Goal: Navigation & Orientation: Find specific page/section

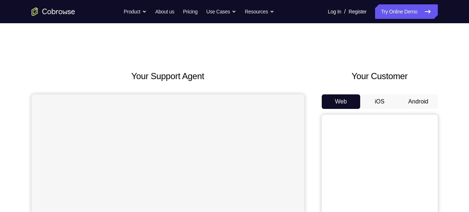
click at [411, 96] on button "Android" at bounding box center [418, 101] width 39 height 15
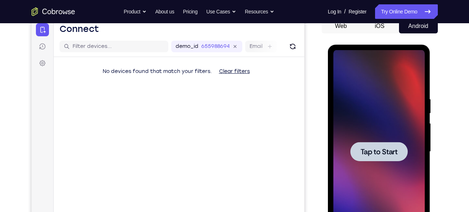
click at [386, 155] on span "Tap to Start" at bounding box center [379, 151] width 37 height 7
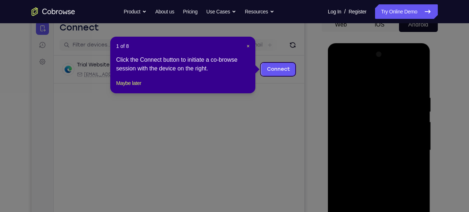
scroll to position [75, 0]
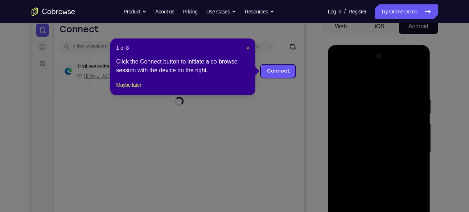
click at [247, 49] on span "×" at bounding box center [248, 48] width 3 height 6
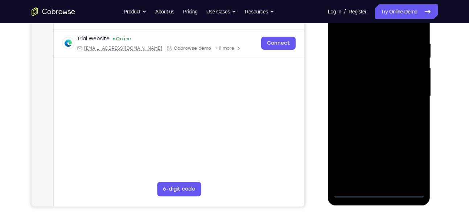
scroll to position [131, 0]
click at [378, 190] on div at bounding box center [379, 95] width 91 height 203
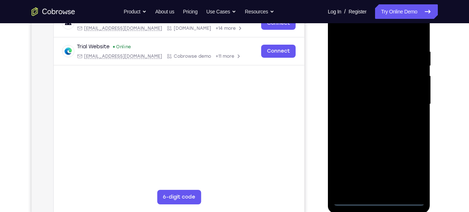
scroll to position [122, 0]
click at [416, 171] on div at bounding box center [379, 104] width 91 height 203
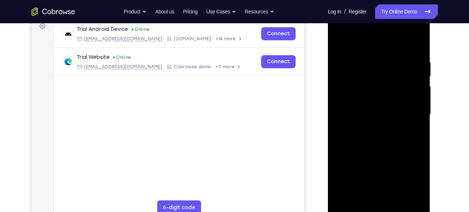
scroll to position [111, 0]
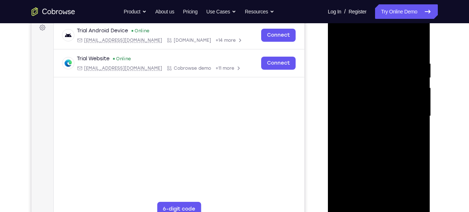
click at [342, 32] on div at bounding box center [379, 116] width 91 height 203
click at [412, 114] on div at bounding box center [379, 116] width 91 height 203
click at [371, 129] on div at bounding box center [379, 116] width 91 height 203
click at [368, 106] on div at bounding box center [379, 116] width 91 height 203
click at [349, 99] on div at bounding box center [379, 116] width 91 height 203
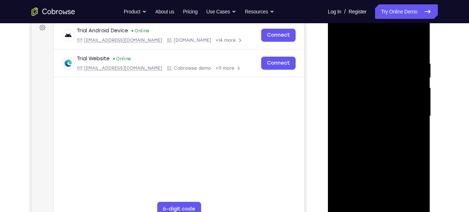
click at [349, 99] on div at bounding box center [379, 116] width 91 height 203
click at [363, 112] on div at bounding box center [379, 116] width 91 height 203
click at [376, 139] on div at bounding box center [379, 116] width 91 height 203
click at [387, 142] on div at bounding box center [379, 116] width 91 height 203
click at [411, 48] on div at bounding box center [379, 116] width 91 height 203
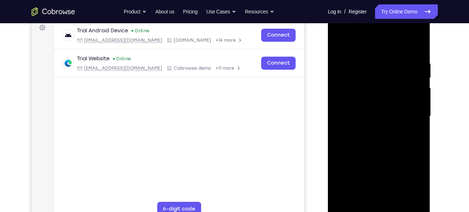
click at [420, 54] on div at bounding box center [379, 116] width 91 height 203
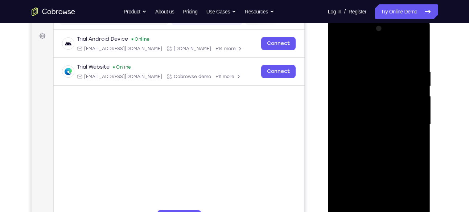
scroll to position [102, 0]
click at [371, 70] on div at bounding box center [379, 124] width 91 height 203
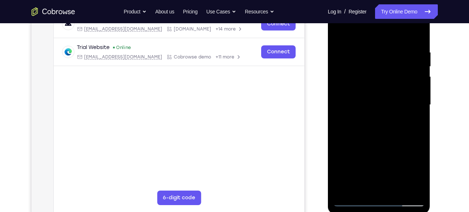
scroll to position [123, 0]
click at [417, 97] on div at bounding box center [379, 104] width 91 height 203
click at [416, 35] on div at bounding box center [379, 104] width 91 height 203
click at [395, 49] on div at bounding box center [379, 104] width 91 height 203
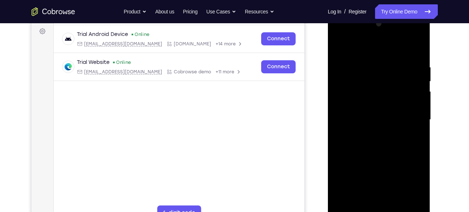
scroll to position [107, 0]
click at [413, 49] on div at bounding box center [379, 120] width 91 height 203
click at [417, 49] on div at bounding box center [379, 120] width 91 height 203
click at [419, 46] on div at bounding box center [379, 120] width 91 height 203
click at [418, 57] on div at bounding box center [379, 120] width 91 height 203
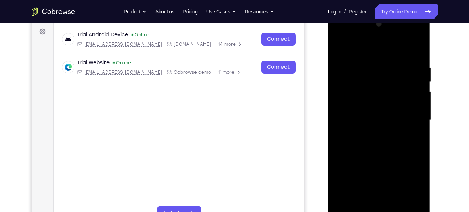
click at [338, 58] on div at bounding box center [379, 120] width 91 height 203
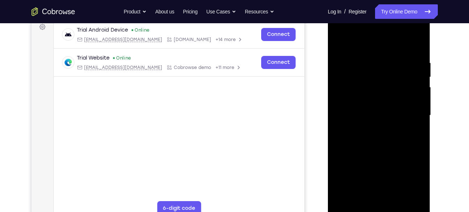
scroll to position [102, 0]
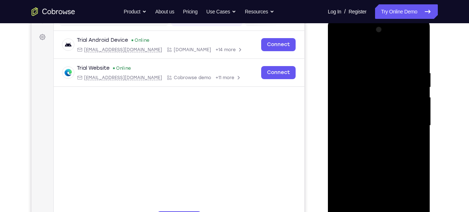
click at [340, 52] on div at bounding box center [379, 125] width 91 height 203
click at [341, 53] on div at bounding box center [379, 125] width 91 height 203
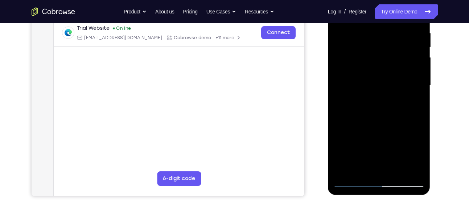
scroll to position [144, 0]
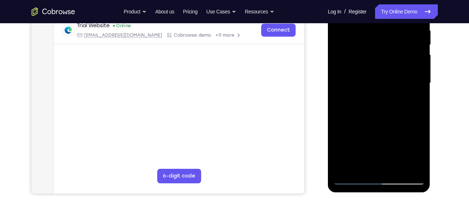
click at [419, 169] on div at bounding box center [379, 82] width 91 height 203
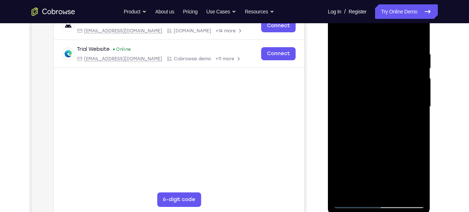
scroll to position [119, 0]
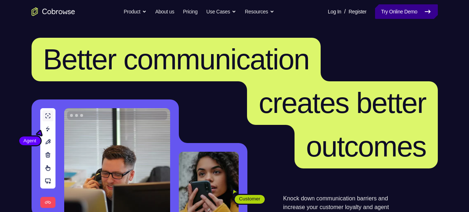
click at [406, 8] on link "Try Online Demo" at bounding box center [406, 11] width 62 height 15
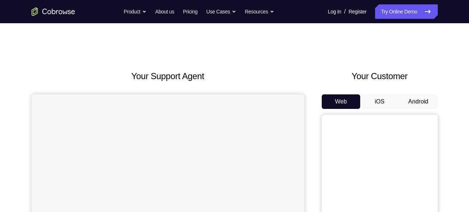
click at [413, 103] on button "Android" at bounding box center [418, 101] width 39 height 15
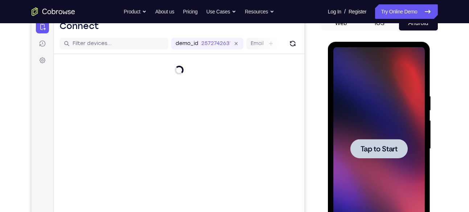
click at [385, 147] on span "Tap to Start" at bounding box center [379, 148] width 37 height 7
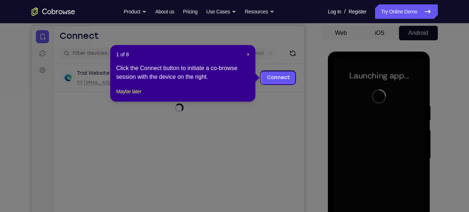
scroll to position [68, 0]
click at [247, 53] on span "×" at bounding box center [248, 55] width 3 height 6
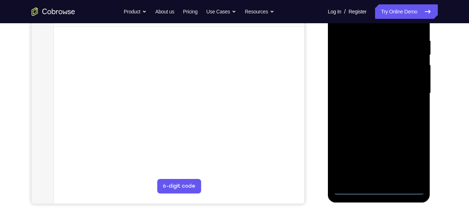
scroll to position [136, 0]
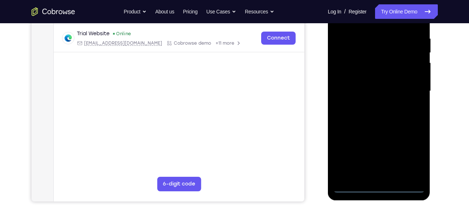
click at [380, 187] on div at bounding box center [379, 90] width 91 height 203
click at [411, 150] on div at bounding box center [379, 90] width 91 height 203
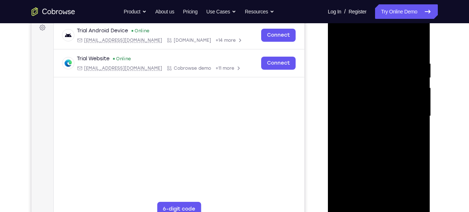
scroll to position [110, 0]
click at [340, 33] on div at bounding box center [379, 116] width 91 height 203
click at [408, 113] on div at bounding box center [379, 116] width 91 height 203
click at [388, 202] on div at bounding box center [379, 116] width 91 height 203
click at [378, 107] on div at bounding box center [379, 116] width 91 height 203
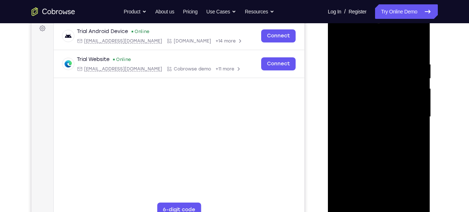
click at [350, 102] on div at bounding box center [379, 116] width 91 height 203
click at [374, 114] on div at bounding box center [379, 116] width 91 height 203
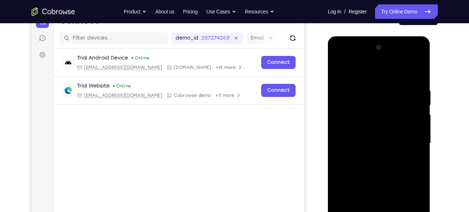
scroll to position [105, 0]
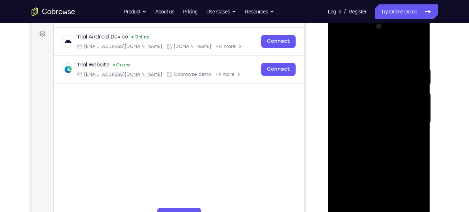
click at [386, 147] on div at bounding box center [379, 122] width 91 height 203
click at [417, 59] on div at bounding box center [379, 122] width 91 height 203
click at [367, 69] on div at bounding box center [379, 122] width 91 height 203
click at [413, 48] on div at bounding box center [379, 122] width 91 height 203
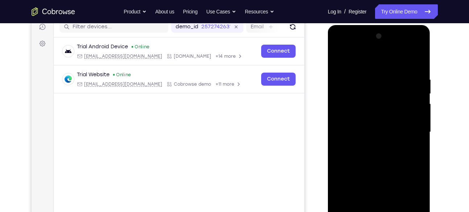
scroll to position [95, 0]
click at [344, 64] on div at bounding box center [379, 132] width 91 height 203
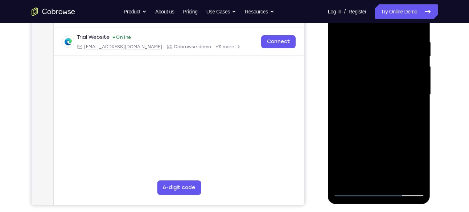
scroll to position [133, 0]
click at [345, 150] on div at bounding box center [379, 94] width 91 height 203
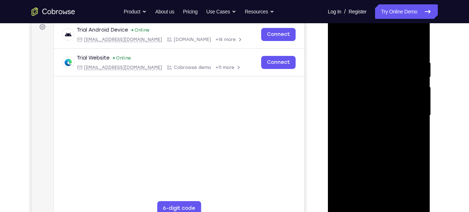
scroll to position [111, 0]
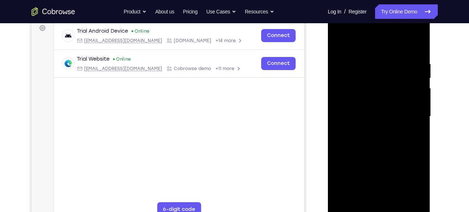
click at [420, 122] on div at bounding box center [379, 116] width 91 height 203
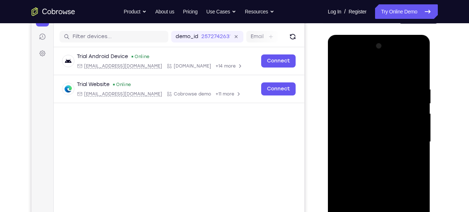
scroll to position [86, 0]
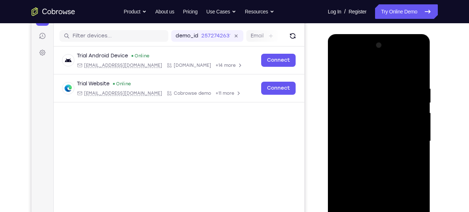
click at [421, 146] on div at bounding box center [379, 141] width 91 height 203
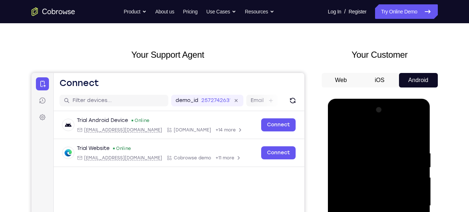
scroll to position [21, 0]
click at [340, 134] on div at bounding box center [379, 206] width 91 height 203
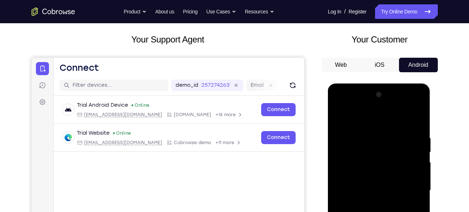
scroll to position [36, 0]
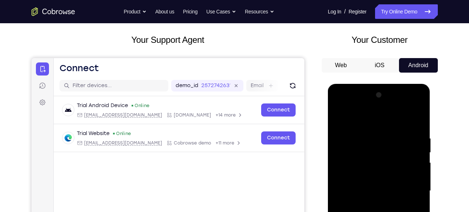
click at [340, 118] on div at bounding box center [379, 190] width 91 height 203
click at [415, 119] on div at bounding box center [379, 190] width 91 height 203
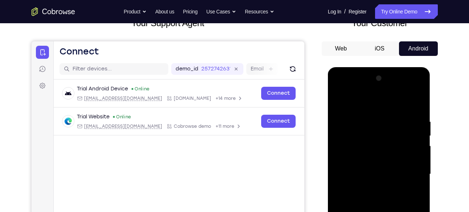
scroll to position [51, 0]
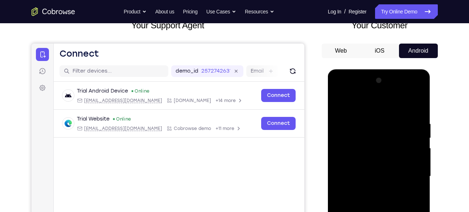
click at [393, 120] on div at bounding box center [379, 176] width 91 height 203
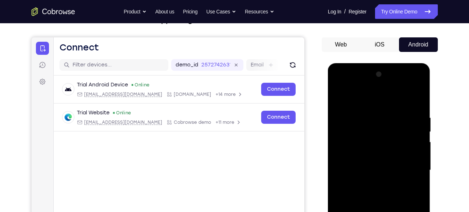
scroll to position [56, 0]
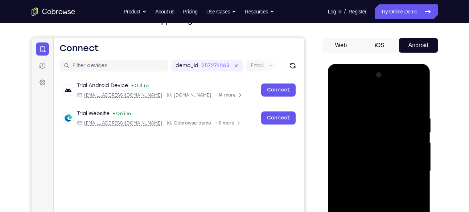
click at [416, 101] on div at bounding box center [379, 170] width 91 height 203
click at [413, 113] on div at bounding box center [379, 170] width 91 height 203
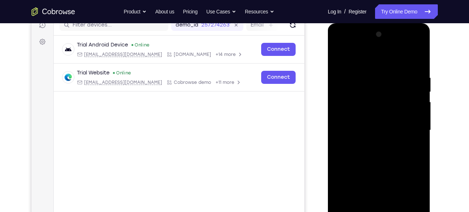
scroll to position [98, 0]
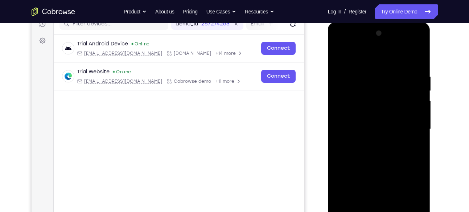
click at [413, 138] on div at bounding box center [379, 129] width 91 height 203
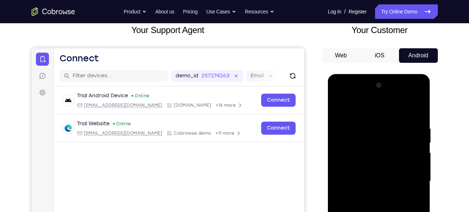
scroll to position [46, 0]
click at [416, 110] on div at bounding box center [379, 181] width 91 height 203
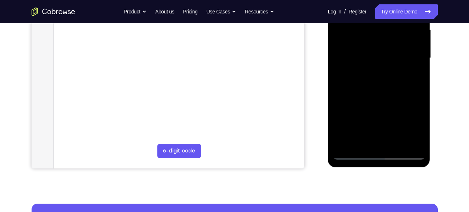
scroll to position [171, 0]
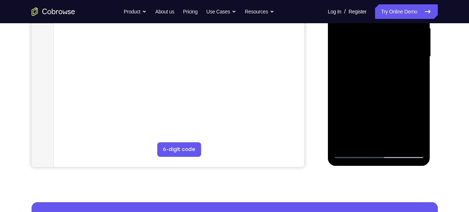
click at [418, 140] on div at bounding box center [379, 56] width 91 height 203
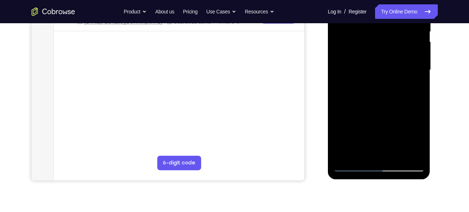
scroll to position [164, 0]
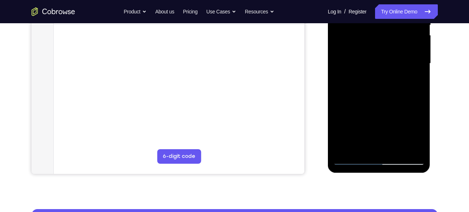
click at [399, 147] on div at bounding box center [379, 63] width 91 height 203
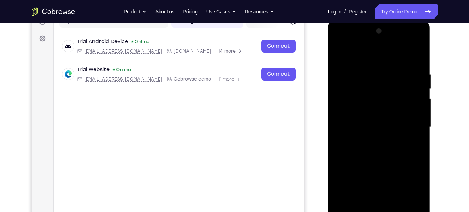
scroll to position [105, 0]
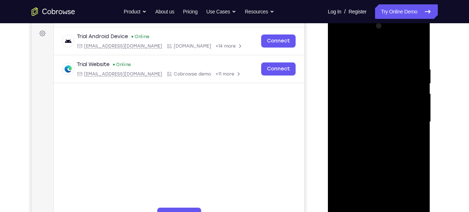
click at [388, 160] on div at bounding box center [379, 121] width 91 height 203
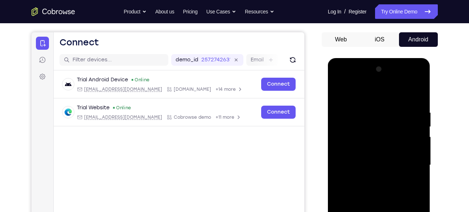
scroll to position [63, 0]
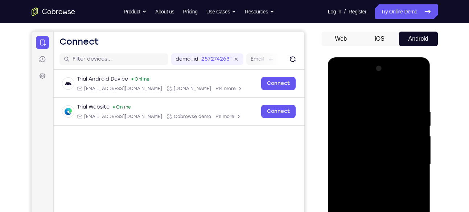
drag, startPoint x: 388, startPoint y: 162, endPoint x: 383, endPoint y: 115, distance: 47.1
click at [383, 115] on div at bounding box center [379, 164] width 91 height 203
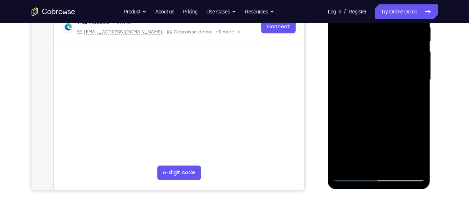
scroll to position [144, 0]
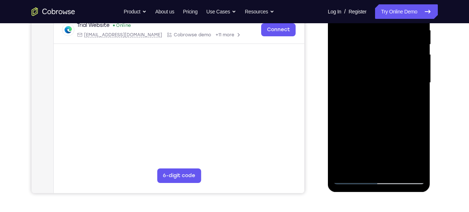
drag, startPoint x: 387, startPoint y: 63, endPoint x: 387, endPoint y: 106, distance: 42.8
click at [387, 106] on div at bounding box center [379, 82] width 91 height 203
drag, startPoint x: 392, startPoint y: 141, endPoint x: 392, endPoint y: 111, distance: 29.8
click at [392, 111] on div at bounding box center [379, 82] width 91 height 203
drag, startPoint x: 392, startPoint y: 154, endPoint x: 394, endPoint y: 113, distance: 41.4
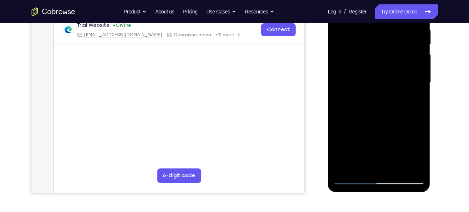
click at [394, 113] on div at bounding box center [379, 82] width 91 height 203
drag, startPoint x: 395, startPoint y: 140, endPoint x: 397, endPoint y: 107, distance: 33.1
click at [397, 107] on div at bounding box center [379, 82] width 91 height 203
drag, startPoint x: 400, startPoint y: 146, endPoint x: 405, endPoint y: 109, distance: 37.7
click at [405, 109] on div at bounding box center [379, 82] width 91 height 203
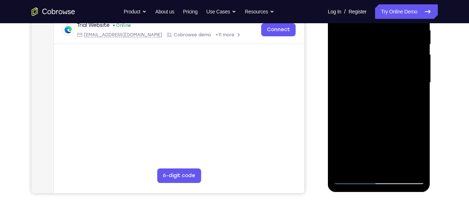
drag, startPoint x: 401, startPoint y: 144, endPoint x: 400, endPoint y: 106, distance: 37.8
click at [400, 106] on div at bounding box center [379, 82] width 91 height 203
drag, startPoint x: 398, startPoint y: 151, endPoint x: 397, endPoint y: 105, distance: 46.5
click at [397, 105] on div at bounding box center [379, 82] width 91 height 203
drag, startPoint x: 397, startPoint y: 138, endPoint x: 398, endPoint y: 98, distance: 39.9
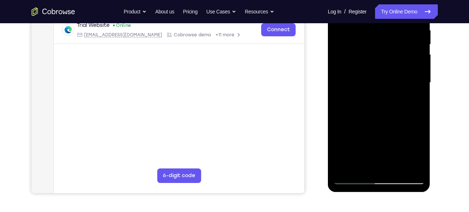
click at [398, 98] on div at bounding box center [379, 82] width 91 height 203
drag, startPoint x: 396, startPoint y: 140, endPoint x: 398, endPoint y: 96, distance: 44.0
click at [398, 96] on div at bounding box center [379, 82] width 91 height 203
drag, startPoint x: 400, startPoint y: 144, endPoint x: 401, endPoint y: 107, distance: 37.0
click at [401, 107] on div at bounding box center [379, 82] width 91 height 203
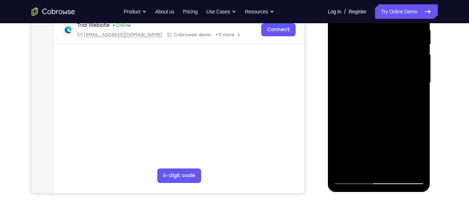
drag, startPoint x: 392, startPoint y: 147, endPoint x: 395, endPoint y: 104, distance: 43.0
click at [395, 104] on div at bounding box center [379, 82] width 91 height 203
drag, startPoint x: 393, startPoint y: 141, endPoint x: 395, endPoint y: 95, distance: 46.5
click at [395, 95] on div at bounding box center [379, 82] width 91 height 203
drag, startPoint x: 391, startPoint y: 151, endPoint x: 395, endPoint y: 102, distance: 49.5
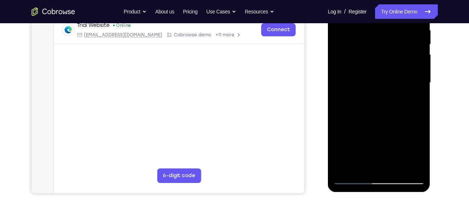
click at [395, 102] on div at bounding box center [379, 82] width 91 height 203
drag, startPoint x: 395, startPoint y: 146, endPoint x: 398, endPoint y: 98, distance: 48.0
click at [398, 98] on div at bounding box center [379, 82] width 91 height 203
drag, startPoint x: 395, startPoint y: 146, endPoint x: 399, endPoint y: 95, distance: 51.0
click at [399, 95] on div at bounding box center [379, 82] width 91 height 203
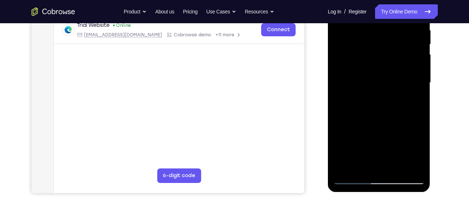
drag, startPoint x: 395, startPoint y: 145, endPoint x: 400, endPoint y: 90, distance: 55.4
click at [400, 90] on div at bounding box center [379, 82] width 91 height 203
drag, startPoint x: 392, startPoint y: 151, endPoint x: 395, endPoint y: 102, distance: 48.4
click at [395, 102] on div at bounding box center [379, 82] width 91 height 203
drag, startPoint x: 396, startPoint y: 150, endPoint x: 398, endPoint y: 105, distance: 45.8
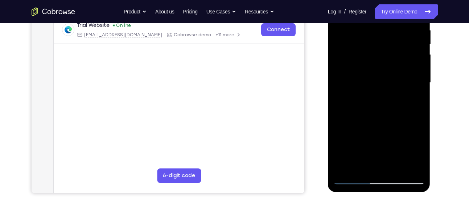
click at [398, 105] on div at bounding box center [379, 82] width 91 height 203
drag, startPoint x: 400, startPoint y: 146, endPoint x: 400, endPoint y: 104, distance: 41.7
click at [400, 104] on div at bounding box center [379, 82] width 91 height 203
drag, startPoint x: 399, startPoint y: 154, endPoint x: 404, endPoint y: 105, distance: 49.2
click at [404, 105] on div at bounding box center [379, 82] width 91 height 203
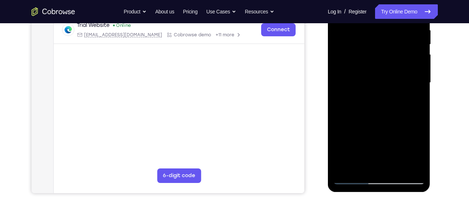
drag, startPoint x: 403, startPoint y: 153, endPoint x: 404, endPoint y: 105, distance: 48.3
click at [404, 105] on div at bounding box center [379, 82] width 91 height 203
drag, startPoint x: 402, startPoint y: 145, endPoint x: 406, endPoint y: 93, distance: 52.0
click at [406, 93] on div at bounding box center [379, 82] width 91 height 203
drag, startPoint x: 397, startPoint y: 144, endPoint x: 396, endPoint y: 91, distance: 52.6
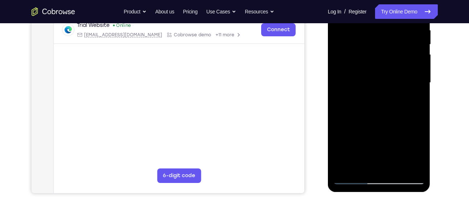
click at [396, 91] on div at bounding box center [379, 82] width 91 height 203
drag, startPoint x: 396, startPoint y: 136, endPoint x: 397, endPoint y: 86, distance: 49.7
click at [397, 86] on div at bounding box center [379, 82] width 91 height 203
drag, startPoint x: 399, startPoint y: 143, endPoint x: 398, endPoint y: 90, distance: 53.0
click at [398, 90] on div at bounding box center [379, 82] width 91 height 203
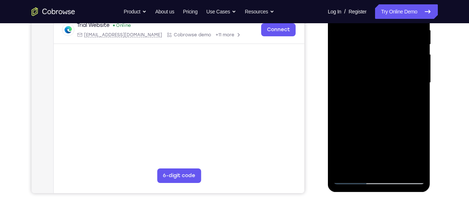
drag, startPoint x: 397, startPoint y: 148, endPoint x: 397, endPoint y: 102, distance: 45.4
click at [397, 102] on div at bounding box center [379, 82] width 91 height 203
drag, startPoint x: 397, startPoint y: 86, endPoint x: 391, endPoint y: 156, distance: 70.7
click at [391, 156] on div at bounding box center [379, 82] width 91 height 203
drag, startPoint x: 394, startPoint y: 115, endPoint x: 389, endPoint y: 186, distance: 70.6
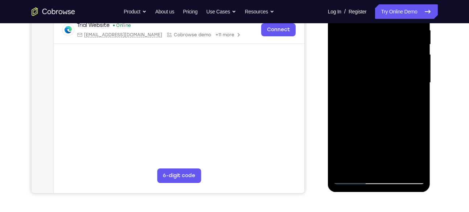
click at [389, 186] on div at bounding box center [379, 84] width 103 height 216
drag, startPoint x: 392, startPoint y: 109, endPoint x: 393, endPoint y: 177, distance: 67.9
click at [393, 177] on div at bounding box center [379, 82] width 91 height 203
drag
click at [404, 161] on div at bounding box center [379, 82] width 91 height 203
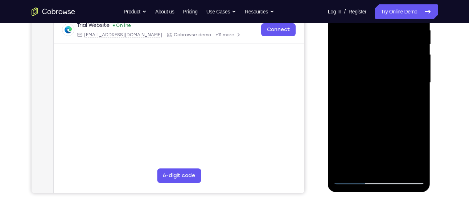
scroll to position [141, 0]
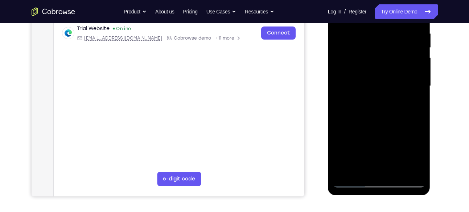
click at [408, 183] on div at bounding box center [379, 85] width 91 height 203
click at [393, 188] on div at bounding box center [379, 87] width 103 height 216
click at [400, 175] on div at bounding box center [379, 85] width 91 height 203
click at [389, 177] on div at bounding box center [379, 86] width 91 height 203
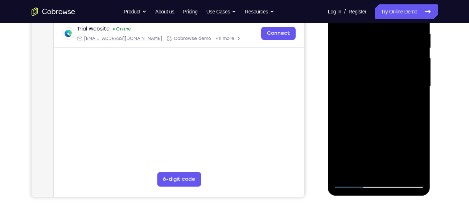
click at [394, 174] on div at bounding box center [379, 86] width 91 height 203
click at [396, 165] on div at bounding box center [379, 86] width 91 height 203
click at [389, 104] on div at bounding box center [379, 86] width 91 height 203
click at [380, 154] on div at bounding box center [379, 86] width 91 height 203
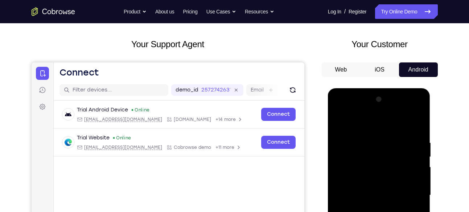
scroll to position [23, 0]
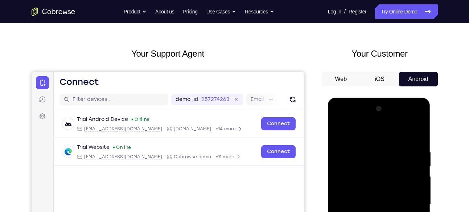
click at [351, 132] on div at bounding box center [379, 204] width 91 height 203
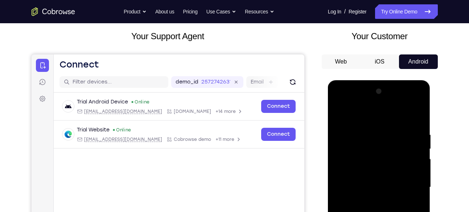
scroll to position [35, 0]
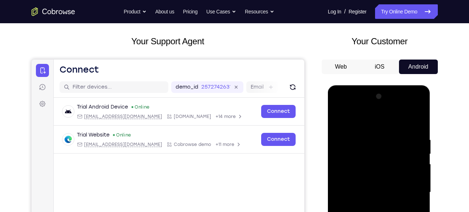
click at [341, 121] on div at bounding box center [379, 192] width 91 height 203
click at [340, 116] on div at bounding box center [379, 192] width 91 height 203
click at [342, 119] on div at bounding box center [379, 192] width 91 height 203
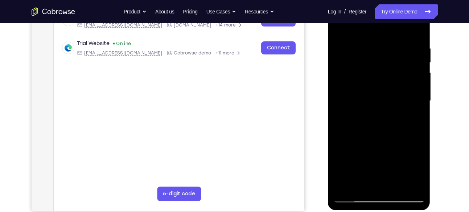
scroll to position [127, 0]
click at [414, 186] on div at bounding box center [379, 100] width 91 height 203
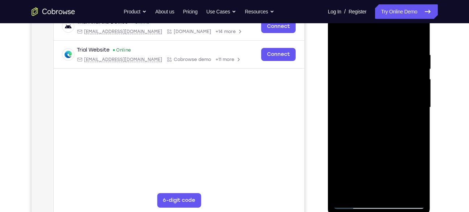
scroll to position [119, 0]
click at [380, 132] on div at bounding box center [379, 108] width 91 height 203
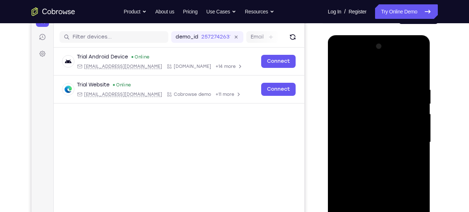
scroll to position [84, 0]
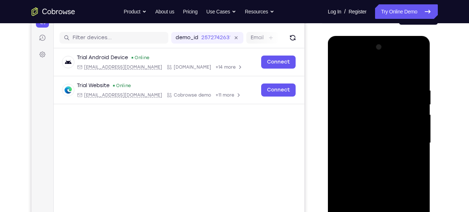
click at [341, 70] on div at bounding box center [379, 142] width 91 height 203
click at [410, 163] on div at bounding box center [379, 142] width 91 height 203
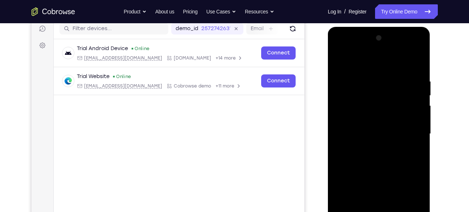
scroll to position [94, 0]
click at [356, 120] on div at bounding box center [379, 133] width 91 height 203
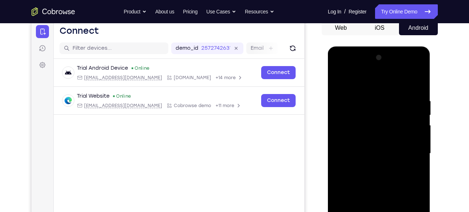
scroll to position [73, 0]
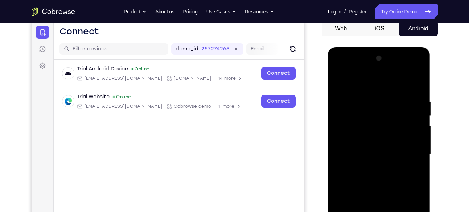
click at [418, 122] on div at bounding box center [379, 154] width 91 height 203
click at [337, 136] on div at bounding box center [379, 154] width 91 height 203
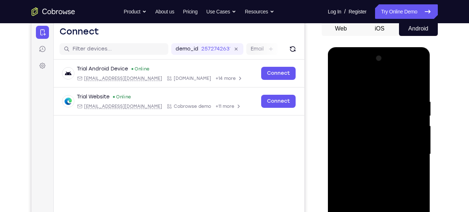
click at [410, 134] on div at bounding box center [379, 154] width 91 height 203
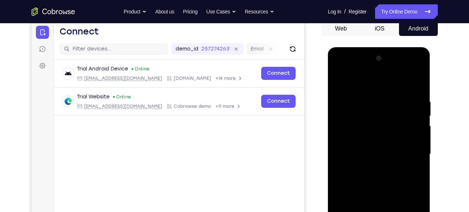
click at [410, 134] on div at bounding box center [379, 154] width 91 height 203
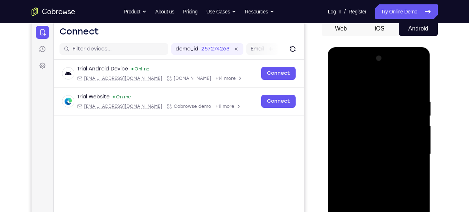
click at [410, 134] on div at bounding box center [379, 154] width 91 height 203
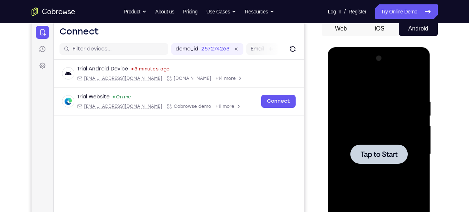
click at [379, 160] on div at bounding box center [379, 153] width 57 height 19
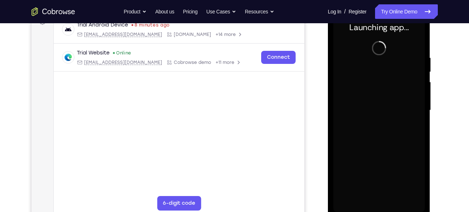
scroll to position [118, 0]
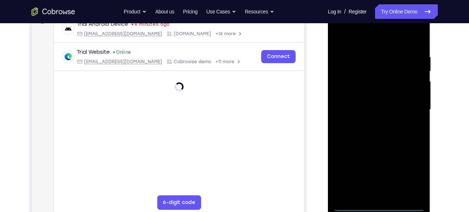
click at [383, 204] on div at bounding box center [379, 109] width 91 height 203
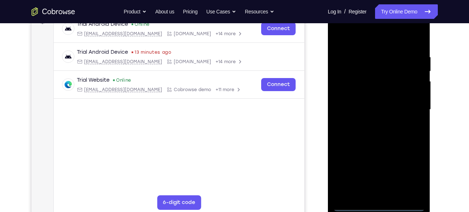
click at [417, 176] on div at bounding box center [379, 109] width 91 height 203
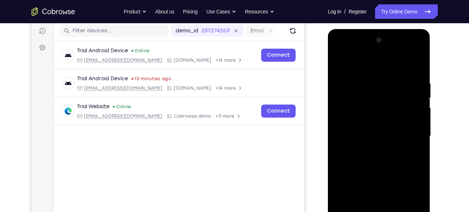
scroll to position [91, 0]
click at [343, 50] on div at bounding box center [379, 136] width 91 height 203
click at [413, 133] on div at bounding box center [379, 136] width 91 height 203
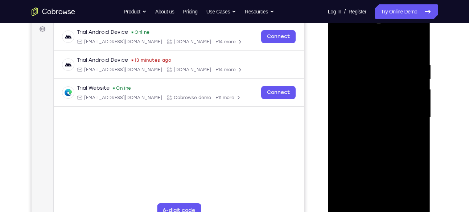
scroll to position [110, 0]
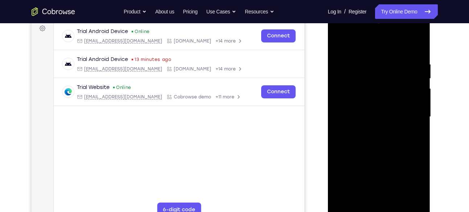
click at [373, 131] on div at bounding box center [379, 116] width 91 height 203
click at [371, 99] on div at bounding box center [379, 116] width 91 height 203
click at [364, 111] on div at bounding box center [379, 116] width 91 height 203
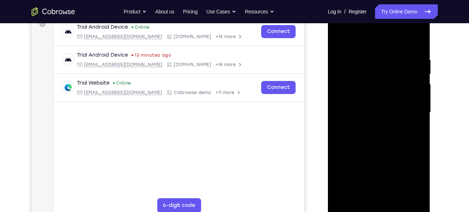
scroll to position [115, 0]
click at [377, 96] on div at bounding box center [379, 112] width 91 height 203
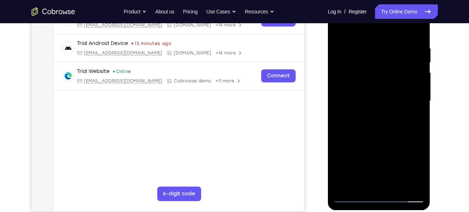
scroll to position [128, 0]
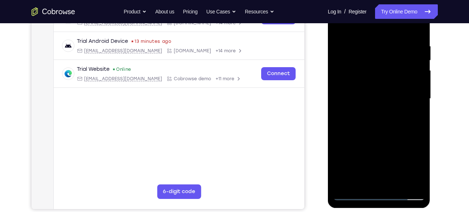
drag, startPoint x: 381, startPoint y: 137, endPoint x: 381, endPoint y: 101, distance: 36.7
click at [381, 101] on div at bounding box center [379, 98] width 91 height 203
drag, startPoint x: 382, startPoint y: 103, endPoint x: 385, endPoint y: 176, distance: 72.7
click at [385, 176] on div at bounding box center [379, 98] width 91 height 203
click at [385, 41] on div at bounding box center [379, 98] width 91 height 203
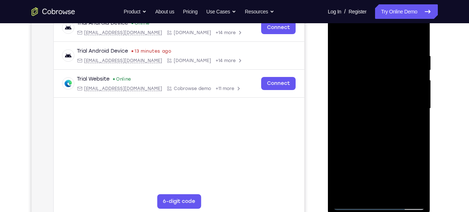
scroll to position [122, 0]
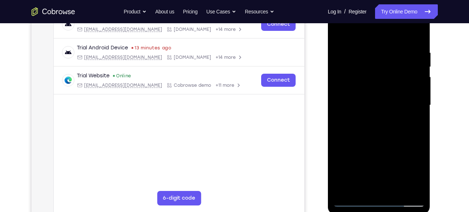
click at [411, 93] on div at bounding box center [379, 105] width 91 height 203
click at [417, 38] on div at bounding box center [379, 105] width 91 height 203
drag, startPoint x: 412, startPoint y: 46, endPoint x: 360, endPoint y: 48, distance: 52.6
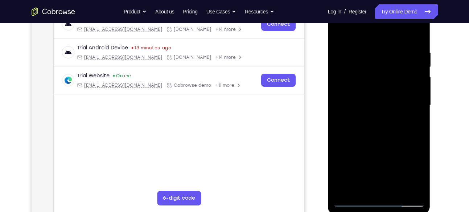
click at [360, 48] on div at bounding box center [379, 105] width 91 height 203
drag, startPoint x: 407, startPoint y: 50, endPoint x: 353, endPoint y: 53, distance: 53.8
click at [353, 53] on div at bounding box center [379, 105] width 91 height 203
drag, startPoint x: 397, startPoint y: 55, endPoint x: 357, endPoint y: 60, distance: 40.2
click at [357, 60] on div at bounding box center [379, 105] width 91 height 203
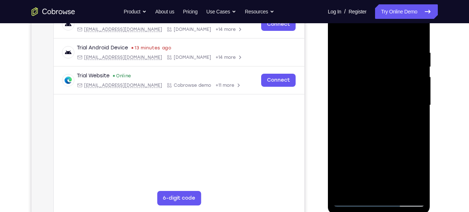
drag, startPoint x: 399, startPoint y: 51, endPoint x: 358, endPoint y: 51, distance: 41.0
click at [358, 51] on div at bounding box center [379, 105] width 91 height 203
click at [370, 52] on div at bounding box center [379, 105] width 91 height 203
click at [416, 93] on div at bounding box center [379, 105] width 91 height 203
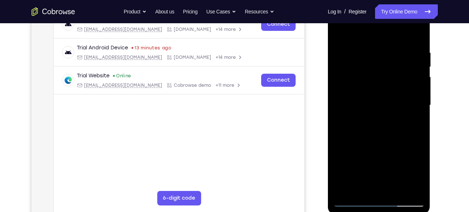
click at [346, 91] on div at bounding box center [379, 105] width 91 height 203
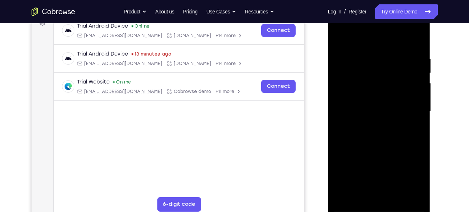
click at [358, 52] on div at bounding box center [379, 111] width 91 height 203
click at [346, 77] on div at bounding box center [379, 111] width 91 height 203
click at [369, 54] on div at bounding box center [379, 111] width 91 height 203
click at [347, 110] on div at bounding box center [379, 111] width 91 height 203
click at [347, 120] on div at bounding box center [379, 111] width 91 height 203
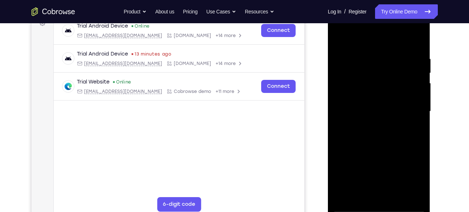
click at [347, 120] on div at bounding box center [379, 111] width 91 height 203
click at [379, 103] on div at bounding box center [379, 111] width 91 height 203
click at [379, 102] on div at bounding box center [379, 111] width 91 height 203
click at [340, 37] on div at bounding box center [379, 111] width 91 height 203
click at [416, 38] on div at bounding box center [379, 111] width 91 height 203
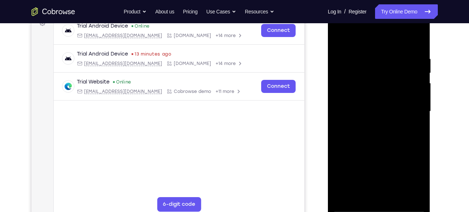
drag, startPoint x: 384, startPoint y: 64, endPoint x: 401, endPoint y: 153, distance: 90.9
click at [401, 153] on div at bounding box center [379, 111] width 91 height 203
click at [369, 52] on div at bounding box center [379, 111] width 91 height 203
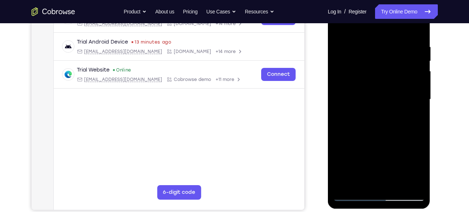
scroll to position [129, 0]
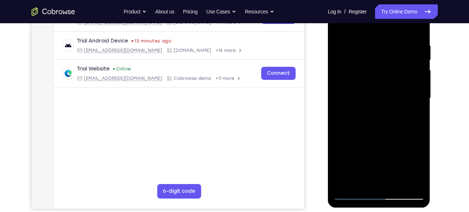
click at [420, 184] on div at bounding box center [379, 98] width 91 height 203
click at [407, 183] on div at bounding box center [379, 98] width 91 height 203
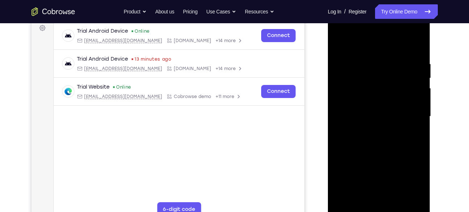
scroll to position [110, 0]
click at [414, 45] on div at bounding box center [379, 116] width 91 height 203
drag, startPoint x: 389, startPoint y: 118, endPoint x: 390, endPoint y: 78, distance: 39.2
click at [390, 78] on div at bounding box center [379, 116] width 91 height 203
click at [418, 110] on div at bounding box center [379, 116] width 91 height 203
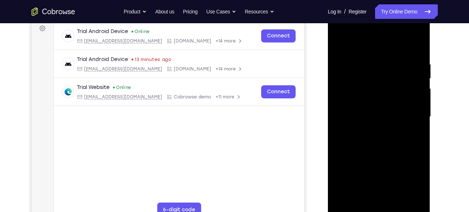
click at [418, 110] on div at bounding box center [379, 116] width 91 height 203
click at [340, 110] on div at bounding box center [379, 116] width 91 height 203
click at [419, 110] on div at bounding box center [379, 116] width 91 height 203
click at [400, 204] on div at bounding box center [379, 116] width 91 height 203
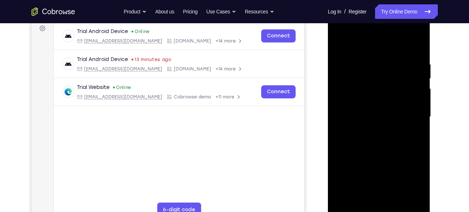
click at [379, 155] on div at bounding box center [379, 116] width 91 height 203
click at [343, 43] on div at bounding box center [379, 116] width 91 height 203
drag, startPoint x: 378, startPoint y: 89, endPoint x: 387, endPoint y: 164, distance: 75.2
click at [387, 164] on div at bounding box center [379, 116] width 91 height 203
drag, startPoint x: 388, startPoint y: 80, endPoint x: 393, endPoint y: 192, distance: 112.6
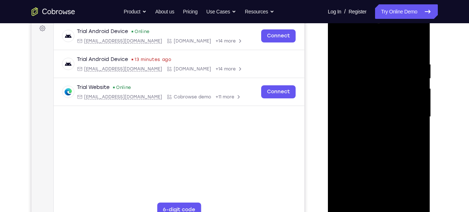
click at [393, 192] on div at bounding box center [379, 116] width 91 height 203
drag, startPoint x: 391, startPoint y: 132, endPoint x: 379, endPoint y: 73, distance: 60.5
click at [379, 73] on div at bounding box center [379, 116] width 91 height 203
click at [420, 91] on div at bounding box center [379, 116] width 91 height 203
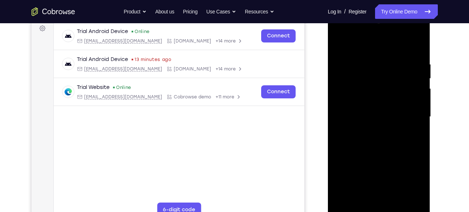
click at [420, 91] on div at bounding box center [379, 116] width 91 height 203
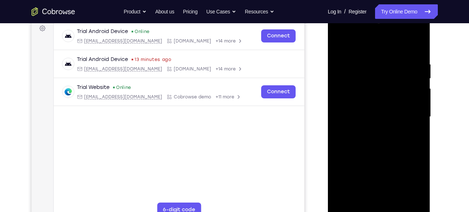
click at [420, 91] on div at bounding box center [379, 116] width 91 height 203
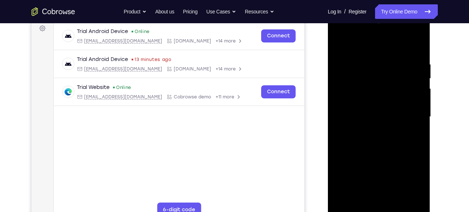
click at [420, 91] on div at bounding box center [379, 116] width 91 height 203
drag, startPoint x: 379, startPoint y: 102, endPoint x: 382, endPoint y: 172, distance: 70.5
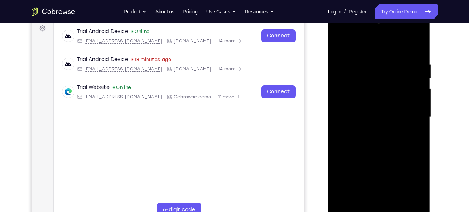
click at [382, 172] on div at bounding box center [379, 116] width 91 height 203
click at [367, 59] on div at bounding box center [379, 116] width 91 height 203
click at [414, 96] on div at bounding box center [379, 116] width 91 height 203
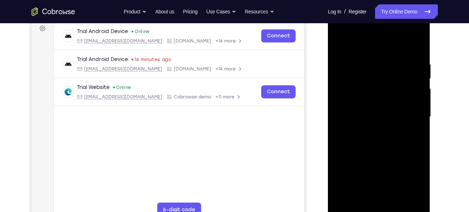
click at [414, 96] on div at bounding box center [379, 116] width 91 height 203
click at [343, 108] on div at bounding box center [379, 116] width 91 height 203
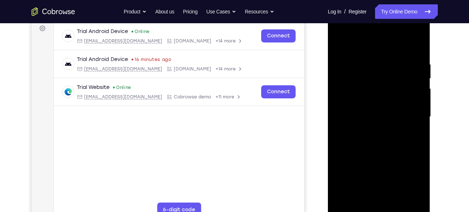
click at [343, 108] on div at bounding box center [379, 116] width 91 height 203
click at [412, 101] on div at bounding box center [379, 116] width 91 height 203
click at [418, 46] on div at bounding box center [379, 116] width 91 height 203
drag, startPoint x: 388, startPoint y: 84, endPoint x: 397, endPoint y: 186, distance: 102.4
click at [397, 186] on div at bounding box center [379, 116] width 91 height 203
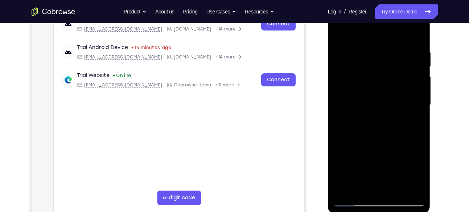
scroll to position [123, 0]
click at [418, 187] on div at bounding box center [379, 104] width 91 height 203
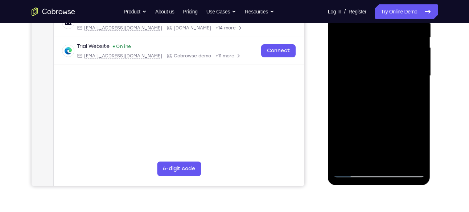
scroll to position [154, 0]
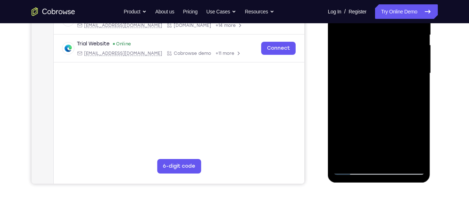
click at [395, 156] on div at bounding box center [379, 73] width 91 height 203
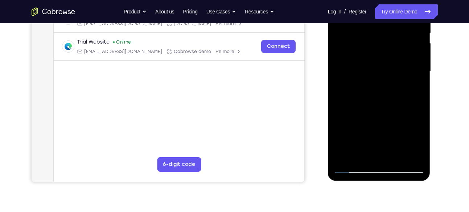
scroll to position [156, 0]
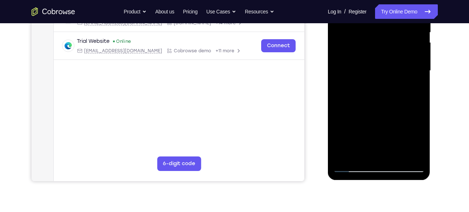
drag, startPoint x: 385, startPoint y: 130, endPoint x: 384, endPoint y: 75, distance: 54.8
click at [384, 75] on div at bounding box center [379, 70] width 91 height 203
drag, startPoint x: 389, startPoint y: 118, endPoint x: 394, endPoint y: 86, distance: 32.6
click at [394, 86] on div at bounding box center [379, 70] width 91 height 203
drag, startPoint x: 392, startPoint y: 133, endPoint x: 392, endPoint y: 90, distance: 42.5
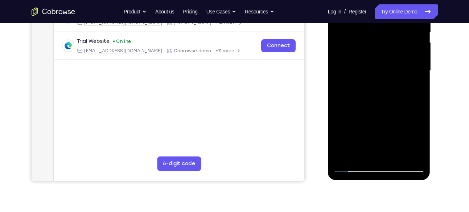
click at [392, 90] on div at bounding box center [379, 70] width 91 height 203
drag, startPoint x: 388, startPoint y: 127, endPoint x: 387, endPoint y: 80, distance: 46.8
click at [387, 80] on div at bounding box center [379, 70] width 91 height 203
drag, startPoint x: 391, startPoint y: 119, endPoint x: 391, endPoint y: 76, distance: 43.2
click at [391, 76] on div at bounding box center [379, 70] width 91 height 203
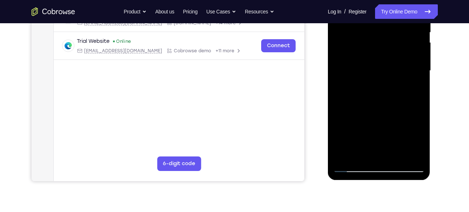
drag, startPoint x: 385, startPoint y: 135, endPoint x: 389, endPoint y: 91, distance: 43.7
click at [389, 91] on div at bounding box center [379, 70] width 91 height 203
drag, startPoint x: 390, startPoint y: 132, endPoint x: 390, endPoint y: 66, distance: 65.7
click at [390, 66] on div at bounding box center [379, 70] width 91 height 203
drag, startPoint x: 396, startPoint y: 143, endPoint x: 392, endPoint y: 101, distance: 42.3
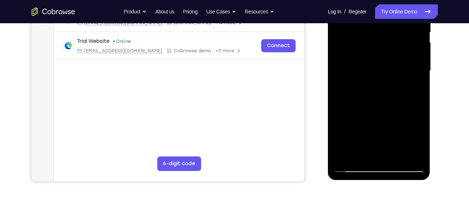
click at [392, 101] on div at bounding box center [379, 70] width 91 height 203
drag, startPoint x: 392, startPoint y: 142, endPoint x: 388, endPoint y: 106, distance: 36.6
click at [388, 106] on div at bounding box center [379, 70] width 91 height 203
drag, startPoint x: 404, startPoint y: 129, endPoint x: 404, endPoint y: 98, distance: 30.5
drag, startPoint x: 75, startPoint y: 135, endPoint x: 437, endPoint y: 115, distance: 361.7
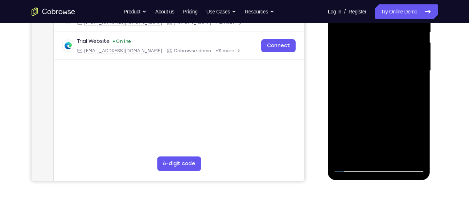
click at [437, 115] on div at bounding box center [380, 69] width 116 height 223
drag, startPoint x: 391, startPoint y: 124, endPoint x: 393, endPoint y: 82, distance: 42.5
click at [393, 82] on div at bounding box center [379, 70] width 91 height 203
click at [382, 101] on div at bounding box center [379, 70] width 91 height 203
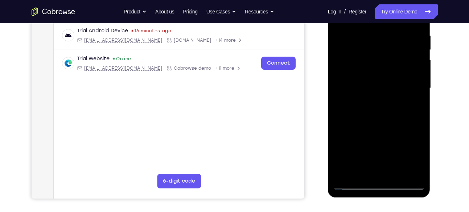
scroll to position [139, 0]
drag, startPoint x: 364, startPoint y: 103, endPoint x: 364, endPoint y: 160, distance: 56.3
click at [364, 160] on div at bounding box center [379, 88] width 91 height 203
drag, startPoint x: 383, startPoint y: 99, endPoint x: 405, endPoint y: 79, distance: 30.1
click at [405, 79] on div at bounding box center [379, 88] width 91 height 203
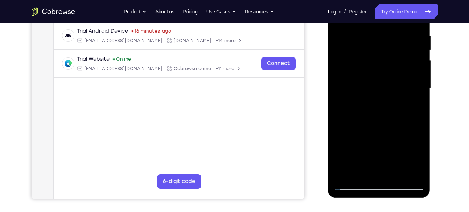
click at [405, 79] on div at bounding box center [379, 88] width 91 height 203
click at [372, 141] on div at bounding box center [379, 88] width 91 height 203
click at [354, 90] on div at bounding box center [379, 88] width 91 height 203
click at [347, 82] on div at bounding box center [379, 88] width 91 height 203
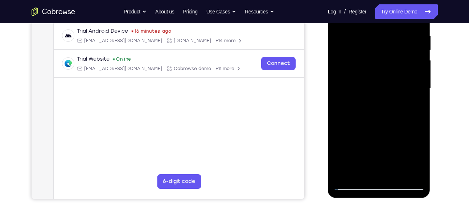
click at [376, 92] on div at bounding box center [379, 88] width 91 height 203
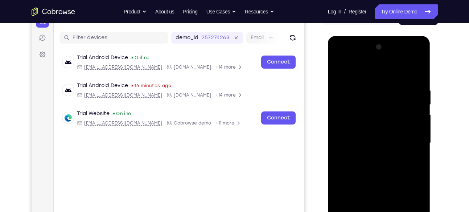
scroll to position [82, 0]
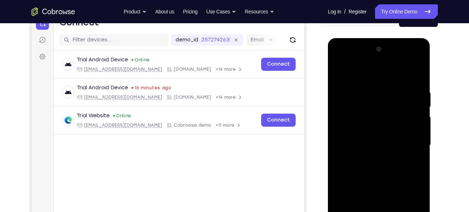
drag, startPoint x: 376, startPoint y: 148, endPoint x: 367, endPoint y: 117, distance: 32.9
click at [367, 117] on div at bounding box center [379, 145] width 91 height 203
drag, startPoint x: 367, startPoint y: 117, endPoint x: 376, endPoint y: 177, distance: 61.2
click at [376, 177] on div at bounding box center [379, 145] width 91 height 203
drag, startPoint x: 379, startPoint y: 132, endPoint x: 375, endPoint y: 200, distance: 68.4
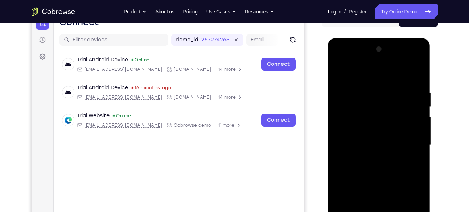
click at [375, 200] on div at bounding box center [379, 145] width 91 height 203
drag, startPoint x: 368, startPoint y: 122, endPoint x: 360, endPoint y: 186, distance: 64.7
click at [360, 186] on div at bounding box center [379, 145] width 91 height 203
drag, startPoint x: 366, startPoint y: 124, endPoint x: 361, endPoint y: 198, distance: 74.2
click at [361, 198] on div at bounding box center [379, 145] width 91 height 203
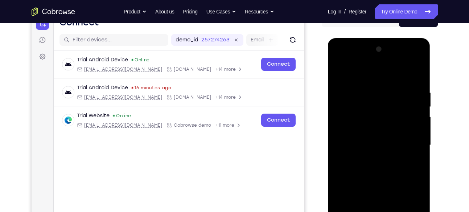
drag, startPoint x: 372, startPoint y: 148, endPoint x: 367, endPoint y: 196, distance: 47.8
click at [367, 196] on div at bounding box center [379, 145] width 91 height 203
drag, startPoint x: 359, startPoint y: 138, endPoint x: 350, endPoint y: 224, distance: 86.8
click at [350, 212] on div at bounding box center [379, 145] width 91 height 203
drag, startPoint x: 360, startPoint y: 126, endPoint x: 355, endPoint y: 174, distance: 48.2
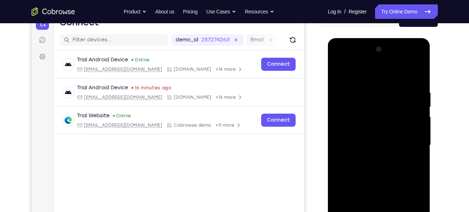
click at [355, 174] on div at bounding box center [379, 145] width 91 height 203
drag, startPoint x: 354, startPoint y: 124, endPoint x: 352, endPoint y: 176, distance: 51.9
click at [352, 176] on div at bounding box center [379, 145] width 91 height 203
drag, startPoint x: 362, startPoint y: 122, endPoint x: 362, endPoint y: 178, distance: 56.3
click at [362, 178] on div at bounding box center [379, 145] width 91 height 203
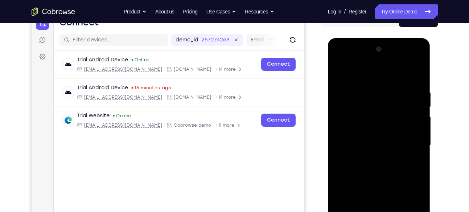
drag, startPoint x: 367, startPoint y: 132, endPoint x: 370, endPoint y: 182, distance: 49.8
click at [370, 182] on div at bounding box center [379, 145] width 91 height 203
drag, startPoint x: 374, startPoint y: 117, endPoint x: 375, endPoint y: 128, distance: 11.3
click at [375, 128] on div at bounding box center [379, 145] width 91 height 203
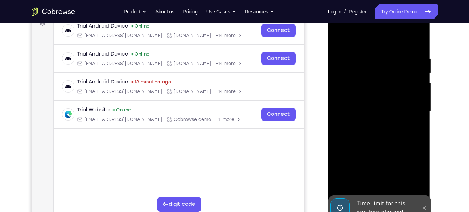
scroll to position [118, 0]
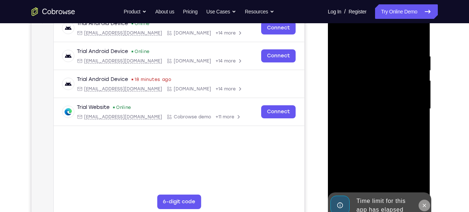
click at [422, 206] on icon at bounding box center [425, 206] width 6 height 6
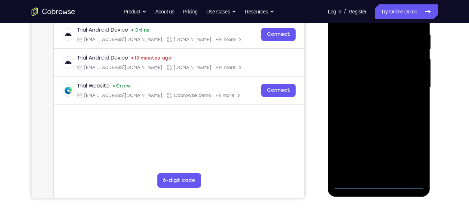
scroll to position [140, 0]
click at [381, 183] on div at bounding box center [379, 86] width 91 height 203
click at [410, 153] on div at bounding box center [379, 86] width 91 height 203
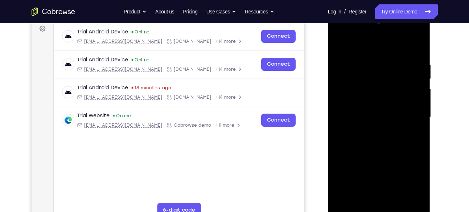
scroll to position [109, 0]
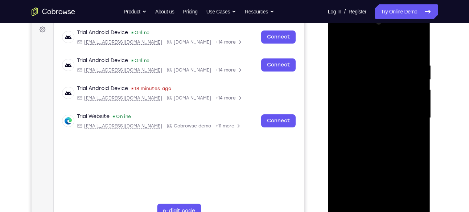
click at [339, 32] on div at bounding box center [379, 117] width 91 height 203
click at [409, 114] on div at bounding box center [379, 117] width 91 height 203
click at [412, 36] on div at bounding box center [379, 117] width 91 height 203
click at [344, 47] on div at bounding box center [379, 117] width 91 height 203
click at [344, 98] on div at bounding box center [379, 117] width 91 height 203
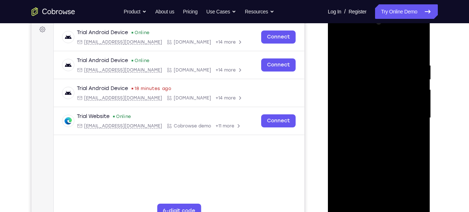
click at [375, 124] on div at bounding box center [379, 117] width 91 height 203
click at [358, 108] on div at bounding box center [379, 117] width 91 height 203
click at [360, 124] on div at bounding box center [379, 117] width 91 height 203
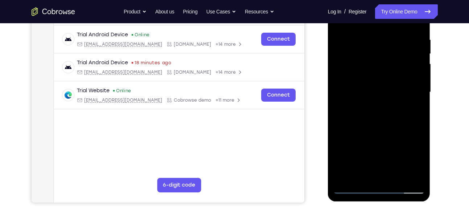
scroll to position [134, 0]
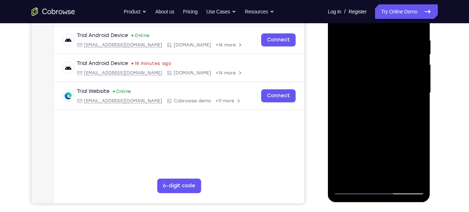
click at [369, 100] on div at bounding box center [379, 92] width 91 height 203
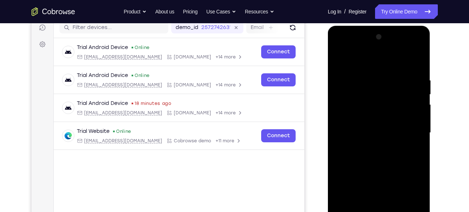
scroll to position [94, 0]
drag, startPoint x: 415, startPoint y: 102, endPoint x: 411, endPoint y: 84, distance: 18.6
click at [411, 84] on div at bounding box center [379, 133] width 91 height 203
click at [384, 155] on div at bounding box center [379, 133] width 91 height 203
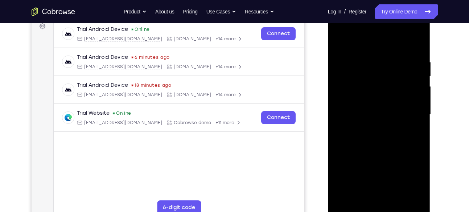
scroll to position [121, 0]
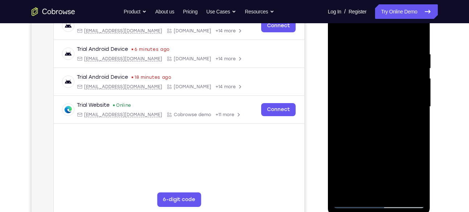
click at [379, 190] on div at bounding box center [379, 106] width 91 height 203
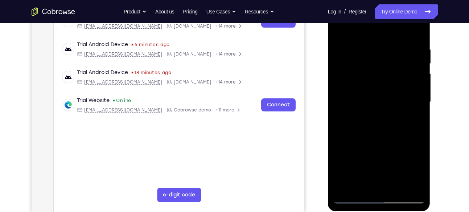
scroll to position [126, 0]
drag, startPoint x: 376, startPoint y: 153, endPoint x: 371, endPoint y: 126, distance: 27.3
click at [371, 126] on div at bounding box center [379, 101] width 91 height 203
drag, startPoint x: 390, startPoint y: 153, endPoint x: 390, endPoint y: 102, distance: 50.8
click at [390, 102] on div at bounding box center [379, 101] width 91 height 203
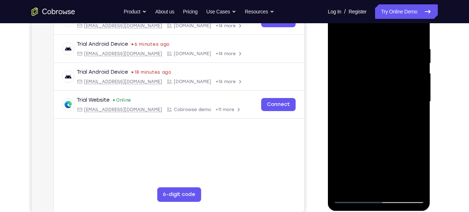
drag, startPoint x: 377, startPoint y: 123, endPoint x: 371, endPoint y: 81, distance: 43.4
click at [371, 81] on div at bounding box center [379, 101] width 91 height 203
drag, startPoint x: 392, startPoint y: 131, endPoint x: 389, endPoint y: 74, distance: 57.8
click at [389, 74] on div at bounding box center [379, 101] width 91 height 203
drag, startPoint x: 409, startPoint y: 67, endPoint x: 411, endPoint y: 171, distance: 103.5
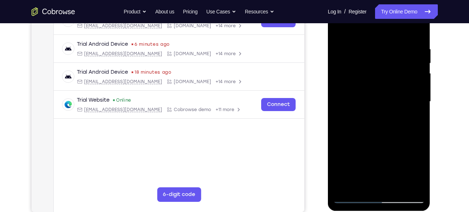
click at [411, 171] on div at bounding box center [379, 101] width 91 height 203
drag, startPoint x: 400, startPoint y: 73, endPoint x: 402, endPoint y: 156, distance: 82.4
click at [402, 156] on div at bounding box center [379, 101] width 91 height 203
click at [403, 40] on div at bounding box center [379, 101] width 91 height 203
click at [399, 57] on div at bounding box center [379, 101] width 91 height 203
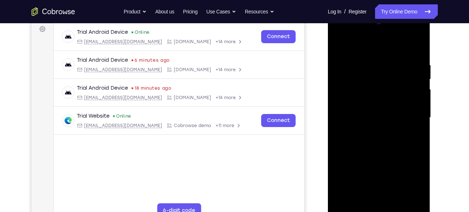
scroll to position [109, 0]
click at [340, 45] on div at bounding box center [379, 118] width 91 height 203
click at [339, 45] on div at bounding box center [379, 118] width 91 height 203
click at [356, 54] on div at bounding box center [379, 118] width 91 height 203
click at [342, 44] on div at bounding box center [379, 118] width 91 height 203
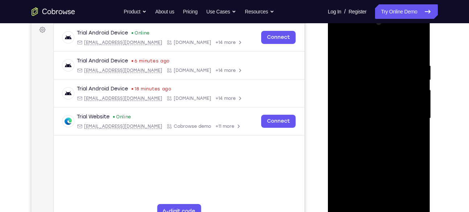
click at [417, 35] on div at bounding box center [379, 118] width 91 height 203
click at [399, 171] on div at bounding box center [379, 118] width 91 height 203
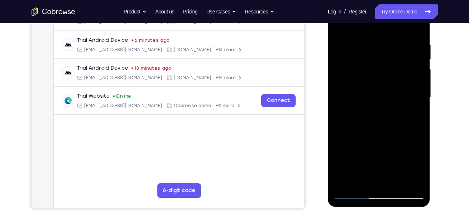
scroll to position [118, 0]
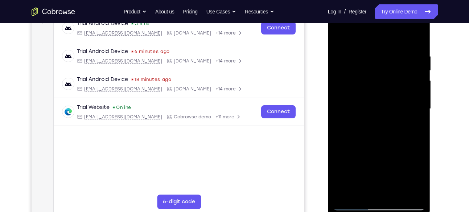
click at [411, 119] on div at bounding box center [379, 108] width 91 height 203
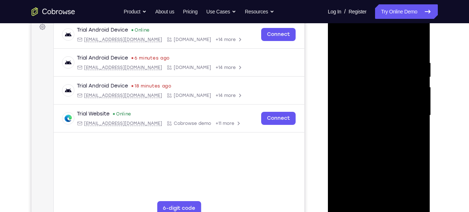
scroll to position [110, 0]
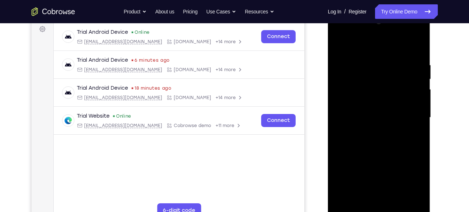
drag, startPoint x: 367, startPoint y: 99, endPoint x: 378, endPoint y: 188, distance: 88.9
click at [378, 188] on div at bounding box center [379, 117] width 91 height 203
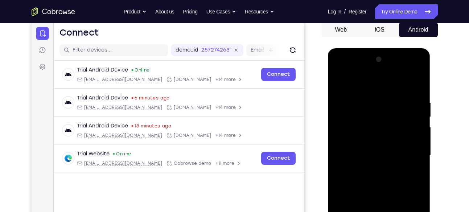
scroll to position [72, 0]
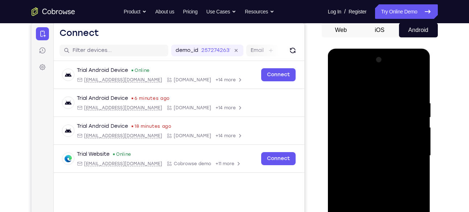
click at [345, 80] on div at bounding box center [379, 155] width 91 height 203
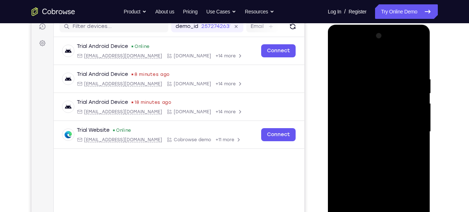
scroll to position [95, 0]
click at [382, 111] on div at bounding box center [379, 131] width 91 height 203
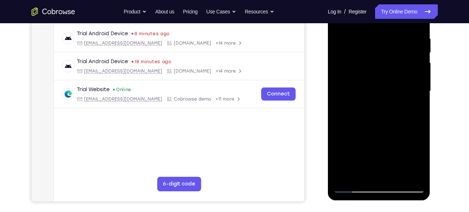
scroll to position [135, 0]
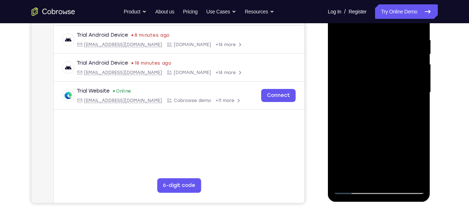
drag, startPoint x: 385, startPoint y: 105, endPoint x: 383, endPoint y: 92, distance: 12.9
click at [383, 92] on div at bounding box center [379, 92] width 91 height 203
drag, startPoint x: 389, startPoint y: 106, endPoint x: 385, endPoint y: 85, distance: 20.6
drag, startPoint x: 385, startPoint y: 85, endPoint x: 368, endPoint y: 94, distance: 19.3
click at [368, 94] on div at bounding box center [379, 92] width 91 height 203
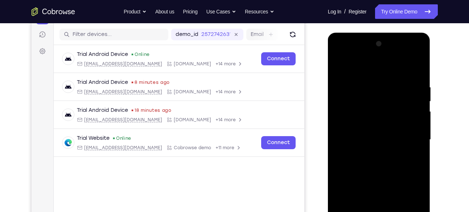
scroll to position [85, 0]
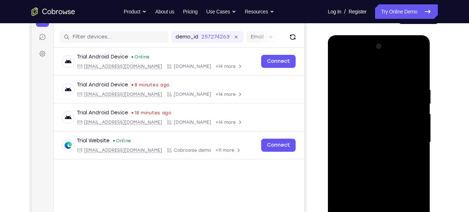
click at [350, 92] on div at bounding box center [379, 142] width 91 height 203
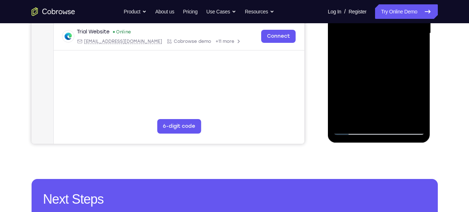
scroll to position [194, 0]
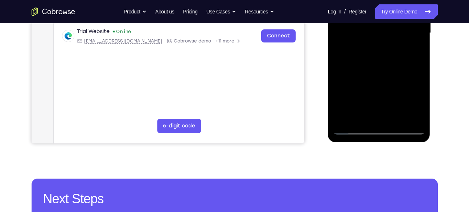
click at [372, 113] on div at bounding box center [379, 32] width 91 height 203
drag, startPoint x: 371, startPoint y: 116, endPoint x: 367, endPoint y: 98, distance: 18.4
drag, startPoint x: 367, startPoint y: 98, endPoint x: 347, endPoint y: 93, distance: 21.3
click at [347, 93] on div at bounding box center [379, 32] width 91 height 203
click at [366, 111] on div at bounding box center [379, 32] width 91 height 203
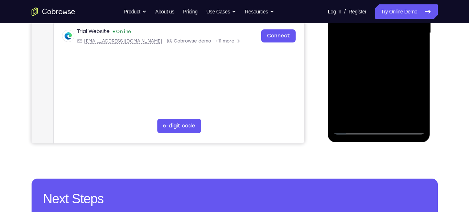
drag, startPoint x: 366, startPoint y: 111, endPoint x: 365, endPoint y: 97, distance: 14.2
click at [365, 97] on div at bounding box center [379, 32] width 91 height 203
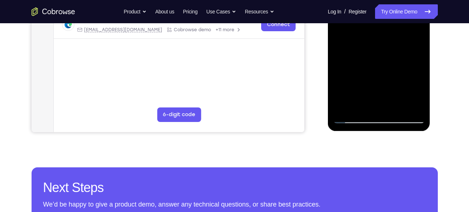
scroll to position [206, 0]
click at [377, 100] on div at bounding box center [379, 21] width 91 height 203
drag, startPoint x: 387, startPoint y: 106, endPoint x: 387, endPoint y: 82, distance: 23.6
click at [387, 82] on div at bounding box center [379, 21] width 91 height 203
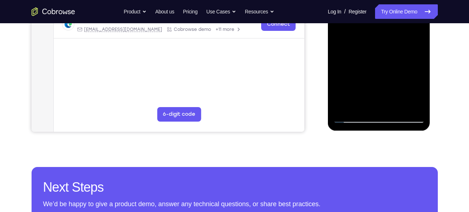
drag, startPoint x: 399, startPoint y: 99, endPoint x: 397, endPoint y: 79, distance: 20.1
drag, startPoint x: 397, startPoint y: 79, endPoint x: 392, endPoint y: 81, distance: 5.5
click at [392, 81] on div at bounding box center [379, 21] width 91 height 203
drag, startPoint x: 396, startPoint y: 87, endPoint x: 394, endPoint y: 73, distance: 14.7
drag, startPoint x: 394, startPoint y: 73, endPoint x: 377, endPoint y: 84, distance: 20.1
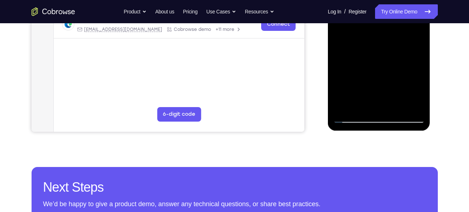
click at [377, 84] on div at bounding box center [379, 21] width 91 height 203
click at [339, 95] on div at bounding box center [379, 21] width 91 height 203
click at [375, 109] on div at bounding box center [379, 21] width 91 height 203
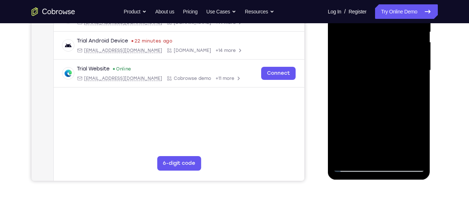
scroll to position [156, 0]
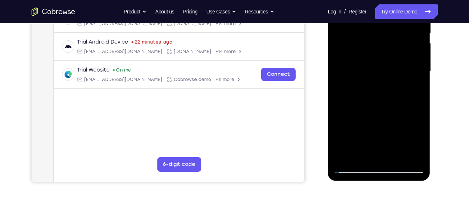
click at [386, 127] on div at bounding box center [379, 71] width 91 height 203
click at [350, 94] on div at bounding box center [379, 71] width 91 height 203
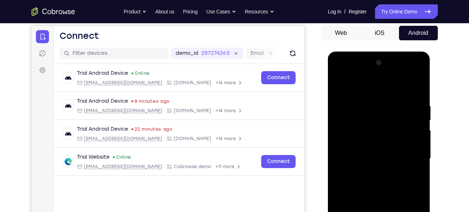
scroll to position [68, 0]
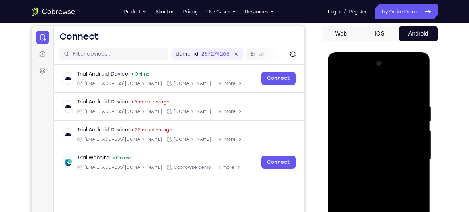
click at [417, 76] on div at bounding box center [379, 159] width 91 height 203
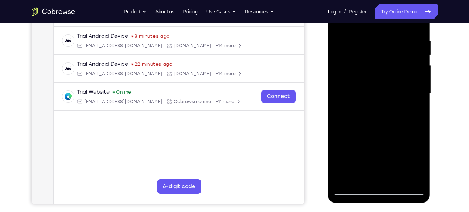
scroll to position [134, 0]
click at [398, 147] on div at bounding box center [379, 93] width 91 height 203
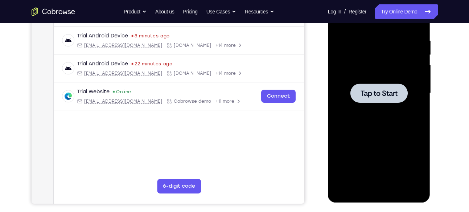
click at [387, 86] on div at bounding box center [379, 92] width 57 height 19
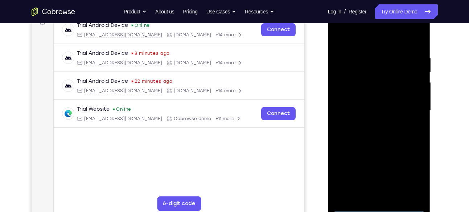
scroll to position [127, 0]
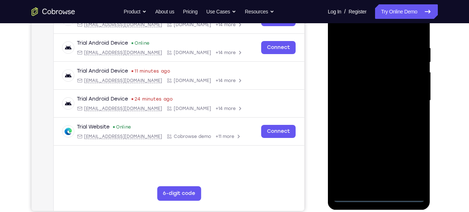
click at [379, 196] on div at bounding box center [379, 100] width 91 height 203
click at [409, 162] on div at bounding box center [379, 100] width 91 height 203
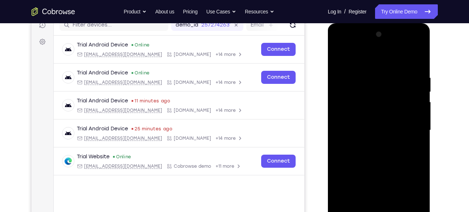
scroll to position [97, 0]
click at [344, 47] on div at bounding box center [379, 130] width 91 height 203
click at [352, 115] on div at bounding box center [379, 130] width 91 height 203
click at [371, 132] on div at bounding box center [379, 130] width 91 height 203
click at [379, 189] on div at bounding box center [379, 130] width 91 height 203
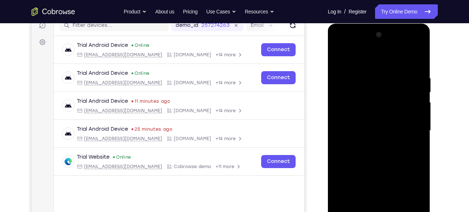
click at [379, 189] on div at bounding box center [379, 130] width 91 height 203
click at [364, 123] on div at bounding box center [379, 130] width 91 height 203
click at [380, 188] on div at bounding box center [379, 130] width 91 height 203
click at [381, 142] on div at bounding box center [379, 130] width 91 height 203
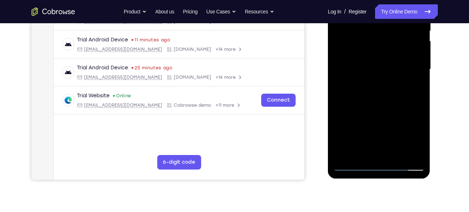
scroll to position [158, 0]
click at [376, 154] on div at bounding box center [379, 68] width 91 height 203
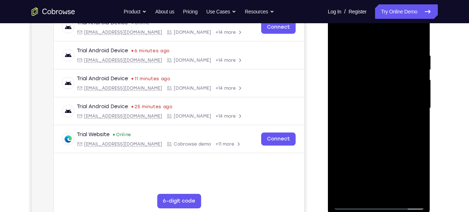
scroll to position [111, 0]
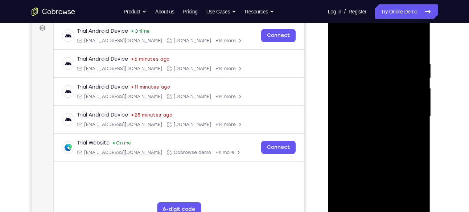
click at [374, 109] on div at bounding box center [379, 116] width 91 height 203
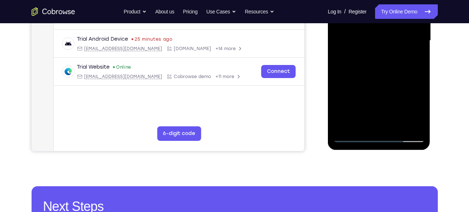
scroll to position [187, 0]
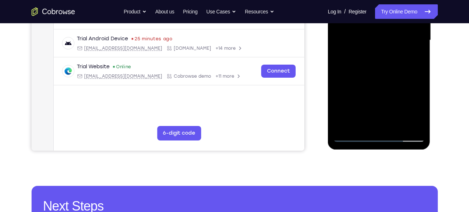
click at [405, 124] on div at bounding box center [379, 40] width 91 height 203
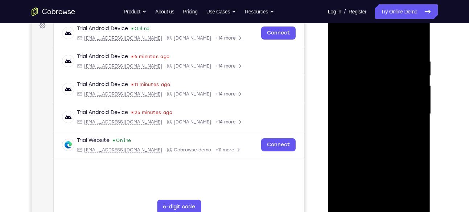
scroll to position [112, 0]
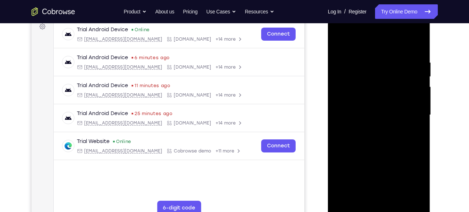
click at [421, 119] on div at bounding box center [379, 114] width 91 height 203
click at [355, 73] on div at bounding box center [379, 114] width 91 height 203
click at [420, 121] on div at bounding box center [379, 114] width 91 height 203
click at [422, 122] on div at bounding box center [379, 114] width 91 height 203
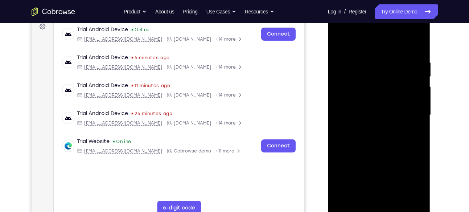
click at [422, 122] on div at bounding box center [379, 114] width 91 height 203
click at [418, 45] on div at bounding box center [379, 114] width 91 height 203
click at [374, 49] on div at bounding box center [379, 114] width 91 height 203
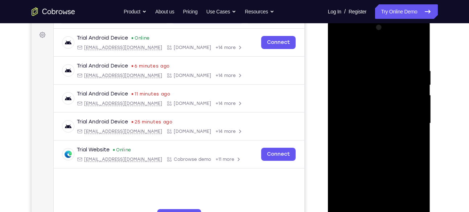
scroll to position [103, 0]
click at [339, 48] on div at bounding box center [379, 123] width 91 height 203
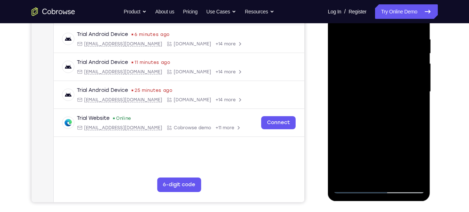
scroll to position [134, 0]
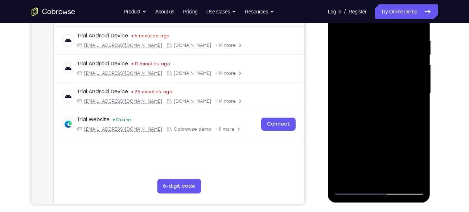
click at [369, 73] on div at bounding box center [379, 93] width 91 height 203
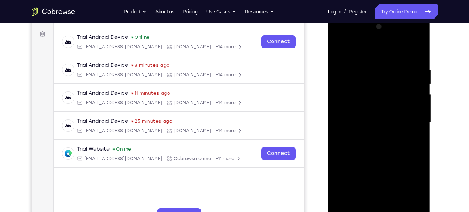
scroll to position [103, 0]
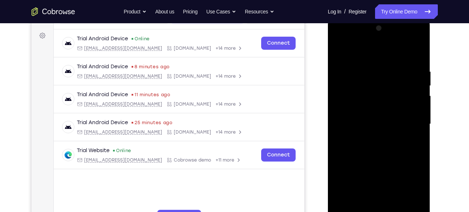
click at [408, 113] on div at bounding box center [379, 124] width 91 height 203
click at [418, 53] on div at bounding box center [379, 124] width 91 height 203
drag, startPoint x: 388, startPoint y: 76, endPoint x: 395, endPoint y: 185, distance: 109.4
click at [395, 185] on div at bounding box center [379, 124] width 91 height 203
drag, startPoint x: 407, startPoint y: 125, endPoint x: 367, endPoint y: 128, distance: 40.1
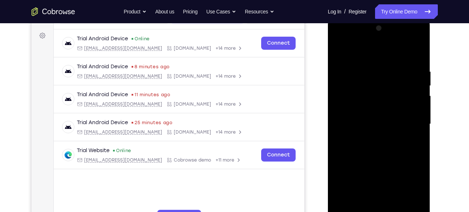
click at [367, 128] on div at bounding box center [379, 124] width 91 height 203
drag, startPoint x: 409, startPoint y: 122, endPoint x: 370, endPoint y: 125, distance: 39.4
click at [370, 125] on div at bounding box center [379, 124] width 91 height 203
drag, startPoint x: 401, startPoint y: 122, endPoint x: 361, endPoint y: 125, distance: 40.0
drag, startPoint x: 33, startPoint y: 108, endPoint x: 89, endPoint y: 89, distance: 59.8
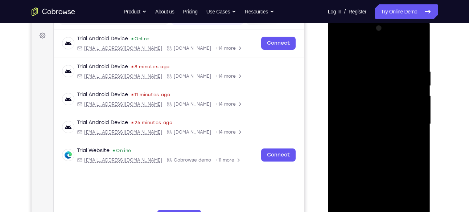
click at [444, 94] on div "Your Support Agent Your Customer Web iOS Android Next Steps We’d be happy to gi…" at bounding box center [235, 159] width 465 height 479
drag, startPoint x: 405, startPoint y: 115, endPoint x: 352, endPoint y: 119, distance: 53.1
click at [352, 119] on div at bounding box center [379, 124] width 91 height 203
drag, startPoint x: 403, startPoint y: 115, endPoint x: 347, endPoint y: 115, distance: 55.9
click at [347, 115] on div at bounding box center [379, 124] width 91 height 203
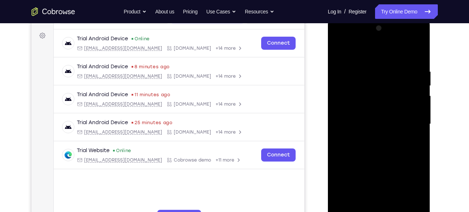
drag, startPoint x: 395, startPoint y: 111, endPoint x: 350, endPoint y: 113, distance: 45.4
click at [350, 113] on div at bounding box center [379, 124] width 91 height 203
drag, startPoint x: 406, startPoint y: 117, endPoint x: 348, endPoint y: 122, distance: 57.5
click at [348, 122] on div at bounding box center [379, 124] width 91 height 203
drag, startPoint x: 396, startPoint y: 112, endPoint x: 343, endPoint y: 109, distance: 53.1
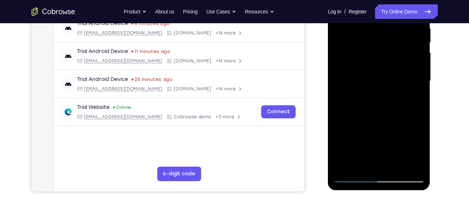
scroll to position [146, 0]
drag, startPoint x: 394, startPoint y: 141, endPoint x: 386, endPoint y: 92, distance: 49.6
click at [386, 92] on div at bounding box center [379, 81] width 91 height 203
drag, startPoint x: 396, startPoint y: 122, endPoint x: 385, endPoint y: 75, distance: 48.2
click at [385, 75] on div at bounding box center [379, 81] width 91 height 203
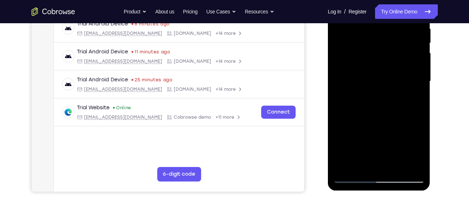
drag, startPoint x: 400, startPoint y: 135, endPoint x: 394, endPoint y: 85, distance: 50.8
click at [394, 85] on div at bounding box center [379, 81] width 91 height 203
drag, startPoint x: 398, startPoint y: 127, endPoint x: 395, endPoint y: 62, distance: 65.4
click at [395, 62] on div at bounding box center [379, 81] width 91 height 203
drag, startPoint x: 395, startPoint y: 117, endPoint x: 385, endPoint y: 46, distance: 71.1
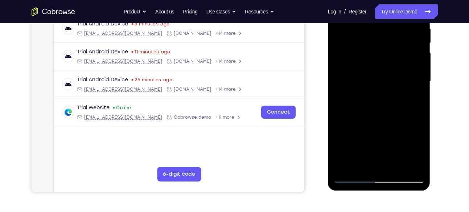
drag, startPoint x: 385, startPoint y: 46, endPoint x: 375, endPoint y: 128, distance: 82.3
drag, startPoint x: 375, startPoint y: 128, endPoint x: 364, endPoint y: 35, distance: 93.6
click at [364, 35] on div at bounding box center [379, 81] width 91 height 203
drag, startPoint x: 393, startPoint y: 110, endPoint x: 390, endPoint y: 45, distance: 65.0
click at [390, 45] on div at bounding box center [379, 81] width 91 height 203
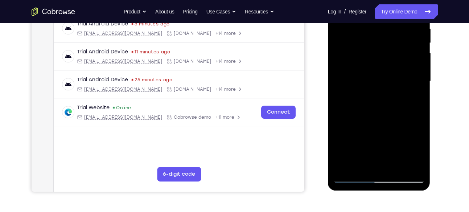
drag, startPoint x: 396, startPoint y: 108, endPoint x: 386, endPoint y: 48, distance: 60.3
click at [386, 48] on div at bounding box center [379, 81] width 91 height 203
drag, startPoint x: 388, startPoint y: 116, endPoint x: 383, endPoint y: 46, distance: 69.8
click at [383, 46] on div at bounding box center [379, 81] width 91 height 203
drag, startPoint x: 406, startPoint y: 81, endPoint x: 359, endPoint y: 85, distance: 47.7
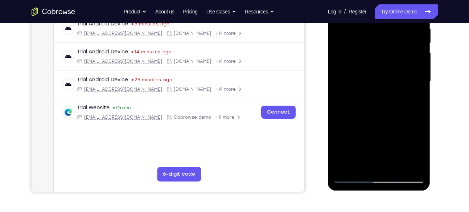
click at [359, 85] on div at bounding box center [379, 81] width 91 height 203
drag, startPoint x: 399, startPoint y: 94, endPoint x: 340, endPoint y: 98, distance: 58.9
click at [340, 98] on div at bounding box center [379, 81] width 91 height 203
drag, startPoint x: 389, startPoint y: 97, endPoint x: 325, endPoint y: 94, distance: 64.6
click at [328, 94] on html "Online web based iOS Simulators and Android Emulators. Run iPhone, iPad, Mobile…" at bounding box center [379, 83] width 103 height 218
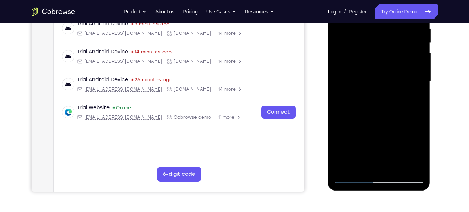
drag, startPoint x: 392, startPoint y: 93, endPoint x: 337, endPoint y: 96, distance: 54.9
click at [337, 96] on div at bounding box center [379, 81] width 91 height 203
drag, startPoint x: 393, startPoint y: 96, endPoint x: 329, endPoint y: 99, distance: 63.9
click at [329, 99] on div at bounding box center [379, 82] width 103 height 216
drag, startPoint x: 401, startPoint y: 94, endPoint x: 347, endPoint y: 99, distance: 53.9
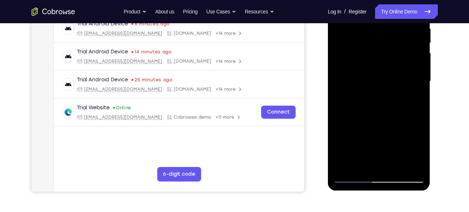
click at [347, 99] on div at bounding box center [379, 81] width 91 height 203
drag, startPoint x: 362, startPoint y: 97, endPoint x: 413, endPoint y: 98, distance: 51.2
click at [413, 98] on div at bounding box center [379, 81] width 91 height 203
drag, startPoint x: 399, startPoint y: 107, endPoint x: 350, endPoint y: 107, distance: 49.0
click at [350, 107] on div at bounding box center [379, 81] width 91 height 203
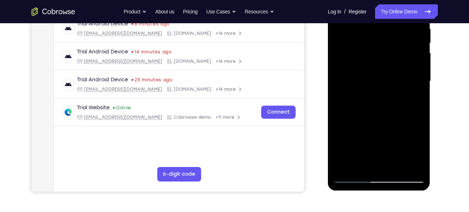
drag, startPoint x: 403, startPoint y: 103, endPoint x: 347, endPoint y: 101, distance: 56.7
drag, startPoint x: 19, startPoint y: 127, endPoint x: 456, endPoint y: 26, distance: 448.4
click at [456, 26] on div "Your Support Agent Your Customer Web iOS Android Next Steps We’d be happy to gi…" at bounding box center [235, 116] width 465 height 479
click at [347, 86] on div at bounding box center [379, 81] width 91 height 203
click at [332, 94] on div at bounding box center [379, 82] width 103 height 216
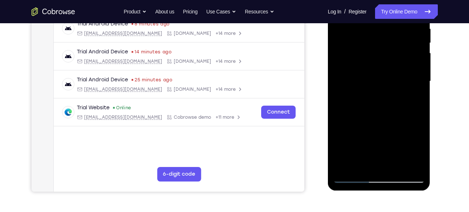
click at [345, 97] on div at bounding box center [379, 81] width 91 height 203
click at [440, 92] on div "Your Support Agent Your Customer Web iOS Android Next Steps We’d be happy to gi…" at bounding box center [235, 116] width 465 height 479
click at [420, 92] on div at bounding box center [379, 81] width 91 height 203
click at [330, 101] on div at bounding box center [379, 82] width 103 height 216
click at [374, 95] on div at bounding box center [379, 81] width 91 height 203
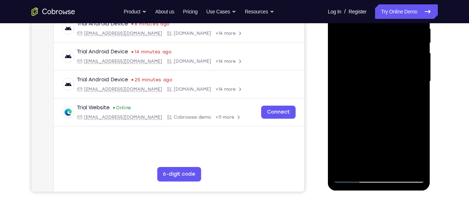
drag, startPoint x: 401, startPoint y: 88, endPoint x: 332, endPoint y: 90, distance: 69.0
click at [332, 90] on div at bounding box center [379, 82] width 103 height 216
drag, startPoint x: 394, startPoint y: 84, endPoint x: 355, endPoint y: 89, distance: 39.5
click at [355, 89] on div at bounding box center [379, 81] width 91 height 203
drag, startPoint x: 405, startPoint y: 89, endPoint x: 346, endPoint y: 91, distance: 58.5
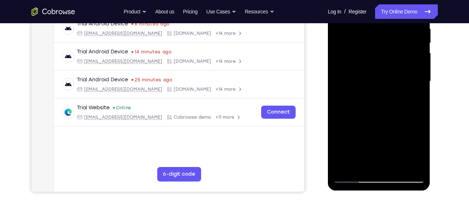
click at [346, 91] on div at bounding box center [379, 81] width 91 height 203
drag, startPoint x: 402, startPoint y: 87, endPoint x: 347, endPoint y: 90, distance: 54.9
click at [347, 90] on div at bounding box center [379, 81] width 91 height 203
drag, startPoint x: 388, startPoint y: 90, endPoint x: 341, endPoint y: 97, distance: 48.0
click at [341, 97] on div at bounding box center [379, 81] width 91 height 203
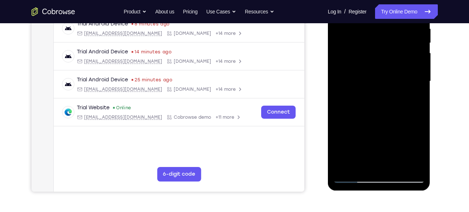
drag, startPoint x: 394, startPoint y: 90, endPoint x: 356, endPoint y: 95, distance: 37.7
click at [356, 95] on div at bounding box center [379, 81] width 91 height 203
drag, startPoint x: 405, startPoint y: 90, endPoint x: 359, endPoint y: 91, distance: 46.5
click at [359, 91] on div at bounding box center [379, 81] width 91 height 203
drag, startPoint x: 390, startPoint y: 91, endPoint x: 336, endPoint y: 101, distance: 55.2
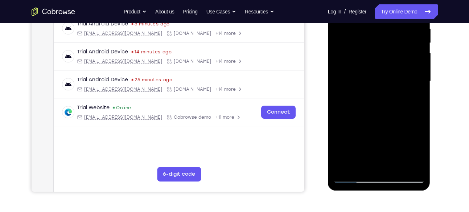
click at [336, 101] on div at bounding box center [379, 81] width 91 height 203
drag, startPoint x: 403, startPoint y: 98, endPoint x: 345, endPoint y: 105, distance: 58.1
drag, startPoint x: 17, startPoint y: 131, endPoint x: 455, endPoint y: 29, distance: 449.7
click at [455, 29] on div "Your Support Agent Your Customer Web iOS Android Next Steps We’d be happy to gi…" at bounding box center [235, 116] width 465 height 479
drag, startPoint x: 375, startPoint y: 88, endPoint x: 417, endPoint y: 85, distance: 42.2
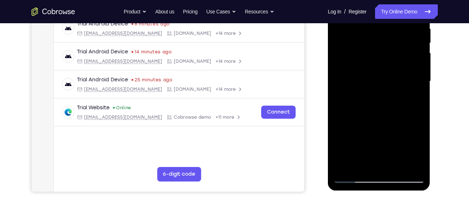
click at [417, 85] on div at bounding box center [379, 81] width 91 height 203
drag, startPoint x: 398, startPoint y: 94, endPoint x: 330, endPoint y: 98, distance: 67.7
click at [330, 98] on div at bounding box center [379, 82] width 103 height 216
drag, startPoint x: 396, startPoint y: 91, endPoint x: 330, endPoint y: 94, distance: 66.5
drag, startPoint x: 1, startPoint y: 119, endPoint x: 444, endPoint y: 67, distance: 445.6
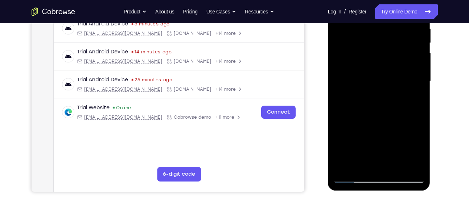
click at [444, 67] on div "Your Support Agent Your Customer Web iOS Android Next Steps We’d be happy to gi…" at bounding box center [235, 116] width 465 height 479
drag, startPoint x: 382, startPoint y: 93, endPoint x: 462, endPoint y: 94, distance: 80.2
drag, startPoint x: 134, startPoint y: 120, endPoint x: 447, endPoint y: 29, distance: 325.4
click at [447, 29] on div "Your Support Agent Your Customer Web iOS Android Next Steps We’d be happy to gi…" at bounding box center [235, 116] width 465 height 479
drag, startPoint x: 417, startPoint y: 78, endPoint x: 229, endPoint y: 99, distance: 188.4
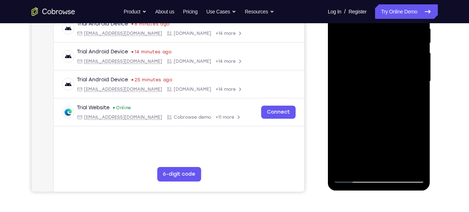
click at [328, 99] on html "Online web based iOS Simulators and Android Emulators. Run iPhone, iPad, Mobile…" at bounding box center [379, 83] width 103 height 218
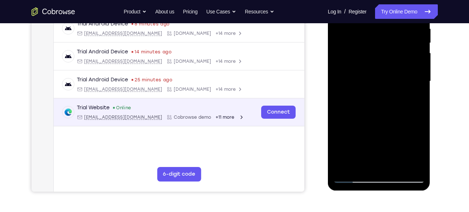
scroll to position [145, 0]
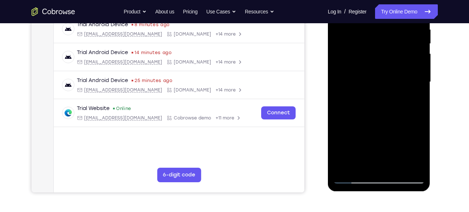
drag, startPoint x: 380, startPoint y: 96, endPoint x: 453, endPoint y: 95, distance: 73.3
drag, startPoint x: 125, startPoint y: 120, endPoint x: 446, endPoint y: 29, distance: 334.0
click at [446, 29] on div "Your Support Agent Your Customer Web iOS Android Next Steps We’d be happy to gi…" at bounding box center [235, 117] width 465 height 479
drag, startPoint x: 389, startPoint y: 82, endPoint x: 446, endPoint y: 85, distance: 57.4
click at [432, 85] on html "Online web based iOS Simulators and Android Emulators. Run iPhone, iPad, Mobile…" at bounding box center [379, 84] width 103 height 218
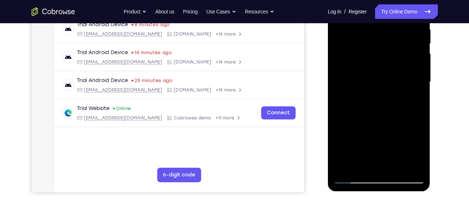
drag, startPoint x: 385, startPoint y: 92, endPoint x: 445, endPoint y: 91, distance: 60.3
click at [432, 91] on html "Online web based iOS Simulators and Android Emulators. Run iPhone, iPad, Mobile…" at bounding box center [379, 84] width 103 height 218
drag, startPoint x: 376, startPoint y: 97, endPoint x: 424, endPoint y: 95, distance: 47.9
drag, startPoint x: 95, startPoint y: 120, endPoint x: 433, endPoint y: 69, distance: 341.0
click at [433, 69] on div at bounding box center [380, 81] width 116 height 223
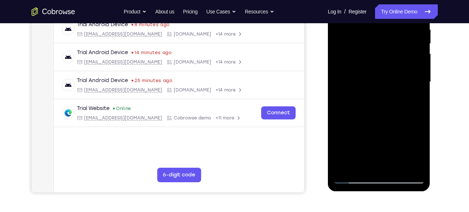
drag, startPoint x: 367, startPoint y: 81, endPoint x: 423, endPoint y: 81, distance: 56.6
drag, startPoint x: 95, startPoint y: 106, endPoint x: 432, endPoint y: 72, distance: 338.2
click at [432, 72] on div at bounding box center [380, 81] width 116 height 223
drag, startPoint x: 383, startPoint y: 96, endPoint x: 432, endPoint y: 101, distance: 49.9
drag, startPoint x: 104, startPoint y: 126, endPoint x: 445, endPoint y: 58, distance: 347.1
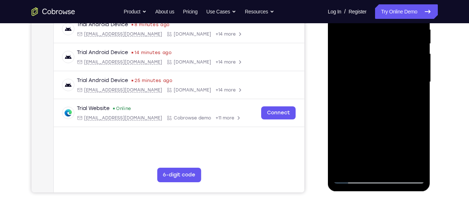
click at [445, 58] on div "Your Support Agent Your Customer Web iOS Android Next Steps We’d be happy to gi…" at bounding box center [235, 117] width 465 height 479
drag, startPoint x: 371, startPoint y: 90, endPoint x: 413, endPoint y: 90, distance: 41.7
drag, startPoint x: 85, startPoint y: 115, endPoint x: 454, endPoint y: 89, distance: 369.7
click at [454, 89] on div "Your Support Agent Your Customer Web iOS Android Next Steps We’d be happy to gi…" at bounding box center [235, 117] width 465 height 479
drag, startPoint x: 391, startPoint y: 85, endPoint x: 436, endPoint y: 87, distance: 45.8
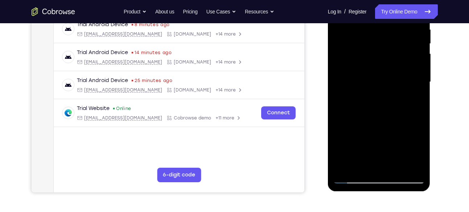
click at [432, 87] on html "Online web based iOS Simulators and Android Emulators. Run iPhone, iPad, Mobile…" at bounding box center [379, 84] width 103 height 218
click at [416, 102] on div at bounding box center [379, 81] width 91 height 203
click at [432, 85] on html "Online web based iOS Simulators and Android Emulators. Run iPhone, iPad, Mobile…" at bounding box center [379, 84] width 103 height 218
click at [432, 81] on html "Online web based iOS Simulators and Android Emulators. Run iPhone, iPad, Mobile…" at bounding box center [379, 84] width 103 height 218
click at [345, 97] on div at bounding box center [379, 81] width 91 height 203
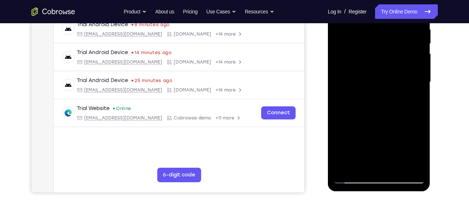
click at [362, 95] on div at bounding box center [379, 81] width 91 height 203
click at [362, 93] on div at bounding box center [379, 81] width 91 height 203
click at [399, 114] on div at bounding box center [379, 81] width 91 height 203
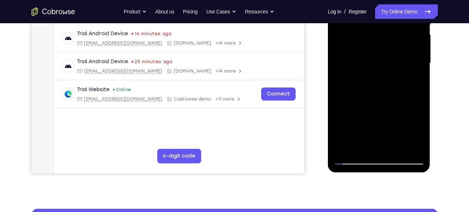
scroll to position [164, 0]
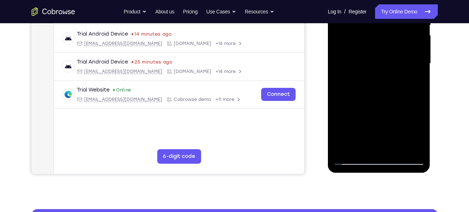
click at [357, 72] on div at bounding box center [379, 63] width 91 height 203
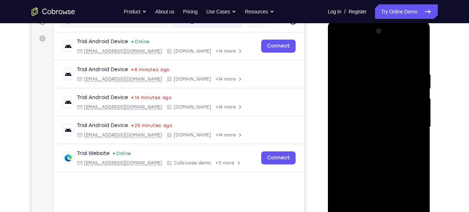
scroll to position [100, 0]
click at [337, 54] on div at bounding box center [379, 127] width 91 height 203
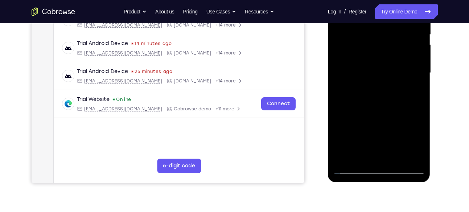
scroll to position [156, 0]
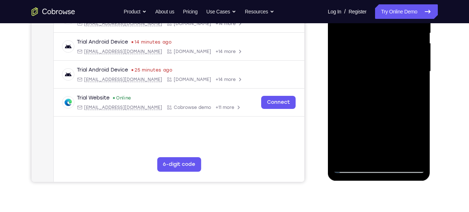
click at [352, 166] on div at bounding box center [379, 71] width 91 height 203
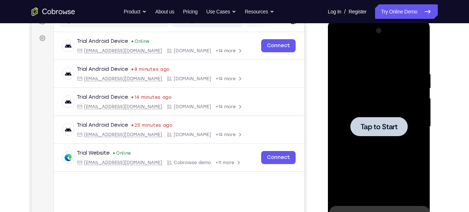
click at [387, 130] on span "Tap to Start" at bounding box center [379, 126] width 37 height 7
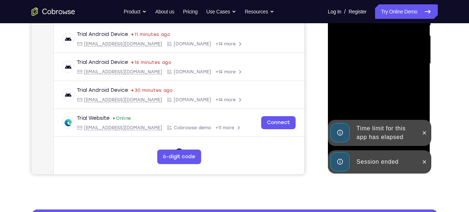
scroll to position [164, 0]
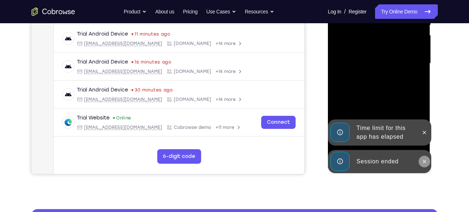
click at [424, 159] on icon at bounding box center [425, 162] width 6 height 6
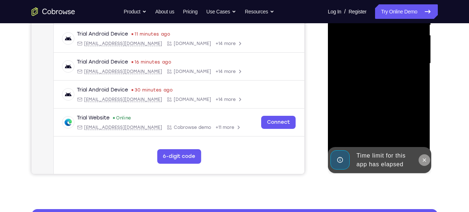
click at [425, 158] on icon at bounding box center [425, 160] width 6 height 6
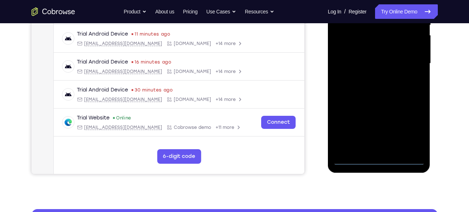
click at [382, 162] on div at bounding box center [379, 63] width 91 height 203
click at [408, 129] on div at bounding box center [379, 63] width 91 height 203
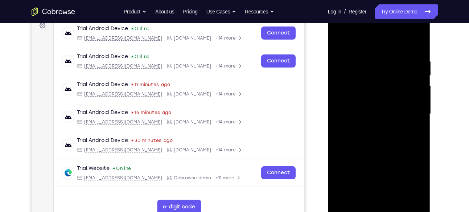
scroll to position [113, 0]
click at [338, 29] on div at bounding box center [379, 114] width 91 height 203
click at [403, 110] on div at bounding box center [379, 114] width 91 height 203
click at [370, 126] on div at bounding box center [379, 114] width 91 height 203
click at [375, 113] on div at bounding box center [379, 114] width 91 height 203
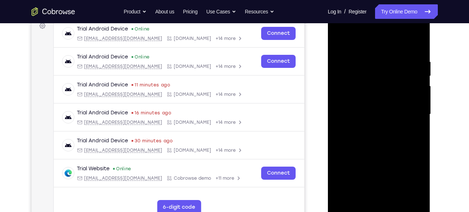
click at [414, 83] on div at bounding box center [379, 114] width 91 height 203
click at [378, 170] on div at bounding box center [379, 114] width 91 height 203
click at [365, 95] on div at bounding box center [379, 114] width 91 height 203
click at [373, 113] on div at bounding box center [379, 114] width 91 height 203
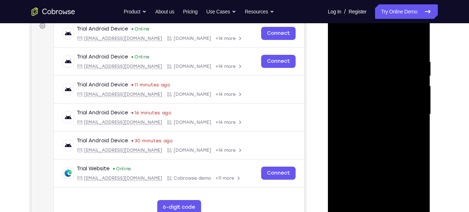
click at [385, 142] on div at bounding box center [379, 114] width 91 height 203
click at [369, 110] on div at bounding box center [379, 114] width 91 height 203
click at [415, 184] on div at bounding box center [379, 114] width 91 height 203
click at [383, 116] on div at bounding box center [379, 114] width 91 height 203
click at [417, 54] on div at bounding box center [379, 114] width 91 height 203
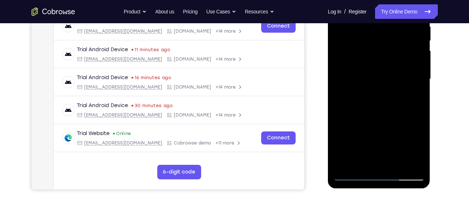
scroll to position [148, 0]
click at [420, 161] on div at bounding box center [379, 78] width 91 height 203
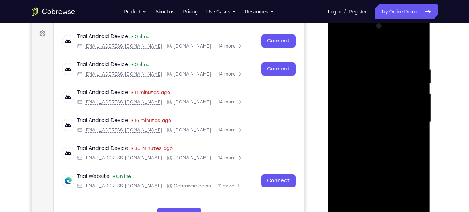
scroll to position [104, 0]
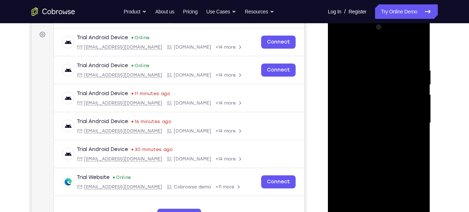
click at [403, 88] on div at bounding box center [379, 122] width 91 height 203
click at [409, 51] on div at bounding box center [379, 122] width 91 height 203
click at [421, 48] on div at bounding box center [379, 122] width 91 height 203
click at [379, 65] on div at bounding box center [379, 122] width 91 height 203
click at [340, 61] on div at bounding box center [379, 122] width 91 height 203
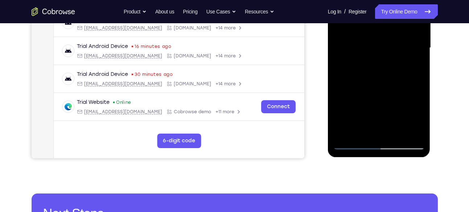
scroll to position [180, 0]
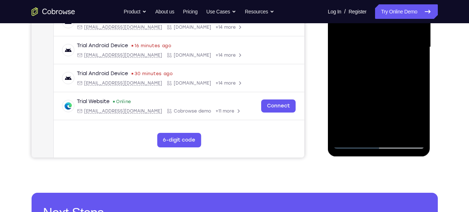
click at [420, 116] on div at bounding box center [379, 47] width 91 height 203
click at [350, 105] on div at bounding box center [379, 47] width 91 height 203
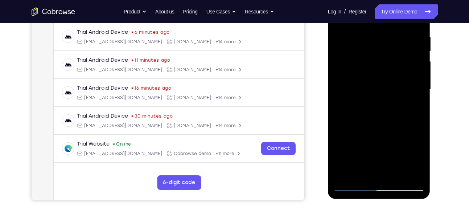
scroll to position [134, 0]
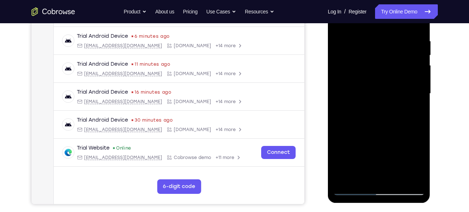
click at [351, 79] on div at bounding box center [379, 93] width 91 height 203
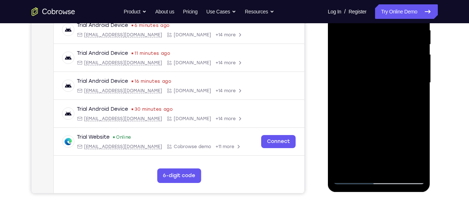
scroll to position [150, 0]
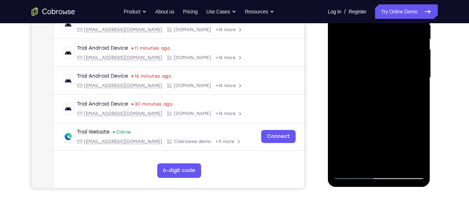
click at [372, 113] on div at bounding box center [379, 77] width 91 height 203
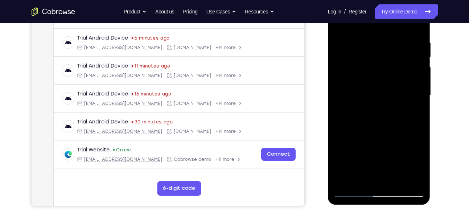
scroll to position [130, 0]
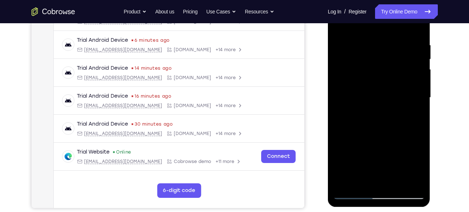
click at [340, 26] on div at bounding box center [379, 97] width 91 height 203
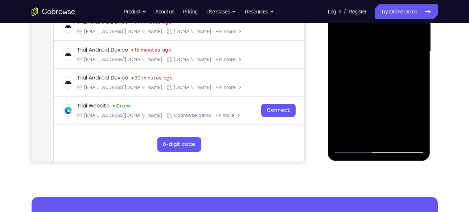
scroll to position [177, 0]
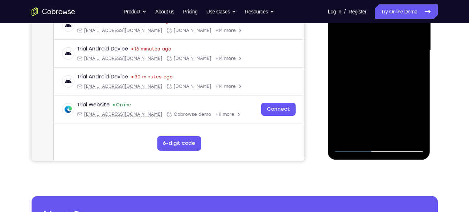
click at [396, 134] on div at bounding box center [379, 50] width 91 height 203
click at [381, 89] on div at bounding box center [379, 50] width 91 height 203
drag, startPoint x: 387, startPoint y: 111, endPoint x: 375, endPoint y: 49, distance: 62.7
click at [375, 49] on div at bounding box center [379, 50] width 91 height 203
drag, startPoint x: 380, startPoint y: 99, endPoint x: 384, endPoint y: 61, distance: 37.9
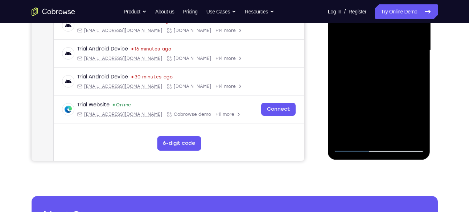
click at [384, 61] on div at bounding box center [379, 50] width 91 height 203
drag, startPoint x: 399, startPoint y: 102, endPoint x: 398, endPoint y: 62, distance: 40.3
click at [398, 62] on div at bounding box center [379, 50] width 91 height 203
drag, startPoint x: 389, startPoint y: 86, endPoint x: 393, endPoint y: 31, distance: 54.6
click at [393, 31] on div at bounding box center [379, 50] width 91 height 203
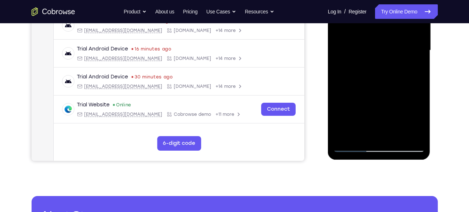
drag, startPoint x: 389, startPoint y: 103, endPoint x: 385, endPoint y: 58, distance: 45.5
click at [385, 58] on div at bounding box center [379, 50] width 91 height 203
drag, startPoint x: 391, startPoint y: 112, endPoint x: 392, endPoint y: 74, distance: 38.1
click at [392, 74] on div at bounding box center [379, 50] width 91 height 203
drag, startPoint x: 394, startPoint y: 111, endPoint x: 396, endPoint y: 75, distance: 36.7
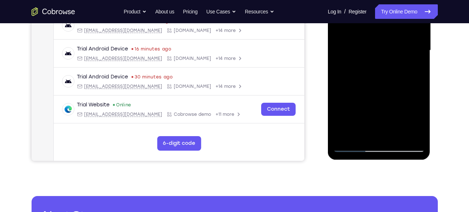
click at [396, 75] on div at bounding box center [379, 50] width 91 height 203
drag, startPoint x: 397, startPoint y: 108, endPoint x: 396, endPoint y: 65, distance: 43.2
drag, startPoint x: 68, startPoint y: 121, endPoint x: 436, endPoint y: 77, distance: 370.3
click at [436, 77] on div at bounding box center [380, 49] width 116 height 223
drag, startPoint x: 391, startPoint y: 99, endPoint x: 388, endPoint y: 61, distance: 39.0
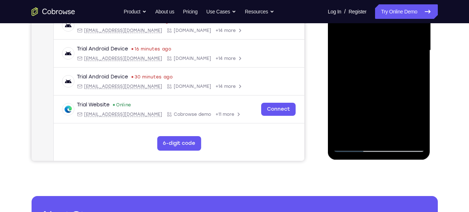
drag, startPoint x: 388, startPoint y: 61, endPoint x: 381, endPoint y: 103, distance: 43.0
drag, startPoint x: 381, startPoint y: 103, endPoint x: 381, endPoint y: 45, distance: 57.7
click at [381, 45] on div at bounding box center [379, 50] width 91 height 203
drag, startPoint x: 387, startPoint y: 109, endPoint x: 387, endPoint y: 59, distance: 49.7
click at [387, 59] on div at bounding box center [379, 50] width 91 height 203
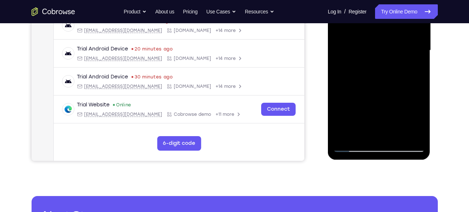
drag, startPoint x: 382, startPoint y: 89, endPoint x: 376, endPoint y: 153, distance: 64.9
click at [376, 153] on div at bounding box center [379, 51] width 103 height 216
drag, startPoint x: 375, startPoint y: 46, endPoint x: 375, endPoint y: 130, distance: 84.6
click at [375, 130] on div at bounding box center [379, 50] width 91 height 203
drag, startPoint x: 384, startPoint y: 55, endPoint x: 372, endPoint y: 147, distance: 92.6
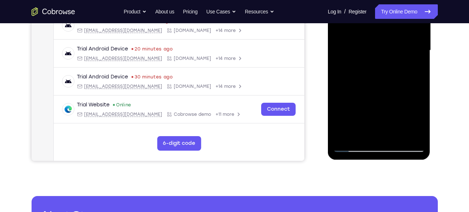
click at [372, 147] on div at bounding box center [379, 50] width 91 height 203
drag, startPoint x: 379, startPoint y: 77, endPoint x: 373, endPoint y: 163, distance: 86.3
click at [373, 161] on html "Online web based iOS Simulators and Android Emulators. Run iPhone, iPad, Mobile…" at bounding box center [379, 52] width 103 height 218
drag, startPoint x: 380, startPoint y: 82, endPoint x: 368, endPoint y: 162, distance: 80.7
click at [368, 161] on html "Online web based iOS Simulators and Android Emulators. Run iPhone, iPad, Mobile…" at bounding box center [379, 52] width 103 height 218
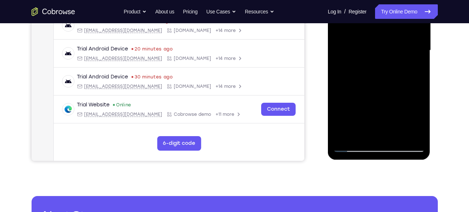
drag, startPoint x: 386, startPoint y: 61, endPoint x: 385, endPoint y: 110, distance: 49.4
click at [385, 110] on div at bounding box center [379, 50] width 91 height 203
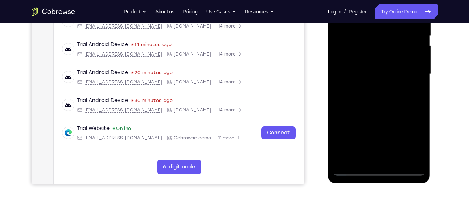
scroll to position [190, 0]
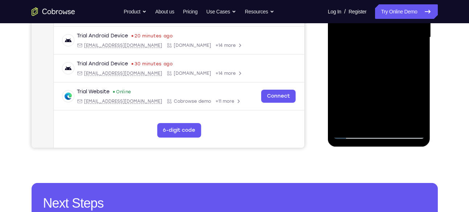
click at [352, 133] on div at bounding box center [379, 37] width 91 height 203
click at [398, 123] on div at bounding box center [379, 37] width 91 height 203
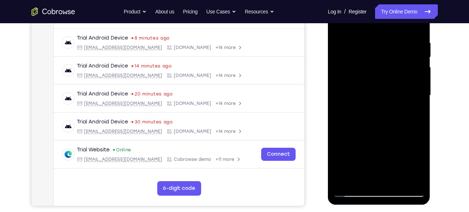
scroll to position [130, 0]
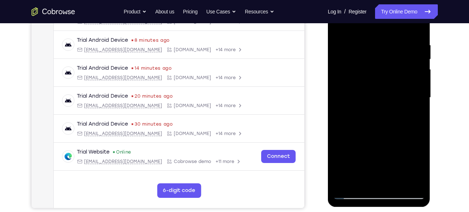
click at [344, 52] on div at bounding box center [379, 97] width 91 height 203
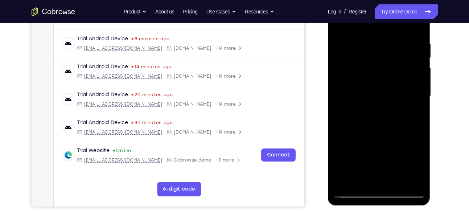
scroll to position [99, 0]
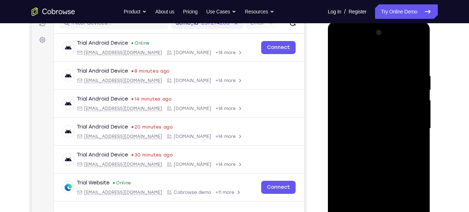
click at [338, 56] on div at bounding box center [379, 128] width 91 height 203
drag, startPoint x: 400, startPoint y: 84, endPoint x: 359, endPoint y: 86, distance: 41.5
click at [359, 86] on div at bounding box center [379, 128] width 91 height 203
drag, startPoint x: 394, startPoint y: 89, endPoint x: 347, endPoint y: 86, distance: 47.7
click at [347, 86] on div at bounding box center [379, 128] width 91 height 203
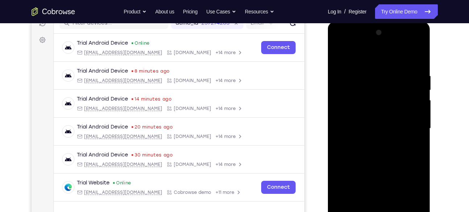
drag, startPoint x: 413, startPoint y: 95, endPoint x: 365, endPoint y: 94, distance: 48.6
click at [365, 94] on div at bounding box center [379, 128] width 91 height 203
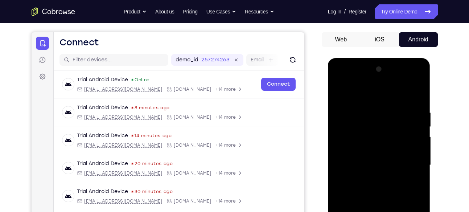
scroll to position [62, 0]
click at [341, 90] on div at bounding box center [379, 165] width 91 height 203
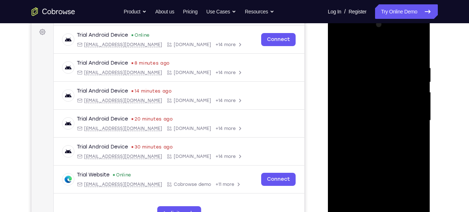
scroll to position [100, 0]
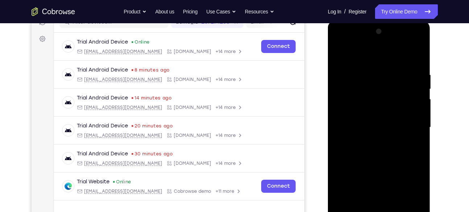
drag, startPoint x: 383, startPoint y: 57, endPoint x: 379, endPoint y: 131, distance: 73.8
click at [379, 131] on div at bounding box center [379, 127] width 91 height 203
drag, startPoint x: 381, startPoint y: 74, endPoint x: 377, endPoint y: 141, distance: 66.9
click at [377, 141] on div at bounding box center [379, 127] width 91 height 203
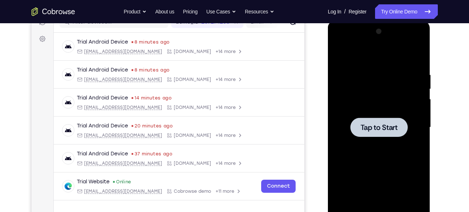
click at [378, 124] on span "Tap to Start" at bounding box center [379, 127] width 37 height 7
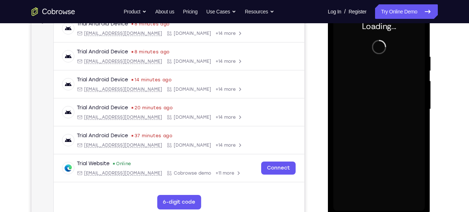
scroll to position [118, 0]
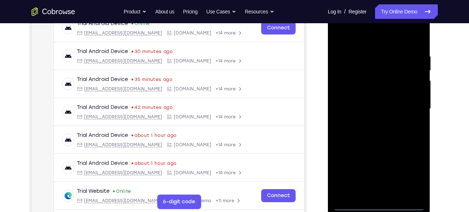
click at [377, 206] on div at bounding box center [379, 108] width 91 height 203
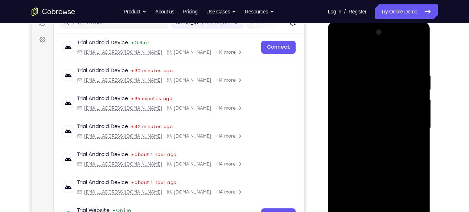
scroll to position [96, 0]
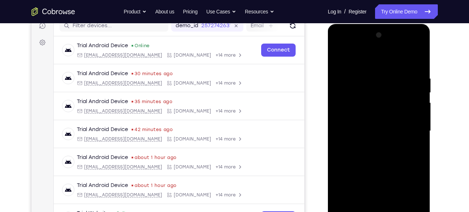
click at [416, 196] on div at bounding box center [379, 130] width 91 height 203
click at [344, 45] on div at bounding box center [379, 130] width 91 height 203
click at [411, 130] on div at bounding box center [379, 130] width 91 height 203
click at [373, 145] on div at bounding box center [379, 130] width 91 height 203
click at [374, 124] on div at bounding box center [379, 130] width 91 height 203
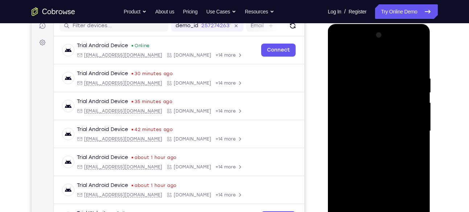
click at [378, 189] on div at bounding box center [379, 130] width 91 height 203
click at [362, 115] on div at bounding box center [379, 130] width 91 height 203
click at [365, 130] on div at bounding box center [379, 130] width 91 height 203
click at [419, 71] on div at bounding box center [379, 130] width 91 height 203
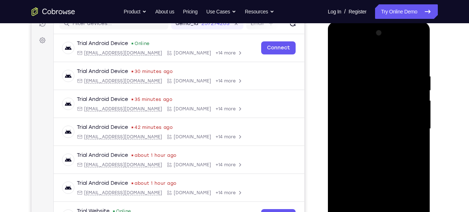
scroll to position [93, 0]
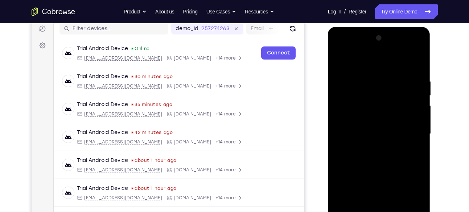
click at [410, 62] on div at bounding box center [379, 133] width 91 height 203
drag, startPoint x: 400, startPoint y: 103, endPoint x: 393, endPoint y: 58, distance: 45.5
click at [393, 58] on div at bounding box center [379, 133] width 91 height 203
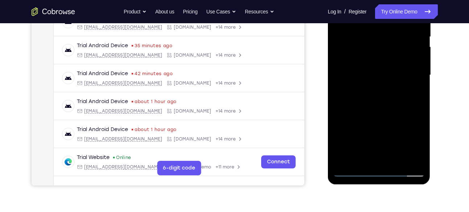
scroll to position [156, 0]
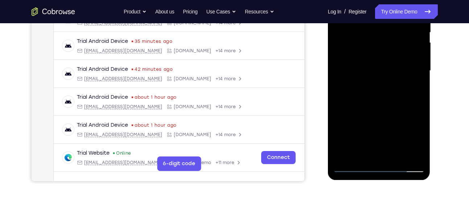
click at [418, 155] on div at bounding box center [379, 70] width 91 height 203
click at [398, 156] on div at bounding box center [379, 70] width 91 height 203
click at [375, 108] on div at bounding box center [379, 70] width 91 height 203
drag, startPoint x: 395, startPoint y: 134, endPoint x: 392, endPoint y: 73, distance: 61.7
click at [392, 73] on div at bounding box center [379, 70] width 91 height 203
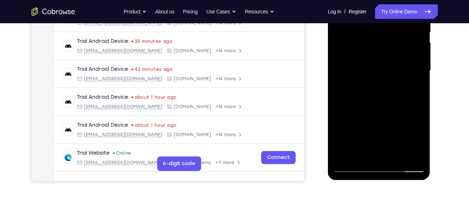
drag, startPoint x: 390, startPoint y: 108, endPoint x: 384, endPoint y: 61, distance: 47.9
drag, startPoint x: 384, startPoint y: 61, endPoint x: 384, endPoint y: 128, distance: 67.9
drag, startPoint x: 384, startPoint y: 128, endPoint x: 382, endPoint y: 79, distance: 49.8
click at [382, 79] on div at bounding box center [379, 70] width 91 height 203
drag, startPoint x: 399, startPoint y: 142, endPoint x: 396, endPoint y: 97, distance: 45.2
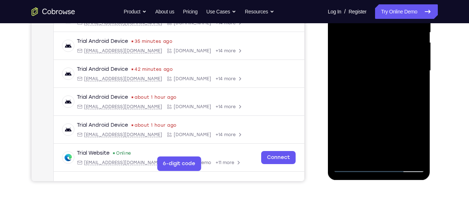
click at [396, 97] on div at bounding box center [379, 70] width 91 height 203
drag, startPoint x: 404, startPoint y: 139, endPoint x: 405, endPoint y: 83, distance: 56.3
drag, startPoint x: 77, startPoint y: 119, endPoint x: 435, endPoint y: 115, distance: 358.3
click at [435, 115] on div at bounding box center [380, 69] width 116 height 223
drag, startPoint x: 383, startPoint y: 125, endPoint x: 376, endPoint y: 91, distance: 34.7
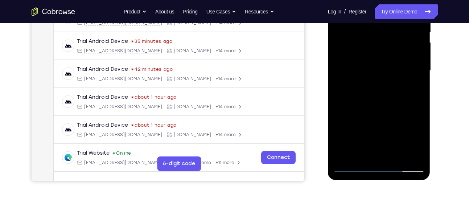
click at [376, 91] on div at bounding box center [379, 70] width 91 height 203
drag, startPoint x: 395, startPoint y: 144, endPoint x: 387, endPoint y: 95, distance: 49.6
click at [387, 95] on div at bounding box center [379, 70] width 91 height 203
drag, startPoint x: 395, startPoint y: 128, endPoint x: 393, endPoint y: 62, distance: 65.4
click at [393, 62] on div at bounding box center [379, 70] width 91 height 203
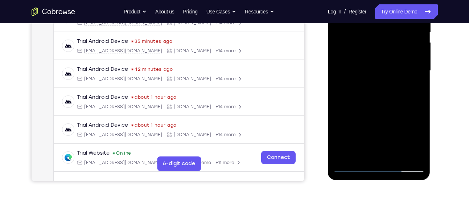
drag, startPoint x: 387, startPoint y: 140, endPoint x: 385, endPoint y: 83, distance: 57.0
click at [385, 83] on div at bounding box center [379, 70] width 91 height 203
click at [370, 102] on div at bounding box center [379, 70] width 91 height 203
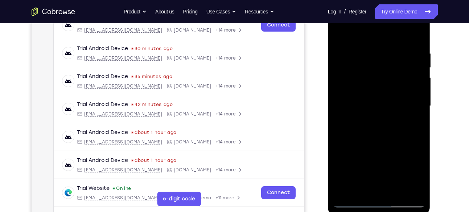
scroll to position [117, 0]
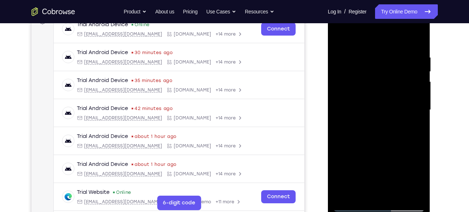
drag, startPoint x: 389, startPoint y: 115, endPoint x: 385, endPoint y: 163, distance: 47.4
click at [385, 163] on div at bounding box center [379, 109] width 91 height 203
drag, startPoint x: 385, startPoint y: 110, endPoint x: 382, endPoint y: 138, distance: 27.8
click at [382, 138] on div at bounding box center [379, 109] width 91 height 203
drag, startPoint x: 396, startPoint y: 79, endPoint x: 384, endPoint y: 146, distance: 67.9
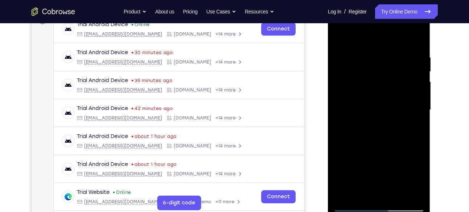
click at [384, 146] on div at bounding box center [379, 109] width 91 height 203
drag, startPoint x: 384, startPoint y: 115, endPoint x: 378, endPoint y: 168, distance: 53.4
click at [378, 168] on div at bounding box center [379, 109] width 91 height 203
drag, startPoint x: 400, startPoint y: 84, endPoint x: 399, endPoint y: 139, distance: 55.5
click at [399, 139] on div at bounding box center [379, 109] width 91 height 203
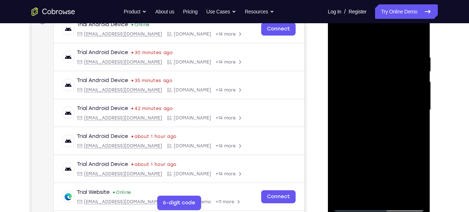
drag, startPoint x: 400, startPoint y: 77, endPoint x: 393, endPoint y: 150, distance: 72.6
click at [393, 150] on div at bounding box center [379, 109] width 91 height 203
drag, startPoint x: 397, startPoint y: 83, endPoint x: 386, endPoint y: 153, distance: 71.4
click at [386, 153] on div at bounding box center [379, 109] width 91 height 203
drag, startPoint x: 386, startPoint y: 123, endPoint x: 392, endPoint y: 59, distance: 64.1
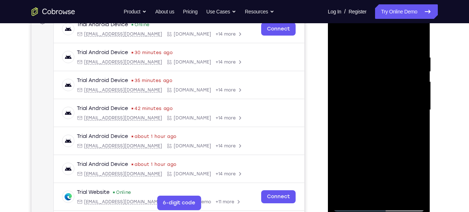
drag, startPoint x: 64, startPoint y: 56, endPoint x: 449, endPoint y: 116, distance: 390.0
click at [449, 116] on div "Your Support Agent Your Customer Web iOS Android Next Steps We’d be happy to gi…" at bounding box center [235, 145] width 465 height 479
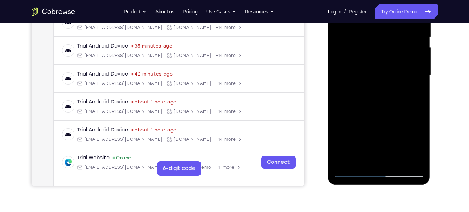
scroll to position [152, 0]
drag, startPoint x: 404, startPoint y: 90, endPoint x: 396, endPoint y: 156, distance: 67.3
click at [396, 156] on div at bounding box center [379, 75] width 91 height 203
drag, startPoint x: 410, startPoint y: 80, endPoint x: 392, endPoint y: 160, distance: 81.9
click at [392, 160] on div at bounding box center [379, 75] width 91 height 203
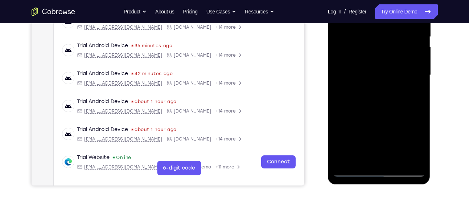
drag, startPoint x: 392, startPoint y: 75, endPoint x: 378, endPoint y: 149, distance: 75.0
click at [378, 149] on div at bounding box center [379, 75] width 91 height 203
drag, startPoint x: 376, startPoint y: 47, endPoint x: 361, endPoint y: 126, distance: 80.2
click at [361, 126] on div at bounding box center [379, 75] width 91 height 203
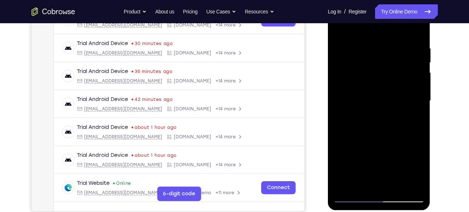
drag, startPoint x: 383, startPoint y: 86, endPoint x: 377, endPoint y: 151, distance: 64.9
click at [377, 151] on div at bounding box center [379, 100] width 91 height 203
drag, startPoint x: 379, startPoint y: 73, endPoint x: 364, endPoint y: 146, distance: 74.1
click at [364, 146] on div at bounding box center [379, 100] width 91 height 203
drag, startPoint x: 373, startPoint y: 68, endPoint x: 362, endPoint y: 148, distance: 80.6
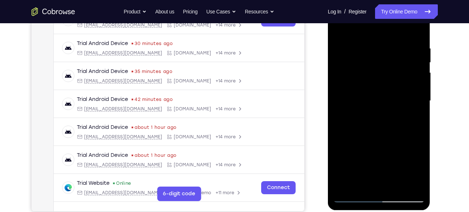
click at [362, 148] on div at bounding box center [379, 100] width 91 height 203
drag, startPoint x: 370, startPoint y: 71, endPoint x: 362, endPoint y: 131, distance: 60.5
click at [362, 131] on div at bounding box center [379, 100] width 91 height 203
drag, startPoint x: 403, startPoint y: 130, endPoint x: 397, endPoint y: 80, distance: 50.4
click at [397, 80] on div at bounding box center [379, 100] width 91 height 203
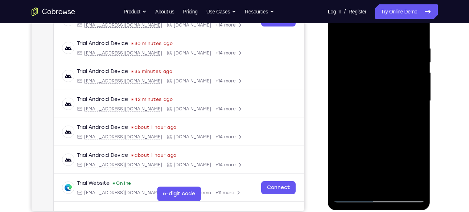
drag, startPoint x: 417, startPoint y: 138, endPoint x: 408, endPoint y: 86, distance: 52.8
click at [408, 86] on div at bounding box center [379, 100] width 91 height 203
drag, startPoint x: 344, startPoint y: 156, endPoint x: 342, endPoint y: 108, distance: 48.3
click at [342, 108] on div at bounding box center [379, 100] width 91 height 203
drag, startPoint x: 348, startPoint y: 159, endPoint x: 344, endPoint y: 106, distance: 53.1
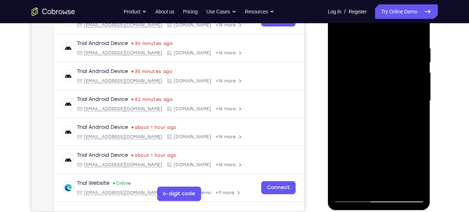
click at [344, 106] on div at bounding box center [379, 100] width 91 height 203
drag, startPoint x: 349, startPoint y: 140, endPoint x: 350, endPoint y: 91, distance: 49.0
click at [350, 91] on div at bounding box center [379, 100] width 91 height 203
drag, startPoint x: 353, startPoint y: 147, endPoint x: 361, endPoint y: 85, distance: 61.9
drag, startPoint x: 361, startPoint y: 85, endPoint x: 413, endPoint y: 66, distance: 55.8
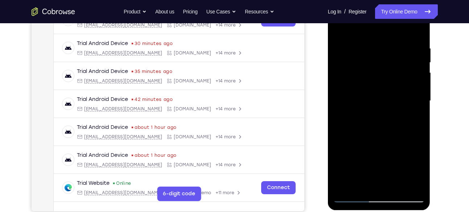
click at [413, 66] on div at bounding box center [379, 100] width 91 height 203
click at [337, 30] on div at bounding box center [379, 100] width 91 height 203
drag, startPoint x: 377, startPoint y: 95, endPoint x: 369, endPoint y: 169, distance: 74.2
click at [369, 169] on div at bounding box center [379, 100] width 91 height 203
drag, startPoint x: 386, startPoint y: 47, endPoint x: 363, endPoint y: 134, distance: 90.3
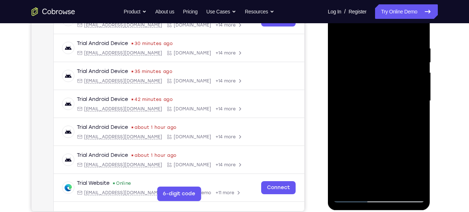
click at [363, 134] on div at bounding box center [379, 100] width 91 height 203
drag, startPoint x: 397, startPoint y: 109, endPoint x: 388, endPoint y: 196, distance: 88.0
click at [388, 196] on div at bounding box center [379, 100] width 91 height 203
drag, startPoint x: 380, startPoint y: 100, endPoint x: 364, endPoint y: 185, distance: 86.4
click at [364, 185] on div at bounding box center [379, 100] width 91 height 203
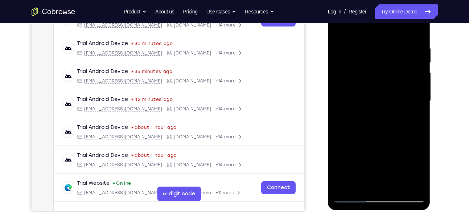
drag, startPoint x: 376, startPoint y: 106, endPoint x: 363, endPoint y: 202, distance: 97.0
click at [363, 202] on div at bounding box center [379, 100] width 91 height 203
drag, startPoint x: 381, startPoint y: 115, endPoint x: 364, endPoint y: 207, distance: 92.7
click at [364, 207] on div at bounding box center [379, 102] width 103 height 216
drag, startPoint x: 367, startPoint y: 110, endPoint x: 365, endPoint y: 204, distance: 94.4
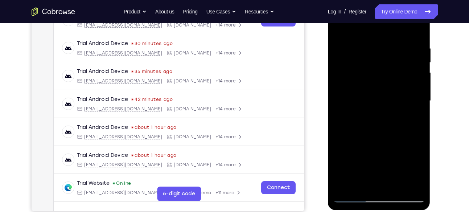
click at [365, 204] on div at bounding box center [379, 102] width 103 height 216
drag, startPoint x: 381, startPoint y: 128, endPoint x: 375, endPoint y: 207, distance: 79.0
click at [375, 207] on div at bounding box center [379, 102] width 103 height 216
drag, startPoint x: 381, startPoint y: 95, endPoint x: 374, endPoint y: 181, distance: 86.3
click at [374, 181] on div at bounding box center [379, 100] width 91 height 203
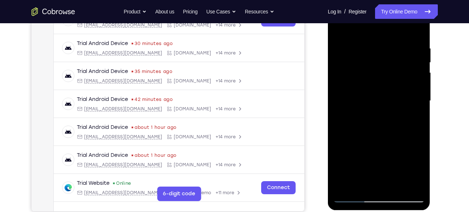
click at [341, 27] on div at bounding box center [379, 100] width 91 height 203
drag, startPoint x: 375, startPoint y: 54, endPoint x: 362, endPoint y: 160, distance: 106.7
click at [362, 160] on div at bounding box center [379, 100] width 91 height 203
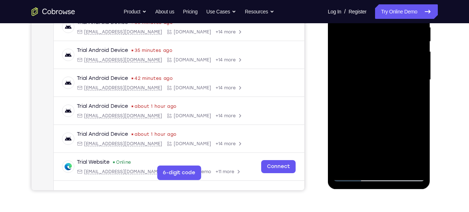
scroll to position [154, 0]
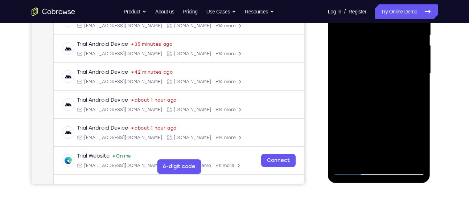
click at [420, 148] on div at bounding box center [379, 73] width 91 height 203
click at [420, 107] on div at bounding box center [379, 73] width 91 height 203
drag, startPoint x: 400, startPoint y: 119, endPoint x: 398, endPoint y: 67, distance: 52.6
click at [398, 67] on div at bounding box center [379, 73] width 91 height 203
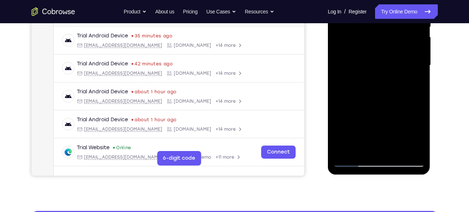
scroll to position [161, 0]
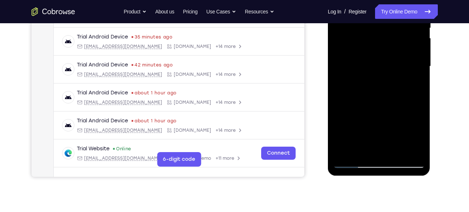
drag, startPoint x: 382, startPoint y: 127, endPoint x: 377, endPoint y: 69, distance: 57.6
click at [377, 69] on div at bounding box center [379, 66] width 91 height 203
drag, startPoint x: 388, startPoint y: 68, endPoint x: 378, endPoint y: 137, distance: 69.7
click at [378, 137] on div at bounding box center [379, 66] width 91 height 203
click at [340, 100] on div at bounding box center [379, 66] width 91 height 203
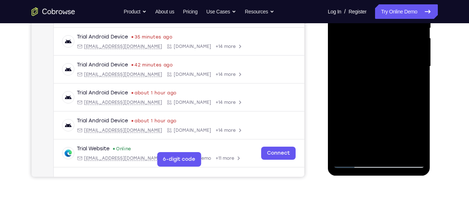
drag, startPoint x: 386, startPoint y: 127, endPoint x: 392, endPoint y: 61, distance: 66.3
drag, startPoint x: 64, startPoint y: 101, endPoint x: 436, endPoint y: 101, distance: 372.8
click at [436, 101] on div at bounding box center [380, 65] width 116 height 223
drag, startPoint x: 387, startPoint y: 124, endPoint x: 387, endPoint y: 76, distance: 47.9
drag, startPoint x: 387, startPoint y: 76, endPoint x: 381, endPoint y: 111, distance: 35.7
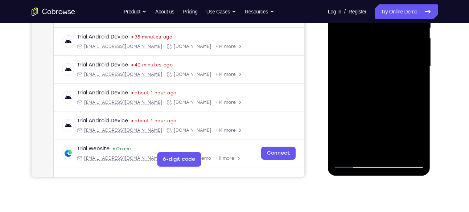
drag, startPoint x: 381, startPoint y: 111, endPoint x: 389, endPoint y: 41, distance: 71.3
click at [389, 41] on div at bounding box center [379, 66] width 91 height 203
drag, startPoint x: 397, startPoint y: 116, endPoint x: 397, endPoint y: 51, distance: 64.6
click at [397, 51] on div at bounding box center [379, 66] width 91 height 203
drag, startPoint x: 394, startPoint y: 101, endPoint x: 390, endPoint y: 43, distance: 57.8
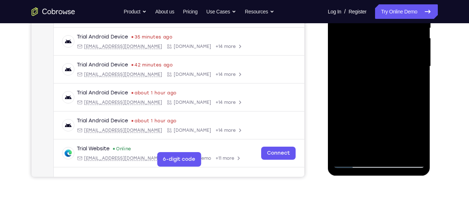
click at [390, 43] on div at bounding box center [379, 66] width 91 height 203
drag, startPoint x: 397, startPoint y: 115, endPoint x: 398, endPoint y: 45, distance: 70.1
drag, startPoint x: 70, startPoint y: 86, endPoint x: 437, endPoint y: 98, distance: 367.1
click at [437, 98] on div at bounding box center [380, 65] width 116 height 223
drag, startPoint x: 385, startPoint y: 74, endPoint x: 380, endPoint y: 113, distance: 39.5
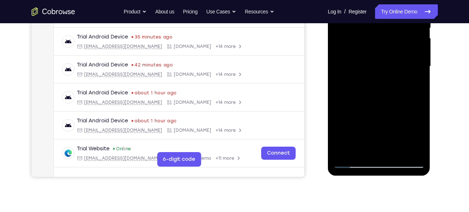
click at [380, 113] on div at bounding box center [379, 66] width 91 height 203
drag, startPoint x: 390, startPoint y: 95, endPoint x: 383, endPoint y: 24, distance: 71.5
click at [383, 24] on div at bounding box center [379, 66] width 91 height 203
drag, startPoint x: 388, startPoint y: 96, endPoint x: 392, endPoint y: 41, distance: 55.0
drag, startPoint x: 64, startPoint y: 82, endPoint x: 438, endPoint y: 66, distance: 374.5
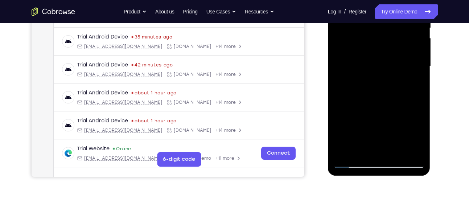
click at [438, 66] on div "Your Support Agent Your Customer Web iOS Android Next Steps We’d be happy to gi…" at bounding box center [235, 101] width 465 height 479
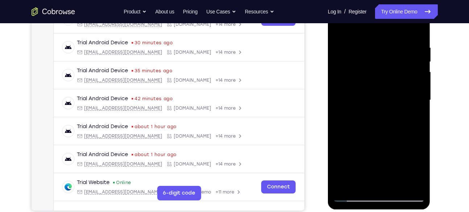
scroll to position [127, 0]
drag, startPoint x: 390, startPoint y: 124, endPoint x: 384, endPoint y: 66, distance: 59.1
click at [384, 66] on div at bounding box center [379, 99] width 91 height 203
drag, startPoint x: 401, startPoint y: 139, endPoint x: 399, endPoint y: 74, distance: 64.6
click at [399, 74] on div at bounding box center [379, 99] width 91 height 203
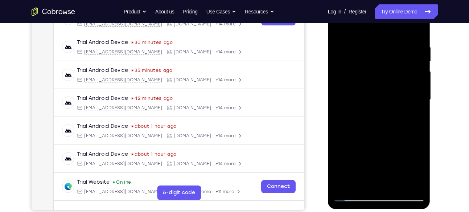
drag, startPoint x: 372, startPoint y: 136, endPoint x: 371, endPoint y: 71, distance: 65.3
click at [371, 71] on div at bounding box center [379, 99] width 91 height 203
drag, startPoint x: 386, startPoint y: 131, endPoint x: 381, endPoint y: 83, distance: 48.5
click at [381, 83] on div at bounding box center [379, 99] width 91 height 203
drag, startPoint x: 391, startPoint y: 139, endPoint x: 380, endPoint y: 74, distance: 66.3
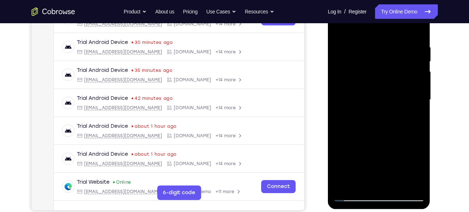
click at [380, 74] on div at bounding box center [379, 99] width 91 height 203
drag, startPoint x: 385, startPoint y: 141, endPoint x: 387, endPoint y: 71, distance: 70.4
click at [387, 71] on div at bounding box center [379, 99] width 91 height 203
drag, startPoint x: 388, startPoint y: 121, endPoint x: 393, endPoint y: 9, distance: 111.9
drag, startPoint x: 65, startPoint y: 16, endPoint x: 448, endPoint y: 152, distance: 405.7
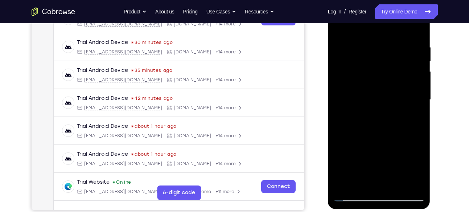
click at [448, 152] on div "Your Support Agent Your Customer Web iOS Android Next Steps We’d be happy to gi…" at bounding box center [235, 135] width 465 height 479
click at [420, 186] on div at bounding box center [379, 99] width 91 height 203
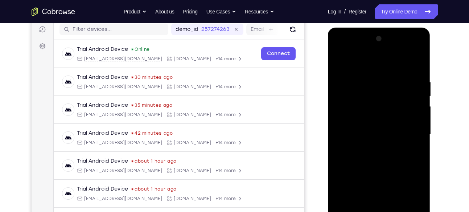
scroll to position [102, 0]
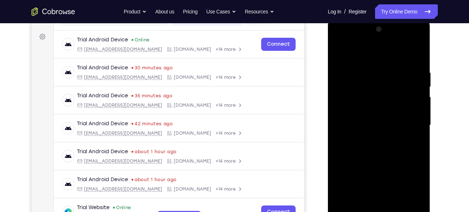
drag, startPoint x: 388, startPoint y: 103, endPoint x: 379, endPoint y: 159, distance: 56.7
click at [379, 159] on div at bounding box center [379, 125] width 91 height 203
drag, startPoint x: 392, startPoint y: 160, endPoint x: 397, endPoint y: 97, distance: 63.3
click at [397, 97] on div at bounding box center [379, 125] width 91 height 203
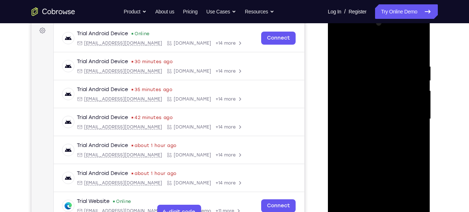
scroll to position [111, 0]
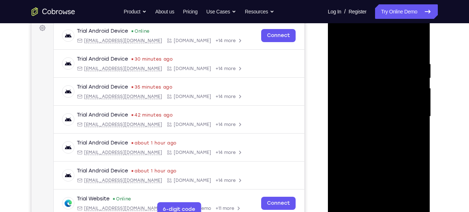
click at [419, 69] on div at bounding box center [379, 116] width 91 height 203
click at [418, 70] on div at bounding box center [379, 116] width 91 height 203
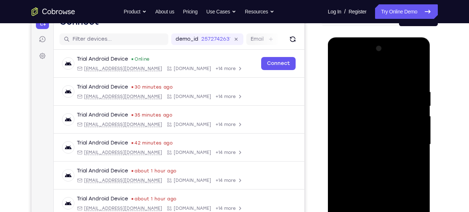
scroll to position [82, 0]
click at [419, 98] on div at bounding box center [379, 144] width 91 height 203
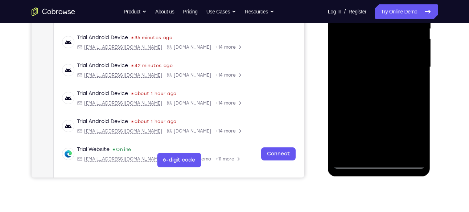
scroll to position [163, 0]
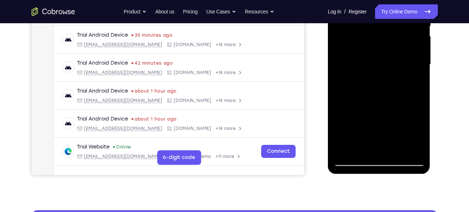
click at [398, 147] on div at bounding box center [379, 64] width 91 height 203
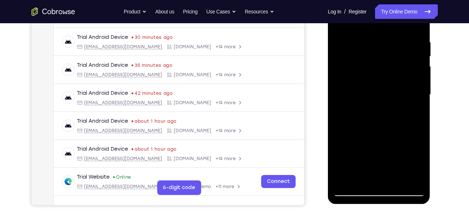
scroll to position [130, 0]
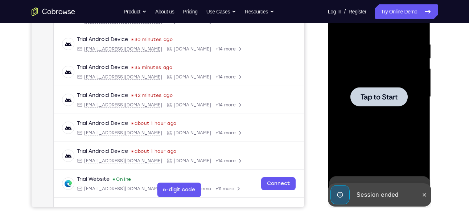
click at [381, 98] on span "Tap to Start" at bounding box center [379, 96] width 37 height 7
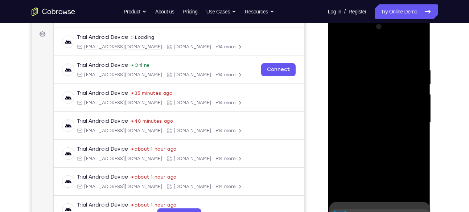
scroll to position [143, 0]
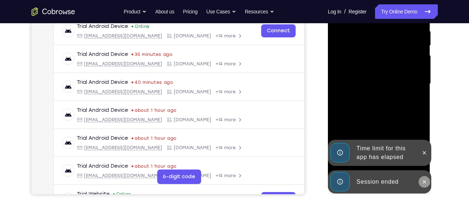
click at [426, 181] on icon at bounding box center [425, 182] width 6 height 6
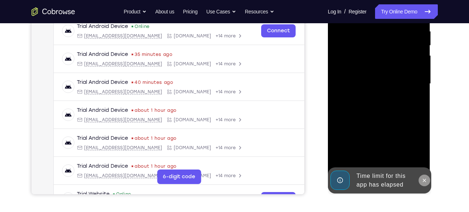
click at [422, 180] on icon at bounding box center [425, 180] width 6 height 6
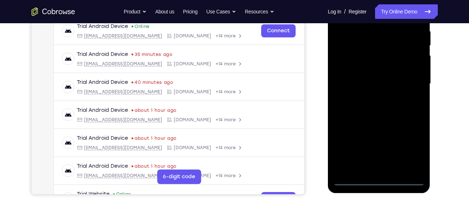
click at [379, 179] on div at bounding box center [379, 83] width 91 height 203
click at [408, 148] on div at bounding box center [379, 83] width 91 height 203
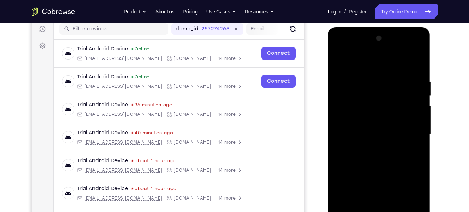
scroll to position [91, 0]
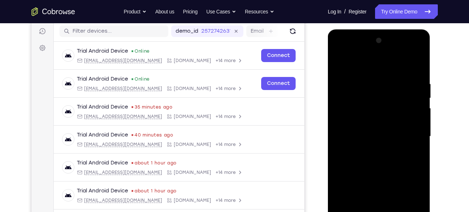
click at [341, 51] on div at bounding box center [379, 136] width 91 height 203
click at [342, 115] on div at bounding box center [379, 136] width 91 height 203
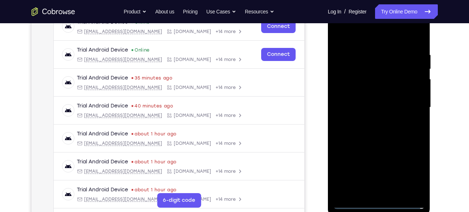
scroll to position [120, 0]
drag, startPoint x: 395, startPoint y: 160, endPoint x: 393, endPoint y: 120, distance: 40.7
click at [393, 120] on div at bounding box center [379, 106] width 91 height 203
click at [368, 181] on div at bounding box center [379, 106] width 91 height 203
click at [370, 98] on div at bounding box center [379, 106] width 91 height 203
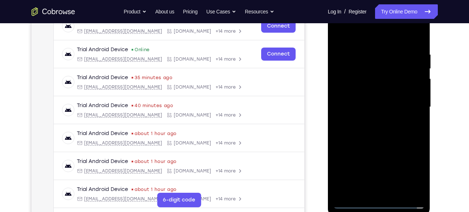
click at [379, 165] on div at bounding box center [379, 106] width 91 height 203
click at [365, 94] on div at bounding box center [379, 106] width 91 height 203
click at [377, 166] on div at bounding box center [379, 106] width 91 height 203
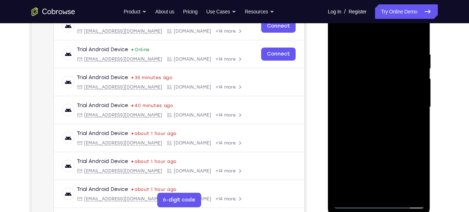
click at [382, 107] on div at bounding box center [379, 106] width 91 height 203
click at [381, 124] on div at bounding box center [379, 106] width 91 height 203
click at [414, 115] on div at bounding box center [379, 106] width 91 height 203
click at [347, 93] on div at bounding box center [379, 106] width 91 height 203
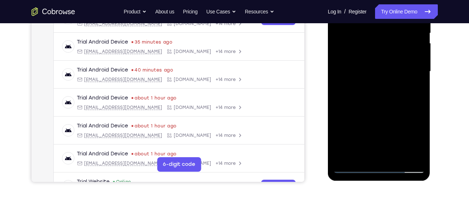
scroll to position [157, 0]
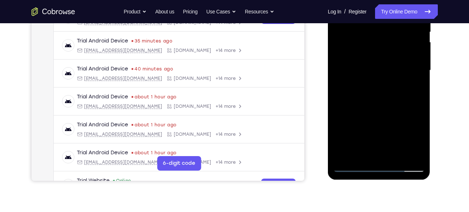
click at [381, 128] on div at bounding box center [379, 70] width 91 height 203
click at [375, 66] on div at bounding box center [379, 70] width 91 height 203
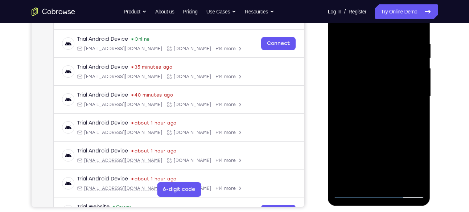
scroll to position [130, 0]
click at [379, 180] on div at bounding box center [379, 96] width 91 height 203
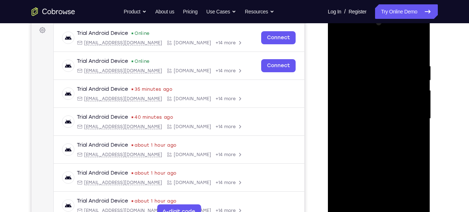
scroll to position [106, 0]
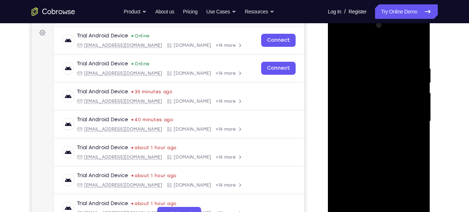
click at [402, 56] on div at bounding box center [379, 121] width 91 height 203
click at [360, 125] on div at bounding box center [379, 121] width 91 height 203
click at [339, 47] on div at bounding box center [379, 121] width 91 height 203
drag, startPoint x: 388, startPoint y: 150, endPoint x: 378, endPoint y: 230, distance: 81.1
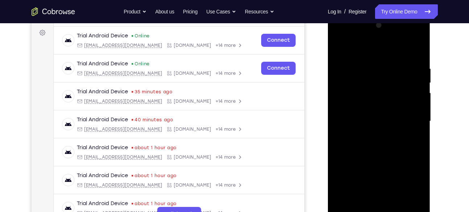
click at [378, 212] on div at bounding box center [379, 122] width 103 height 216
drag, startPoint x: 387, startPoint y: 78, endPoint x: 384, endPoint y: 179, distance: 100.9
click at [384, 179] on div at bounding box center [379, 121] width 91 height 203
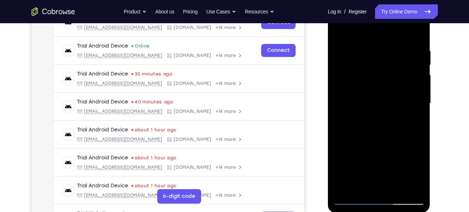
scroll to position [124, 0]
drag, startPoint x: 389, startPoint y: 164, endPoint x: 388, endPoint y: 98, distance: 66.1
click at [388, 98] on div at bounding box center [379, 102] width 91 height 203
drag, startPoint x: 381, startPoint y: 132, endPoint x: 377, endPoint y: 86, distance: 45.5
drag, startPoint x: 49, startPoint y: 90, endPoint x: 436, endPoint y: 103, distance: 386.8
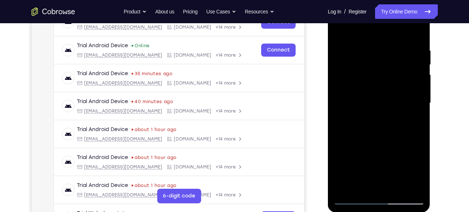
click at [436, 103] on div at bounding box center [380, 102] width 116 height 223
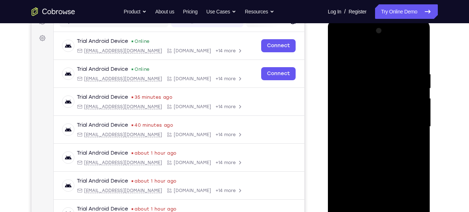
scroll to position [100, 0]
click at [377, 102] on div at bounding box center [379, 126] width 91 height 203
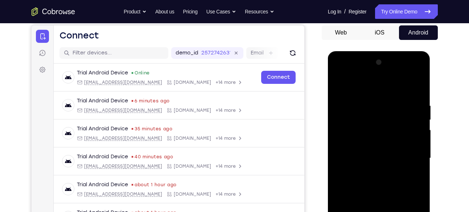
scroll to position [68, 0]
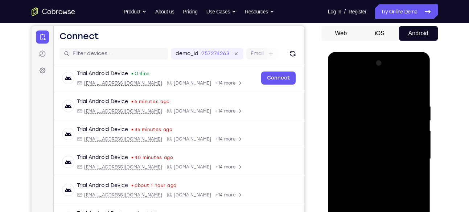
click at [419, 74] on div at bounding box center [379, 158] width 91 height 203
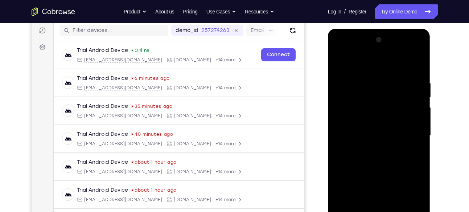
scroll to position [92, 0]
click at [391, 185] on div at bounding box center [379, 135] width 91 height 203
click at [410, 148] on div at bounding box center [379, 135] width 91 height 203
click at [344, 58] on div at bounding box center [379, 135] width 91 height 203
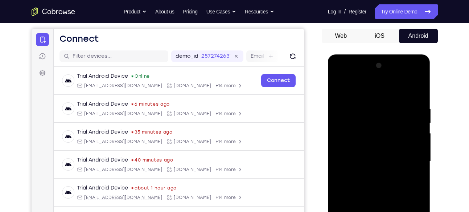
scroll to position [65, 0]
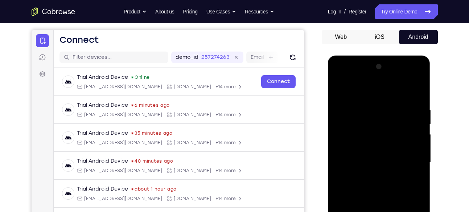
click at [346, 88] on div at bounding box center [379, 162] width 91 height 203
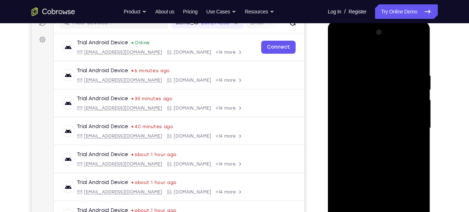
scroll to position [98, 0]
click at [374, 96] on div at bounding box center [379, 128] width 91 height 203
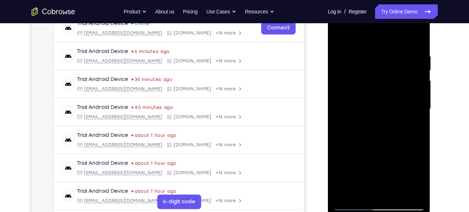
scroll to position [119, 0]
click at [359, 91] on div at bounding box center [379, 108] width 91 height 203
drag, startPoint x: 340, startPoint y: 124, endPoint x: 342, endPoint y: 91, distance: 33.1
click at [342, 91] on div at bounding box center [379, 108] width 91 height 203
drag, startPoint x: 344, startPoint y: 123, endPoint x: 343, endPoint y: 92, distance: 30.9
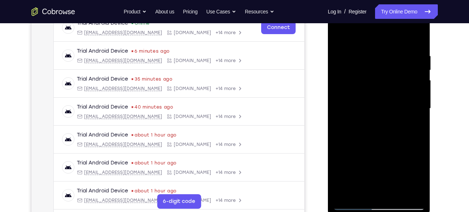
click at [343, 92] on div at bounding box center [379, 108] width 91 height 203
drag, startPoint x: 344, startPoint y: 103, endPoint x: 345, endPoint y: 127, distance: 24.3
click at [345, 127] on div at bounding box center [379, 108] width 91 height 203
drag, startPoint x: 341, startPoint y: 111, endPoint x: 341, endPoint y: 99, distance: 12.3
click at [341, 99] on div at bounding box center [379, 108] width 91 height 203
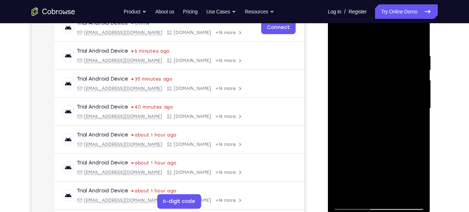
drag, startPoint x: 342, startPoint y: 114, endPoint x: 343, endPoint y: 87, distance: 26.9
click at [343, 87] on div at bounding box center [379, 108] width 91 height 203
click at [355, 89] on div at bounding box center [379, 108] width 91 height 203
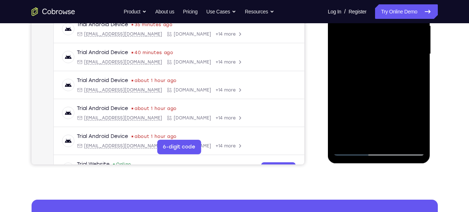
scroll to position [173, 0]
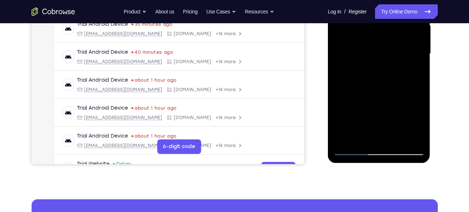
drag, startPoint x: 344, startPoint y: 125, endPoint x: 341, endPoint y: 97, distance: 28.1
click at [341, 97] on div at bounding box center [379, 53] width 91 height 203
drag, startPoint x: 348, startPoint y: 131, endPoint x: 348, endPoint y: 107, distance: 24.0
click at [348, 107] on div at bounding box center [379, 53] width 91 height 203
drag, startPoint x: 389, startPoint y: 118, endPoint x: 387, endPoint y: 95, distance: 22.2
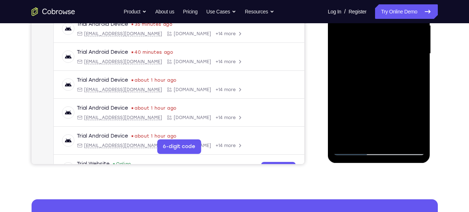
click at [387, 95] on div at bounding box center [379, 53] width 91 height 203
drag, startPoint x: 392, startPoint y: 124, endPoint x: 391, endPoint y: 98, distance: 25.8
click at [391, 98] on div at bounding box center [379, 53] width 91 height 203
drag, startPoint x: 396, startPoint y: 130, endPoint x: 397, endPoint y: 104, distance: 25.8
click at [397, 104] on div at bounding box center [379, 53] width 91 height 203
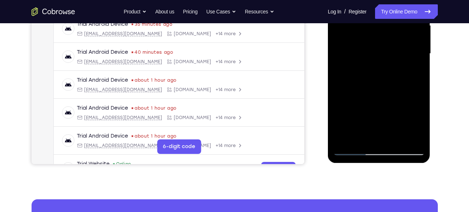
drag, startPoint x: 400, startPoint y: 137, endPoint x: 397, endPoint y: 99, distance: 37.4
click at [397, 99] on div at bounding box center [379, 53] width 91 height 203
drag, startPoint x: 397, startPoint y: 101, endPoint x: 393, endPoint y: 131, distance: 31.1
click at [393, 131] on div at bounding box center [379, 53] width 91 height 203
drag, startPoint x: 396, startPoint y: 102, endPoint x: 394, endPoint y: 135, distance: 33.4
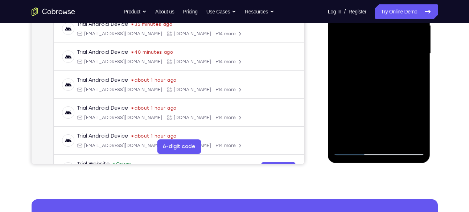
click at [394, 135] on div at bounding box center [379, 53] width 91 height 203
drag, startPoint x: 399, startPoint y: 94, endPoint x: 394, endPoint y: 127, distance: 33.0
click at [394, 127] on div at bounding box center [379, 53] width 91 height 203
drag, startPoint x: 394, startPoint y: 88, endPoint x: 394, endPoint y: 123, distance: 35.2
click at [394, 123] on div at bounding box center [379, 53] width 91 height 203
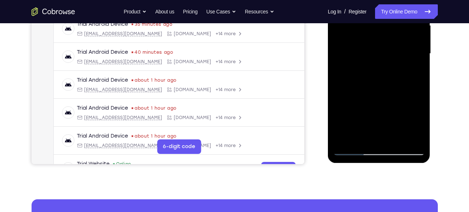
drag, startPoint x: 394, startPoint y: 90, endPoint x: 393, endPoint y: 128, distance: 38.1
click at [393, 128] on div at bounding box center [379, 53] width 91 height 203
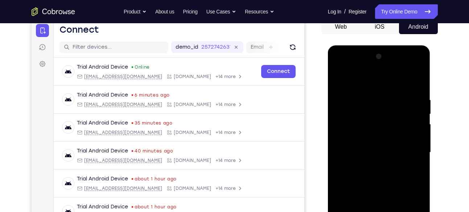
scroll to position [74, 0]
drag, startPoint x: 395, startPoint y: 216, endPoint x: 354, endPoint y: 132, distance: 93.7
click at [354, 132] on div at bounding box center [379, 152] width 91 height 203
drag, startPoint x: 399, startPoint y: 119, endPoint x: 359, endPoint y: 132, distance: 42.0
click at [359, 132] on div at bounding box center [379, 152] width 91 height 203
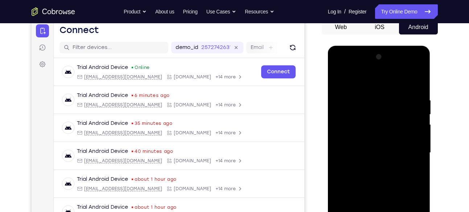
drag, startPoint x: 373, startPoint y: 115, endPoint x: 370, endPoint y: 149, distance: 33.6
click at [370, 149] on div at bounding box center [379, 152] width 91 height 203
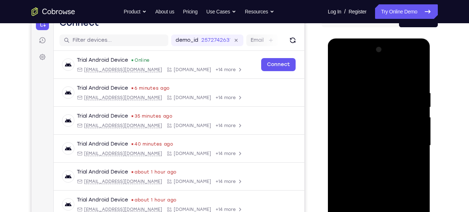
scroll to position [82, 0]
drag, startPoint x: 399, startPoint y: 126, endPoint x: 374, endPoint y: 130, distance: 25.0
click at [374, 130] on div at bounding box center [379, 145] width 91 height 203
drag, startPoint x: 380, startPoint y: 142, endPoint x: 379, endPoint y: 118, distance: 24.7
click at [379, 118] on div at bounding box center [379, 145] width 91 height 203
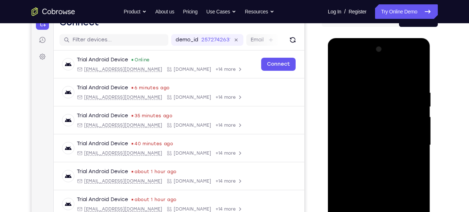
drag, startPoint x: 386, startPoint y: 136, endPoint x: 385, endPoint y: 105, distance: 31.6
click at [385, 105] on div at bounding box center [379, 145] width 91 height 203
drag, startPoint x: 389, startPoint y: 108, endPoint x: 384, endPoint y: 151, distance: 43.6
click at [384, 151] on div at bounding box center [379, 145] width 91 height 203
drag, startPoint x: 385, startPoint y: 119, endPoint x: 380, endPoint y: 155, distance: 36.7
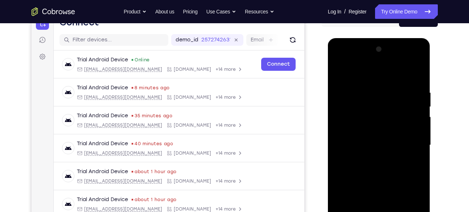
click at [380, 155] on div at bounding box center [379, 145] width 91 height 203
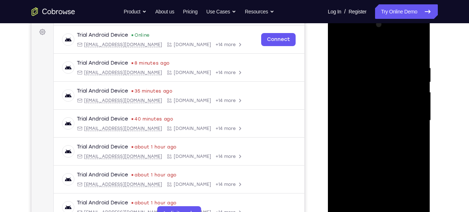
scroll to position [107, 0]
drag, startPoint x: 372, startPoint y: 125, endPoint x: 365, endPoint y: 159, distance: 34.5
click at [365, 159] on div at bounding box center [379, 120] width 91 height 203
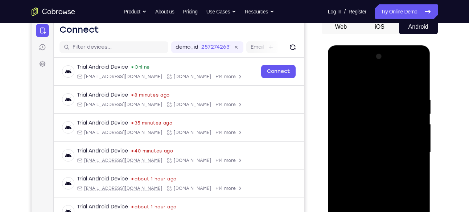
scroll to position [74, 0]
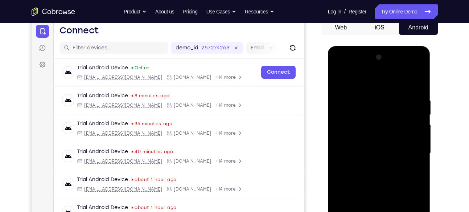
click at [418, 70] on div at bounding box center [379, 153] width 91 height 203
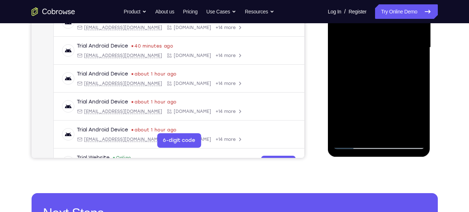
scroll to position [179, 0]
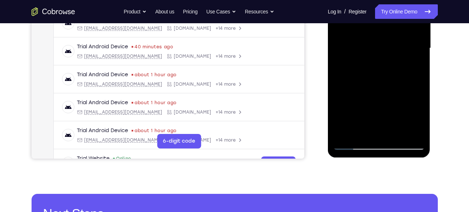
click at [407, 104] on div at bounding box center [379, 48] width 91 height 203
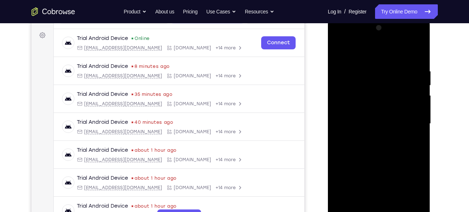
scroll to position [103, 0]
click at [344, 63] on div at bounding box center [379, 124] width 91 height 203
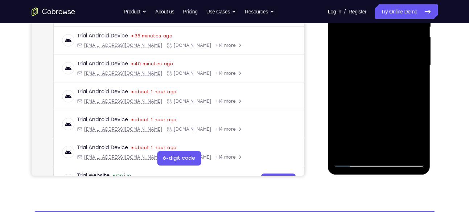
scroll to position [162, 0]
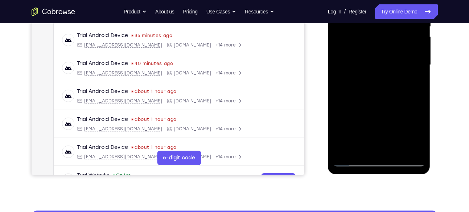
drag, startPoint x: 397, startPoint y: 130, endPoint x: 398, endPoint y: 76, distance: 54.4
click at [398, 76] on div at bounding box center [379, 64] width 91 height 203
drag, startPoint x: 405, startPoint y: 103, endPoint x: 406, endPoint y: 62, distance: 40.7
click at [406, 62] on div at bounding box center [379, 64] width 91 height 203
drag, startPoint x: 403, startPoint y: 113, endPoint x: 410, endPoint y: 53, distance: 59.9
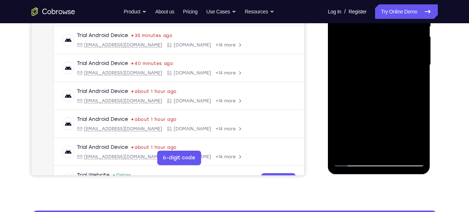
click at [410, 53] on div at bounding box center [379, 64] width 91 height 203
drag, startPoint x: 403, startPoint y: 109, endPoint x: 405, endPoint y: 65, distance: 43.2
click at [405, 65] on div at bounding box center [379, 64] width 91 height 203
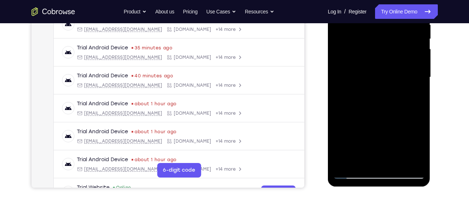
scroll to position [158, 0]
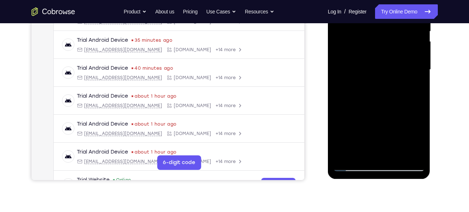
drag, startPoint x: 410, startPoint y: 101, endPoint x: 408, endPoint y: 61, distance: 40.0
click at [408, 61] on div at bounding box center [379, 69] width 91 height 203
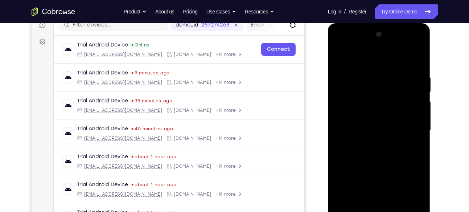
scroll to position [98, 0]
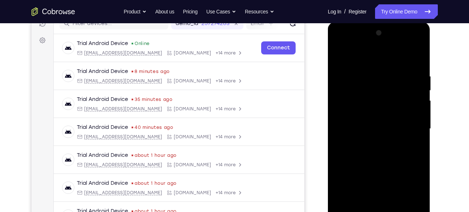
drag, startPoint x: 401, startPoint y: 114, endPoint x: 399, endPoint y: 55, distance: 59.2
click at [399, 55] on div at bounding box center [379, 128] width 91 height 203
drag, startPoint x: 406, startPoint y: 113, endPoint x: 404, endPoint y: 64, distance: 48.7
click at [404, 64] on div at bounding box center [379, 128] width 91 height 203
drag, startPoint x: 404, startPoint y: 127, endPoint x: 403, endPoint y: 69, distance: 58.4
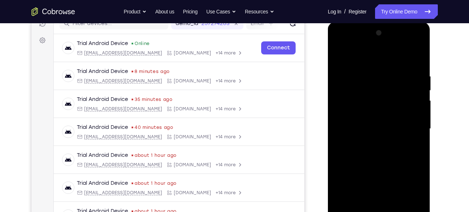
click at [403, 69] on div at bounding box center [379, 128] width 91 height 203
drag, startPoint x: 399, startPoint y: 134, endPoint x: 402, endPoint y: 75, distance: 58.9
click at [402, 75] on div at bounding box center [379, 128] width 91 height 203
drag, startPoint x: 393, startPoint y: 162, endPoint x: 396, endPoint y: 111, distance: 51.3
click at [396, 111] on div at bounding box center [379, 128] width 91 height 203
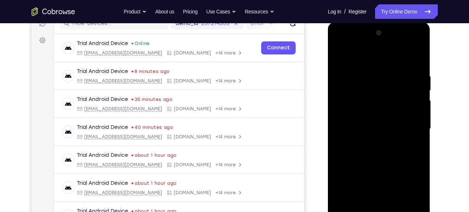
drag, startPoint x: 404, startPoint y: 151, endPoint x: 405, endPoint y: 101, distance: 49.4
click at [405, 101] on div at bounding box center [379, 128] width 91 height 203
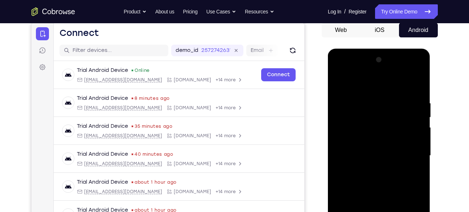
scroll to position [71, 0]
drag, startPoint x: 404, startPoint y: 132, endPoint x: 400, endPoint y: 152, distance: 20.1
click at [400, 152] on div at bounding box center [379, 155] width 91 height 203
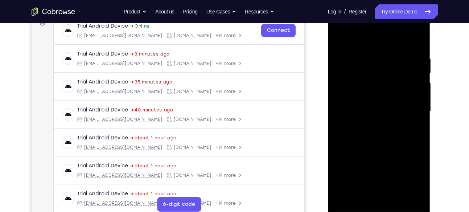
scroll to position [116, 0]
drag, startPoint x: 401, startPoint y: 138, endPoint x: 397, endPoint y: 90, distance: 48.4
click at [397, 90] on div at bounding box center [379, 110] width 91 height 203
drag, startPoint x: 401, startPoint y: 121, endPoint x: 389, endPoint y: 74, distance: 47.4
click at [389, 74] on div at bounding box center [379, 110] width 91 height 203
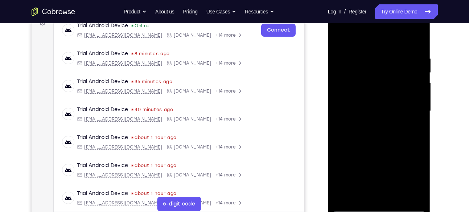
drag, startPoint x: 389, startPoint y: 124, endPoint x: 384, endPoint y: 59, distance: 65.5
click at [384, 59] on div at bounding box center [379, 110] width 91 height 203
drag, startPoint x: 403, startPoint y: 93, endPoint x: 358, endPoint y: 99, distance: 44.7
click at [358, 99] on div at bounding box center [379, 110] width 91 height 203
drag, startPoint x: 351, startPoint y: 97, endPoint x: 389, endPoint y: 93, distance: 37.6
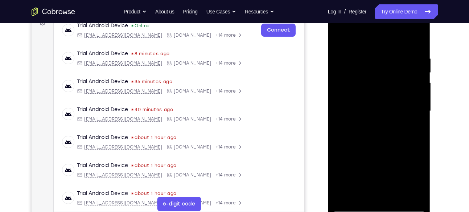
click at [389, 93] on div at bounding box center [379, 110] width 91 height 203
click at [370, 100] on div at bounding box center [379, 110] width 91 height 203
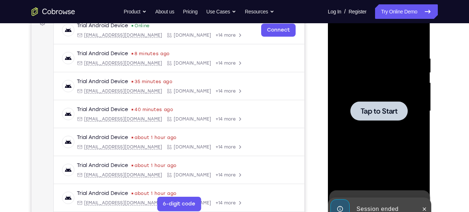
click at [380, 107] on span "Tap to Start" at bounding box center [379, 110] width 37 height 7
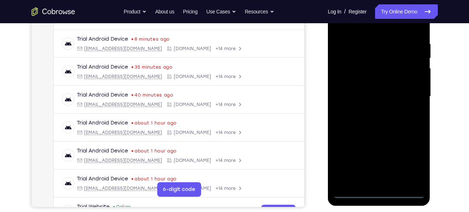
scroll to position [131, 0]
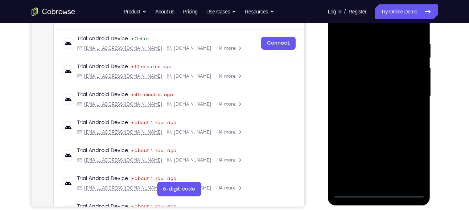
click at [377, 193] on div at bounding box center [379, 96] width 91 height 203
click at [412, 164] on div at bounding box center [379, 96] width 91 height 203
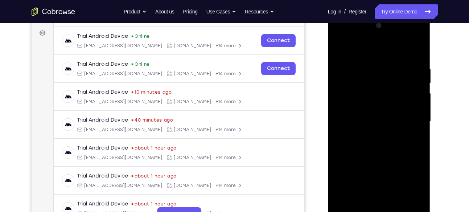
scroll to position [105, 0]
click at [346, 38] on div at bounding box center [379, 121] width 91 height 203
click at [348, 105] on div at bounding box center [379, 121] width 91 height 203
click at [361, 123] on div at bounding box center [379, 121] width 91 height 203
click at [416, 190] on div at bounding box center [379, 121] width 91 height 203
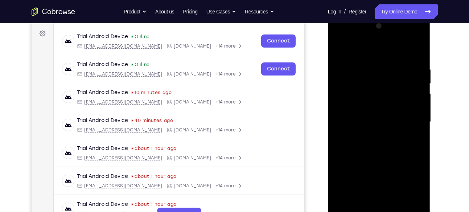
click at [416, 190] on div at bounding box center [379, 121] width 91 height 203
click at [379, 181] on div at bounding box center [379, 121] width 91 height 203
click at [364, 116] on div at bounding box center [379, 121] width 91 height 203
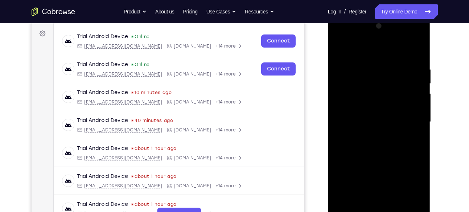
click at [364, 116] on div at bounding box center [379, 121] width 91 height 203
click at [377, 179] on div at bounding box center [379, 121] width 91 height 203
click at [419, 192] on div at bounding box center [379, 121] width 91 height 203
click at [380, 178] on div at bounding box center [379, 121] width 91 height 203
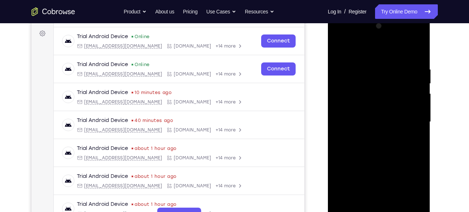
click at [372, 127] on div at bounding box center [379, 121] width 91 height 203
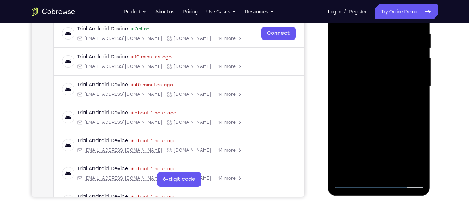
scroll to position [142, 0]
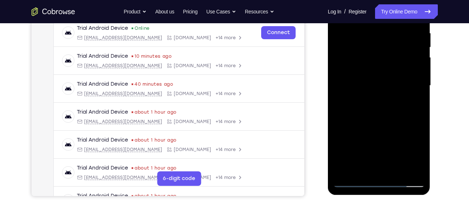
click at [374, 166] on div at bounding box center [379, 85] width 91 height 203
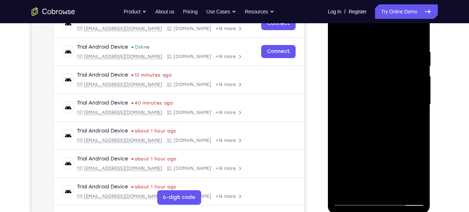
scroll to position [126, 0]
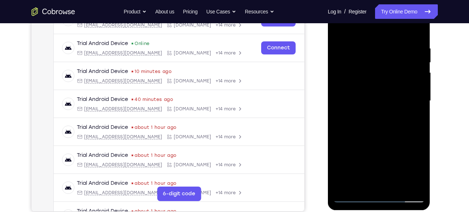
drag, startPoint x: 389, startPoint y: 133, endPoint x: 390, endPoint y: 100, distance: 33.4
click at [390, 100] on div at bounding box center [379, 100] width 91 height 203
drag, startPoint x: 388, startPoint y: 130, endPoint x: 386, endPoint y: 80, distance: 50.1
click at [386, 80] on div at bounding box center [379, 100] width 91 height 203
drag, startPoint x: 389, startPoint y: 124, endPoint x: 394, endPoint y: 64, distance: 60.4
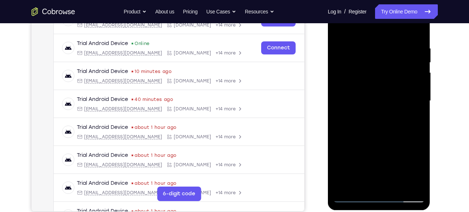
click at [394, 64] on div at bounding box center [379, 100] width 91 height 203
drag, startPoint x: 389, startPoint y: 121, endPoint x: 389, endPoint y: 57, distance: 63.2
click at [389, 57] on div at bounding box center [379, 100] width 91 height 203
drag, startPoint x: 386, startPoint y: 117, endPoint x: 386, endPoint y: 57, distance: 59.9
click at [386, 57] on div at bounding box center [379, 100] width 91 height 203
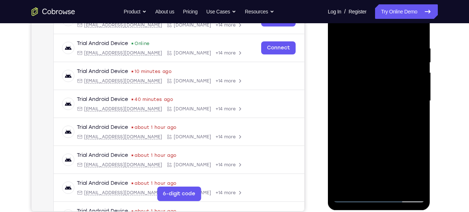
drag, startPoint x: 391, startPoint y: 125, endPoint x: 390, endPoint y: 76, distance: 49.0
click at [390, 76] on div at bounding box center [379, 100] width 91 height 203
drag, startPoint x: 417, startPoint y: 97, endPoint x: 372, endPoint y: 97, distance: 45.0
click at [372, 97] on div at bounding box center [379, 100] width 91 height 203
drag, startPoint x: 403, startPoint y: 101, endPoint x: 364, endPoint y: 102, distance: 38.9
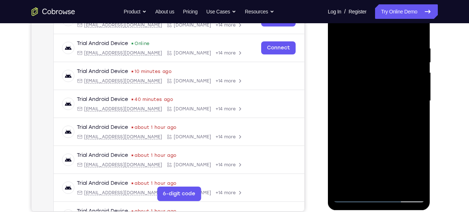
click at [364, 102] on div at bounding box center [379, 100] width 91 height 203
drag, startPoint x: 408, startPoint y: 103, endPoint x: 355, endPoint y: 112, distance: 53.3
click at [355, 112] on div at bounding box center [379, 100] width 91 height 203
drag, startPoint x: 396, startPoint y: 107, endPoint x: 352, endPoint y: 108, distance: 43.9
drag, startPoint x: 24, startPoint y: 114, endPoint x: 459, endPoint y: 89, distance: 435.5
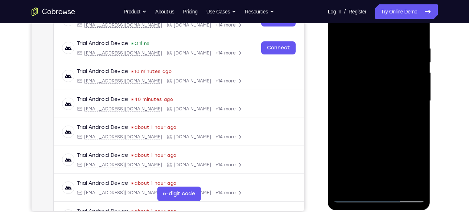
click at [459, 89] on div "Your Support Agent Your Customer Web iOS Android Next Steps We’d be happy to gi…" at bounding box center [235, 136] width 465 height 479
drag, startPoint x: 392, startPoint y: 89, endPoint x: 330, endPoint y: 85, distance: 62.2
click at [330, 85] on div at bounding box center [379, 102] width 103 height 216
drag, startPoint x: 389, startPoint y: 92, endPoint x: 355, endPoint y: 95, distance: 34.3
click at [355, 95] on div at bounding box center [379, 100] width 91 height 203
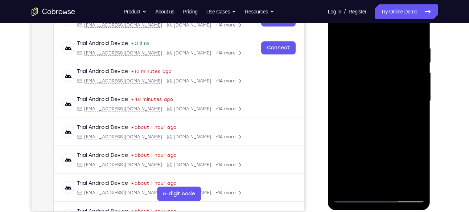
drag, startPoint x: 395, startPoint y: 99, endPoint x: 354, endPoint y: 99, distance: 40.7
click at [354, 99] on div at bounding box center [379, 100] width 91 height 203
drag, startPoint x: 384, startPoint y: 97, endPoint x: 338, endPoint y: 97, distance: 45.7
click at [338, 97] on div at bounding box center [379, 100] width 91 height 203
drag, startPoint x: 388, startPoint y: 95, endPoint x: 350, endPoint y: 96, distance: 37.8
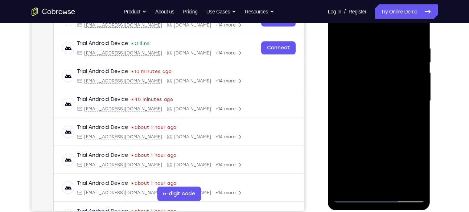
click at [350, 96] on div at bounding box center [379, 100] width 91 height 203
drag, startPoint x: 395, startPoint y: 90, endPoint x: 352, endPoint y: 94, distance: 43.0
click at [352, 94] on div at bounding box center [379, 100] width 91 height 203
drag, startPoint x: 397, startPoint y: 86, endPoint x: 360, endPoint y: 89, distance: 37.8
click at [360, 89] on div at bounding box center [379, 100] width 91 height 203
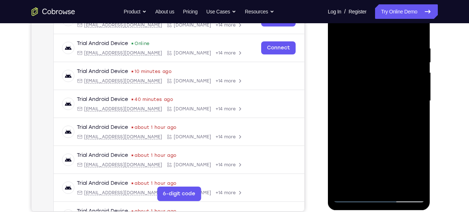
drag, startPoint x: 399, startPoint y: 89, endPoint x: 356, endPoint y: 95, distance: 43.7
click at [356, 95] on div at bounding box center [379, 100] width 91 height 203
drag, startPoint x: 406, startPoint y: 93, endPoint x: 358, endPoint y: 99, distance: 48.2
click at [358, 99] on div at bounding box center [379, 100] width 91 height 203
drag, startPoint x: 401, startPoint y: 94, endPoint x: 358, endPoint y: 95, distance: 42.5
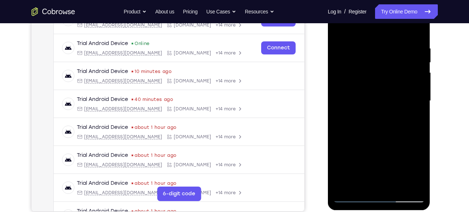
click at [358, 95] on div at bounding box center [379, 100] width 91 height 203
drag, startPoint x: 398, startPoint y: 91, endPoint x: 355, endPoint y: 87, distance: 42.6
click at [355, 87] on div at bounding box center [379, 100] width 91 height 203
drag, startPoint x: 402, startPoint y: 81, endPoint x: 358, endPoint y: 85, distance: 43.8
click at [358, 85] on div at bounding box center [379, 100] width 91 height 203
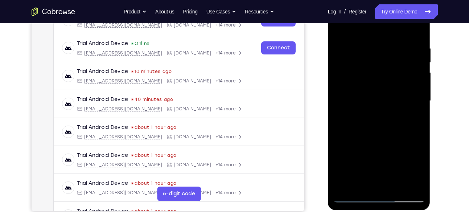
drag, startPoint x: 396, startPoint y: 83, endPoint x: 347, endPoint y: 91, distance: 49.6
click at [347, 91] on div at bounding box center [379, 100] width 91 height 203
drag, startPoint x: 380, startPoint y: 87, endPoint x: 344, endPoint y: 88, distance: 35.6
click at [344, 88] on div at bounding box center [379, 100] width 91 height 203
drag, startPoint x: 399, startPoint y: 86, endPoint x: 357, endPoint y: 94, distance: 42.4
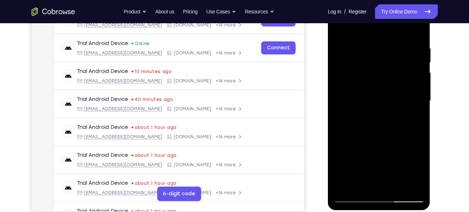
click at [357, 94] on div at bounding box center [379, 100] width 91 height 203
drag, startPoint x: 402, startPoint y: 90, endPoint x: 368, endPoint y: 87, distance: 33.6
click at [368, 87] on div at bounding box center [379, 100] width 91 height 203
drag, startPoint x: 412, startPoint y: 84, endPoint x: 370, endPoint y: 87, distance: 42.2
click at [370, 87] on div at bounding box center [379, 100] width 91 height 203
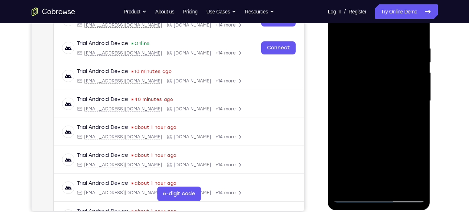
drag, startPoint x: 399, startPoint y: 88, endPoint x: 355, endPoint y: 97, distance: 44.4
click at [355, 97] on div at bounding box center [379, 100] width 91 height 203
drag, startPoint x: 404, startPoint y: 87, endPoint x: 361, endPoint y: 89, distance: 43.6
click at [361, 89] on div at bounding box center [379, 100] width 91 height 203
click at [444, 40] on div "Your Support Agent Your Customer Web iOS Android Next Steps We’d be happy to gi…" at bounding box center [235, 136] width 465 height 479
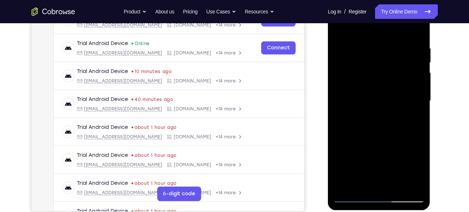
click at [367, 94] on div at bounding box center [379, 100] width 91 height 203
click at [352, 79] on div at bounding box center [379, 100] width 91 height 203
click at [355, 79] on div at bounding box center [379, 100] width 91 height 203
click at [354, 79] on div at bounding box center [379, 100] width 91 height 203
click at [352, 77] on div at bounding box center [379, 100] width 91 height 203
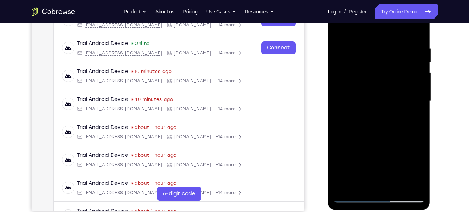
click at [368, 82] on div at bounding box center [379, 100] width 91 height 203
click at [362, 77] on div at bounding box center [379, 100] width 91 height 203
click at [351, 90] on div at bounding box center [379, 100] width 91 height 203
click at [460, 43] on div "Your Support Agent Your Customer Web iOS Android Next Steps We’d be happy to gi…" at bounding box center [235, 136] width 465 height 479
click at [363, 82] on div at bounding box center [379, 100] width 91 height 203
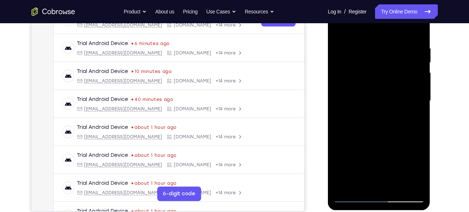
click at [364, 85] on div at bounding box center [379, 100] width 91 height 203
click at [372, 87] on div at bounding box center [379, 100] width 91 height 203
click at [339, 86] on div at bounding box center [379, 100] width 91 height 203
click at [383, 99] on div at bounding box center [379, 100] width 91 height 203
click at [355, 111] on div at bounding box center [379, 100] width 91 height 203
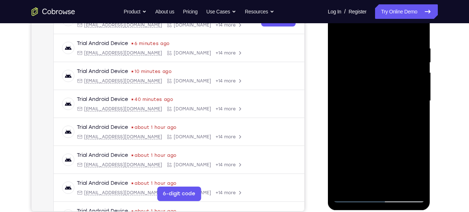
click at [421, 106] on div at bounding box center [379, 100] width 91 height 203
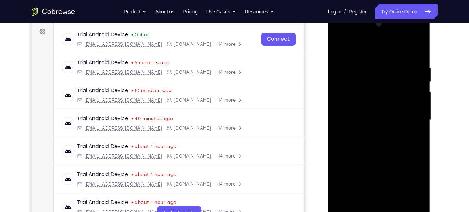
scroll to position [107, 0]
click at [418, 52] on div at bounding box center [379, 120] width 91 height 203
click at [372, 126] on div at bounding box center [379, 120] width 91 height 203
click at [422, 128] on div at bounding box center [379, 120] width 91 height 203
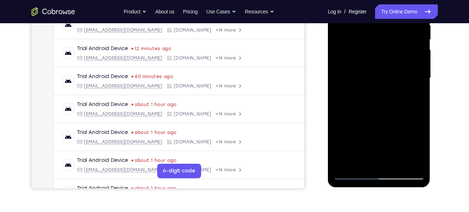
scroll to position [150, 0]
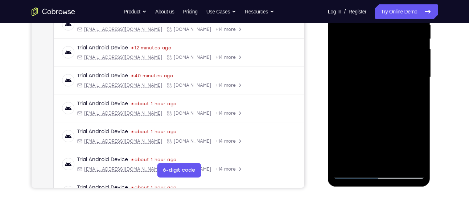
click at [420, 87] on div at bounding box center [379, 77] width 91 height 203
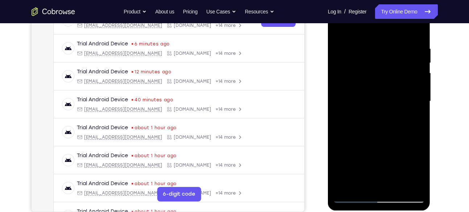
scroll to position [119, 0]
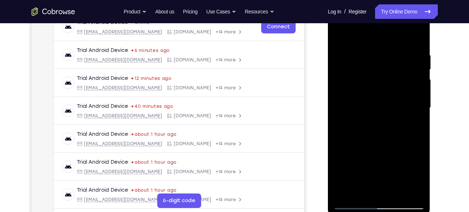
click at [420, 39] on div at bounding box center [379, 107] width 91 height 203
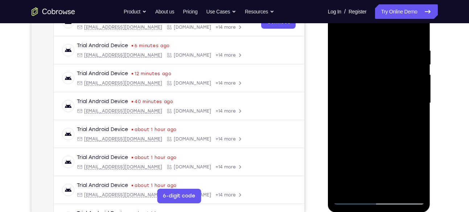
scroll to position [124, 0]
drag, startPoint x: 393, startPoint y: 116, endPoint x: 392, endPoint y: 83, distance: 32.7
click at [392, 83] on div at bounding box center [379, 102] width 91 height 203
drag, startPoint x: 400, startPoint y: 130, endPoint x: 395, endPoint y: 84, distance: 46.0
click at [395, 84] on div at bounding box center [379, 102] width 91 height 203
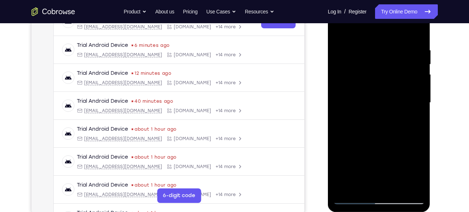
drag, startPoint x: 390, startPoint y: 76, endPoint x: 394, endPoint y: 167, distance: 91.2
click at [394, 167] on div at bounding box center [379, 102] width 91 height 203
drag, startPoint x: 392, startPoint y: 97, endPoint x: 387, endPoint y: 172, distance: 76.0
click at [387, 172] on div at bounding box center [379, 102] width 91 height 203
click at [356, 70] on div at bounding box center [379, 102] width 91 height 203
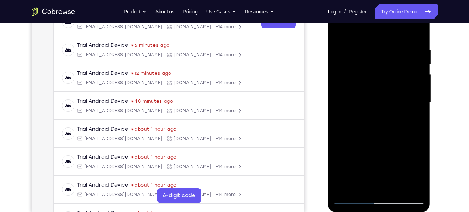
drag, startPoint x: 404, startPoint y: 106, endPoint x: 349, endPoint y: 120, distance: 57.1
click at [349, 120] on div at bounding box center [379, 102] width 91 height 203
drag, startPoint x: 396, startPoint y: 114, endPoint x: 340, endPoint y: 124, distance: 56.4
click at [340, 124] on div at bounding box center [379, 102] width 91 height 203
drag, startPoint x: 340, startPoint y: 124, endPoint x: 419, endPoint y: 132, distance: 79.2
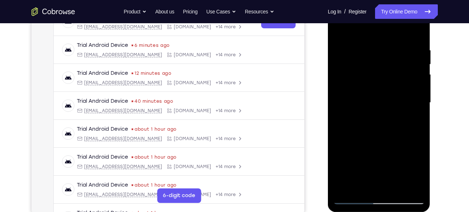
click at [419, 132] on div at bounding box center [379, 102] width 91 height 203
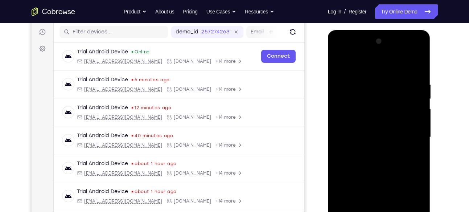
scroll to position [90, 0]
click at [337, 65] on div at bounding box center [379, 137] width 91 height 203
drag, startPoint x: 400, startPoint y: 115, endPoint x: 363, endPoint y: 115, distance: 36.7
click at [363, 115] on div at bounding box center [379, 137] width 91 height 203
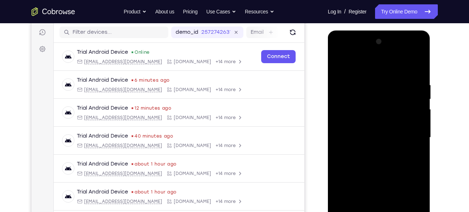
drag, startPoint x: 407, startPoint y: 121, endPoint x: 359, endPoint y: 128, distance: 48.2
click at [359, 128] on div at bounding box center [379, 137] width 91 height 203
drag, startPoint x: 403, startPoint y: 117, endPoint x: 344, endPoint y: 123, distance: 58.8
click at [344, 123] on div at bounding box center [379, 137] width 91 height 203
drag, startPoint x: 396, startPoint y: 125, endPoint x: 350, endPoint y: 127, distance: 45.8
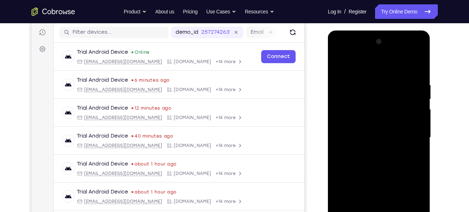
click at [350, 127] on div at bounding box center [379, 137] width 91 height 203
drag, startPoint x: 400, startPoint y: 128, endPoint x: 356, endPoint y: 133, distance: 43.5
click at [356, 133] on div at bounding box center [379, 137] width 91 height 203
drag, startPoint x: 416, startPoint y: 122, endPoint x: 347, endPoint y: 130, distance: 69.0
click at [347, 130] on div at bounding box center [379, 137] width 91 height 203
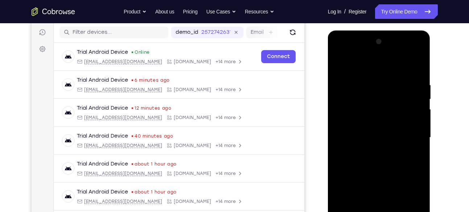
drag, startPoint x: 407, startPoint y: 117, endPoint x: 354, endPoint y: 122, distance: 53.6
click at [354, 122] on div at bounding box center [379, 137] width 91 height 203
drag, startPoint x: 396, startPoint y: 130, endPoint x: 355, endPoint y: 135, distance: 41.7
click at [355, 135] on div at bounding box center [379, 137] width 91 height 203
drag, startPoint x: 400, startPoint y: 129, endPoint x: 358, endPoint y: 130, distance: 42.5
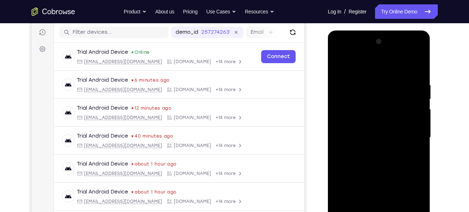
click at [358, 130] on div at bounding box center [379, 137] width 91 height 203
drag, startPoint x: 411, startPoint y: 127, endPoint x: 355, endPoint y: 136, distance: 56.0
click at [355, 136] on div at bounding box center [379, 137] width 91 height 203
drag, startPoint x: 396, startPoint y: 128, endPoint x: 356, endPoint y: 127, distance: 39.2
click at [356, 127] on div at bounding box center [379, 137] width 91 height 203
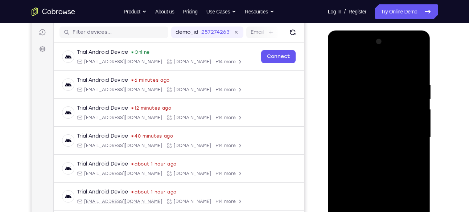
drag, startPoint x: 395, startPoint y: 124, endPoint x: 354, endPoint y: 128, distance: 41.6
click at [354, 128] on div at bounding box center [379, 137] width 91 height 203
drag, startPoint x: 397, startPoint y: 126, endPoint x: 352, endPoint y: 134, distance: 45.1
click at [352, 134] on div at bounding box center [379, 137] width 91 height 203
drag, startPoint x: 398, startPoint y: 130, endPoint x: 345, endPoint y: 139, distance: 53.7
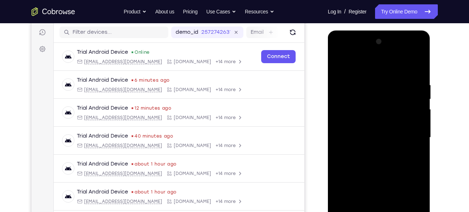
click at [345, 139] on div at bounding box center [379, 137] width 91 height 203
drag, startPoint x: 398, startPoint y: 121, endPoint x: 356, endPoint y: 125, distance: 41.9
click at [356, 125] on div at bounding box center [379, 137] width 91 height 203
drag, startPoint x: 396, startPoint y: 124, endPoint x: 339, endPoint y: 131, distance: 57.5
drag, startPoint x: 11, startPoint y: 101, endPoint x: 452, endPoint y: 99, distance: 441.0
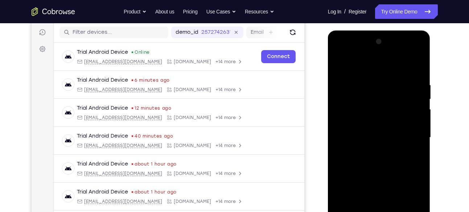
click at [452, 99] on div "Your Support Agent Your Customer Web iOS Android Next Steps We’d be happy to gi…" at bounding box center [235, 173] width 465 height 479
drag, startPoint x: 392, startPoint y: 132, endPoint x: 342, endPoint y: 131, distance: 49.7
click at [342, 131] on div at bounding box center [379, 137] width 91 height 203
drag, startPoint x: 390, startPoint y: 130, endPoint x: 386, endPoint y: 130, distance: 4.0
click at [386, 130] on div at bounding box center [379, 137] width 91 height 203
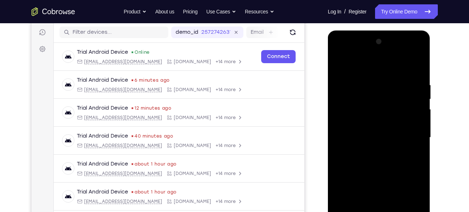
drag, startPoint x: 404, startPoint y: 134, endPoint x: 346, endPoint y: 136, distance: 58.1
click at [346, 136] on div at bounding box center [379, 137] width 91 height 203
drag, startPoint x: 394, startPoint y: 129, endPoint x: 340, endPoint y: 130, distance: 54.1
click at [340, 130] on div at bounding box center [379, 137] width 91 height 203
drag, startPoint x: 393, startPoint y: 127, endPoint x: 334, endPoint y: 135, distance: 59.7
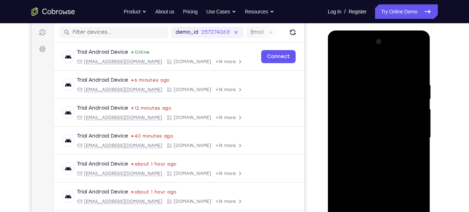
click at [334, 135] on div at bounding box center [379, 137] width 91 height 203
drag, startPoint x: 393, startPoint y: 130, endPoint x: 347, endPoint y: 136, distance: 45.8
click at [347, 136] on div at bounding box center [379, 137] width 91 height 203
click at [355, 136] on div at bounding box center [379, 137] width 91 height 203
click at [394, 129] on div at bounding box center [379, 137] width 91 height 203
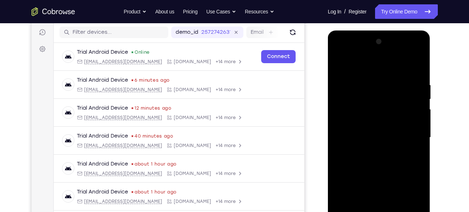
click at [371, 121] on div at bounding box center [379, 137] width 91 height 203
click at [378, 124] on div at bounding box center [379, 137] width 91 height 203
click at [396, 109] on div at bounding box center [379, 137] width 91 height 203
click at [393, 198] on div at bounding box center [379, 137] width 91 height 203
click at [339, 64] on div at bounding box center [379, 137] width 91 height 203
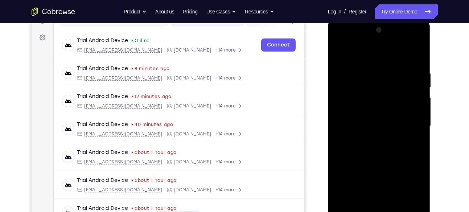
scroll to position [102, 0]
click at [342, 125] on div at bounding box center [379, 125] width 91 height 203
click at [351, 123] on div at bounding box center [379, 125] width 91 height 203
click at [350, 118] on div at bounding box center [379, 125] width 91 height 203
click at [347, 120] on div at bounding box center [379, 125] width 91 height 203
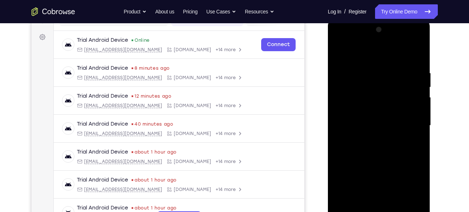
click at [339, 131] on div at bounding box center [379, 125] width 91 height 203
click at [328, 136] on html "Online web based iOS Simulators and Android Emulators. Run iPhone, iPad, Mobile…" at bounding box center [379, 128] width 103 height 218
click at [349, 120] on div at bounding box center [379, 125] width 91 height 203
click at [355, 115] on div at bounding box center [379, 125] width 91 height 203
click at [360, 124] on div at bounding box center [379, 125] width 91 height 203
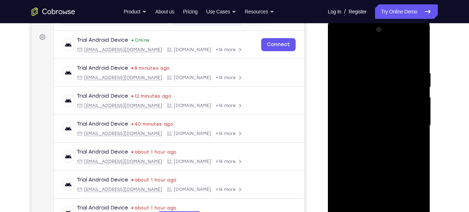
click at [328, 121] on html "Online web based iOS Simulators and Android Emulators. Run iPhone, iPad, Mobile…" at bounding box center [379, 128] width 103 height 218
click at [328, 127] on html "Online web based iOS Simulators and Android Emulators. Run iPhone, iPad, Mobile…" at bounding box center [379, 128] width 103 height 218
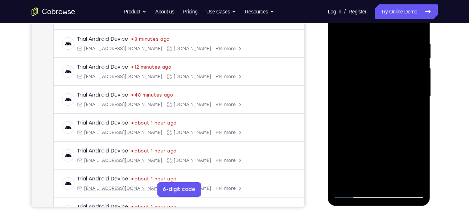
click at [377, 91] on div at bounding box center [379, 96] width 91 height 203
click at [372, 86] on div at bounding box center [379, 96] width 91 height 203
click at [384, 88] on div at bounding box center [379, 96] width 91 height 203
click at [388, 93] on div at bounding box center [379, 96] width 91 height 203
click at [391, 79] on div at bounding box center [379, 96] width 91 height 203
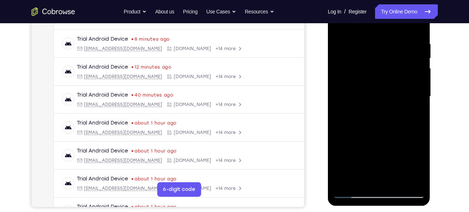
click at [438, 114] on div "Your Support Agent Your Customer Web iOS Android Next Steps We’d be happy to gi…" at bounding box center [235, 132] width 465 height 479
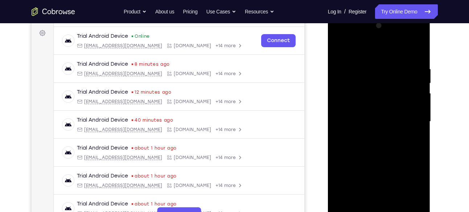
click at [339, 47] on div at bounding box center [379, 121] width 91 height 203
click at [380, 76] on div at bounding box center [379, 121] width 91 height 203
click at [394, 99] on div at bounding box center [379, 121] width 91 height 203
click at [396, 78] on div at bounding box center [379, 121] width 91 height 203
click at [390, 75] on div at bounding box center [379, 121] width 91 height 203
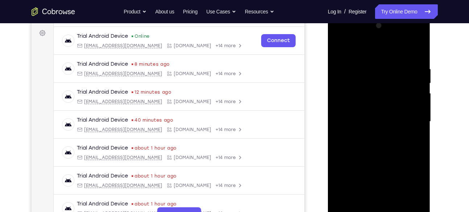
click at [387, 86] on div at bounding box center [379, 121] width 91 height 203
drag, startPoint x: 396, startPoint y: 150, endPoint x: 391, endPoint y: 94, distance: 55.8
click at [391, 94] on div at bounding box center [379, 121] width 91 height 203
drag, startPoint x: 391, startPoint y: 156, endPoint x: 394, endPoint y: 92, distance: 63.9
click at [394, 92] on div at bounding box center [379, 121] width 91 height 203
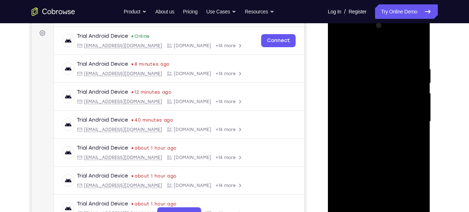
click at [396, 92] on div at bounding box center [379, 121] width 91 height 203
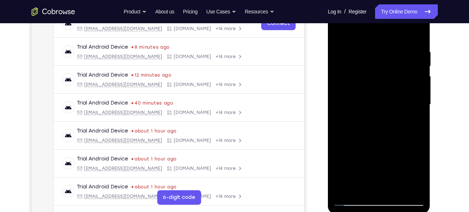
scroll to position [115, 0]
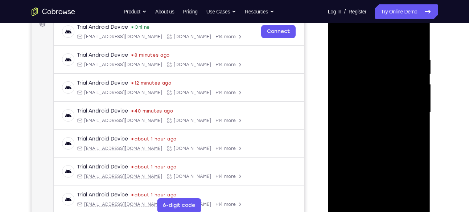
click at [340, 72] on div at bounding box center [379, 112] width 91 height 203
drag, startPoint x: 385, startPoint y: 139, endPoint x: 379, endPoint y: 88, distance: 51.5
click at [379, 88] on div at bounding box center [379, 112] width 91 height 203
drag, startPoint x: 392, startPoint y: 146, endPoint x: 382, endPoint y: 83, distance: 63.5
click at [382, 83] on div at bounding box center [379, 112] width 91 height 203
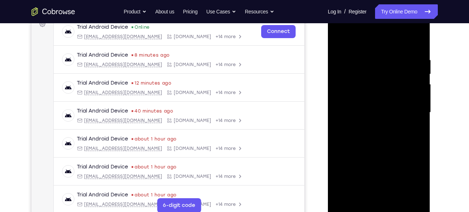
drag, startPoint x: 390, startPoint y: 141, endPoint x: 381, endPoint y: 78, distance: 63.8
click at [381, 78] on div at bounding box center [379, 112] width 91 height 203
drag, startPoint x: 393, startPoint y: 144, endPoint x: 385, endPoint y: 70, distance: 73.8
click at [385, 70] on div at bounding box center [379, 112] width 91 height 203
drag, startPoint x: 384, startPoint y: 146, endPoint x: 378, endPoint y: 69, distance: 77.6
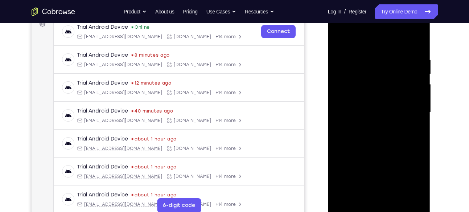
click at [378, 69] on div at bounding box center [379, 112] width 91 height 203
click at [383, 60] on div at bounding box center [379, 112] width 91 height 203
click at [384, 46] on div at bounding box center [379, 112] width 91 height 203
click at [381, 63] on div at bounding box center [379, 112] width 91 height 203
click at [392, 88] on div at bounding box center [379, 112] width 91 height 203
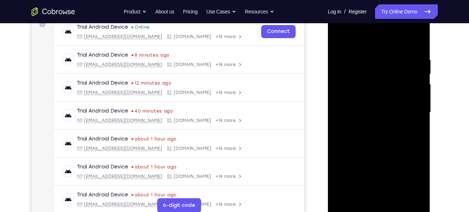
click at [391, 82] on div at bounding box center [379, 112] width 91 height 203
click at [388, 55] on div at bounding box center [379, 112] width 91 height 203
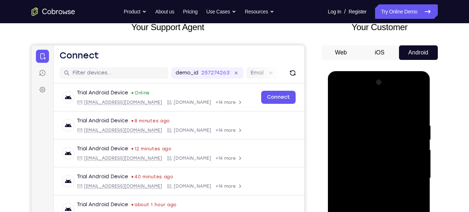
scroll to position [49, 0]
click at [374, 190] on div at bounding box center [379, 178] width 91 height 203
click at [366, 104] on div at bounding box center [379, 178] width 91 height 203
click at [365, 85] on div at bounding box center [379, 178] width 91 height 203
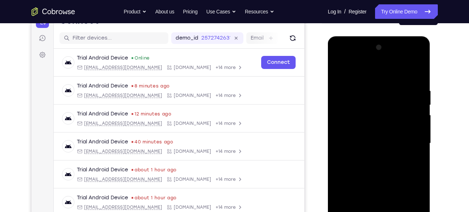
scroll to position [87, 0]
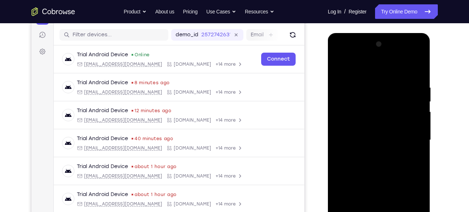
click at [384, 120] on div at bounding box center [379, 139] width 91 height 203
click at [382, 139] on span "Tap to Start" at bounding box center [379, 139] width 37 height 7
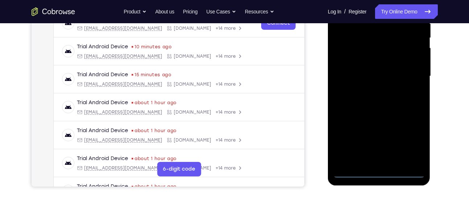
scroll to position [152, 0]
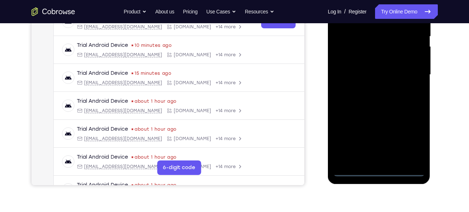
click at [381, 171] on div at bounding box center [379, 74] width 91 height 203
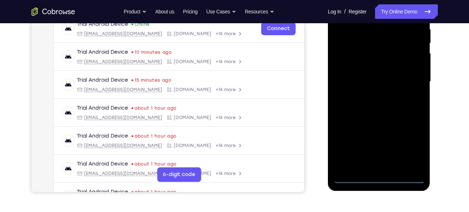
scroll to position [145, 0]
click at [412, 145] on div at bounding box center [379, 81] width 91 height 203
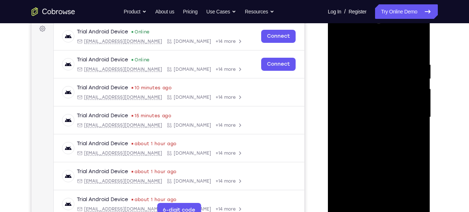
scroll to position [109, 0]
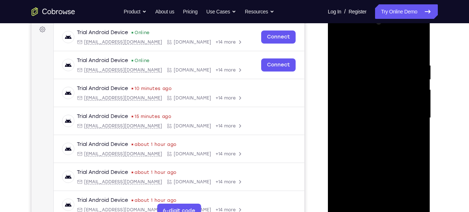
click at [338, 33] on div at bounding box center [379, 117] width 91 height 203
click at [414, 119] on div at bounding box center [379, 117] width 91 height 203
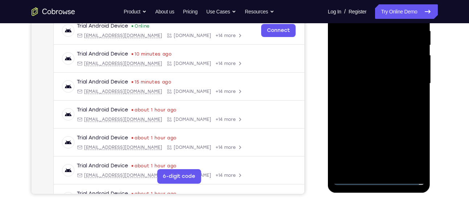
scroll to position [156, 0]
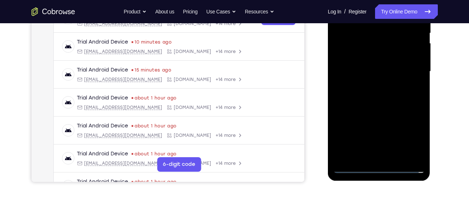
click at [385, 157] on div at bounding box center [379, 71] width 91 height 203
click at [370, 60] on div at bounding box center [379, 71] width 91 height 203
click at [355, 43] on div at bounding box center [379, 71] width 91 height 203
click at [378, 131] on div at bounding box center [379, 71] width 91 height 203
click at [360, 65] on div at bounding box center [379, 71] width 91 height 203
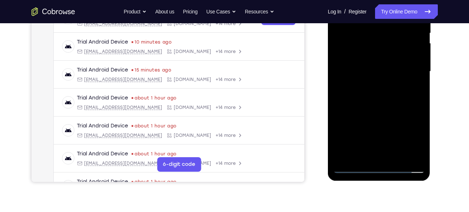
click at [363, 74] on div at bounding box center [379, 71] width 91 height 203
click at [375, 97] on div at bounding box center [379, 71] width 91 height 203
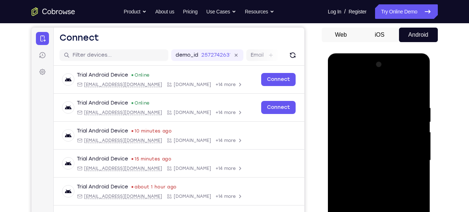
scroll to position [83, 0]
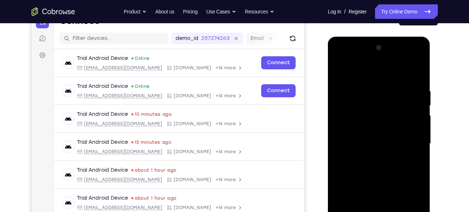
click at [415, 76] on div at bounding box center [379, 143] width 91 height 203
click at [415, 79] on div at bounding box center [379, 143] width 91 height 203
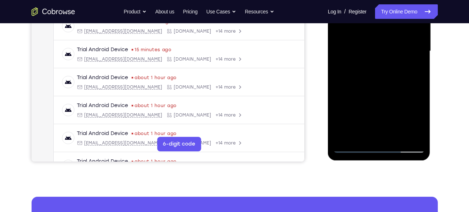
scroll to position [176, 0]
click at [417, 135] on div at bounding box center [379, 50] width 91 height 203
click at [397, 134] on div at bounding box center [379, 50] width 91 height 203
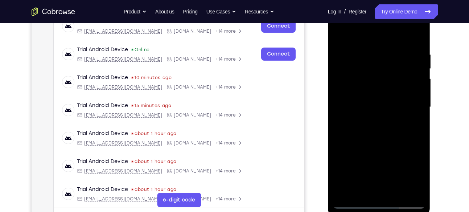
scroll to position [117, 0]
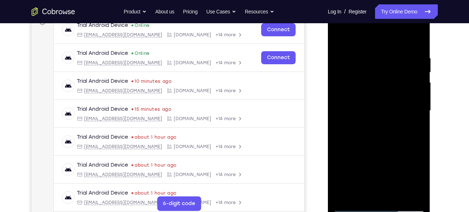
click at [379, 148] on div at bounding box center [379, 110] width 91 height 203
drag, startPoint x: 391, startPoint y: 164, endPoint x: 376, endPoint y: 74, distance: 90.5
click at [376, 74] on div at bounding box center [379, 110] width 91 height 203
drag, startPoint x: 381, startPoint y: 128, endPoint x: 380, endPoint y: 83, distance: 45.4
click at [380, 83] on div at bounding box center [379, 110] width 91 height 203
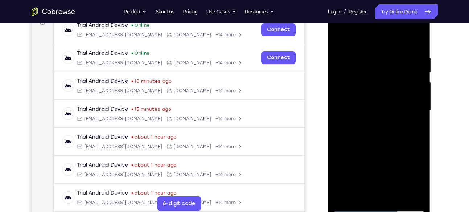
drag, startPoint x: 399, startPoint y: 155, endPoint x: 400, endPoint y: 90, distance: 65.3
click at [400, 90] on div at bounding box center [379, 110] width 91 height 203
drag, startPoint x: 397, startPoint y: 142, endPoint x: 400, endPoint y: 86, distance: 55.7
click at [400, 86] on div at bounding box center [379, 110] width 91 height 203
drag, startPoint x: 402, startPoint y: 153, endPoint x: 404, endPoint y: 94, distance: 58.9
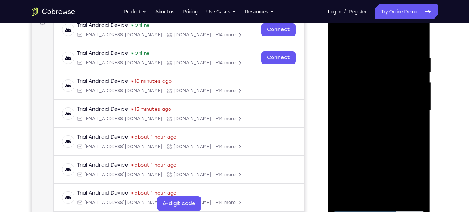
click at [404, 94] on div at bounding box center [379, 110] width 91 height 203
drag, startPoint x: 398, startPoint y: 169, endPoint x: 396, endPoint y: 101, distance: 68.3
drag, startPoint x: 396, startPoint y: 101, endPoint x: 374, endPoint y: 162, distance: 64.7
drag, startPoint x: 374, startPoint y: 162, endPoint x: 372, endPoint y: 107, distance: 54.1
click at [372, 107] on div at bounding box center [379, 110] width 91 height 203
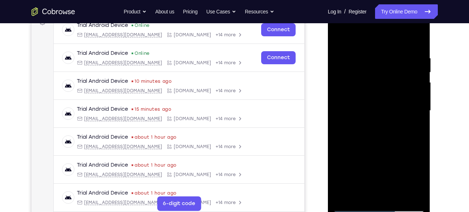
drag, startPoint x: 396, startPoint y: 170, endPoint x: 395, endPoint y: 114, distance: 55.5
click at [395, 114] on div at bounding box center [379, 110] width 91 height 203
drag, startPoint x: 407, startPoint y: 167, endPoint x: 405, endPoint y: 98, distance: 68.6
click at [405, 98] on div at bounding box center [379, 110] width 91 height 203
drag, startPoint x: 406, startPoint y: 162, endPoint x: 403, endPoint y: 127, distance: 35.4
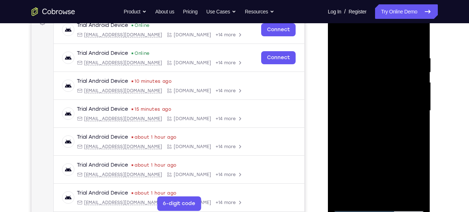
click at [403, 127] on div at bounding box center [379, 110] width 91 height 203
drag, startPoint x: 384, startPoint y: 126, endPoint x: 383, endPoint y: 147, distance: 21.5
click at [383, 147] on div at bounding box center [379, 110] width 91 height 203
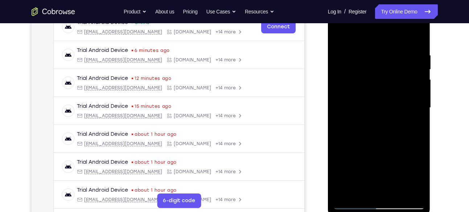
scroll to position [120, 0]
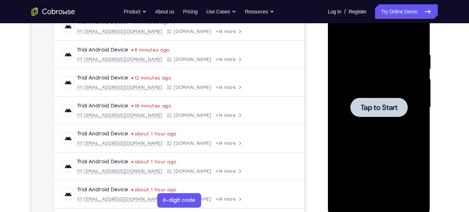
click at [372, 104] on span "Tap to Start" at bounding box center [379, 107] width 37 height 7
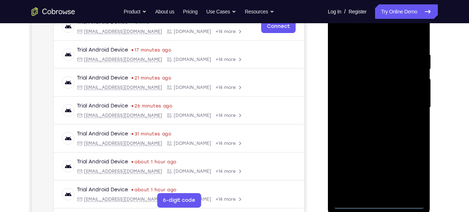
scroll to position [131, 0]
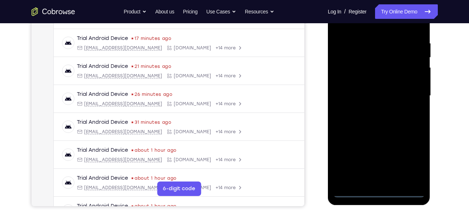
click at [379, 192] on div at bounding box center [379, 95] width 91 height 203
click at [411, 159] on div at bounding box center [379, 95] width 91 height 203
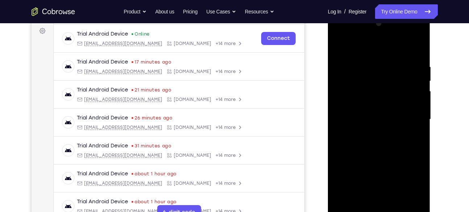
scroll to position [107, 0]
click at [342, 37] on div at bounding box center [379, 120] width 91 height 203
click at [409, 117] on div at bounding box center [379, 120] width 91 height 203
click at [370, 134] on div at bounding box center [379, 120] width 91 height 203
click at [376, 110] on div at bounding box center [379, 120] width 91 height 203
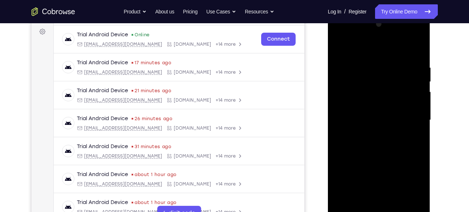
click at [379, 176] on div at bounding box center [379, 120] width 91 height 203
click at [367, 105] on div at bounding box center [379, 120] width 91 height 203
click at [367, 120] on div at bounding box center [379, 120] width 91 height 203
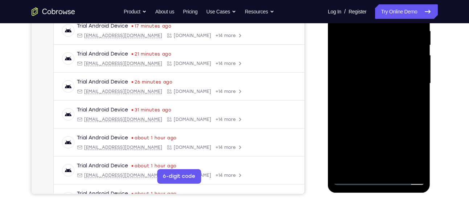
scroll to position [144, 0]
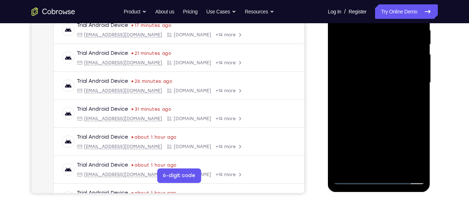
click at [419, 171] on div at bounding box center [379, 82] width 91 height 203
click at [385, 117] on div at bounding box center [379, 82] width 91 height 203
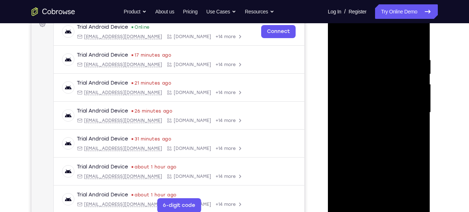
scroll to position [104, 0]
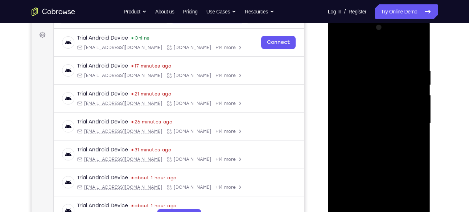
click at [410, 50] on div at bounding box center [379, 123] width 91 height 203
click at [420, 52] on div at bounding box center [379, 123] width 91 height 203
click at [344, 52] on div at bounding box center [379, 123] width 91 height 203
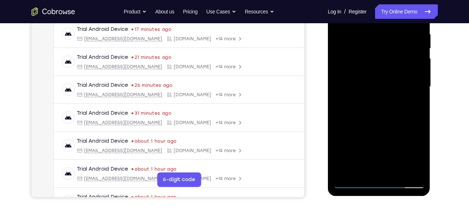
scroll to position [141, 0]
click at [400, 170] on div at bounding box center [379, 86] width 91 height 203
click at [376, 126] on div at bounding box center [379, 86] width 91 height 203
drag, startPoint x: 392, startPoint y: 139, endPoint x: 391, endPoint y: 85, distance: 54.1
click at [391, 85] on div at bounding box center [379, 86] width 91 height 203
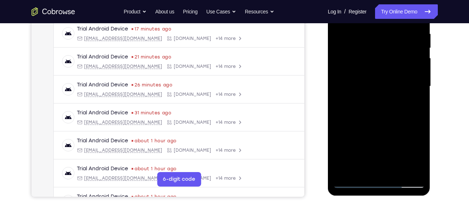
drag, startPoint x: 391, startPoint y: 130, endPoint x: 396, endPoint y: 91, distance: 39.5
click at [396, 91] on div at bounding box center [379, 86] width 91 height 203
drag, startPoint x: 394, startPoint y: 142, endPoint x: 394, endPoint y: 115, distance: 26.5
click at [394, 115] on div at bounding box center [379, 86] width 91 height 203
drag, startPoint x: 395, startPoint y: 146, endPoint x: 396, endPoint y: 107, distance: 38.1
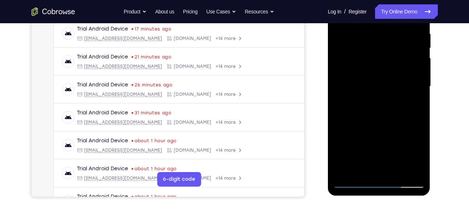
click at [396, 107] on div at bounding box center [379, 86] width 91 height 203
drag, startPoint x: 68, startPoint y: 128, endPoint x: 441, endPoint y: 131, distance: 373.9
click at [441, 131] on div "Your Support Agent Your Customer Web iOS Android Next Steps We’d be happy to gi…" at bounding box center [235, 121] width 465 height 479
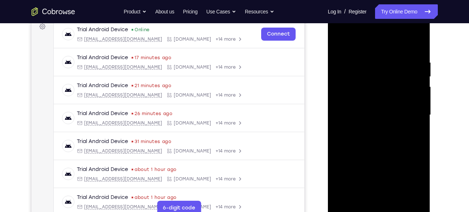
scroll to position [112, 0]
click at [340, 43] on div at bounding box center [379, 115] width 91 height 203
drag, startPoint x: 383, startPoint y: 119, endPoint x: 383, endPoint y: 68, distance: 51.9
click at [383, 68] on div at bounding box center [379, 115] width 91 height 203
drag, startPoint x: 403, startPoint y: 162, endPoint x: 401, endPoint y: 127, distance: 35.6
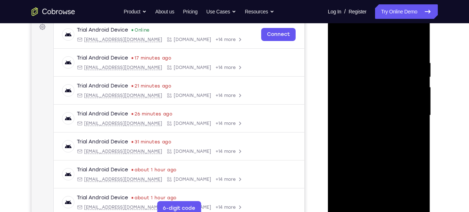
drag, startPoint x: 73, startPoint y: 118, endPoint x: 438, endPoint y: 151, distance: 366.6
click at [438, 151] on div "Your Support Agent Your Customer Web iOS Android Next Steps We’d be happy to gi…" at bounding box center [235, 150] width 465 height 479
drag, startPoint x: 397, startPoint y: 149, endPoint x: 393, endPoint y: 107, distance: 42.3
click at [393, 107] on div at bounding box center [379, 115] width 91 height 203
drag, startPoint x: 408, startPoint y: 173, endPoint x: 405, endPoint y: 91, distance: 82.4
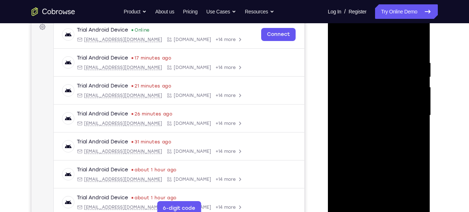
click at [405, 91] on div at bounding box center [379, 115] width 91 height 203
drag, startPoint x: 407, startPoint y: 166, endPoint x: 399, endPoint y: 119, distance: 47.9
click at [399, 119] on div at bounding box center [379, 115] width 91 height 203
drag, startPoint x: 401, startPoint y: 170, endPoint x: 394, endPoint y: 125, distance: 44.8
click at [394, 125] on div at bounding box center [379, 115] width 91 height 203
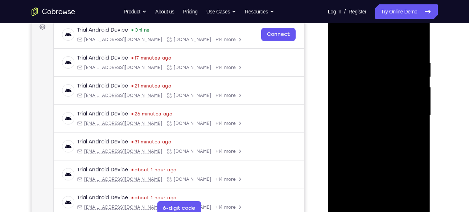
drag, startPoint x: 379, startPoint y: 162, endPoint x: 377, endPoint y: 123, distance: 39.3
click at [377, 123] on div at bounding box center [379, 115] width 91 height 203
click at [373, 143] on div at bounding box center [379, 115] width 91 height 203
click at [360, 141] on div at bounding box center [379, 115] width 91 height 203
drag, startPoint x: 360, startPoint y: 141, endPoint x: 345, endPoint y: 147, distance: 16.1
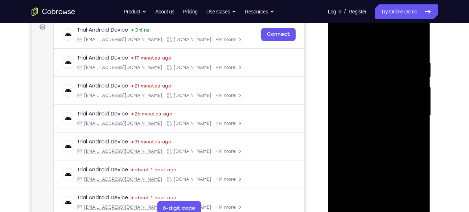
click at [345, 147] on div at bounding box center [379, 115] width 91 height 203
click at [345, 140] on div at bounding box center [379, 115] width 91 height 203
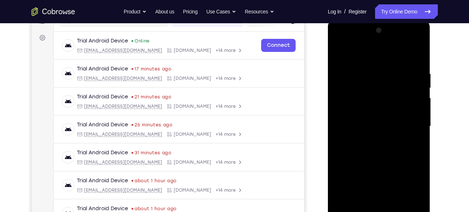
scroll to position [101, 0]
click at [349, 53] on div at bounding box center [379, 126] width 91 height 203
click at [398, 114] on div at bounding box center [379, 126] width 91 height 203
click at [341, 55] on div at bounding box center [379, 126] width 91 height 203
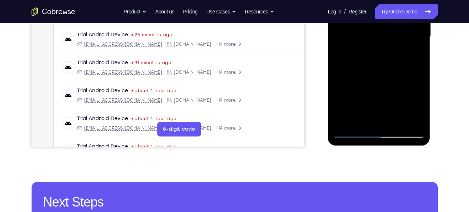
scroll to position [193, 0]
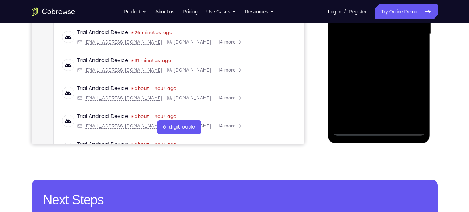
click at [397, 117] on div at bounding box center [379, 33] width 91 height 203
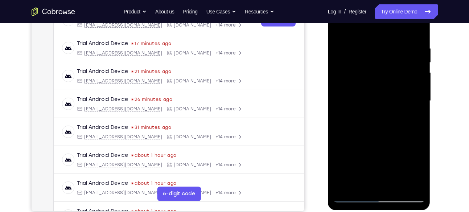
scroll to position [126, 0]
drag, startPoint x: 396, startPoint y: 73, endPoint x: 365, endPoint y: 80, distance: 31.6
click at [365, 80] on div at bounding box center [379, 101] width 91 height 203
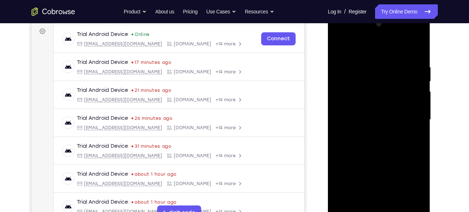
click at [341, 48] on div at bounding box center [379, 119] width 91 height 203
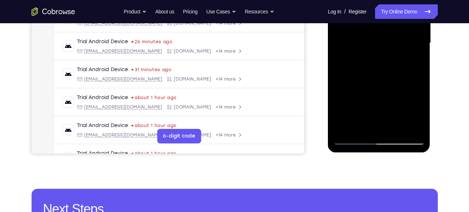
scroll to position [186, 0]
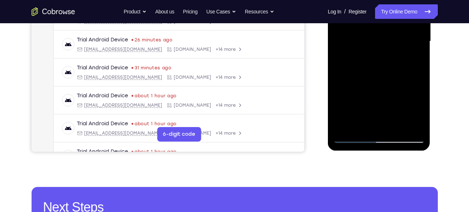
click at [414, 125] on div at bounding box center [379, 41] width 91 height 203
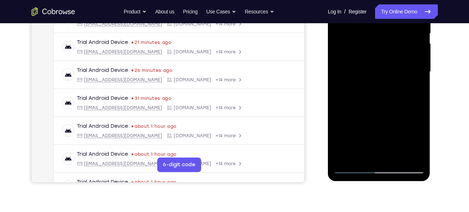
scroll to position [155, 0]
click at [380, 95] on div at bounding box center [379, 72] width 91 height 203
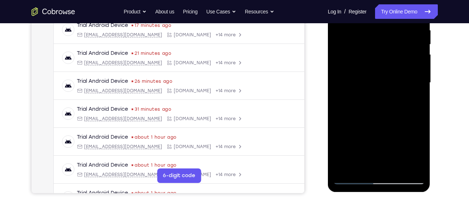
scroll to position [145, 0]
drag, startPoint x: 381, startPoint y: 115, endPoint x: 375, endPoint y: 79, distance: 36.9
click at [375, 79] on div at bounding box center [379, 82] width 91 height 203
drag, startPoint x: 387, startPoint y: 111, endPoint x: 385, endPoint y: 69, distance: 41.8
click at [385, 69] on div at bounding box center [379, 82] width 91 height 203
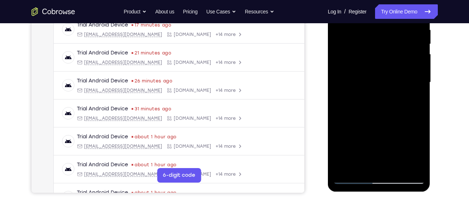
drag, startPoint x: 380, startPoint y: 111, endPoint x: 380, endPoint y: 69, distance: 41.4
click at [380, 69] on div at bounding box center [379, 82] width 91 height 203
drag, startPoint x: 384, startPoint y: 97, endPoint x: 382, endPoint y: 64, distance: 32.7
click at [382, 64] on div at bounding box center [379, 82] width 91 height 203
drag, startPoint x: 384, startPoint y: 98, endPoint x: 383, endPoint y: 64, distance: 34.5
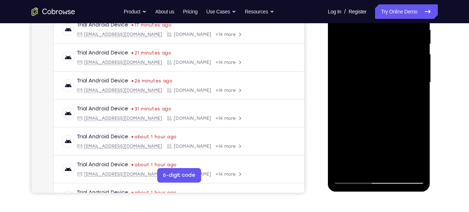
click at [383, 64] on div at bounding box center [379, 82] width 91 height 203
click at [341, 91] on div at bounding box center [379, 82] width 91 height 203
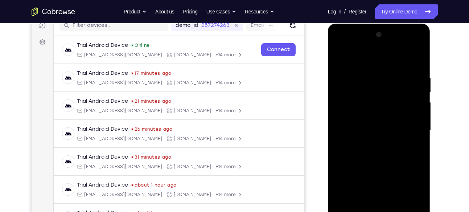
scroll to position [96, 0]
drag, startPoint x: 363, startPoint y: 141, endPoint x: 365, endPoint y: 135, distance: 6.1
click at [365, 135] on div at bounding box center [379, 130] width 91 height 203
click at [340, 58] on div at bounding box center [379, 130] width 91 height 203
drag, startPoint x: 371, startPoint y: 119, endPoint x: 367, endPoint y: 82, distance: 37.9
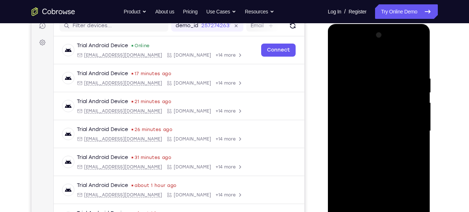
click at [367, 82] on div at bounding box center [379, 130] width 91 height 203
drag, startPoint x: 380, startPoint y: 114, endPoint x: 379, endPoint y: 78, distance: 36.7
drag, startPoint x: 379, startPoint y: 78, endPoint x: 428, endPoint y: 105, distance: 55.7
click at [428, 105] on div at bounding box center [379, 132] width 103 height 216
drag, startPoint x: 383, startPoint y: 115, endPoint x: 379, endPoint y: 73, distance: 42.7
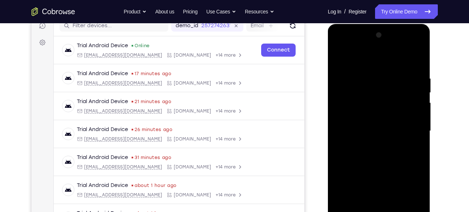
drag, startPoint x: 379, startPoint y: 73, endPoint x: 431, endPoint y: 111, distance: 65.1
click at [431, 111] on div at bounding box center [379, 133] width 103 height 218
drag, startPoint x: 395, startPoint y: 113, endPoint x: 390, endPoint y: 66, distance: 47.1
click at [390, 66] on div at bounding box center [379, 130] width 91 height 203
drag, startPoint x: 380, startPoint y: 116, endPoint x: 378, endPoint y: 85, distance: 30.9
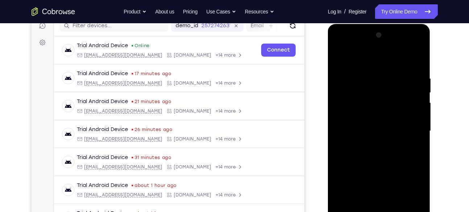
click at [378, 85] on div at bounding box center [379, 130] width 91 height 203
drag, startPoint x: 384, startPoint y: 126, endPoint x: 383, endPoint y: 93, distance: 32.7
click at [383, 93] on div at bounding box center [379, 130] width 91 height 203
drag, startPoint x: 379, startPoint y: 128, endPoint x: 377, endPoint y: 97, distance: 31.2
click at [377, 97] on div at bounding box center [379, 130] width 91 height 203
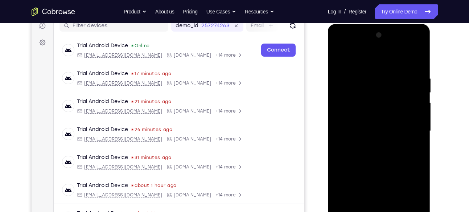
drag, startPoint x: 376, startPoint y: 128, endPoint x: 381, endPoint y: 71, distance: 57.5
click at [381, 71] on div at bounding box center [379, 130] width 91 height 203
drag, startPoint x: 381, startPoint y: 121, endPoint x: 382, endPoint y: 87, distance: 34.1
drag, startPoint x: 382, startPoint y: 87, endPoint x: 428, endPoint y: 109, distance: 51.1
click at [428, 109] on div at bounding box center [379, 132] width 103 height 216
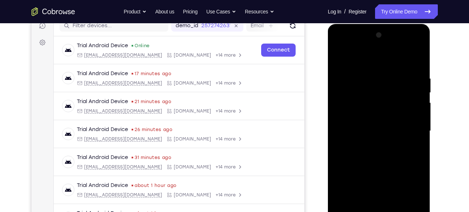
drag, startPoint x: 389, startPoint y: 124, endPoint x: 384, endPoint y: 98, distance: 27.3
click at [384, 98] on div at bounding box center [379, 130] width 91 height 203
drag, startPoint x: 383, startPoint y: 128, endPoint x: 382, endPoint y: 88, distance: 39.6
click at [382, 88] on div at bounding box center [379, 130] width 91 height 203
drag, startPoint x: 382, startPoint y: 88, endPoint x: 426, endPoint y: 122, distance: 55.7
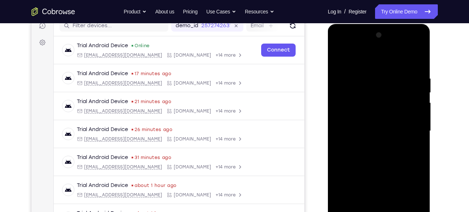
click at [426, 122] on div at bounding box center [379, 132] width 103 height 216
drag, startPoint x: 385, startPoint y: 124, endPoint x: 315, endPoint y: 155, distance: 77.4
click at [328, 155] on html "Online web based iOS Simulators and Android Emulators. Run iPhone, iPad, Mobile…" at bounding box center [379, 133] width 103 height 218
drag, startPoint x: 382, startPoint y: 106, endPoint x: 379, endPoint y: 66, distance: 39.3
click at [379, 66] on div at bounding box center [379, 130] width 91 height 203
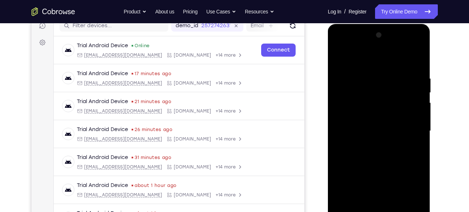
drag, startPoint x: 379, startPoint y: 119, endPoint x: 377, endPoint y: 80, distance: 39.2
click at [377, 80] on div at bounding box center [379, 130] width 91 height 203
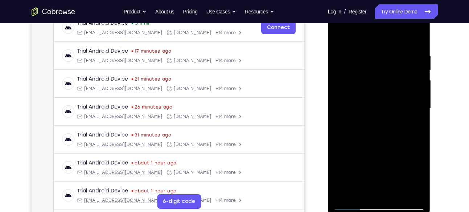
scroll to position [118, 0]
drag, startPoint x: 384, startPoint y: 113, endPoint x: 381, endPoint y: 70, distance: 43.3
drag, startPoint x: 381, startPoint y: 70, endPoint x: 428, endPoint y: 107, distance: 59.9
click at [428, 107] on div at bounding box center [379, 110] width 103 height 216
drag, startPoint x: 387, startPoint y: 103, endPoint x: 385, endPoint y: 61, distance: 41.5
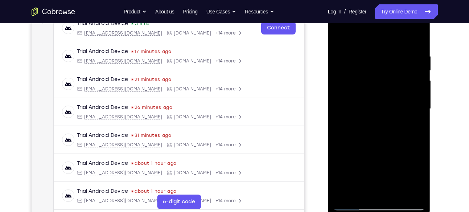
click at [385, 61] on div at bounding box center [379, 108] width 91 height 203
drag, startPoint x: 384, startPoint y: 128, endPoint x: 384, endPoint y: 78, distance: 49.7
drag, startPoint x: 384, startPoint y: 78, endPoint x: 422, endPoint y: 121, distance: 57.8
click at [422, 121] on div at bounding box center [379, 108] width 91 height 203
drag, startPoint x: 385, startPoint y: 124, endPoint x: 382, endPoint y: 78, distance: 46.6
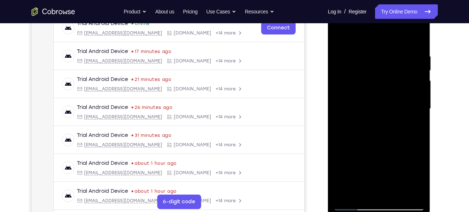
click at [382, 78] on div at bounding box center [379, 108] width 91 height 203
click at [377, 77] on div at bounding box center [379, 108] width 91 height 203
click at [376, 65] on div at bounding box center [379, 108] width 91 height 203
click at [424, 119] on div at bounding box center [379, 108] width 91 height 203
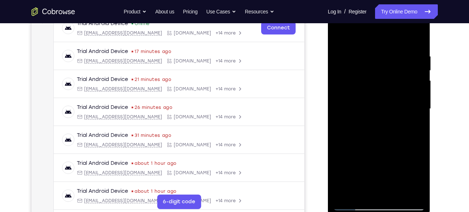
click at [424, 126] on div at bounding box center [379, 108] width 91 height 203
click at [424, 135] on div at bounding box center [379, 108] width 91 height 203
click at [424, 142] on div at bounding box center [379, 108] width 91 height 203
click at [424, 152] on div at bounding box center [379, 108] width 91 height 203
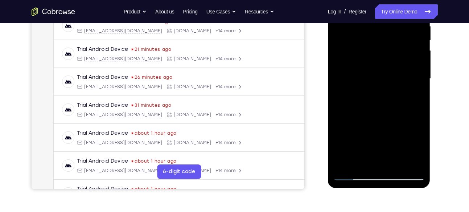
scroll to position [149, 0]
click at [380, 119] on div at bounding box center [379, 78] width 91 height 203
drag, startPoint x: 375, startPoint y: 144, endPoint x: 371, endPoint y: 94, distance: 50.3
click at [371, 94] on div at bounding box center [379, 78] width 91 height 203
drag, startPoint x: 393, startPoint y: 137, endPoint x: 387, endPoint y: 102, distance: 36.0
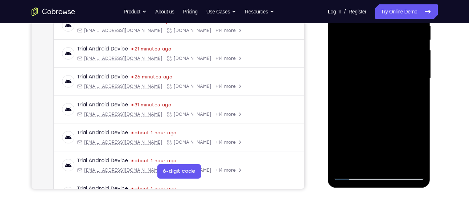
click at [387, 102] on div at bounding box center [379, 78] width 91 height 203
drag, startPoint x: 384, startPoint y: 136, endPoint x: 381, endPoint y: 86, distance: 50.2
click at [381, 86] on div at bounding box center [379, 78] width 91 height 203
drag, startPoint x: 381, startPoint y: 130, endPoint x: 377, endPoint y: 85, distance: 45.5
click at [377, 85] on div at bounding box center [379, 78] width 91 height 203
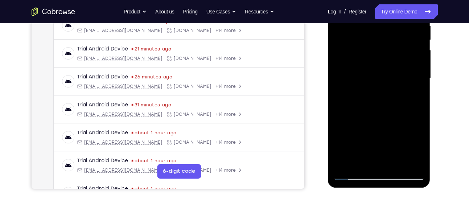
drag, startPoint x: 383, startPoint y: 131, endPoint x: 383, endPoint y: 72, distance: 59.2
drag, startPoint x: 55, startPoint y: 100, endPoint x: 433, endPoint y: 110, distance: 378.0
click at [433, 110] on div at bounding box center [380, 77] width 116 height 223
drag, startPoint x: 379, startPoint y: 132, endPoint x: 379, endPoint y: 77, distance: 55.9
click at [379, 77] on div at bounding box center [379, 78] width 91 height 203
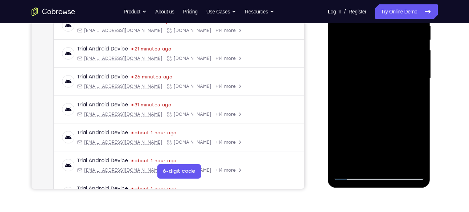
drag, startPoint x: 381, startPoint y: 127, endPoint x: 381, endPoint y: 71, distance: 56.3
click at [381, 71] on div at bounding box center [379, 78] width 91 height 203
drag, startPoint x: 384, startPoint y: 145, endPoint x: 383, endPoint y: 97, distance: 48.6
click at [383, 97] on div at bounding box center [379, 78] width 91 height 203
drag, startPoint x: 380, startPoint y: 148, endPoint x: 376, endPoint y: 97, distance: 51.0
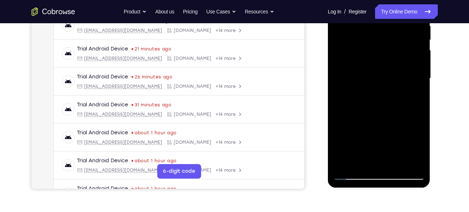
click at [376, 97] on div at bounding box center [379, 78] width 91 height 203
drag, startPoint x: 380, startPoint y: 140, endPoint x: 381, endPoint y: 82, distance: 58.4
click at [381, 82] on div at bounding box center [379, 78] width 91 height 203
drag, startPoint x: 384, startPoint y: 128, endPoint x: 380, endPoint y: 53, distance: 74.5
click at [380, 53] on div at bounding box center [379, 78] width 91 height 203
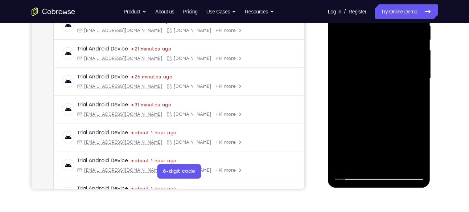
drag, startPoint x: 382, startPoint y: 123, endPoint x: 377, endPoint y: 76, distance: 46.7
click at [377, 76] on div at bounding box center [379, 78] width 91 height 203
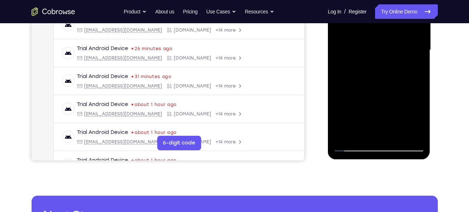
scroll to position [177, 0]
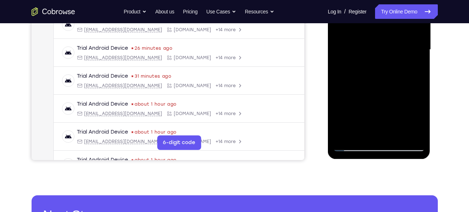
click at [395, 137] on div at bounding box center [379, 49] width 91 height 203
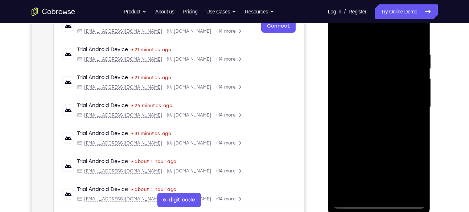
scroll to position [117, 0]
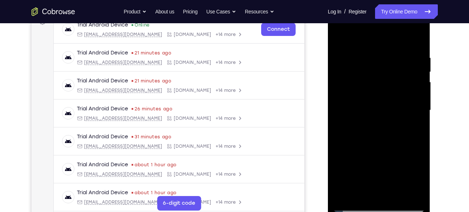
click at [340, 38] on div at bounding box center [379, 110] width 91 height 203
drag, startPoint x: 389, startPoint y: 64, endPoint x: 379, endPoint y: 118, distance: 54.2
click at [379, 118] on div at bounding box center [379, 110] width 91 height 203
drag, startPoint x: 380, startPoint y: 83, endPoint x: 375, endPoint y: 164, distance: 81.1
click at [375, 164] on div at bounding box center [379, 110] width 91 height 203
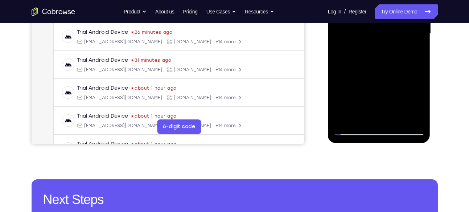
scroll to position [194, 0]
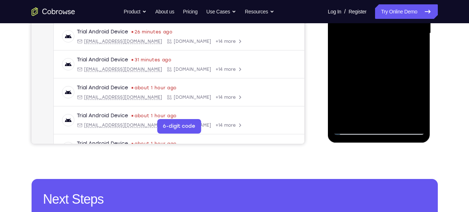
click at [418, 120] on div at bounding box center [379, 33] width 91 height 203
click at [394, 120] on div at bounding box center [379, 33] width 91 height 203
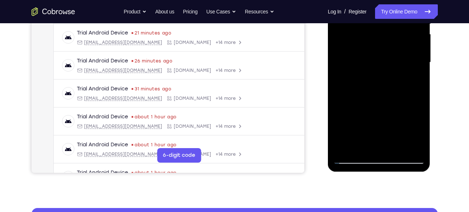
scroll to position [162, 0]
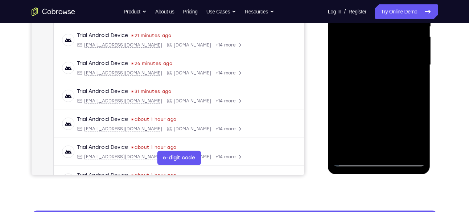
drag, startPoint x: 387, startPoint y: 146, endPoint x: 377, endPoint y: 53, distance: 93.1
drag, startPoint x: 377, startPoint y: 53, endPoint x: 393, endPoint y: 42, distance: 19.1
click at [393, 42] on div at bounding box center [379, 64] width 91 height 203
drag, startPoint x: 387, startPoint y: 138, endPoint x: 397, endPoint y: 77, distance: 62.1
click at [397, 77] on div at bounding box center [379, 64] width 91 height 203
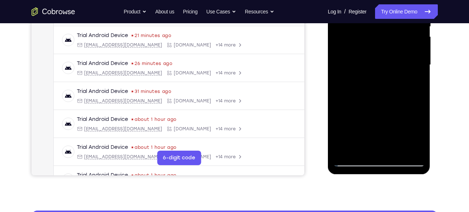
drag, startPoint x: 397, startPoint y: 124, endPoint x: 394, endPoint y: 74, distance: 49.5
click at [394, 74] on div at bounding box center [379, 64] width 91 height 203
drag, startPoint x: 392, startPoint y: 122, endPoint x: 388, endPoint y: 68, distance: 53.9
drag, startPoint x: 388, startPoint y: 68, endPoint x: 382, endPoint y: 135, distance: 67.4
drag, startPoint x: 382, startPoint y: 135, endPoint x: 380, endPoint y: 99, distance: 36.7
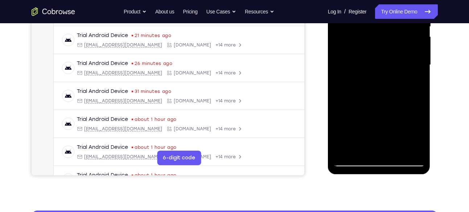
click at [380, 99] on div at bounding box center [379, 64] width 91 height 203
drag, startPoint x: 391, startPoint y: 135, endPoint x: 392, endPoint y: 83, distance: 51.2
click at [392, 83] on div at bounding box center [379, 64] width 91 height 203
drag, startPoint x: 390, startPoint y: 109, endPoint x: 389, endPoint y: 78, distance: 30.9
click at [389, 78] on div at bounding box center [379, 64] width 91 height 203
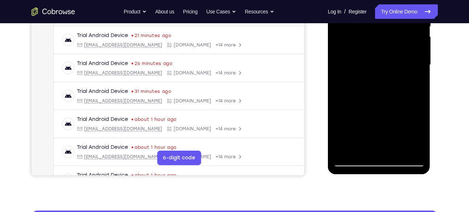
drag, startPoint x: 387, startPoint y: 126, endPoint x: 387, endPoint y: 89, distance: 36.7
click at [387, 89] on div at bounding box center [379, 64] width 91 height 203
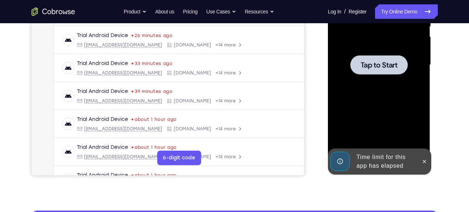
click at [376, 69] on span "Tap to Start" at bounding box center [379, 64] width 37 height 7
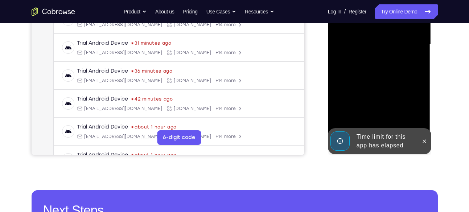
scroll to position [184, 0]
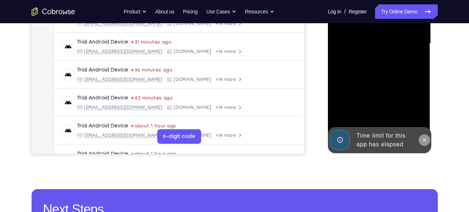
click at [422, 137] on icon at bounding box center [425, 140] width 6 height 6
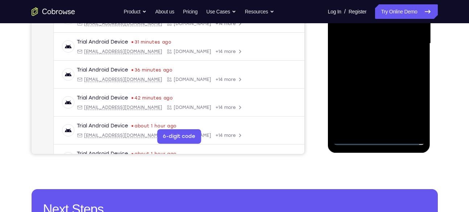
click at [379, 139] on div at bounding box center [379, 43] width 91 height 203
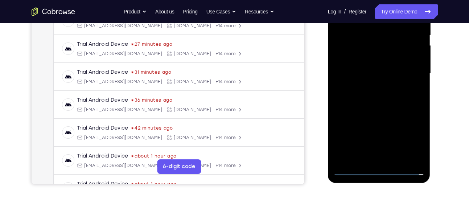
scroll to position [153, 0]
click at [408, 145] on div at bounding box center [379, 73] width 91 height 203
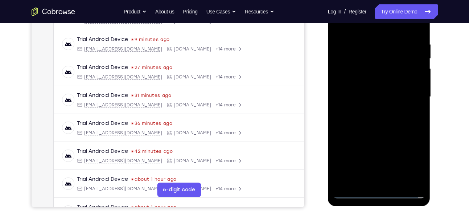
scroll to position [110, 0]
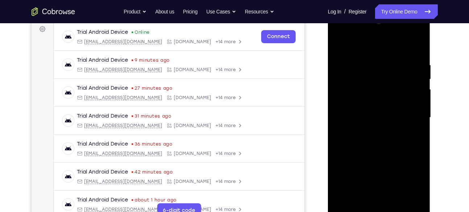
click at [339, 35] on div at bounding box center [379, 117] width 91 height 203
click at [348, 99] on div at bounding box center [379, 117] width 91 height 203
click at [367, 117] on div at bounding box center [379, 117] width 91 height 203
click at [379, 175] on div at bounding box center [379, 117] width 91 height 203
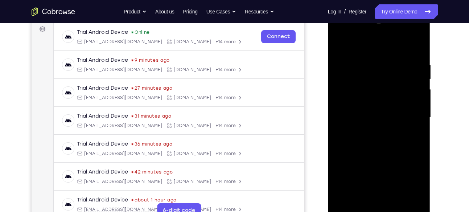
click at [368, 111] on div at bounding box center [379, 117] width 91 height 203
click at [377, 173] on div at bounding box center [379, 117] width 91 height 203
click at [377, 127] on div at bounding box center [379, 117] width 91 height 203
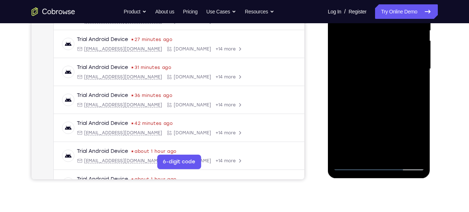
click at [364, 151] on div at bounding box center [379, 68] width 91 height 203
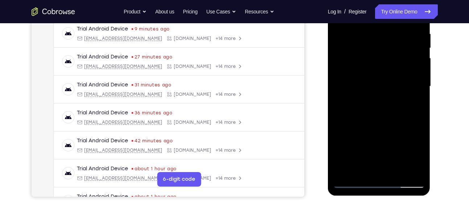
scroll to position [141, 0]
drag, startPoint x: 404, startPoint y: 134, endPoint x: 401, endPoint y: 95, distance: 39.0
click at [401, 95] on div at bounding box center [379, 85] width 91 height 203
drag, startPoint x: 397, startPoint y: 117, endPoint x: 394, endPoint y: 89, distance: 28.1
click at [394, 89] on div at bounding box center [379, 85] width 91 height 203
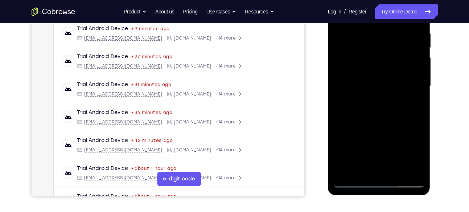
click at [381, 61] on div at bounding box center [379, 85] width 91 height 203
drag, startPoint x: 372, startPoint y: 100, endPoint x: 364, endPoint y: 64, distance: 37.1
click at [364, 64] on div at bounding box center [379, 85] width 91 height 203
drag, startPoint x: 374, startPoint y: 91, endPoint x: 375, endPoint y: 53, distance: 38.1
click at [375, 53] on div at bounding box center [379, 85] width 91 height 203
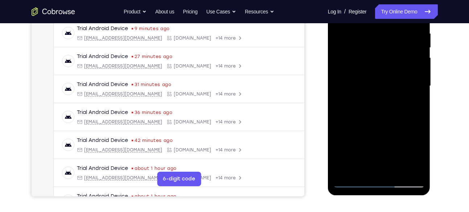
drag, startPoint x: 374, startPoint y: 108, endPoint x: 378, endPoint y: 61, distance: 47.7
click at [378, 61] on div at bounding box center [379, 85] width 91 height 203
drag, startPoint x: 396, startPoint y: 111, endPoint x: 370, endPoint y: 110, distance: 25.8
drag, startPoint x: 370, startPoint y: 110, endPoint x: 371, endPoint y: 116, distance: 6.3
drag, startPoint x: 43, startPoint y: 137, endPoint x: 75, endPoint y: 133, distance: 32.2
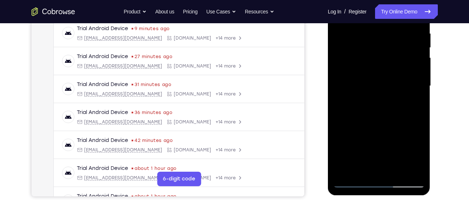
click at [436, 108] on div at bounding box center [380, 85] width 116 height 223
drag, startPoint x: 403, startPoint y: 112, endPoint x: 354, endPoint y: 113, distance: 49.0
click at [354, 113] on div at bounding box center [379, 85] width 91 height 203
drag, startPoint x: 412, startPoint y: 106, endPoint x: 366, endPoint y: 107, distance: 45.7
click at [366, 107] on div at bounding box center [379, 85] width 91 height 203
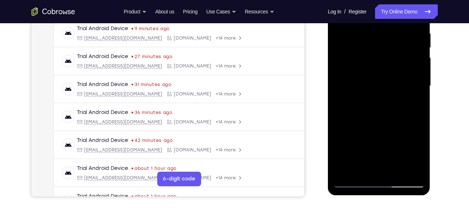
drag, startPoint x: 385, startPoint y: 111, endPoint x: 344, endPoint y: 116, distance: 41.3
click at [344, 116] on div at bounding box center [379, 85] width 91 height 203
drag, startPoint x: 394, startPoint y: 114, endPoint x: 344, endPoint y: 115, distance: 49.4
click at [344, 115] on div at bounding box center [379, 85] width 91 height 203
drag, startPoint x: 396, startPoint y: 118, endPoint x: 350, endPoint y: 123, distance: 46.8
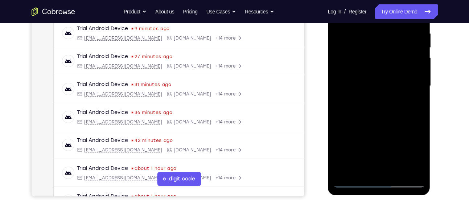
click at [350, 123] on div at bounding box center [379, 85] width 91 height 203
drag, startPoint x: 410, startPoint y: 110, endPoint x: 358, endPoint y: 111, distance: 51.6
drag, startPoint x: 358, startPoint y: 111, endPoint x: 356, endPoint y: 118, distance: 7.9
click at [356, 118] on div at bounding box center [379, 85] width 91 height 203
drag, startPoint x: 399, startPoint y: 111, endPoint x: 349, endPoint y: 112, distance: 50.5
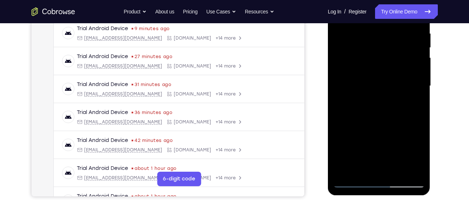
click at [349, 112] on div at bounding box center [379, 85] width 91 height 203
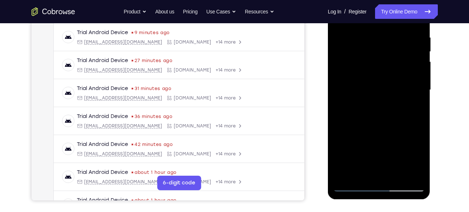
scroll to position [144, 0]
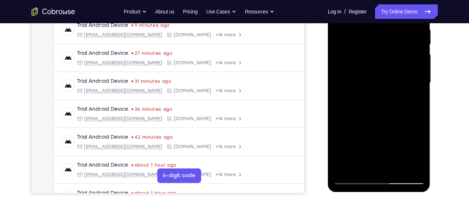
click at [392, 102] on div at bounding box center [379, 82] width 91 height 203
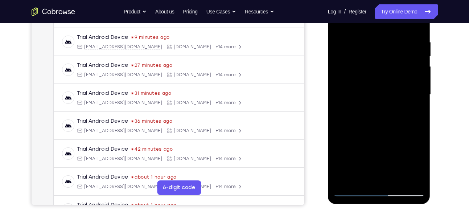
scroll to position [124, 0]
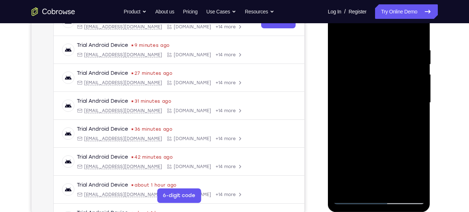
click at [339, 31] on div at bounding box center [379, 102] width 91 height 203
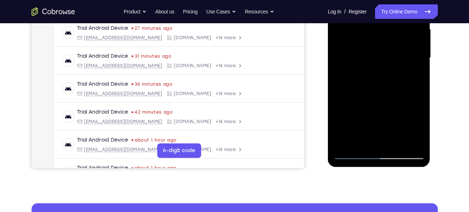
scroll to position [169, 0]
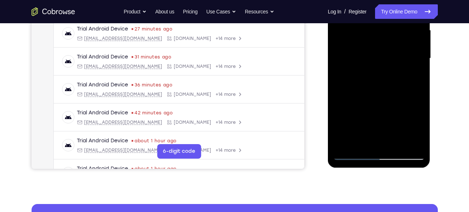
drag, startPoint x: 415, startPoint y: 98, endPoint x: 385, endPoint y: 96, distance: 30.6
drag, startPoint x: 385, startPoint y: 96, endPoint x: 427, endPoint y: 103, distance: 42.7
click at [427, 103] on div at bounding box center [379, 59] width 103 height 216
drag, startPoint x: 416, startPoint y: 103, endPoint x: 385, endPoint y: 100, distance: 31.0
drag, startPoint x: 385, startPoint y: 100, endPoint x: 373, endPoint y: 91, distance: 15.1
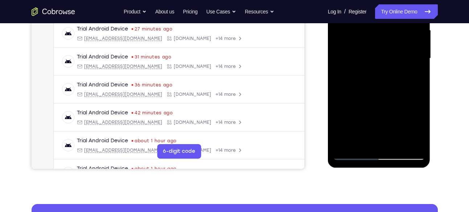
drag, startPoint x: 373, startPoint y: 91, endPoint x: 368, endPoint y: 88, distance: 6.3
drag, startPoint x: 368, startPoint y: 88, endPoint x: 426, endPoint y: 48, distance: 70.9
click at [426, 48] on div at bounding box center [379, 59] width 103 height 216
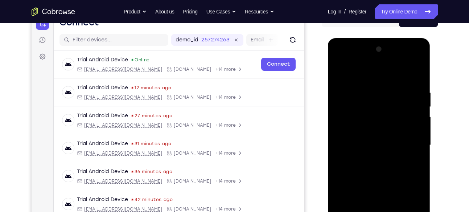
scroll to position [79, 0]
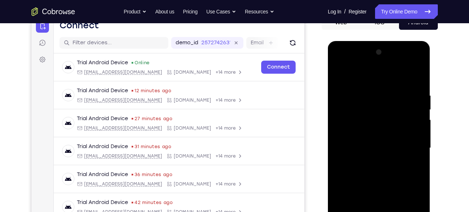
click at [421, 65] on div at bounding box center [379, 147] width 91 height 203
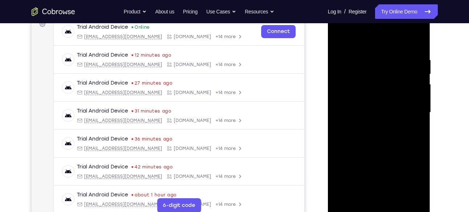
scroll to position [115, 0]
click at [393, 167] on div at bounding box center [379, 112] width 91 height 203
click at [409, 123] on div at bounding box center [379, 112] width 91 height 203
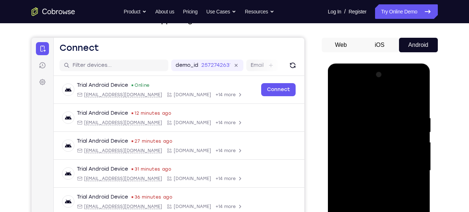
scroll to position [48, 0]
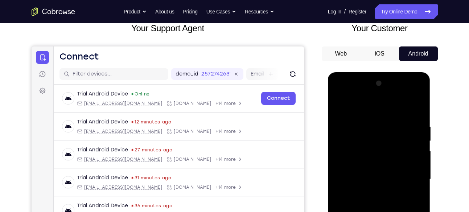
click at [340, 104] on div at bounding box center [379, 179] width 91 height 203
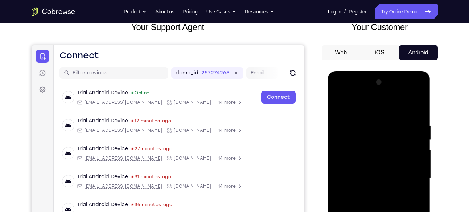
scroll to position [46, 0]
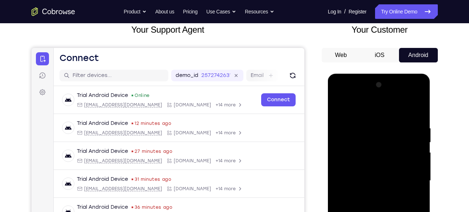
click at [342, 106] on div at bounding box center [379, 180] width 91 height 203
click at [346, 105] on div at bounding box center [379, 180] width 91 height 203
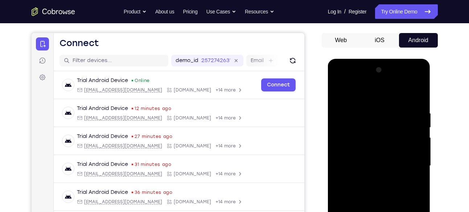
scroll to position [61, 0]
click at [361, 94] on div at bounding box center [379, 166] width 91 height 203
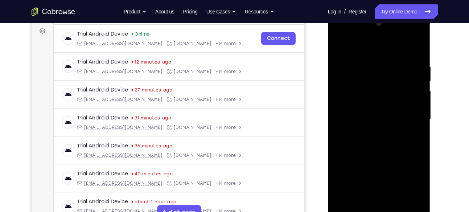
scroll to position [107, 0]
click at [401, 102] on div at bounding box center [379, 120] width 91 height 203
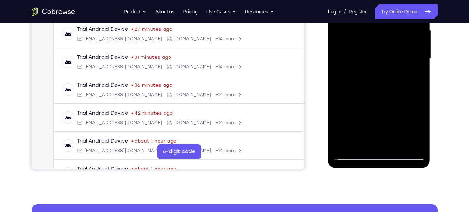
scroll to position [105, 0]
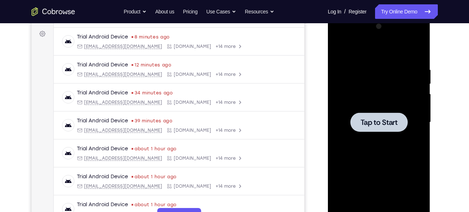
click at [379, 119] on span "Tap to Start" at bounding box center [379, 122] width 37 height 7
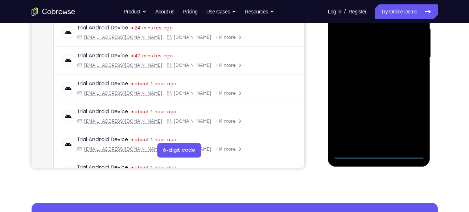
scroll to position [171, 0]
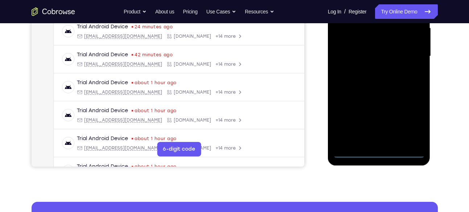
click at [381, 154] on div at bounding box center [379, 56] width 91 height 203
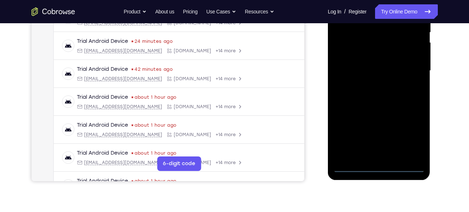
scroll to position [154, 0]
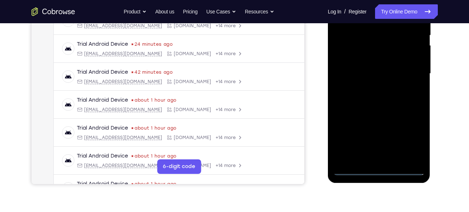
click at [405, 143] on div at bounding box center [379, 73] width 91 height 203
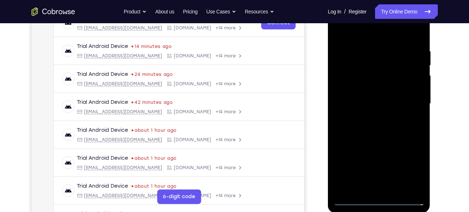
scroll to position [96, 0]
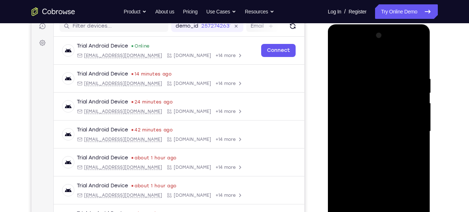
click at [343, 47] on div at bounding box center [379, 131] width 91 height 203
click at [407, 132] on div at bounding box center [379, 131] width 91 height 203
click at [371, 141] on div at bounding box center [379, 131] width 91 height 203
click at [359, 123] on div at bounding box center [379, 131] width 91 height 203
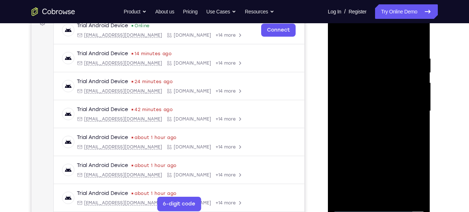
click at [356, 83] on div at bounding box center [379, 110] width 91 height 203
click at [379, 168] on div at bounding box center [379, 110] width 91 height 203
click at [360, 93] on div at bounding box center [379, 110] width 91 height 203
click at [362, 115] on div at bounding box center [379, 110] width 91 height 203
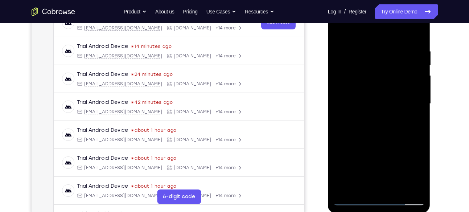
scroll to position [124, 0]
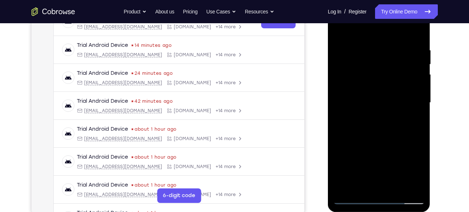
click at [383, 133] on div at bounding box center [379, 102] width 91 height 203
click at [417, 187] on div at bounding box center [379, 102] width 91 height 203
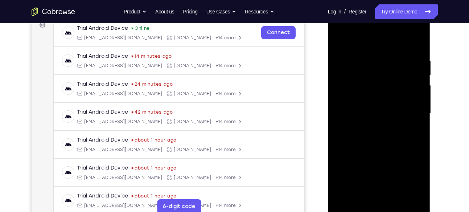
scroll to position [112, 0]
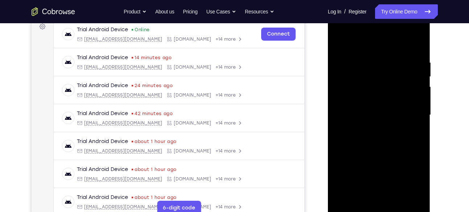
click at [415, 44] on div at bounding box center [379, 114] width 91 height 203
click at [418, 41] on div at bounding box center [379, 114] width 91 height 203
click at [339, 41] on div at bounding box center [379, 114] width 91 height 203
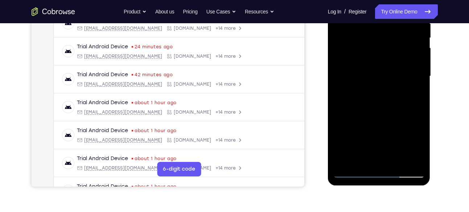
click at [399, 158] on div at bounding box center [379, 76] width 91 height 203
click at [383, 114] on div at bounding box center [379, 76] width 91 height 203
drag, startPoint x: 383, startPoint y: 131, endPoint x: 378, endPoint y: 73, distance: 57.9
click at [378, 73] on div at bounding box center [379, 76] width 91 height 203
drag, startPoint x: 388, startPoint y: 123, endPoint x: 386, endPoint y: 53, distance: 70.8
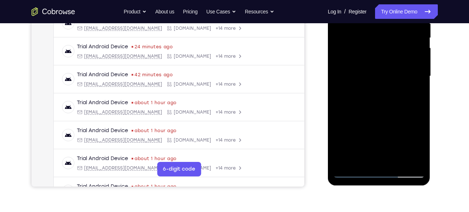
click at [386, 53] on div at bounding box center [379, 76] width 91 height 203
drag, startPoint x: 379, startPoint y: 117, endPoint x: 379, endPoint y: 64, distance: 52.6
drag, startPoint x: 379, startPoint y: 64, endPoint x: 429, endPoint y: 115, distance: 71.6
click at [429, 115] on div at bounding box center [379, 77] width 103 height 216
drag, startPoint x: 394, startPoint y: 138, endPoint x: 387, endPoint y: 82, distance: 56.4
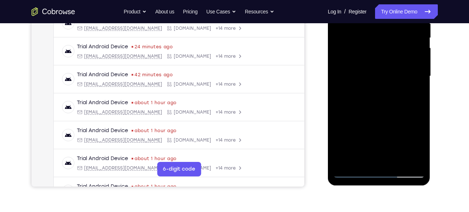
click at [387, 82] on div at bounding box center [379, 76] width 91 height 203
drag, startPoint x: 397, startPoint y: 130, endPoint x: 391, endPoint y: 66, distance: 64.1
drag, startPoint x: 391, startPoint y: 66, endPoint x: 390, endPoint y: 129, distance: 63.2
drag, startPoint x: 390, startPoint y: 129, endPoint x: 388, endPoint y: 85, distance: 44.4
click at [388, 85] on div at bounding box center [379, 76] width 91 height 203
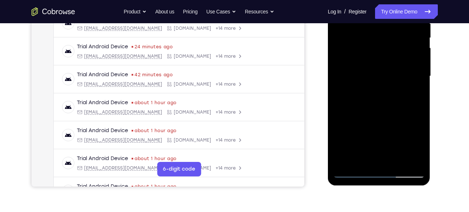
drag, startPoint x: 391, startPoint y: 144, endPoint x: 390, endPoint y: 104, distance: 40.7
click at [390, 104] on div at bounding box center [379, 76] width 91 height 203
drag, startPoint x: 389, startPoint y: 125, endPoint x: 388, endPoint y: 92, distance: 32.7
click at [388, 92] on div at bounding box center [379, 76] width 91 height 203
drag, startPoint x: 389, startPoint y: 131, endPoint x: 392, endPoint y: 87, distance: 44.4
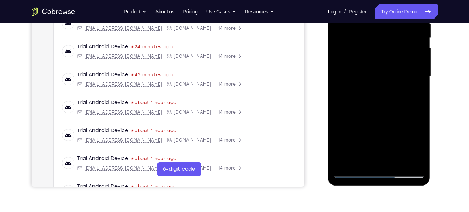
drag, startPoint x: 392, startPoint y: 87, endPoint x: 374, endPoint y: 127, distance: 44.5
drag, startPoint x: 374, startPoint y: 127, endPoint x: 376, endPoint y: 86, distance: 41.8
click at [376, 86] on div at bounding box center [379, 76] width 91 height 203
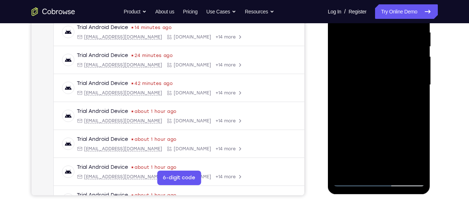
scroll to position [143, 0]
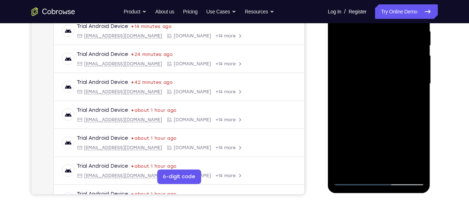
click at [363, 117] on div at bounding box center [379, 83] width 91 height 203
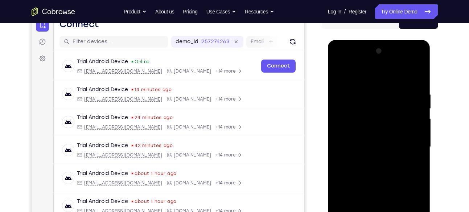
scroll to position [78, 0]
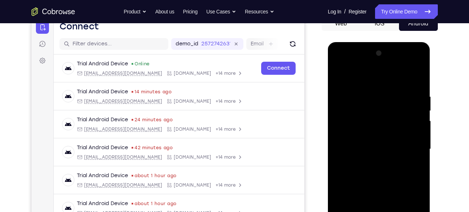
click at [348, 77] on div at bounding box center [379, 149] width 91 height 203
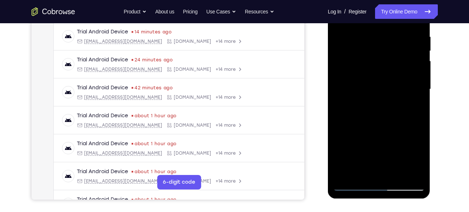
scroll to position [138, 0]
click at [344, 174] on div at bounding box center [379, 88] width 91 height 203
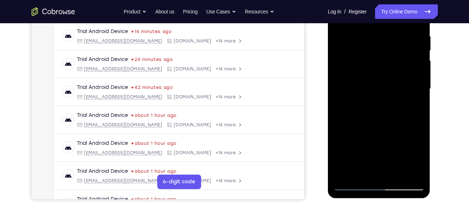
click at [344, 174] on div at bounding box center [379, 88] width 91 height 203
drag, startPoint x: 344, startPoint y: 174, endPoint x: 585, endPoint y: 83, distance: 257.5
click at [344, 174] on div at bounding box center [379, 88] width 91 height 203
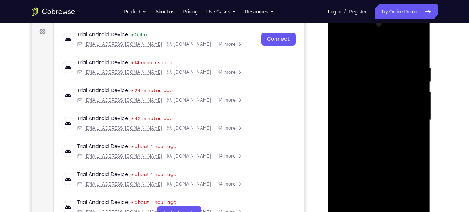
scroll to position [107, 0]
click at [411, 37] on div at bounding box center [379, 120] width 91 height 203
click at [374, 47] on div at bounding box center [379, 120] width 91 height 203
click at [347, 99] on div at bounding box center [379, 120] width 91 height 203
click at [369, 121] on div at bounding box center [379, 120] width 91 height 203
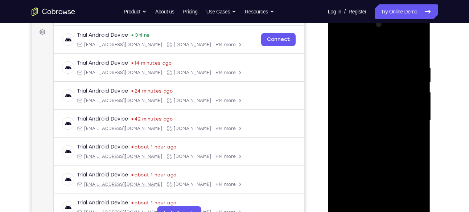
click at [379, 178] on div at bounding box center [379, 120] width 91 height 203
click at [367, 113] on div at bounding box center [379, 120] width 91 height 203
click at [378, 177] on div at bounding box center [379, 120] width 91 height 203
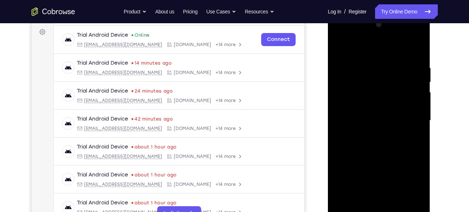
click at [363, 128] on div at bounding box center [379, 120] width 91 height 203
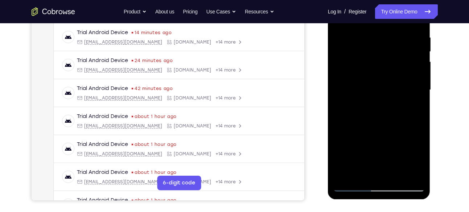
scroll to position [138, 0]
click at [381, 170] on div at bounding box center [379, 89] width 91 height 203
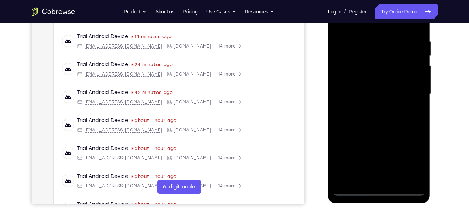
scroll to position [135, 0]
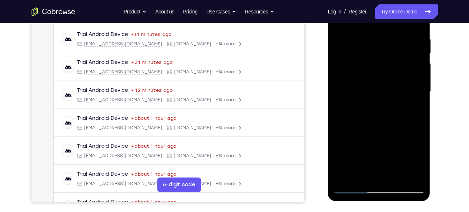
click at [409, 123] on div at bounding box center [379, 91] width 91 height 203
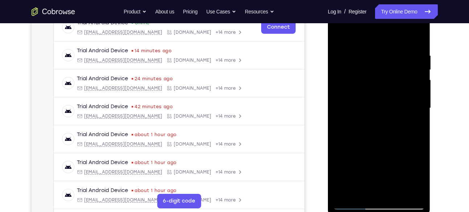
scroll to position [106, 0]
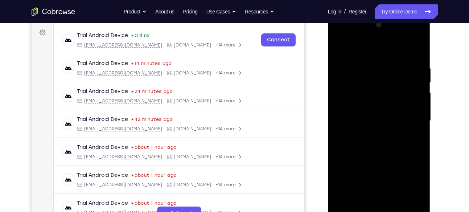
click at [385, 103] on div at bounding box center [379, 120] width 91 height 203
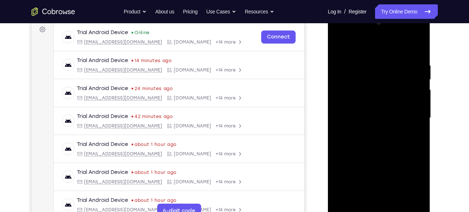
scroll to position [108, 0]
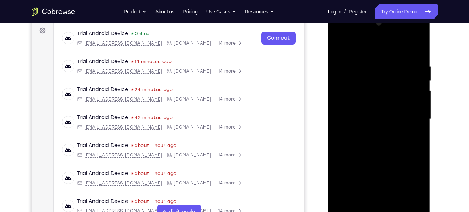
click at [420, 52] on div at bounding box center [379, 118] width 91 height 203
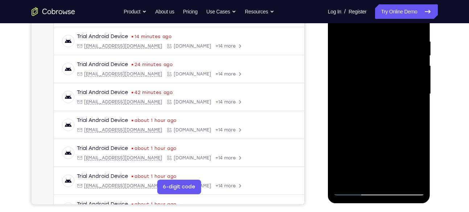
scroll to position [135, 0]
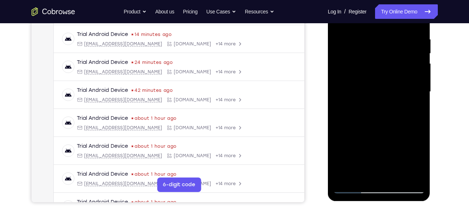
drag, startPoint x: 388, startPoint y: 152, endPoint x: 379, endPoint y: 114, distance: 39.0
click at [379, 114] on div at bounding box center [379, 91] width 91 height 203
drag, startPoint x: 405, startPoint y: 113, endPoint x: 390, endPoint y: 77, distance: 38.1
click at [390, 77] on div at bounding box center [379, 91] width 91 height 203
drag, startPoint x: 384, startPoint y: 140, endPoint x: 380, endPoint y: 96, distance: 44.5
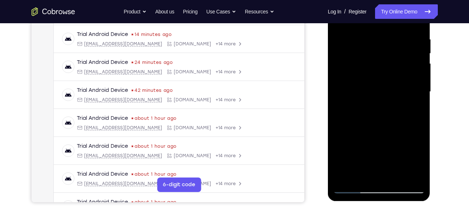
click at [380, 96] on div at bounding box center [379, 91] width 91 height 203
drag, startPoint x: 384, startPoint y: 106, endPoint x: 379, endPoint y: 57, distance: 49.3
click at [379, 57] on div at bounding box center [379, 91] width 91 height 203
drag, startPoint x: 400, startPoint y: 124, endPoint x: 395, endPoint y: 60, distance: 64.8
click at [395, 60] on div at bounding box center [379, 91] width 91 height 203
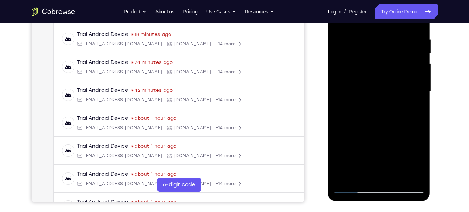
drag, startPoint x: 397, startPoint y: 98, endPoint x: 346, endPoint y: 98, distance: 51.9
click at [346, 98] on div at bounding box center [379, 91] width 91 height 203
drag, startPoint x: 409, startPoint y: 90, endPoint x: 351, endPoint y: 91, distance: 58.1
click at [351, 91] on div at bounding box center [379, 91] width 91 height 203
drag, startPoint x: 418, startPoint y: 80, endPoint x: 358, endPoint y: 83, distance: 60.0
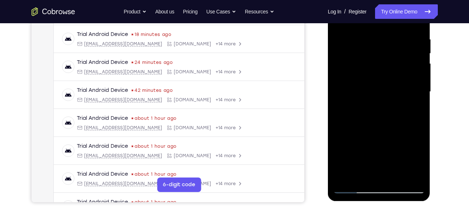
click at [358, 83] on div at bounding box center [379, 91] width 91 height 203
drag, startPoint x: 404, startPoint y: 81, endPoint x: 330, endPoint y: 85, distance: 73.8
click at [330, 85] on div at bounding box center [379, 93] width 103 height 216
drag, startPoint x: 411, startPoint y: 78, endPoint x: 345, endPoint y: 84, distance: 66.3
click at [345, 84] on div at bounding box center [379, 91] width 91 height 203
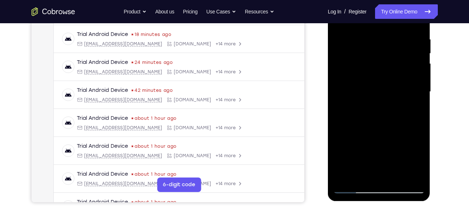
drag, startPoint x: 412, startPoint y: 71, endPoint x: 343, endPoint y: 75, distance: 69.1
click at [343, 75] on div at bounding box center [379, 91] width 91 height 203
drag, startPoint x: 406, startPoint y: 69, endPoint x: 351, endPoint y: 70, distance: 54.8
click at [351, 70] on div at bounding box center [379, 91] width 91 height 203
drag, startPoint x: 394, startPoint y: 73, endPoint x: 330, endPoint y: 81, distance: 64.7
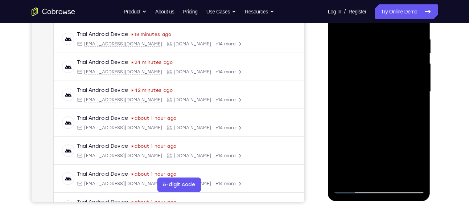
click at [330, 81] on div at bounding box center [379, 93] width 103 height 216
drag, startPoint x: 398, startPoint y: 77, endPoint x: 340, endPoint y: 86, distance: 58.8
click at [340, 86] on div at bounding box center [379, 91] width 91 height 203
drag, startPoint x: 413, startPoint y: 72, endPoint x: 346, endPoint y: 77, distance: 67.7
click at [346, 77] on div at bounding box center [379, 91] width 91 height 203
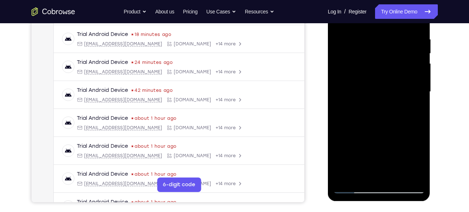
drag, startPoint x: 414, startPoint y: 66, endPoint x: 354, endPoint y: 77, distance: 60.4
click at [354, 77] on div at bounding box center [379, 91] width 91 height 203
drag, startPoint x: 410, startPoint y: 78, endPoint x: 351, endPoint y: 83, distance: 59.1
drag, startPoint x: 23, startPoint y: 99, endPoint x: 438, endPoint y: 83, distance: 415.1
click at [438, 83] on div at bounding box center [380, 90] width 116 height 223
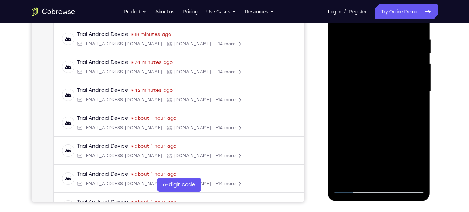
drag, startPoint x: 387, startPoint y: 75, endPoint x: 321, endPoint y: 77, distance: 65.7
click at [328, 77] on html "Online web based iOS Simulators and Android Emulators. Run iPhone, iPad, Mobile…" at bounding box center [379, 94] width 103 height 218
drag, startPoint x: 412, startPoint y: 68, endPoint x: 336, endPoint y: 78, distance: 77.0
click at [336, 78] on div at bounding box center [379, 91] width 91 height 203
drag, startPoint x: 412, startPoint y: 74, endPoint x: 371, endPoint y: 78, distance: 41.9
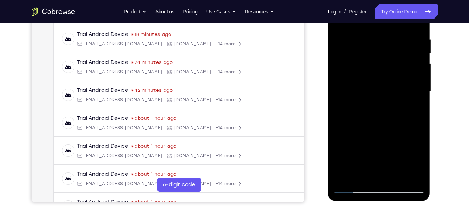
click at [371, 78] on div at bounding box center [379, 91] width 91 height 203
click at [363, 78] on div at bounding box center [379, 91] width 91 height 203
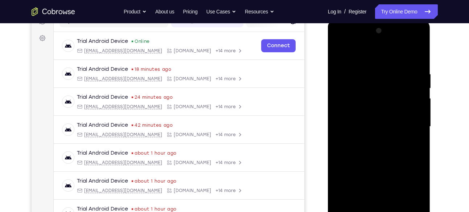
scroll to position [93, 0]
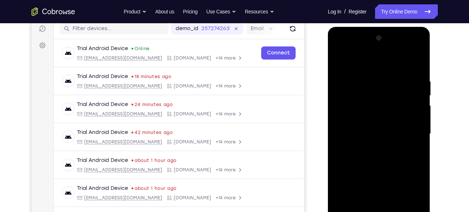
drag, startPoint x: 389, startPoint y: 121, endPoint x: 387, endPoint y: 73, distance: 48.3
click at [387, 73] on div at bounding box center [379, 133] width 91 height 203
drag, startPoint x: 395, startPoint y: 162, endPoint x: 389, endPoint y: 94, distance: 68.1
click at [389, 94] on div at bounding box center [379, 133] width 91 height 203
drag, startPoint x: 393, startPoint y: 162, endPoint x: 385, endPoint y: 99, distance: 62.9
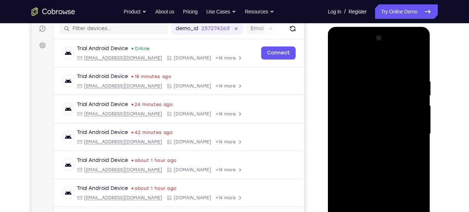
click at [385, 99] on div at bounding box center [379, 133] width 91 height 203
drag, startPoint x: 393, startPoint y: 146, endPoint x: 386, endPoint y: 93, distance: 53.4
click at [386, 93] on div at bounding box center [379, 133] width 91 height 203
drag, startPoint x: 391, startPoint y: 147, endPoint x: 384, endPoint y: 85, distance: 62.8
click at [384, 85] on div at bounding box center [379, 133] width 91 height 203
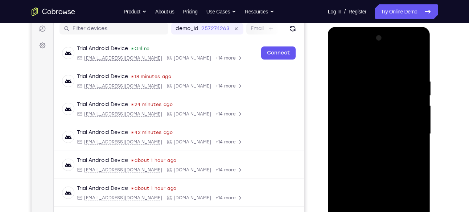
drag, startPoint x: 384, startPoint y: 143, endPoint x: 376, endPoint y: 78, distance: 65.0
click at [376, 78] on div at bounding box center [379, 133] width 91 height 203
drag, startPoint x: 378, startPoint y: 157, endPoint x: 371, endPoint y: 94, distance: 63.5
drag, startPoint x: 43, startPoint y: 67, endPoint x: 442, endPoint y: 143, distance: 406.4
click at [442, 143] on div "Your Support Agent Your Customer Web iOS Android Next Steps We’d be happy to gi…" at bounding box center [235, 169] width 465 height 479
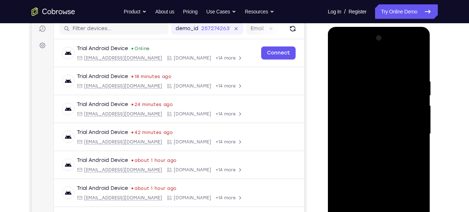
drag, startPoint x: 385, startPoint y: 170, endPoint x: 369, endPoint y: 75, distance: 96.2
click at [369, 75] on div at bounding box center [379, 133] width 91 height 203
click at [429, 112] on div at bounding box center [379, 135] width 103 height 216
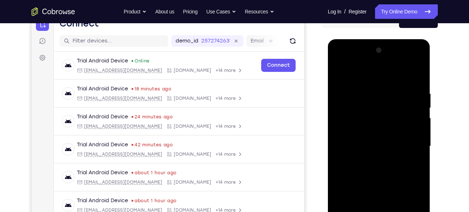
scroll to position [82, 0]
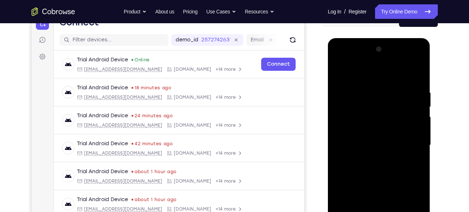
click at [401, 155] on div at bounding box center [379, 145] width 91 height 203
click at [401, 190] on div at bounding box center [379, 145] width 91 height 203
click at [384, 87] on div at bounding box center [379, 145] width 91 height 203
click at [445, 135] on div "Your Support Agent Your Customer Web iOS Android Next Steps We’d be happy to gi…" at bounding box center [235, 180] width 465 height 479
click at [377, 199] on div at bounding box center [379, 145] width 91 height 203
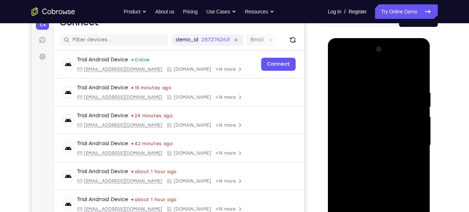
click at [377, 200] on div at bounding box center [379, 145] width 91 height 203
click at [376, 182] on div at bounding box center [379, 145] width 91 height 203
click at [365, 171] on div at bounding box center [379, 145] width 91 height 203
click at [388, 201] on div at bounding box center [379, 145] width 91 height 203
click at [375, 188] on div at bounding box center [379, 145] width 91 height 203
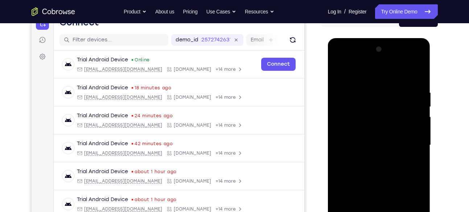
click at [367, 200] on div at bounding box center [379, 145] width 91 height 203
drag, startPoint x: 374, startPoint y: 123, endPoint x: 409, endPoint y: 109, distance: 37.3
click at [409, 109] on div at bounding box center [379, 145] width 91 height 203
click at [338, 72] on div at bounding box center [379, 145] width 91 height 203
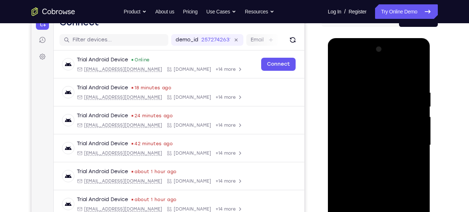
click at [359, 116] on div at bounding box center [379, 145] width 91 height 203
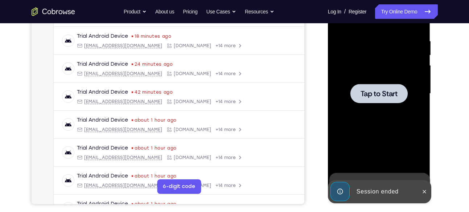
scroll to position [127, 0]
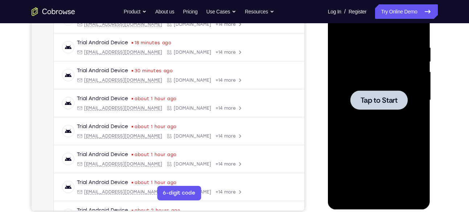
click at [371, 102] on span "Tap to Start" at bounding box center [379, 100] width 37 height 7
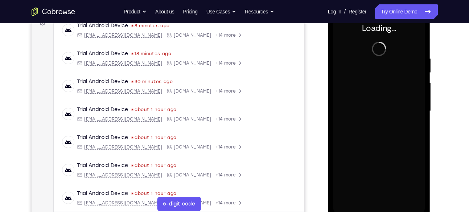
scroll to position [116, 0]
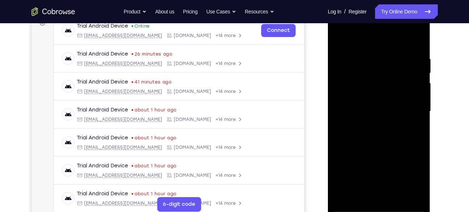
click at [379, 209] on div at bounding box center [379, 111] width 91 height 203
click at [410, 179] on div at bounding box center [379, 111] width 91 height 203
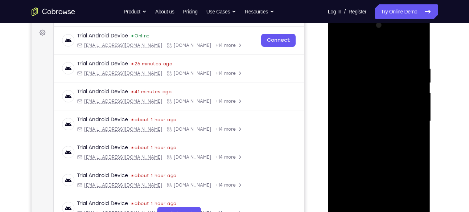
scroll to position [104, 0]
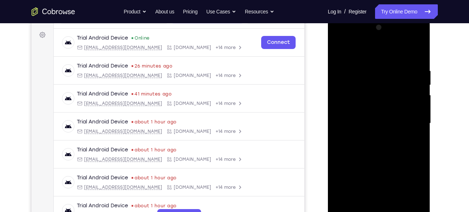
click at [344, 36] on div at bounding box center [379, 123] width 91 height 203
click at [411, 122] on div at bounding box center [379, 123] width 91 height 203
click at [374, 135] on div at bounding box center [379, 123] width 91 height 203
click at [371, 114] on div at bounding box center [379, 123] width 91 height 203
click at [380, 179] on div at bounding box center [379, 123] width 91 height 203
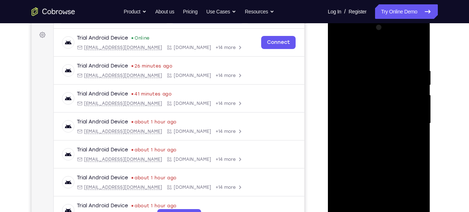
click at [359, 108] on div at bounding box center [379, 123] width 91 height 203
click at [360, 124] on div at bounding box center [379, 123] width 91 height 203
click at [381, 157] on div at bounding box center [379, 123] width 91 height 203
click at [415, 52] on div at bounding box center [379, 123] width 91 height 203
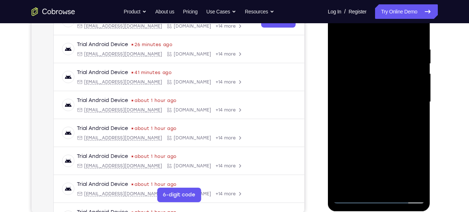
scroll to position [126, 0]
click at [418, 133] on div at bounding box center [379, 101] width 91 height 203
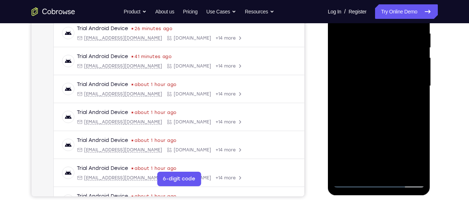
scroll to position [142, 0]
click at [420, 119] on div at bounding box center [379, 85] width 91 height 203
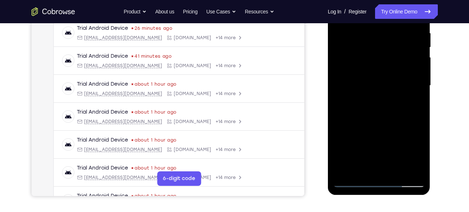
click at [420, 119] on div at bounding box center [379, 85] width 91 height 203
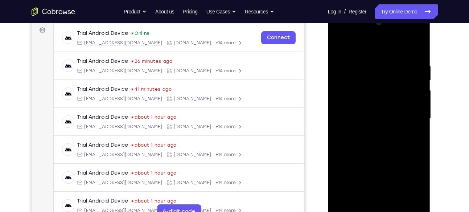
scroll to position [108, 0]
click at [419, 43] on div at bounding box center [379, 118] width 91 height 203
click at [340, 46] on div at bounding box center [379, 118] width 91 height 203
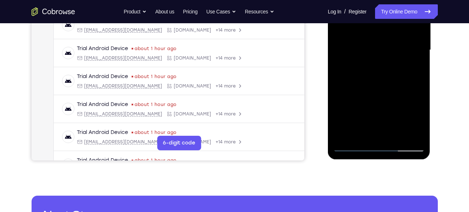
scroll to position [180, 0]
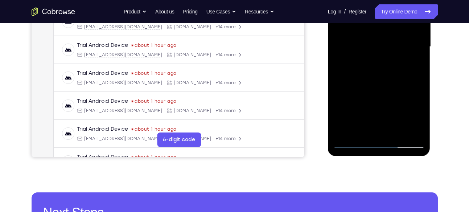
click at [399, 130] on div at bounding box center [379, 46] width 91 height 203
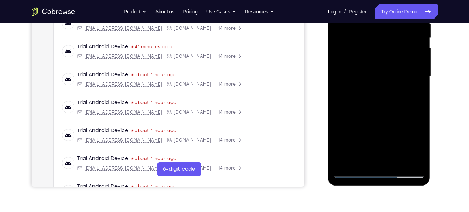
scroll to position [151, 0]
click at [382, 114] on div at bounding box center [379, 76] width 91 height 203
drag, startPoint x: 396, startPoint y: 132, endPoint x: 388, endPoint y: 72, distance: 60.8
click at [388, 72] on div at bounding box center [379, 76] width 91 height 203
drag, startPoint x: 389, startPoint y: 117, endPoint x: 381, endPoint y: 60, distance: 57.9
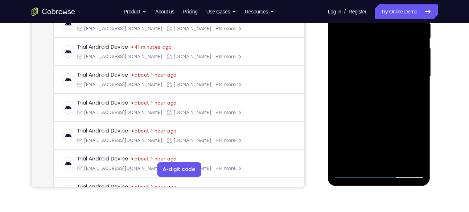
click at [381, 60] on div at bounding box center [379, 76] width 91 height 203
drag, startPoint x: 388, startPoint y: 128, endPoint x: 387, endPoint y: 89, distance: 38.9
drag, startPoint x: 387, startPoint y: 89, endPoint x: 424, endPoint y: 121, distance: 49.4
click at [424, 121] on div at bounding box center [379, 76] width 91 height 203
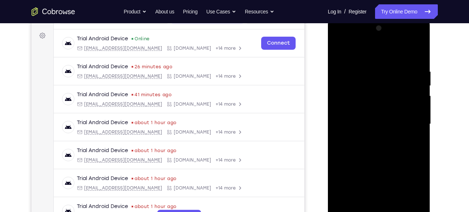
scroll to position [103, 0]
click at [339, 50] on div at bounding box center [379, 124] width 91 height 203
drag, startPoint x: 392, startPoint y: 126, endPoint x: 385, endPoint y: 56, distance: 70.0
click at [385, 56] on div at bounding box center [379, 124] width 91 height 203
drag, startPoint x: 382, startPoint y: 146, endPoint x: 375, endPoint y: 72, distance: 73.7
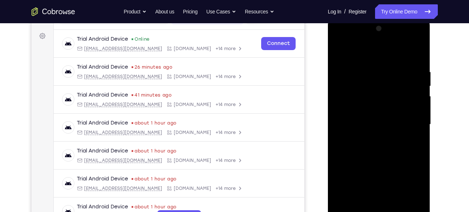
click at [375, 72] on div at bounding box center [379, 124] width 91 height 203
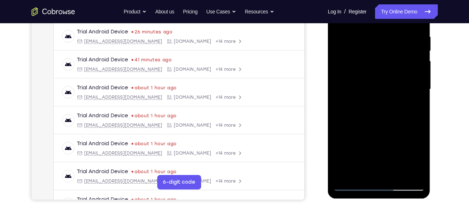
scroll to position [147, 0]
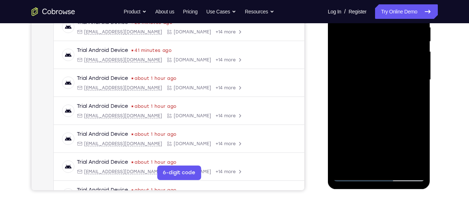
drag, startPoint x: 388, startPoint y: 110, endPoint x: 376, endPoint y: 75, distance: 37.0
click at [376, 75] on div at bounding box center [379, 79] width 91 height 203
drag, startPoint x: 392, startPoint y: 135, endPoint x: 385, endPoint y: 90, distance: 45.6
click at [385, 90] on div at bounding box center [379, 79] width 91 height 203
drag, startPoint x: 388, startPoint y: 146, endPoint x: 387, endPoint y: 103, distance: 43.2
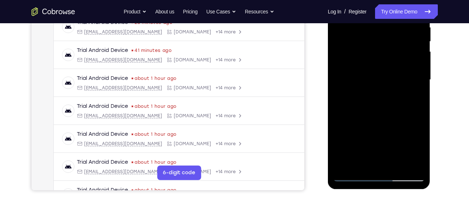
click at [387, 103] on div at bounding box center [379, 79] width 91 height 203
drag, startPoint x: 388, startPoint y: 145, endPoint x: 384, endPoint y: 101, distance: 44.0
drag, startPoint x: 56, startPoint y: 128, endPoint x: 70, endPoint y: 150, distance: 25.7
click at [432, 119] on div at bounding box center [380, 78] width 116 height 223
drag, startPoint x: 383, startPoint y: 113, endPoint x: 379, endPoint y: 167, distance: 53.9
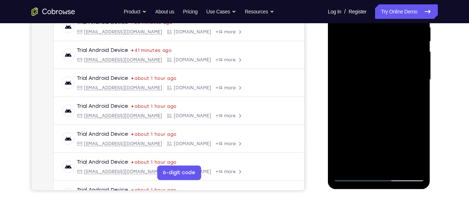
click at [379, 167] on div at bounding box center [379, 79] width 91 height 203
drag, startPoint x: 381, startPoint y: 96, endPoint x: 362, endPoint y: 190, distance: 96.0
click at [362, 190] on div at bounding box center [379, 82] width 103 height 218
drag, startPoint x: 368, startPoint y: 86, endPoint x: 357, endPoint y: 183, distance: 96.8
click at [357, 183] on div at bounding box center [379, 81] width 103 height 216
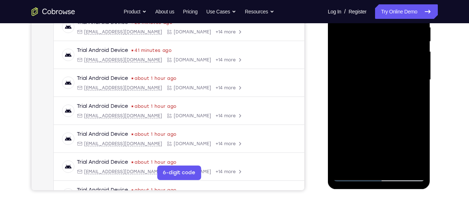
drag, startPoint x: 379, startPoint y: 142, endPoint x: 373, endPoint y: 98, distance: 43.9
click at [373, 98] on div at bounding box center [379, 79] width 91 height 203
drag, startPoint x: 400, startPoint y: 132, endPoint x: 392, endPoint y: 55, distance: 76.9
click at [392, 55] on div at bounding box center [379, 79] width 91 height 203
drag, startPoint x: 396, startPoint y: 138, endPoint x: 389, endPoint y: 89, distance: 49.5
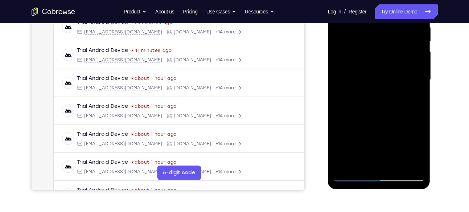
click at [389, 89] on div at bounding box center [379, 79] width 91 height 203
drag, startPoint x: 406, startPoint y: 150, endPoint x: 389, endPoint y: 98, distance: 55.0
click at [389, 98] on div at bounding box center [379, 79] width 91 height 203
drag, startPoint x: 387, startPoint y: 141, endPoint x: 383, endPoint y: 102, distance: 39.0
click at [383, 102] on div at bounding box center [379, 79] width 91 height 203
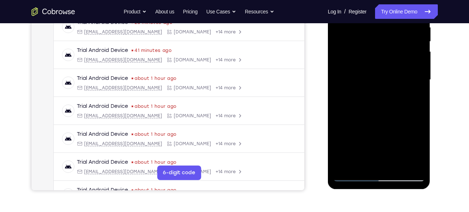
drag, startPoint x: 389, startPoint y: 105, endPoint x: 383, endPoint y: 167, distance: 62.0
click at [383, 167] on div at bounding box center [379, 79] width 91 height 203
drag, startPoint x: 383, startPoint y: 121, endPoint x: 369, endPoint y: 63, distance: 59.8
click at [369, 63] on div at bounding box center [379, 79] width 91 height 203
drag, startPoint x: 399, startPoint y: 131, endPoint x: 388, endPoint y: 65, distance: 66.2
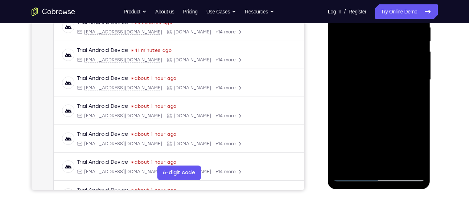
click at [388, 65] on div at bounding box center [379, 79] width 91 height 203
drag, startPoint x: 389, startPoint y: 124, endPoint x: 384, endPoint y: 94, distance: 31.2
click at [384, 94] on div at bounding box center [379, 79] width 91 height 203
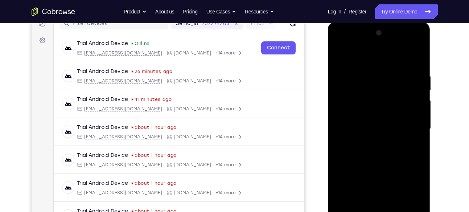
scroll to position [96, 0]
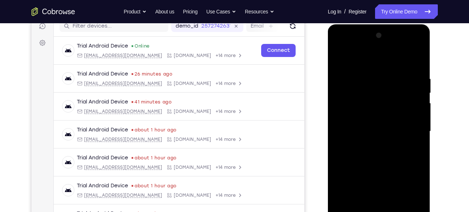
click at [340, 55] on div at bounding box center [379, 131] width 91 height 203
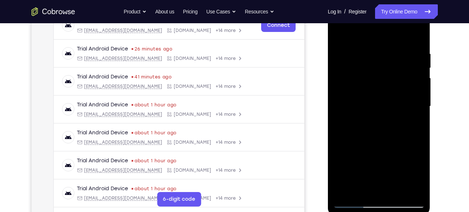
scroll to position [123, 0]
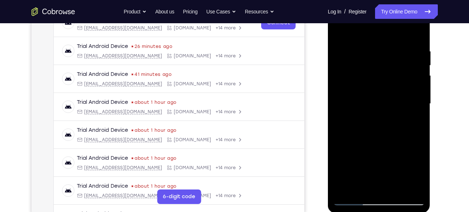
click at [415, 190] on div at bounding box center [379, 103] width 91 height 203
click at [397, 86] on div at bounding box center [379, 103] width 91 height 203
click at [363, 97] on div at bounding box center [379, 103] width 91 height 203
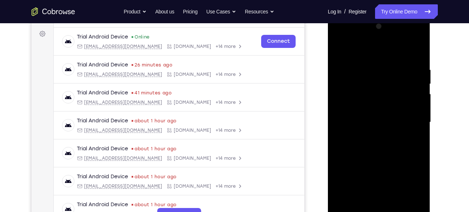
scroll to position [103, 0]
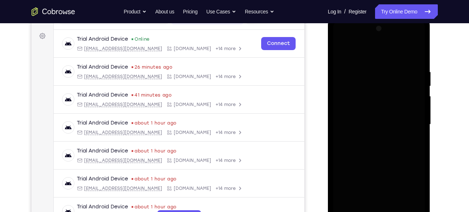
click at [407, 37] on div at bounding box center [379, 124] width 91 height 203
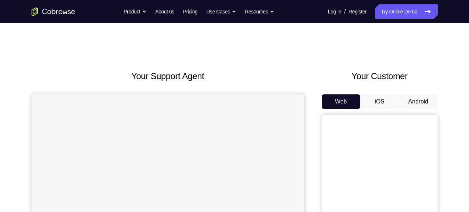
click at [415, 102] on button "Android" at bounding box center [418, 101] width 39 height 15
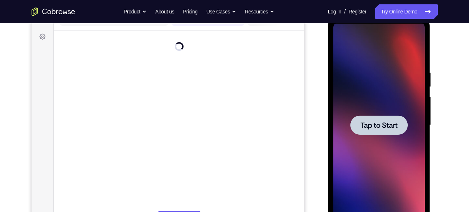
scroll to position [103, 0]
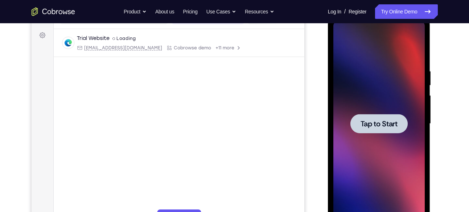
click at [378, 122] on span "Tap to Start" at bounding box center [379, 123] width 37 height 7
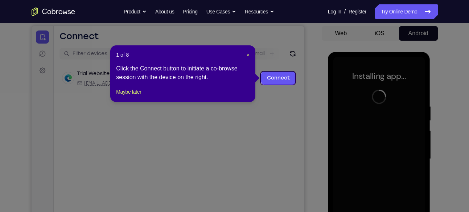
scroll to position [68, 0]
click at [247, 54] on span "×" at bounding box center [248, 55] width 3 height 6
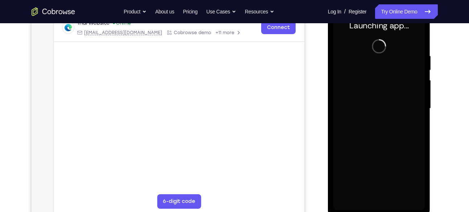
scroll to position [120, 0]
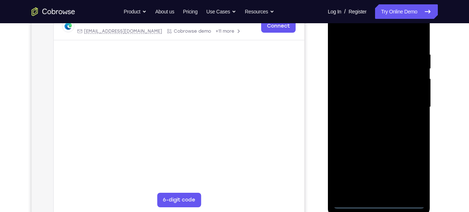
click at [380, 200] on div at bounding box center [379, 106] width 91 height 203
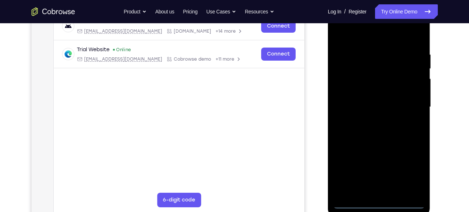
click at [380, 200] on div at bounding box center [379, 106] width 91 height 203
click at [379, 203] on div at bounding box center [379, 106] width 91 height 203
click at [408, 172] on div at bounding box center [379, 106] width 91 height 203
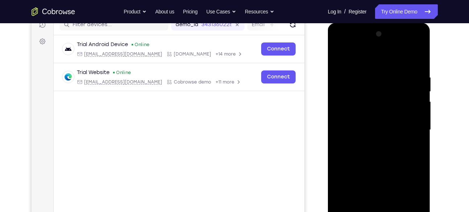
scroll to position [97, 0]
click at [339, 47] on div at bounding box center [379, 130] width 91 height 203
click at [405, 127] on div at bounding box center [379, 130] width 91 height 203
click at [373, 142] on div at bounding box center [379, 130] width 91 height 203
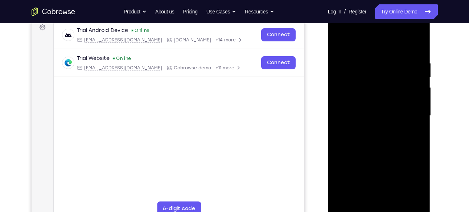
scroll to position [112, 0]
click at [371, 110] on div at bounding box center [379, 115] width 91 height 203
click at [377, 173] on div at bounding box center [379, 115] width 91 height 203
click at [362, 102] on div at bounding box center [379, 115] width 91 height 203
click at [358, 114] on div at bounding box center [379, 115] width 91 height 203
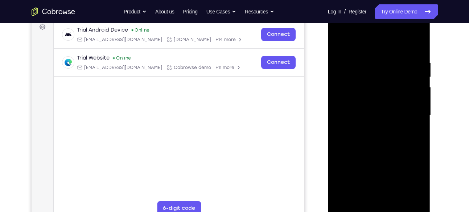
click at [372, 138] on div at bounding box center [379, 115] width 91 height 203
click at [375, 140] on div at bounding box center [379, 115] width 91 height 203
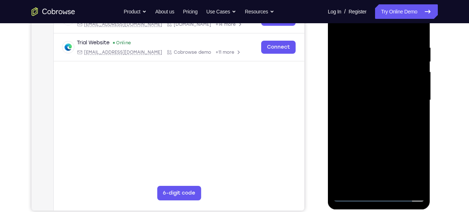
scroll to position [128, 0]
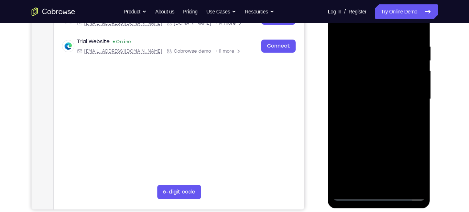
click at [385, 131] on div at bounding box center [379, 98] width 91 height 203
click at [418, 185] on div at bounding box center [379, 98] width 91 height 203
click at [421, 175] on div at bounding box center [379, 98] width 91 height 203
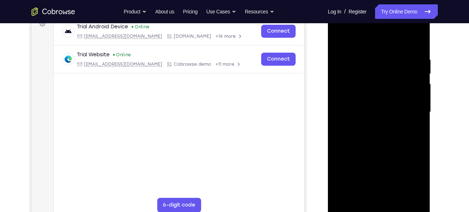
click at [416, 40] on div at bounding box center [379, 112] width 91 height 203
click at [418, 39] on div at bounding box center [379, 112] width 91 height 203
click at [339, 40] on div at bounding box center [379, 112] width 91 height 203
click at [397, 195] on div at bounding box center [379, 112] width 91 height 203
click at [382, 149] on div at bounding box center [379, 112] width 91 height 203
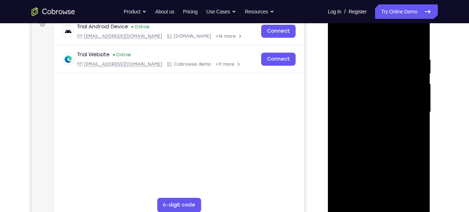
drag, startPoint x: 382, startPoint y: 163, endPoint x: 377, endPoint y: 92, distance: 70.6
click at [377, 92] on div at bounding box center [379, 112] width 91 height 203
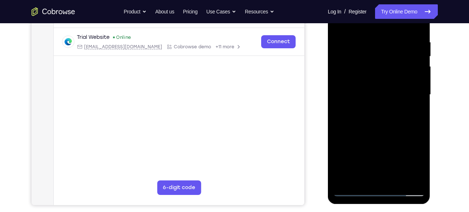
drag, startPoint x: 389, startPoint y: 159, endPoint x: 389, endPoint y: 97, distance: 61.7
click at [389, 97] on div at bounding box center [379, 94] width 91 height 203
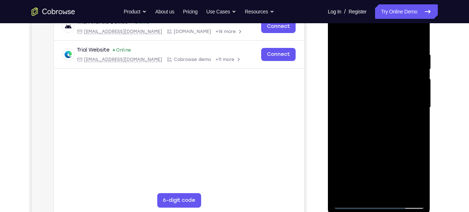
drag, startPoint x: 382, startPoint y: 164, endPoint x: 381, endPoint y: 103, distance: 61.0
click at [381, 103] on div at bounding box center [379, 107] width 91 height 203
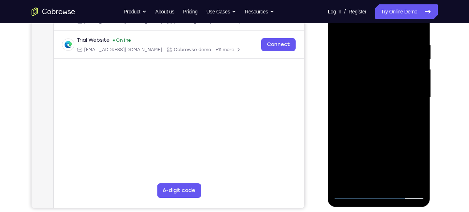
drag, startPoint x: 392, startPoint y: 161, endPoint x: 398, endPoint y: 84, distance: 77.2
click at [398, 84] on div at bounding box center [379, 97] width 91 height 203
drag, startPoint x: 393, startPoint y: 158, endPoint x: 406, endPoint y: 82, distance: 76.7
click at [406, 82] on div at bounding box center [379, 97] width 91 height 203
drag, startPoint x: 386, startPoint y: 162, endPoint x: 383, endPoint y: 98, distance: 63.2
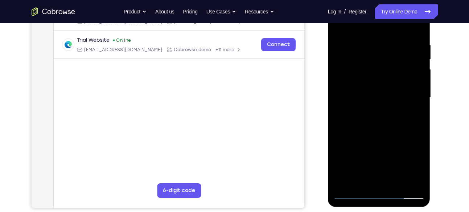
click at [383, 98] on div at bounding box center [379, 97] width 91 height 203
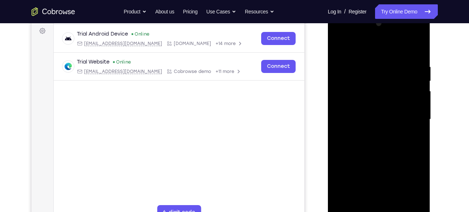
scroll to position [107, 0]
drag, startPoint x: 389, startPoint y: 157, endPoint x: 391, endPoint y: 162, distance: 5.3
click at [391, 162] on div at bounding box center [379, 119] width 91 height 203
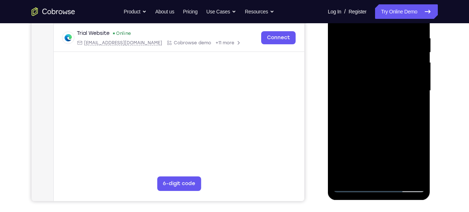
scroll to position [137, 0]
click at [373, 149] on div at bounding box center [379, 90] width 91 height 203
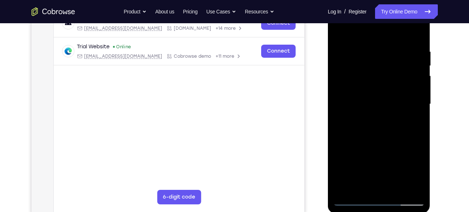
scroll to position [122, 0]
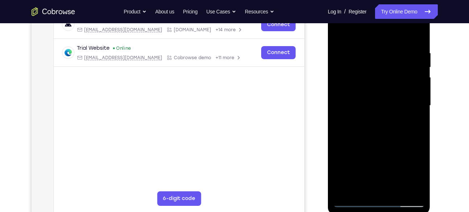
click at [407, 139] on div at bounding box center [379, 105] width 91 height 203
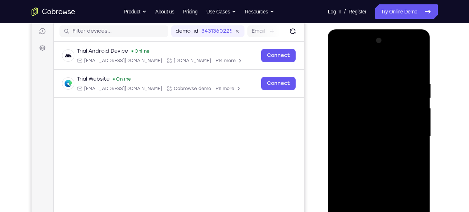
scroll to position [91, 0]
click at [418, 65] on div at bounding box center [379, 135] width 91 height 203
drag, startPoint x: 393, startPoint y: 103, endPoint x: 387, endPoint y: 162, distance: 58.8
click at [387, 162] on div at bounding box center [379, 135] width 91 height 203
drag, startPoint x: 375, startPoint y: 120, endPoint x: 373, endPoint y: 202, distance: 82.4
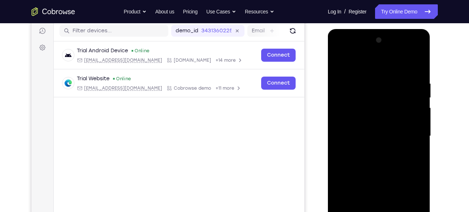
click at [373, 203] on div at bounding box center [379, 135] width 91 height 203
drag, startPoint x: 369, startPoint y: 139, endPoint x: 365, endPoint y: 215, distance: 76.3
click at [365, 212] on div at bounding box center [379, 135] width 91 height 203
drag, startPoint x: 366, startPoint y: 120, endPoint x: 364, endPoint y: 197, distance: 77.3
click at [364, 197] on div at bounding box center [379, 135] width 91 height 203
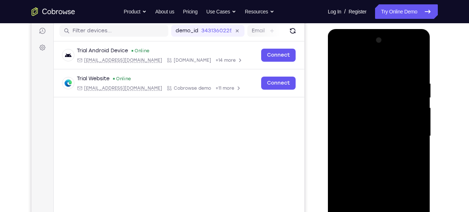
drag, startPoint x: 368, startPoint y: 106, endPoint x: 363, endPoint y: 173, distance: 67.0
click at [363, 173] on div at bounding box center [379, 135] width 91 height 203
drag, startPoint x: 359, startPoint y: 91, endPoint x: 356, endPoint y: 184, distance: 93.0
click at [356, 184] on div at bounding box center [379, 135] width 91 height 203
drag, startPoint x: 360, startPoint y: 129, endPoint x: 360, endPoint y: 205, distance: 76.2
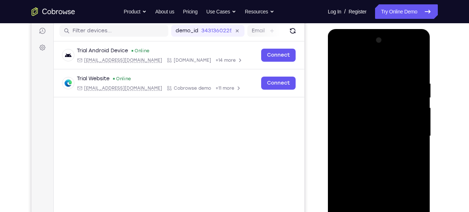
click at [360, 205] on div at bounding box center [379, 135] width 91 height 203
drag, startPoint x: 362, startPoint y: 139, endPoint x: 357, endPoint y: 215, distance: 76.3
click at [357, 212] on div at bounding box center [379, 135] width 91 height 203
drag, startPoint x: 366, startPoint y: 134, endPoint x: 366, endPoint y: 197, distance: 62.8
click at [366, 197] on div at bounding box center [379, 135] width 91 height 203
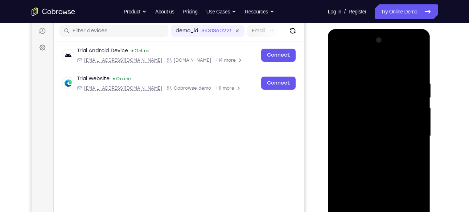
drag, startPoint x: 364, startPoint y: 124, endPoint x: 361, endPoint y: 169, distance: 44.7
click at [361, 169] on div at bounding box center [379, 135] width 91 height 203
drag, startPoint x: 371, startPoint y: 114, endPoint x: 368, endPoint y: 166, distance: 52.0
click at [368, 166] on div at bounding box center [379, 135] width 91 height 203
drag, startPoint x: 369, startPoint y: 114, endPoint x: 361, endPoint y: 181, distance: 67.7
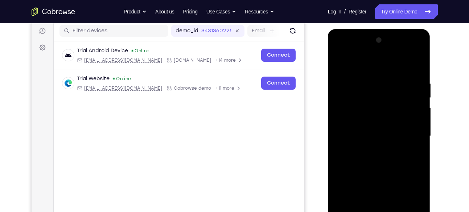
click at [361, 181] on div at bounding box center [379, 135] width 91 height 203
drag, startPoint x: 366, startPoint y: 125, endPoint x: 356, endPoint y: 193, distance: 68.6
click at [356, 193] on div at bounding box center [379, 135] width 91 height 203
drag, startPoint x: 359, startPoint y: 132, endPoint x: 352, endPoint y: 183, distance: 52.0
click at [352, 183] on div at bounding box center [379, 135] width 91 height 203
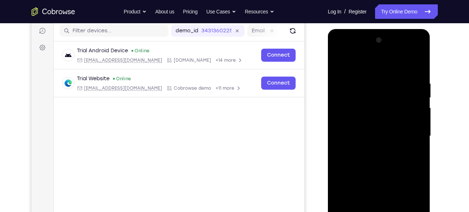
drag, startPoint x: 355, startPoint y: 126, endPoint x: 350, endPoint y: 188, distance: 62.7
click at [350, 188] on div at bounding box center [379, 135] width 91 height 203
drag, startPoint x: 367, startPoint y: 115, endPoint x: 362, endPoint y: 175, distance: 60.8
click at [362, 175] on div at bounding box center [379, 135] width 91 height 203
drag, startPoint x: 374, startPoint y: 99, endPoint x: 367, endPoint y: 167, distance: 67.9
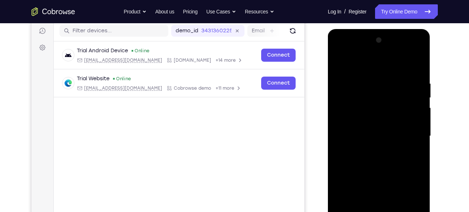
click at [367, 167] on div at bounding box center [379, 135] width 91 height 203
drag, startPoint x: 366, startPoint y: 114, endPoint x: 364, endPoint y: 169, distance: 54.5
click at [364, 169] on div at bounding box center [379, 135] width 91 height 203
drag, startPoint x: 367, startPoint y: 114, endPoint x: 361, endPoint y: 174, distance: 60.2
click at [361, 174] on div at bounding box center [379, 135] width 91 height 203
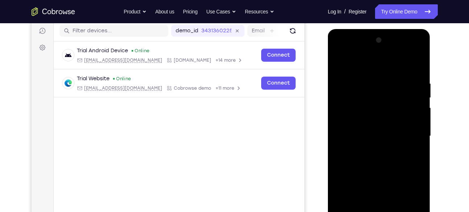
drag, startPoint x: 360, startPoint y: 119, endPoint x: 356, endPoint y: 184, distance: 65.5
click at [356, 184] on div at bounding box center [379, 135] width 91 height 203
drag, startPoint x: 360, startPoint y: 131, endPoint x: 356, endPoint y: 195, distance: 64.0
click at [356, 195] on div at bounding box center [379, 135] width 91 height 203
drag, startPoint x: 364, startPoint y: 132, endPoint x: 361, endPoint y: 193, distance: 61.1
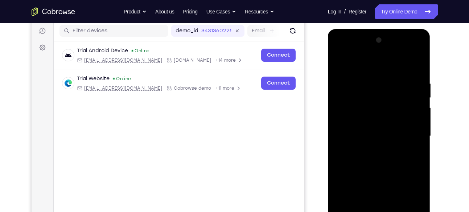
click at [361, 193] on div at bounding box center [379, 135] width 91 height 203
drag, startPoint x: 363, startPoint y: 136, endPoint x: 363, endPoint y: 197, distance: 61.3
click at [363, 197] on div at bounding box center [379, 135] width 91 height 203
drag, startPoint x: 368, startPoint y: 126, endPoint x: 368, endPoint y: 188, distance: 62.1
click at [368, 188] on div at bounding box center [379, 135] width 91 height 203
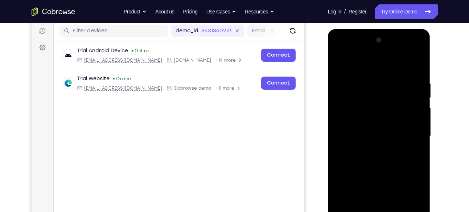
drag, startPoint x: 366, startPoint y: 127, endPoint x: 366, endPoint y: 190, distance: 63.2
click at [366, 190] on div at bounding box center [379, 135] width 91 height 203
drag
click at [369, 201] on div at bounding box center [379, 135] width 91 height 203
drag, startPoint x: 375, startPoint y: 104, endPoint x: 377, endPoint y: 169, distance: 64.6
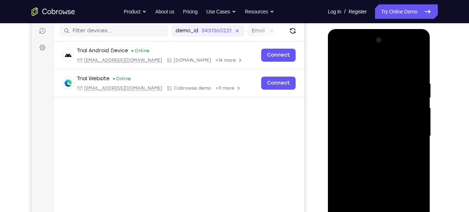
click at [377, 169] on div at bounding box center [379, 135] width 91 height 203
click at [373, 165] on div at bounding box center [379, 135] width 91 height 203
click at [368, 167] on div at bounding box center [379, 135] width 91 height 203
click at [360, 182] on div at bounding box center [379, 135] width 91 height 203
click at [363, 173] on div at bounding box center [379, 135] width 91 height 203
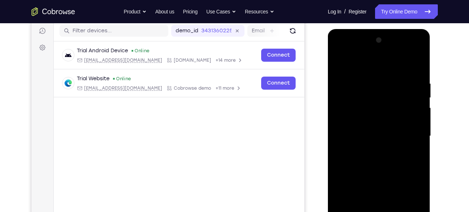
click at [353, 160] on div at bounding box center [379, 135] width 91 height 203
click at [350, 168] on div at bounding box center [379, 135] width 91 height 203
click at [347, 182] on div at bounding box center [379, 135] width 91 height 203
click at [349, 176] on div at bounding box center [379, 135] width 91 height 203
click at [350, 179] on div at bounding box center [379, 135] width 91 height 203
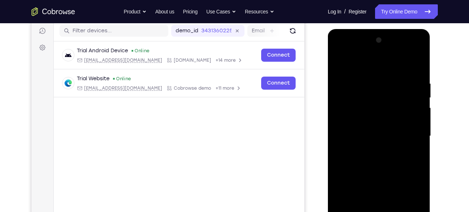
click at [356, 179] on div at bounding box center [379, 135] width 91 height 203
click at [358, 180] on div at bounding box center [379, 136] width 91 height 203
click at [358, 185] on div at bounding box center [379, 136] width 91 height 203
click at [410, 189] on div at bounding box center [379, 136] width 91 height 203
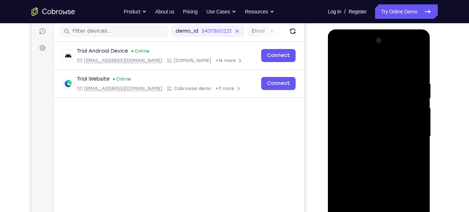
click at [410, 189] on div at bounding box center [379, 136] width 91 height 203
click at [409, 193] on div at bounding box center [379, 136] width 91 height 203
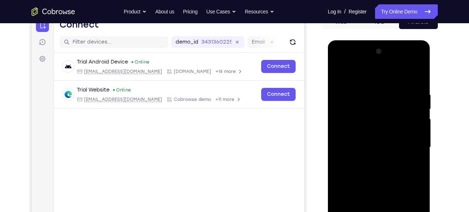
scroll to position [76, 0]
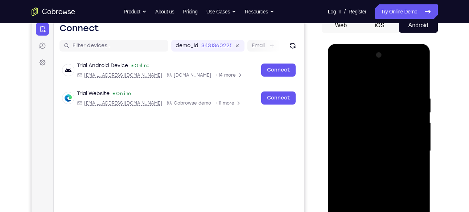
click at [406, 66] on div at bounding box center [379, 150] width 91 height 203
click at [367, 91] on div at bounding box center [379, 150] width 91 height 203
click at [339, 78] on div at bounding box center [379, 150] width 91 height 203
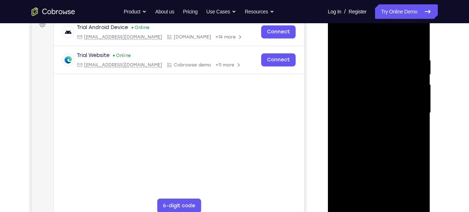
scroll to position [121, 0]
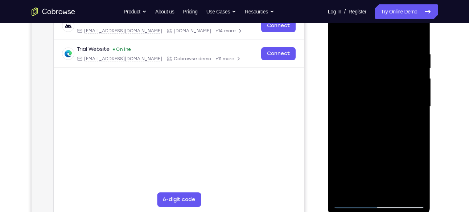
click at [365, 209] on div at bounding box center [379, 108] width 103 height 216
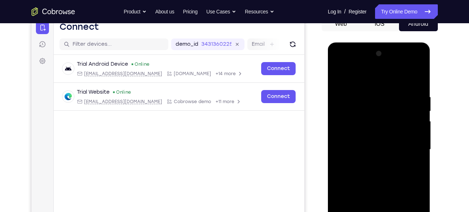
scroll to position [100, 0]
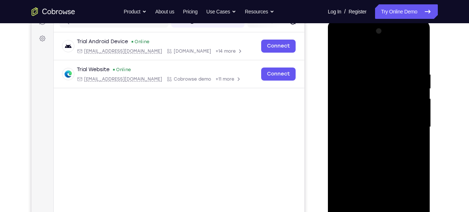
click at [367, 212] on div at bounding box center [379, 126] width 91 height 203
click at [352, 212] on div at bounding box center [379, 126] width 91 height 203
click at [375, 212] on div at bounding box center [379, 126] width 91 height 203
click at [360, 212] on div at bounding box center [379, 126] width 91 height 203
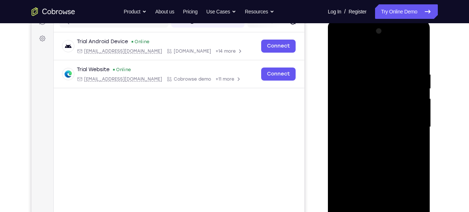
click at [371, 212] on div at bounding box center [379, 126] width 91 height 203
click at [379, 212] on div at bounding box center [379, 126] width 91 height 203
click at [371, 205] on div at bounding box center [379, 126] width 91 height 203
click at [370, 201] on div at bounding box center [379, 126] width 91 height 203
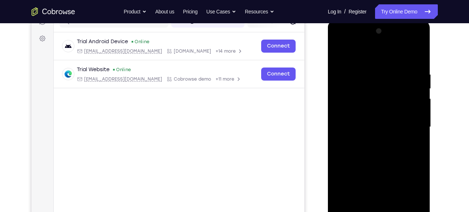
click at [377, 195] on div at bounding box center [379, 126] width 91 height 203
click at [377, 183] on div at bounding box center [379, 126] width 91 height 203
click at [377, 185] on div at bounding box center [379, 126] width 91 height 203
click at [383, 196] on div at bounding box center [379, 126] width 91 height 203
click at [382, 204] on div at bounding box center [379, 126] width 91 height 203
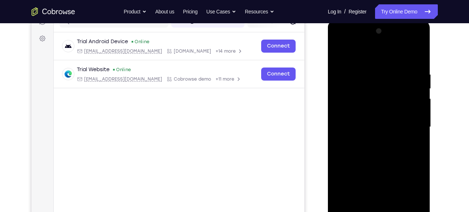
click at [370, 194] on div at bounding box center [379, 126] width 91 height 203
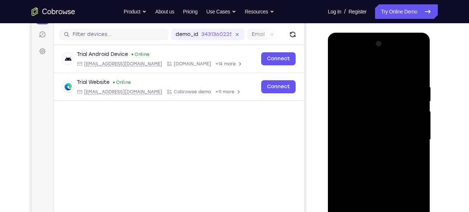
scroll to position [87, 0]
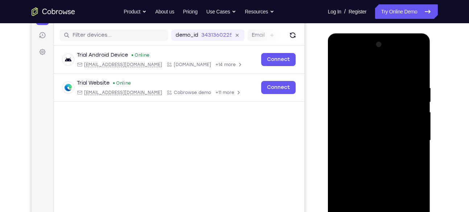
click at [342, 67] on div at bounding box center [379, 140] width 91 height 203
drag, startPoint x: 388, startPoint y: 108, endPoint x: 376, endPoint y: 212, distance: 104.9
click at [376, 212] on div at bounding box center [379, 140] width 91 height 203
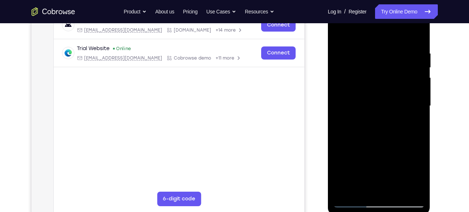
scroll to position [122, 0]
click at [419, 189] on div at bounding box center [379, 105] width 91 height 203
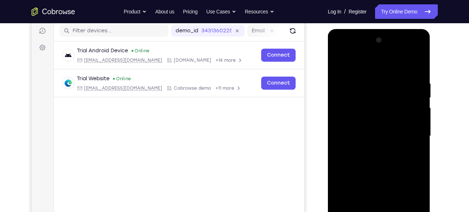
scroll to position [92, 0]
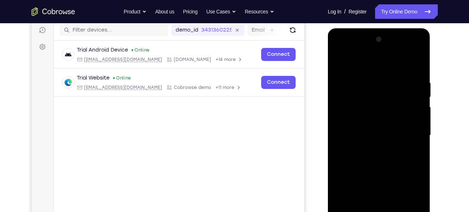
click at [419, 62] on div at bounding box center [379, 135] width 91 height 203
click at [339, 62] on div at bounding box center [379, 135] width 91 height 203
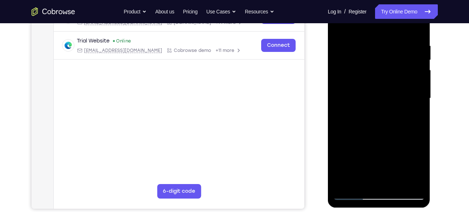
scroll to position [130, 0]
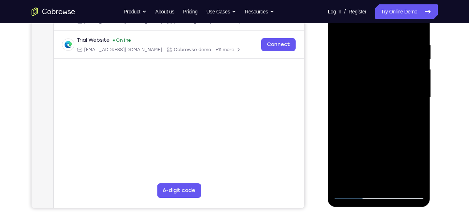
click at [343, 183] on div at bounding box center [379, 97] width 91 height 203
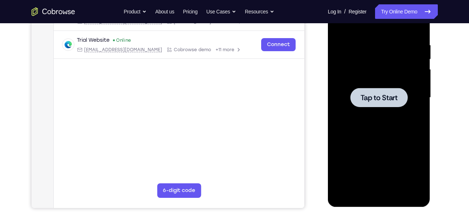
click at [385, 95] on span "Tap to Start" at bounding box center [379, 97] width 37 height 7
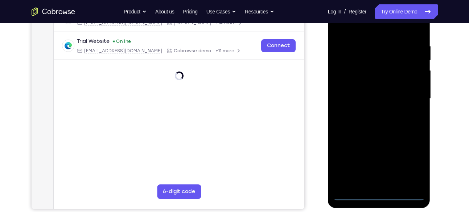
scroll to position [131, 0]
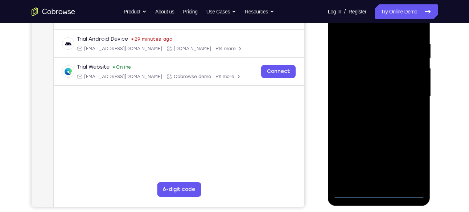
click at [379, 194] on div at bounding box center [379, 96] width 91 height 203
click at [410, 161] on div at bounding box center [379, 96] width 91 height 203
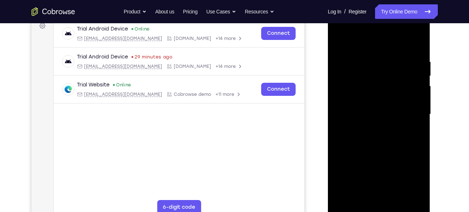
scroll to position [113, 0]
click at [339, 30] on div at bounding box center [379, 114] width 91 height 203
click at [407, 109] on div at bounding box center [379, 114] width 91 height 203
click at [371, 126] on div at bounding box center [379, 114] width 91 height 203
click at [381, 99] on div at bounding box center [379, 114] width 91 height 203
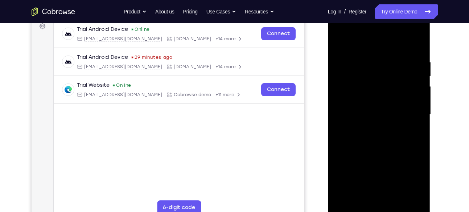
click at [364, 109] on div at bounding box center [379, 114] width 91 height 203
click at [363, 101] on div at bounding box center [379, 114] width 91 height 203
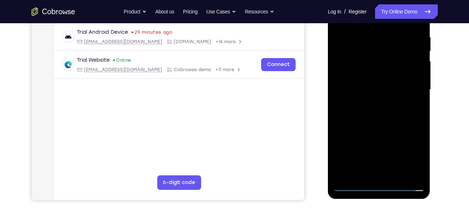
scroll to position [139, 0]
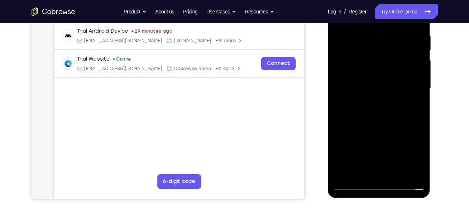
click at [379, 146] on div at bounding box center [379, 88] width 91 height 203
click at [358, 85] on div at bounding box center [379, 88] width 91 height 203
click at [376, 73] on div at bounding box center [379, 88] width 91 height 203
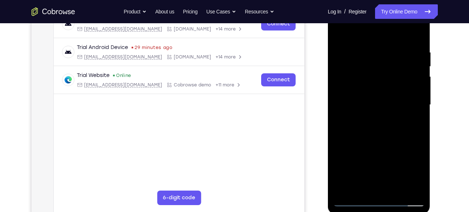
scroll to position [123, 0]
click at [417, 29] on div at bounding box center [379, 104] width 91 height 203
click at [345, 188] on div at bounding box center [379, 104] width 91 height 203
click at [397, 191] on div at bounding box center [379, 104] width 91 height 203
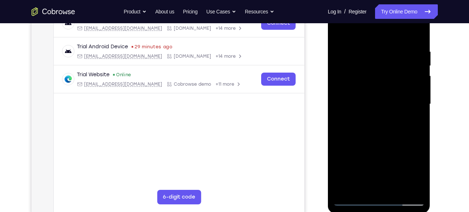
click at [378, 140] on div at bounding box center [379, 104] width 91 height 203
drag, startPoint x: 380, startPoint y: 164, endPoint x: 377, endPoint y: 70, distance: 94.1
click at [377, 70] on div at bounding box center [379, 104] width 91 height 203
drag, startPoint x: 382, startPoint y: 130, endPoint x: 383, endPoint y: 79, distance: 50.8
click at [383, 79] on div at bounding box center [379, 104] width 91 height 203
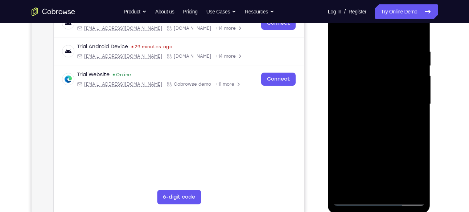
scroll to position [124, 0]
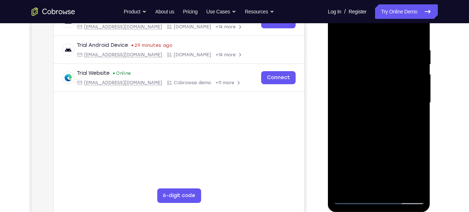
drag, startPoint x: 382, startPoint y: 151, endPoint x: 384, endPoint y: 111, distance: 40.0
click at [384, 111] on div at bounding box center [379, 102] width 91 height 203
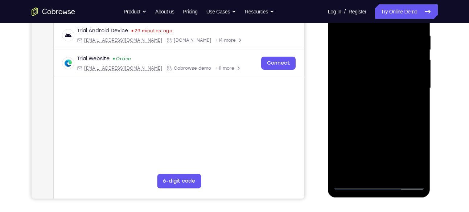
drag, startPoint x: 387, startPoint y: 139, endPoint x: 385, endPoint y: 88, distance: 50.8
click at [385, 88] on div at bounding box center [379, 88] width 91 height 203
drag, startPoint x: 395, startPoint y: 138, endPoint x: 395, endPoint y: 98, distance: 40.3
click at [395, 98] on div at bounding box center [379, 88] width 91 height 203
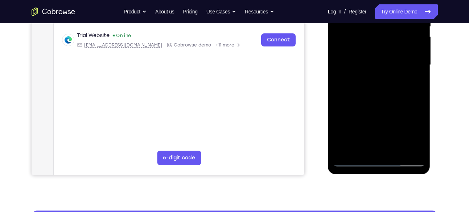
scroll to position [163, 0]
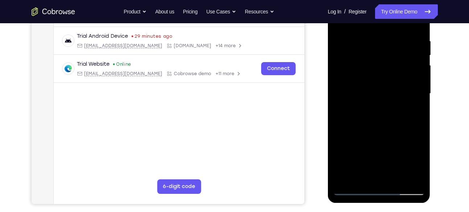
drag, startPoint x: 395, startPoint y: 138, endPoint x: 394, endPoint y: 109, distance: 28.3
click at [394, 109] on div at bounding box center [379, 93] width 91 height 203
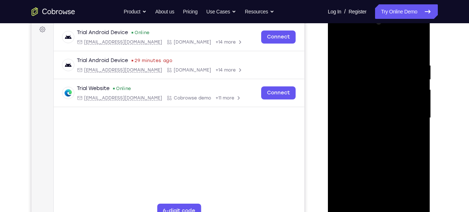
scroll to position [110, 0]
drag, startPoint x: 396, startPoint y: 114, endPoint x: 395, endPoint y: 162, distance: 48.3
click at [395, 162] on div at bounding box center [379, 117] width 91 height 203
click at [344, 44] on div at bounding box center [379, 117] width 91 height 203
click at [411, 35] on div at bounding box center [379, 117] width 91 height 203
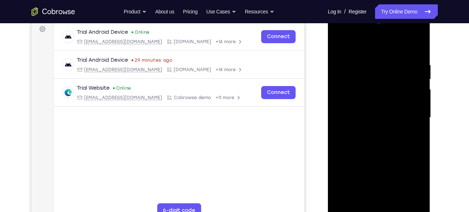
click at [350, 49] on div at bounding box center [379, 117] width 91 height 203
click at [349, 95] on div at bounding box center [379, 117] width 91 height 203
click at [371, 114] on div at bounding box center [379, 117] width 91 height 203
click at [379, 174] on div at bounding box center [379, 117] width 91 height 203
click at [377, 176] on div at bounding box center [379, 117] width 91 height 203
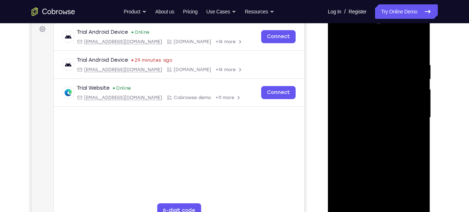
click at [358, 108] on div at bounding box center [379, 117] width 91 height 203
click at [379, 175] on div at bounding box center [379, 117] width 91 height 203
click at [379, 128] on div at bounding box center [379, 117] width 91 height 203
click at [376, 200] on div at bounding box center [379, 117] width 91 height 203
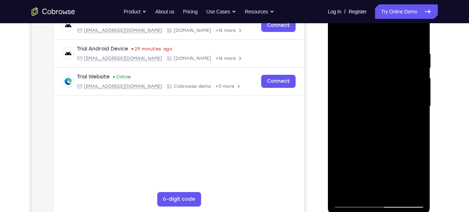
scroll to position [121, 0]
drag, startPoint x: 383, startPoint y: 128, endPoint x: 379, endPoint y: 64, distance: 64.8
click at [379, 64] on div at bounding box center [379, 105] width 91 height 203
drag, startPoint x: 50, startPoint y: 65, endPoint x: 449, endPoint y: 113, distance: 401.5
click at [449, 113] on div "Your Support Agent Your Customer Web iOS Android Next Steps We’d be happy to gi…" at bounding box center [235, 141] width 465 height 479
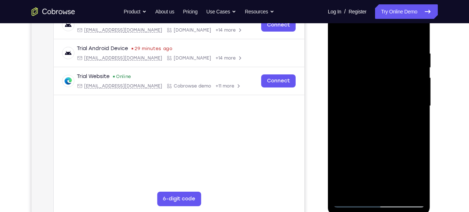
drag, startPoint x: 375, startPoint y: 139, endPoint x: 373, endPoint y: 76, distance: 63.2
click at [373, 76] on div at bounding box center [379, 105] width 91 height 203
click at [340, 32] on div at bounding box center [379, 105] width 91 height 203
drag, startPoint x: 372, startPoint y: 113, endPoint x: 378, endPoint y: 71, distance: 42.5
click at [378, 71] on div at bounding box center [379, 105] width 91 height 203
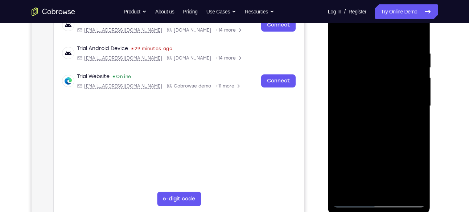
scroll to position [131, 0]
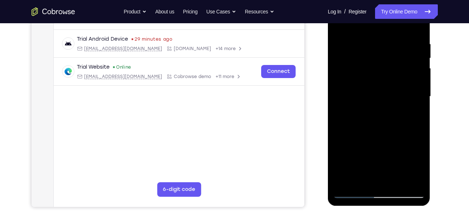
drag, startPoint x: 403, startPoint y: 101, endPoint x: 359, endPoint y: 109, distance: 44.3
click at [359, 109] on div at bounding box center [379, 96] width 91 height 203
drag, startPoint x: 415, startPoint y: 103, endPoint x: 347, endPoint y: 121, distance: 70.7
click at [347, 121] on div at bounding box center [379, 96] width 91 height 203
drag, startPoint x: 394, startPoint y: 114, endPoint x: 340, endPoint y: 124, distance: 54.7
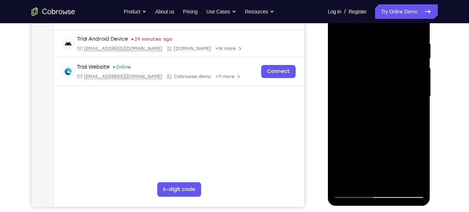
click at [340, 124] on div at bounding box center [379, 96] width 91 height 203
drag, startPoint x: 411, startPoint y: 113, endPoint x: 364, endPoint y: 114, distance: 46.9
click at [364, 114] on div at bounding box center [379, 96] width 91 height 203
drag, startPoint x: 408, startPoint y: 102, endPoint x: 328, endPoint y: 100, distance: 79.9
click at [328, 100] on div at bounding box center [379, 97] width 103 height 216
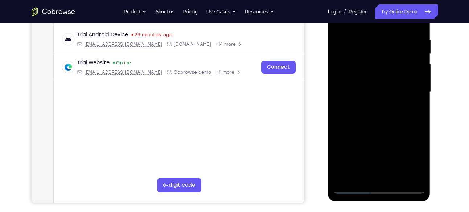
scroll to position [133, 0]
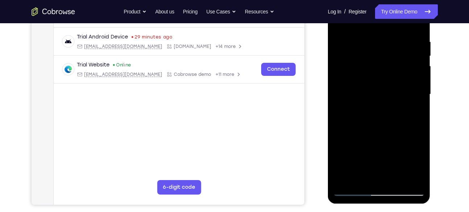
drag, startPoint x: 379, startPoint y: 101, endPoint x: 433, endPoint y: 101, distance: 54.1
click at [432, 101] on html "Online web based iOS Simulators and Android Emulators. Run iPhone, iPad, Mobile…" at bounding box center [379, 96] width 103 height 218
drag, startPoint x: 373, startPoint y: 95, endPoint x: 430, endPoint y: 102, distance: 57.1
click at [430, 102] on div at bounding box center [379, 95] width 103 height 216
drag, startPoint x: 386, startPoint y: 110, endPoint x: 323, endPoint y: 114, distance: 62.5
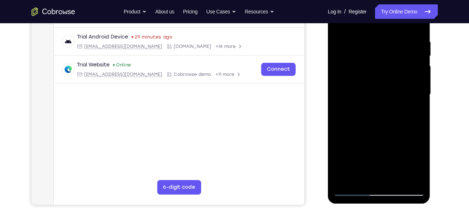
click at [328, 114] on html "Online web based iOS Simulators and Android Emulators. Run iPhone, iPad, Mobile…" at bounding box center [379, 96] width 103 height 218
drag, startPoint x: 385, startPoint y: 105, endPoint x: 342, endPoint y: 104, distance: 42.5
click at [342, 104] on div at bounding box center [379, 94] width 91 height 203
drag, startPoint x: 407, startPoint y: 97, endPoint x: 360, endPoint y: 98, distance: 46.8
click at [360, 98] on div at bounding box center [379, 94] width 91 height 203
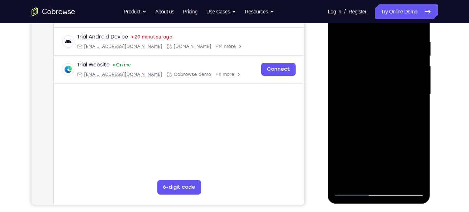
drag, startPoint x: 397, startPoint y: 98, endPoint x: 348, endPoint y: 102, distance: 48.5
click at [348, 102] on div at bounding box center [379, 94] width 91 height 203
drag, startPoint x: 402, startPoint y: 101, endPoint x: 340, endPoint y: 102, distance: 62.4
click at [340, 102] on div at bounding box center [379, 94] width 91 height 203
drag, startPoint x: 385, startPoint y: 98, endPoint x: 338, endPoint y: 99, distance: 47.2
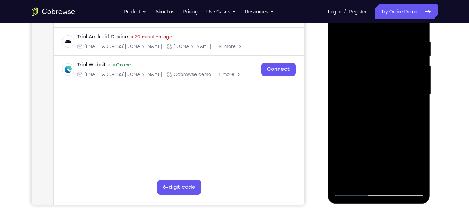
click at [338, 99] on div at bounding box center [379, 94] width 91 height 203
drag, startPoint x: 409, startPoint y: 98, endPoint x: 344, endPoint y: 97, distance: 65.7
click at [344, 97] on div at bounding box center [379, 94] width 91 height 203
drag, startPoint x: 397, startPoint y: 97, endPoint x: 342, endPoint y: 99, distance: 55.2
click at [342, 99] on div at bounding box center [379, 94] width 91 height 203
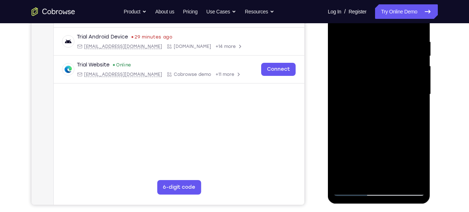
drag, startPoint x: 407, startPoint y: 99, endPoint x: 343, endPoint y: 102, distance: 63.2
click at [343, 102] on div at bounding box center [379, 94] width 91 height 203
drag, startPoint x: 396, startPoint y: 101, endPoint x: 338, endPoint y: 103, distance: 58.1
click at [338, 103] on div at bounding box center [379, 94] width 91 height 203
drag, startPoint x: 414, startPoint y: 92, endPoint x: 384, endPoint y: 90, distance: 30.2
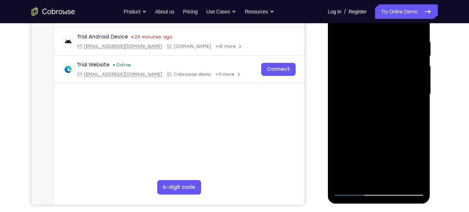
click at [384, 90] on div at bounding box center [379, 94] width 91 height 203
drag, startPoint x: 395, startPoint y: 96, endPoint x: 354, endPoint y: 96, distance: 40.3
click at [354, 96] on div at bounding box center [379, 94] width 91 height 203
drag, startPoint x: 400, startPoint y: 93, endPoint x: 369, endPoint y: 91, distance: 31.2
click at [369, 91] on div at bounding box center [379, 94] width 91 height 203
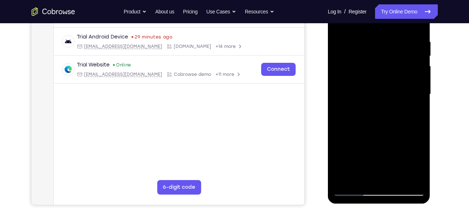
drag, startPoint x: 417, startPoint y: 97, endPoint x: 374, endPoint y: 95, distance: 42.9
click at [374, 95] on div at bounding box center [379, 94] width 91 height 203
drag, startPoint x: 416, startPoint y: 100, endPoint x: 365, endPoint y: 102, distance: 50.8
click at [365, 102] on div at bounding box center [379, 94] width 91 height 203
drag, startPoint x: 395, startPoint y: 94, endPoint x: 356, endPoint y: 94, distance: 38.5
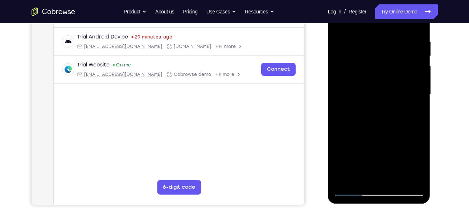
click at [356, 94] on div at bounding box center [379, 94] width 91 height 203
drag, startPoint x: 411, startPoint y: 99, endPoint x: 349, endPoint y: 98, distance: 61.7
click at [349, 98] on div at bounding box center [379, 94] width 91 height 203
drag, startPoint x: 403, startPoint y: 97, endPoint x: 346, endPoint y: 98, distance: 57.0
click at [346, 98] on div at bounding box center [379, 94] width 91 height 203
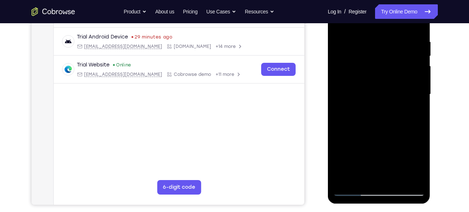
click at [368, 98] on div at bounding box center [379, 94] width 91 height 203
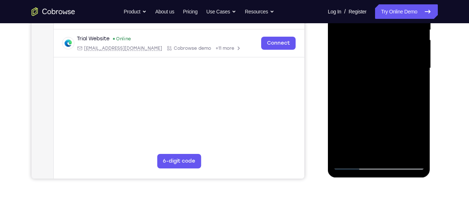
drag, startPoint x: 368, startPoint y: 72, endPoint x: 363, endPoint y: 63, distance: 9.4
click at [363, 63] on div at bounding box center [379, 68] width 91 height 203
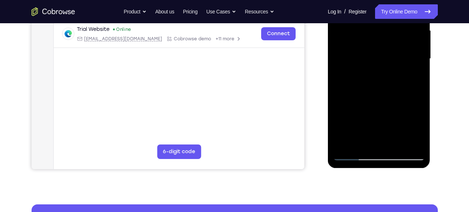
drag, startPoint x: 369, startPoint y: 111, endPoint x: 375, endPoint y: 168, distance: 57.2
click at [375, 168] on div at bounding box center [379, 61] width 103 height 218
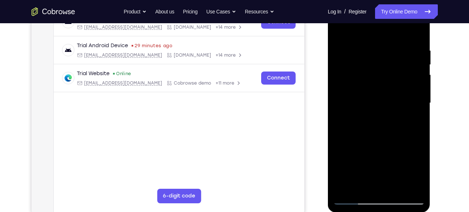
scroll to position [108, 0]
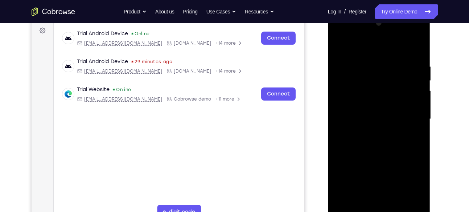
click at [338, 44] on div at bounding box center [379, 118] width 91 height 203
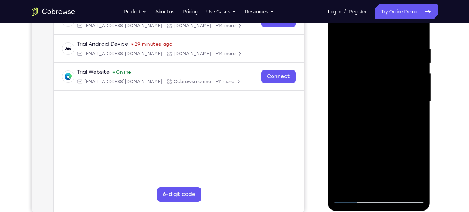
scroll to position [127, 0]
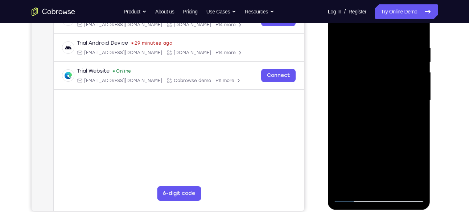
drag, startPoint x: 383, startPoint y: 100, endPoint x: 327, endPoint y: 101, distance: 55.2
click at [328, 101] on html "Online web based iOS Simulators and Android Emulators. Run iPhone, iPad, Mobile…" at bounding box center [379, 102] width 103 height 218
drag, startPoint x: 391, startPoint y: 101, endPoint x: 314, endPoint y: 104, distance: 77.4
click at [328, 104] on html "Online web based iOS Simulators and Android Emulators. Run iPhone, iPad, Mobile…" at bounding box center [379, 102] width 103 height 218
drag, startPoint x: 381, startPoint y: 103, endPoint x: 326, endPoint y: 109, distance: 55.0
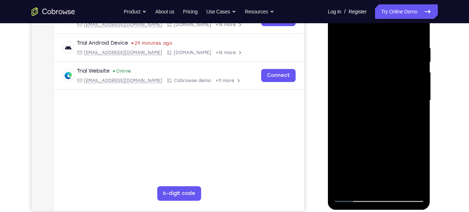
click at [328, 109] on html "Online web based iOS Simulators and Android Emulators. Run iPhone, iPad, Mobile…" at bounding box center [379, 102] width 103 height 218
drag, startPoint x: 411, startPoint y: 96, endPoint x: 344, endPoint y: 99, distance: 66.9
click at [344, 99] on div at bounding box center [379, 100] width 91 height 203
drag, startPoint x: 400, startPoint y: 98, endPoint x: 330, endPoint y: 105, distance: 70.0
click at [330, 105] on div at bounding box center [379, 101] width 103 height 216
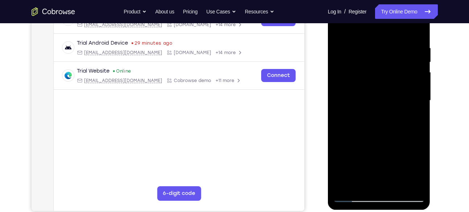
drag, startPoint x: 407, startPoint y: 104, endPoint x: 357, endPoint y: 105, distance: 50.1
click at [357, 105] on div at bounding box center [379, 100] width 91 height 203
drag, startPoint x: 360, startPoint y: 112, endPoint x: 378, endPoint y: 112, distance: 17.8
click at [378, 112] on div at bounding box center [379, 100] width 91 height 203
click at [362, 60] on div at bounding box center [379, 100] width 91 height 203
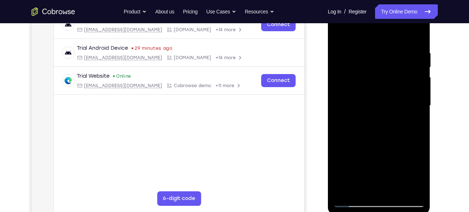
scroll to position [121, 0]
click at [417, 111] on div at bounding box center [379, 105] width 91 height 203
click at [417, 36] on div at bounding box center [379, 105] width 91 height 203
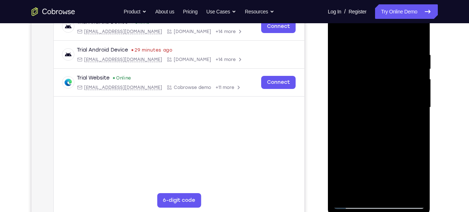
scroll to position [120, 0]
drag, startPoint x: 391, startPoint y: 142, endPoint x: 384, endPoint y: 92, distance: 50.9
click at [384, 92] on div at bounding box center [379, 106] width 91 height 203
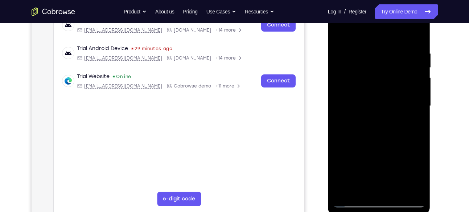
click at [368, 146] on div at bounding box center [379, 105] width 91 height 203
click at [415, 111] on div at bounding box center [379, 105] width 91 height 203
click at [419, 111] on div at bounding box center [379, 105] width 91 height 203
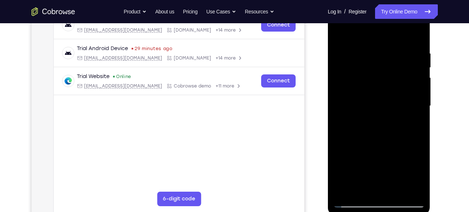
click at [419, 111] on div at bounding box center [379, 105] width 91 height 203
click at [419, 36] on div at bounding box center [379, 105] width 91 height 203
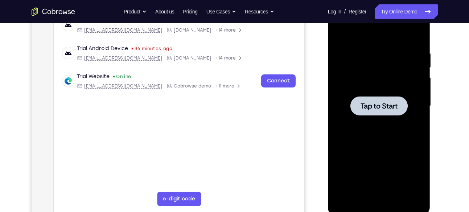
click at [385, 98] on div at bounding box center [379, 105] width 57 height 19
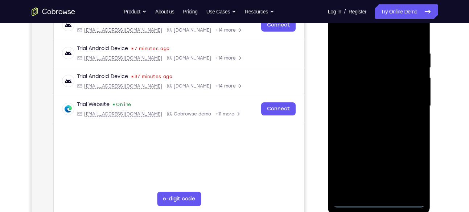
click at [379, 200] on div at bounding box center [379, 105] width 91 height 203
click at [408, 170] on div at bounding box center [379, 105] width 91 height 203
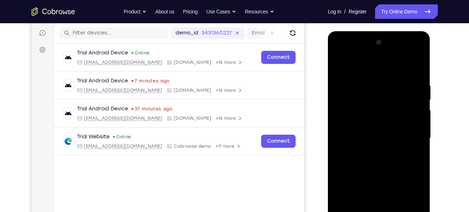
scroll to position [89, 0]
click at [340, 54] on div at bounding box center [379, 138] width 91 height 203
click at [407, 138] on div at bounding box center [379, 138] width 91 height 203
click at [370, 152] on div at bounding box center [379, 138] width 91 height 203
click at [385, 130] on div at bounding box center [379, 138] width 91 height 203
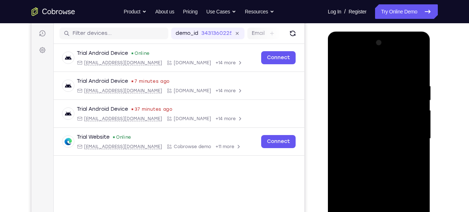
click at [381, 195] on div at bounding box center [379, 138] width 91 height 203
click at [367, 124] on div at bounding box center [379, 138] width 91 height 203
click at [368, 137] on div at bounding box center [379, 138] width 91 height 203
click at [381, 162] on div at bounding box center [379, 138] width 91 height 203
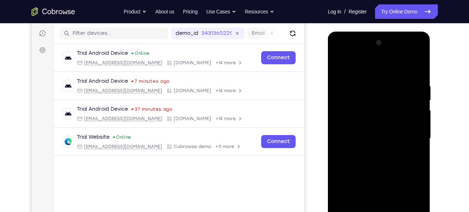
click at [381, 162] on div at bounding box center [379, 138] width 91 height 203
click at [417, 79] on div at bounding box center [379, 138] width 91 height 203
click at [416, 79] on div at bounding box center [379, 138] width 91 height 203
click at [413, 67] on div at bounding box center [379, 138] width 91 height 203
click at [416, 79] on div at bounding box center [379, 138] width 91 height 203
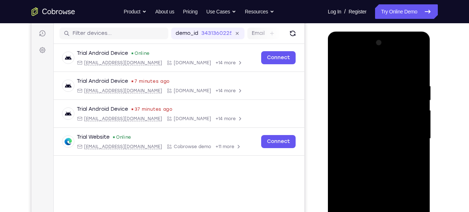
click at [419, 79] on div at bounding box center [379, 138] width 91 height 203
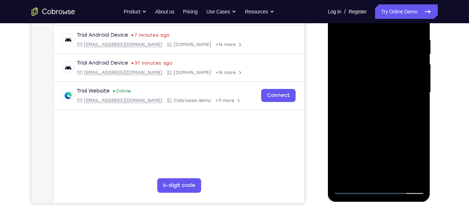
scroll to position [137, 0]
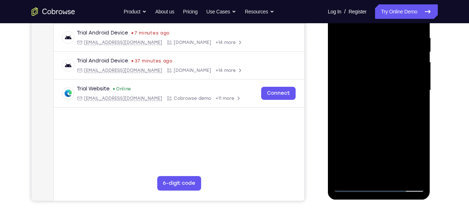
click at [354, 183] on div at bounding box center [379, 90] width 91 height 203
click at [354, 187] on div at bounding box center [379, 90] width 91 height 203
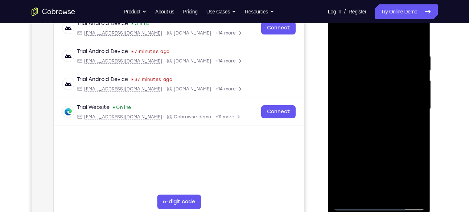
scroll to position [117, 0]
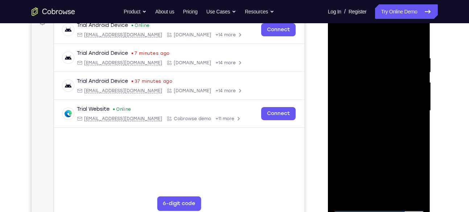
click at [371, 126] on div at bounding box center [379, 110] width 91 height 203
click at [381, 195] on div at bounding box center [379, 110] width 91 height 203
click at [414, 49] on div at bounding box center [379, 110] width 91 height 203
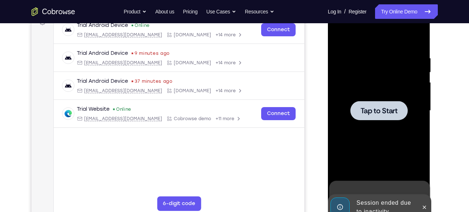
click at [375, 112] on span "Tap to Start" at bounding box center [379, 110] width 37 height 7
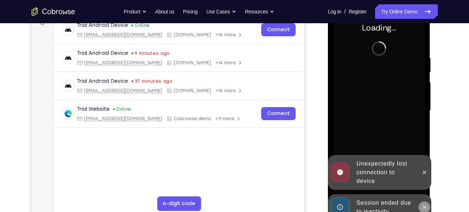
click at [423, 204] on icon at bounding box center [425, 207] width 6 height 6
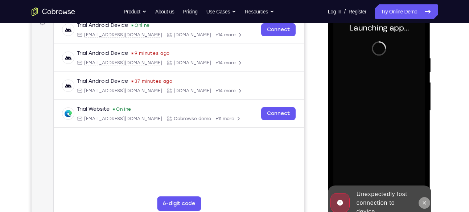
click at [424, 203] on icon at bounding box center [425, 203] width 6 height 6
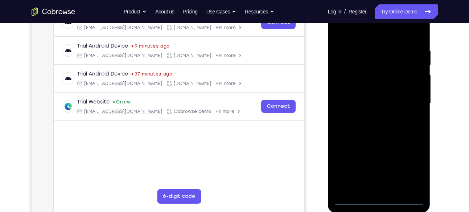
scroll to position [124, 0]
click at [382, 198] on div at bounding box center [379, 102] width 91 height 203
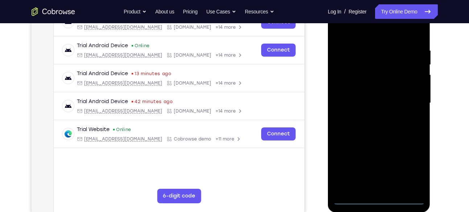
click at [411, 170] on div at bounding box center [379, 102] width 91 height 203
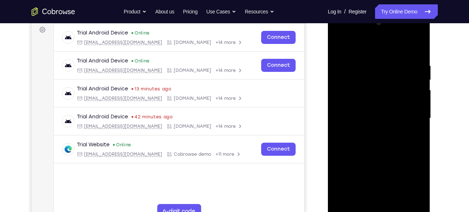
scroll to position [108, 0]
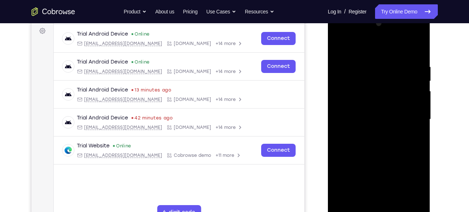
click at [342, 35] on div at bounding box center [379, 119] width 91 height 203
click at [351, 97] on div at bounding box center [379, 119] width 91 height 203
click at [374, 122] on div at bounding box center [379, 119] width 91 height 203
click at [405, 188] on div at bounding box center [379, 119] width 91 height 203
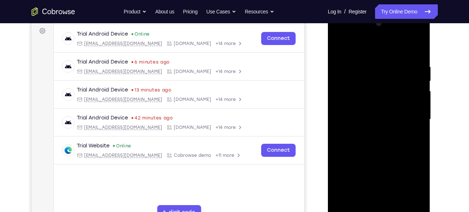
click at [355, 164] on div at bounding box center [379, 119] width 91 height 203
click at [364, 177] on div at bounding box center [379, 119] width 91 height 203
click at [377, 177] on div at bounding box center [379, 119] width 91 height 203
click at [364, 118] on div at bounding box center [379, 119] width 91 height 203
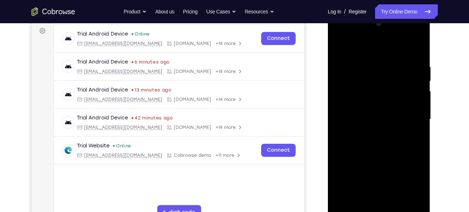
click at [378, 175] on div at bounding box center [379, 119] width 91 height 203
click at [374, 125] on div at bounding box center [379, 119] width 91 height 203
click at [384, 204] on div at bounding box center [379, 119] width 91 height 203
click at [412, 46] on div at bounding box center [379, 119] width 91 height 203
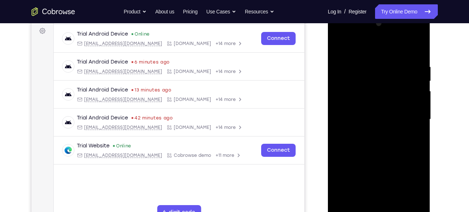
click at [412, 46] on div at bounding box center [379, 119] width 91 height 203
click at [377, 106] on div at bounding box center [379, 119] width 91 height 203
click at [420, 48] on div at bounding box center [379, 119] width 91 height 203
drag, startPoint x: 387, startPoint y: 134, endPoint x: 382, endPoint y: 89, distance: 44.9
click at [382, 89] on div at bounding box center [379, 119] width 91 height 203
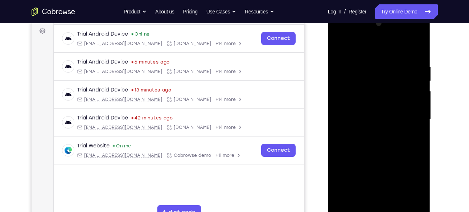
drag, startPoint x: 381, startPoint y: 151, endPoint x: 384, endPoint y: 93, distance: 58.1
click at [384, 93] on div at bounding box center [379, 119] width 91 height 203
drag, startPoint x: 388, startPoint y: 144, endPoint x: 392, endPoint y: 89, distance: 55.7
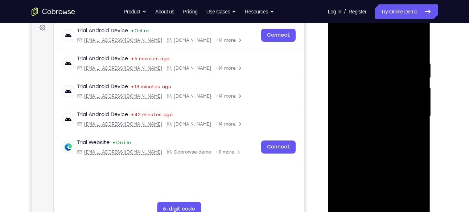
drag, startPoint x: 391, startPoint y: 127, endPoint x: 388, endPoint y: 98, distance: 29.2
click at [388, 98] on div at bounding box center [379, 116] width 91 height 203
drag, startPoint x: 408, startPoint y: 69, endPoint x: 359, endPoint y: 70, distance: 48.7
click at [359, 70] on div at bounding box center [379, 116] width 91 height 203
drag, startPoint x: 397, startPoint y: 77, endPoint x: 346, endPoint y: 79, distance: 51.2
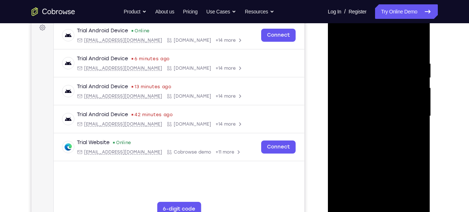
click at [346, 79] on div at bounding box center [379, 116] width 91 height 203
drag, startPoint x: 408, startPoint y: 67, endPoint x: 368, endPoint y: 67, distance: 39.6
click at [368, 67] on div at bounding box center [379, 116] width 91 height 203
drag, startPoint x: 408, startPoint y: 69, endPoint x: 364, endPoint y: 72, distance: 44.7
click at [364, 72] on div at bounding box center [379, 116] width 91 height 203
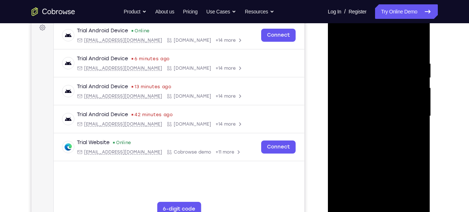
drag, startPoint x: 402, startPoint y: 72, endPoint x: 349, endPoint y: 74, distance: 52.7
click at [349, 74] on div at bounding box center [379, 116] width 91 height 203
drag, startPoint x: 403, startPoint y: 73, endPoint x: 350, endPoint y: 74, distance: 52.3
click at [350, 74] on div at bounding box center [379, 116] width 91 height 203
drag, startPoint x: 396, startPoint y: 70, endPoint x: 339, endPoint y: 75, distance: 57.9
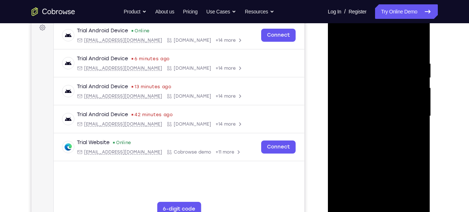
click at [339, 75] on div at bounding box center [379, 116] width 91 height 203
drag, startPoint x: 400, startPoint y: 71, endPoint x: 361, endPoint y: 76, distance: 39.9
click at [361, 76] on div at bounding box center [379, 116] width 91 height 203
drag, startPoint x: 403, startPoint y: 75, endPoint x: 365, endPoint y: 82, distance: 38.0
click at [365, 82] on div at bounding box center [379, 116] width 91 height 203
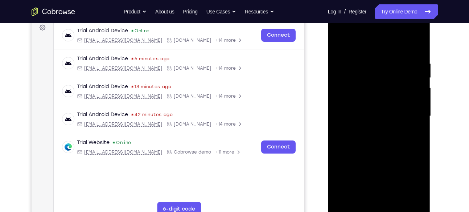
drag, startPoint x: 403, startPoint y: 83, endPoint x: 372, endPoint y: 86, distance: 31.4
click at [369, 87] on div at bounding box center [379, 116] width 91 height 203
drag, startPoint x: 401, startPoint y: 80, endPoint x: 360, endPoint y: 86, distance: 41.7
click at [360, 86] on div at bounding box center [379, 116] width 91 height 203
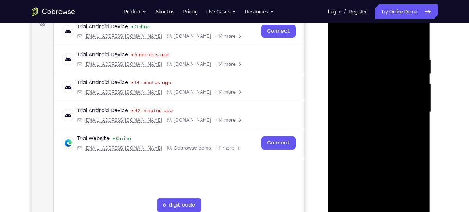
drag, startPoint x: 379, startPoint y: 63, endPoint x: 339, endPoint y: 69, distance: 40.7
click at [339, 69] on div at bounding box center [379, 112] width 91 height 203
drag, startPoint x: 412, startPoint y: 74, endPoint x: 357, endPoint y: 80, distance: 54.8
click at [351, 83] on div at bounding box center [379, 112] width 91 height 203
drag, startPoint x: 401, startPoint y: 79, endPoint x: 341, endPoint y: 92, distance: 61.7
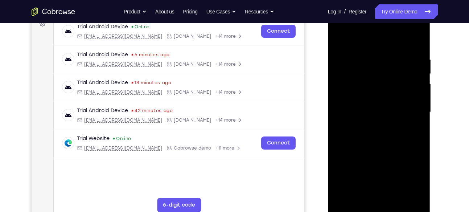
click at [341, 92] on div at bounding box center [379, 112] width 91 height 203
drag, startPoint x: 13, startPoint y: 87, endPoint x: 437, endPoint y: 67, distance: 425.1
click at [437, 67] on div at bounding box center [380, 111] width 116 height 223
drag, startPoint x: 408, startPoint y: 66, endPoint x: 358, endPoint y: 82, distance: 52.6
click at [351, 83] on div at bounding box center [379, 112] width 91 height 203
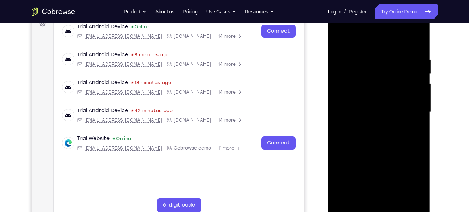
drag, startPoint x: 391, startPoint y: 78, endPoint x: 367, endPoint y: 79, distance: 24.0
click at [351, 79] on div at bounding box center [379, 112] width 91 height 203
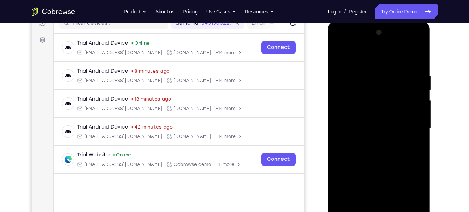
drag, startPoint x: 393, startPoint y: 84, endPoint x: 346, endPoint y: 89, distance: 47.1
click at [346, 89] on div at bounding box center [379, 128] width 91 height 203
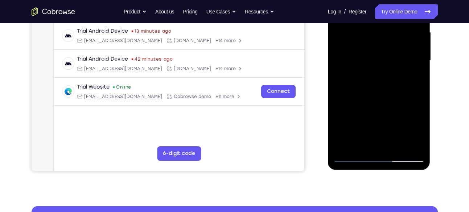
click at [410, 0] on div at bounding box center [379, 60] width 91 height 203
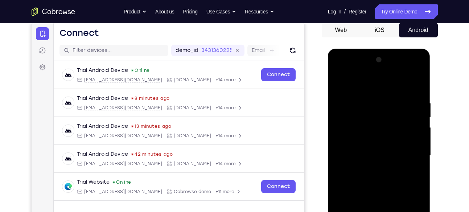
click at [369, 87] on div at bounding box center [379, 155] width 91 height 203
click at [412, 154] on div at bounding box center [379, 155] width 91 height 203
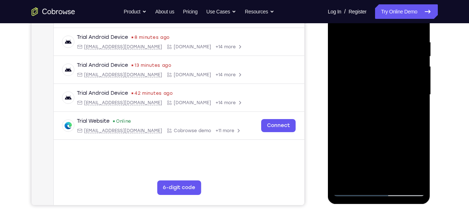
scroll to position [133, 0]
click at [386, 180] on div at bounding box center [379, 94] width 91 height 203
click at [381, 91] on div at bounding box center [379, 94] width 91 height 203
click at [379, 151] on div at bounding box center [379, 94] width 91 height 203
click at [361, 76] on div at bounding box center [379, 94] width 91 height 203
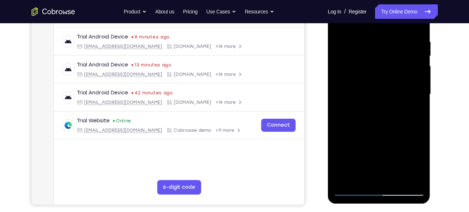
click at [365, 94] on div at bounding box center [379, 94] width 91 height 203
click at [371, 119] on div at bounding box center [379, 94] width 91 height 203
click at [387, 126] on div at bounding box center [379, 94] width 91 height 203
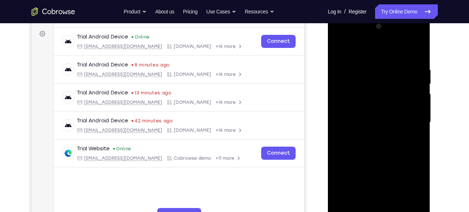
scroll to position [104, 0]
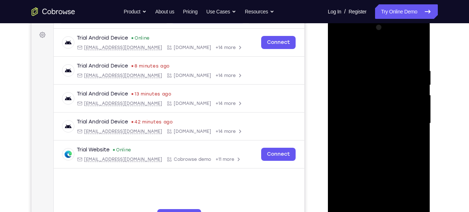
click at [413, 49] on div at bounding box center [379, 123] width 91 height 203
click at [421, 49] on div at bounding box center [379, 123] width 91 height 203
click at [411, 39] on div at bounding box center [379, 123] width 91 height 203
click at [368, 63] on div at bounding box center [379, 123] width 91 height 203
drag, startPoint x: 403, startPoint y: 82, endPoint x: 349, endPoint y: 83, distance: 53.7
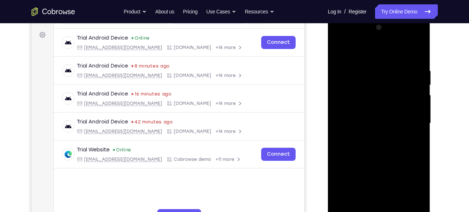
click at [349, 83] on div at bounding box center [379, 123] width 91 height 203
drag, startPoint x: 412, startPoint y: 82, endPoint x: 358, endPoint y: 82, distance: 54.1
click at [358, 82] on div at bounding box center [379, 123] width 91 height 203
drag, startPoint x: 401, startPoint y: 78, endPoint x: 364, endPoint y: 77, distance: 37.4
click at [364, 77] on div at bounding box center [379, 123] width 91 height 203
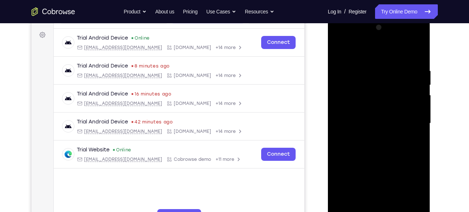
drag, startPoint x: 399, startPoint y: 86, endPoint x: 372, endPoint y: 85, distance: 26.9
click at [372, 85] on div at bounding box center [379, 123] width 91 height 203
click at [374, 80] on div at bounding box center [379, 123] width 91 height 203
drag, startPoint x: 388, startPoint y: 134, endPoint x: 386, endPoint y: 98, distance: 36.4
click at [386, 98] on div at bounding box center [379, 123] width 91 height 203
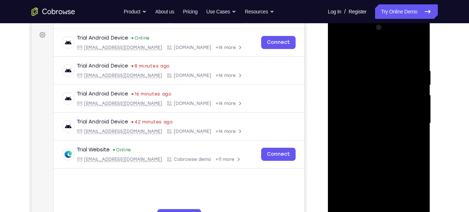
scroll to position [107, 0]
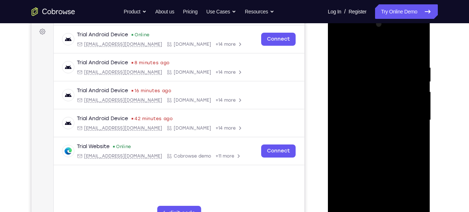
drag, startPoint x: 364, startPoint y: 94, endPoint x: 371, endPoint y: 143, distance: 49.5
click at [371, 143] on div at bounding box center [379, 120] width 91 height 203
drag, startPoint x: 43, startPoint y: 130, endPoint x: 314, endPoint y: 113, distance: 271.6
click at [314, 113] on div "Your Support Agent Your Customer Web iOS Android" at bounding box center [235, 97] width 407 height 268
click at [339, 46] on div at bounding box center [379, 120] width 91 height 203
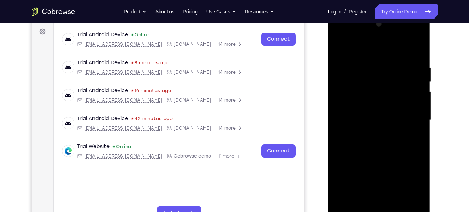
click at [351, 84] on div at bounding box center [379, 120] width 91 height 203
click at [418, 126] on div at bounding box center [379, 120] width 91 height 203
click at [419, 126] on div at bounding box center [379, 120] width 91 height 203
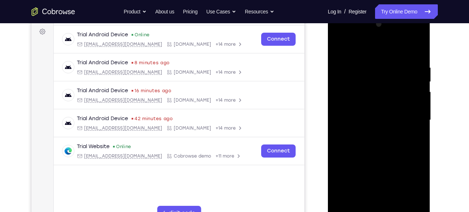
click at [419, 126] on div at bounding box center [379, 120] width 91 height 203
click at [421, 50] on div at bounding box center [379, 120] width 91 height 203
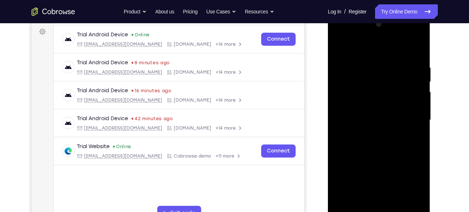
drag, startPoint x: 384, startPoint y: 98, endPoint x: 387, endPoint y: 178, distance: 79.9
click at [387, 178] on div at bounding box center [379, 120] width 91 height 203
click at [387, 127] on div at bounding box center [379, 120] width 91 height 203
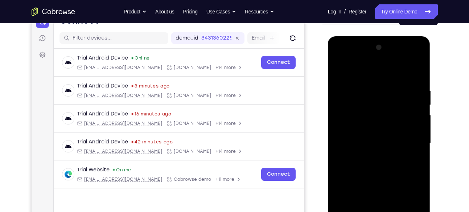
scroll to position [83, 0]
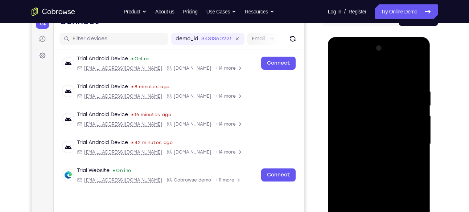
click at [338, 72] on div at bounding box center [379, 143] width 91 height 203
drag, startPoint x: 402, startPoint y: 103, endPoint x: 346, endPoint y: 113, distance: 57.2
click at [346, 113] on div at bounding box center [379, 143] width 91 height 203
drag, startPoint x: 391, startPoint y: 112, endPoint x: 348, endPoint y: 113, distance: 42.8
click at [348, 113] on div at bounding box center [379, 143] width 91 height 203
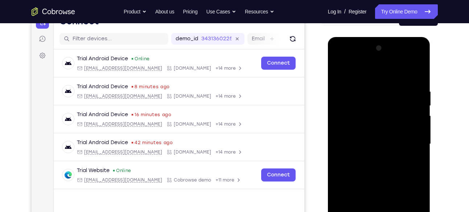
click at [411, 58] on div at bounding box center [379, 143] width 91 height 203
click at [371, 75] on div at bounding box center [379, 143] width 91 height 203
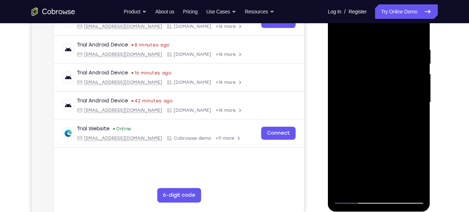
scroll to position [125, 0]
click at [398, 189] on div at bounding box center [379, 101] width 91 height 203
click at [384, 142] on div at bounding box center [379, 101] width 91 height 203
drag, startPoint x: 386, startPoint y: 159, endPoint x: 374, endPoint y: 101, distance: 59.3
click at [374, 101] on div at bounding box center [379, 101] width 91 height 203
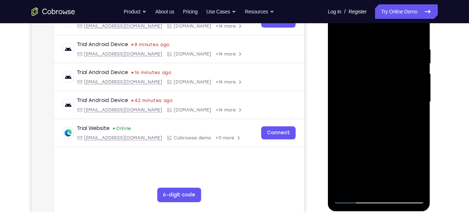
drag, startPoint x: 386, startPoint y: 146, endPoint x: 387, endPoint y: 82, distance: 63.2
click at [387, 82] on div at bounding box center [379, 101] width 91 height 203
drag, startPoint x: 401, startPoint y: 154, endPoint x: 400, endPoint y: 93, distance: 61.3
click at [400, 93] on div at bounding box center [379, 101] width 91 height 203
drag, startPoint x: 400, startPoint y: 156, endPoint x: 395, endPoint y: 103, distance: 52.5
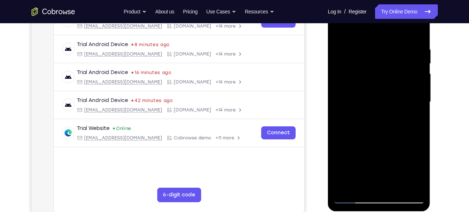
click at [395, 103] on div at bounding box center [379, 101] width 91 height 203
drag, startPoint x: 399, startPoint y: 179, endPoint x: 400, endPoint y: 113, distance: 66.4
click at [400, 113] on div at bounding box center [379, 101] width 91 height 203
drag, startPoint x: 400, startPoint y: 157, endPoint x: 396, endPoint y: 89, distance: 68.4
click at [396, 89] on div at bounding box center [379, 101] width 91 height 203
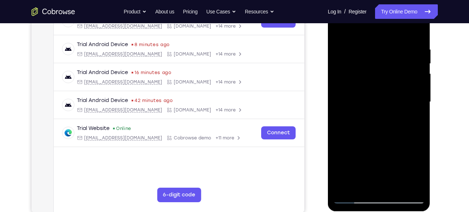
drag, startPoint x: 68, startPoint y: 94, endPoint x: 448, endPoint y: 133, distance: 382.0
click at [448, 133] on div "Your Support Agent Your Customer Web iOS Android Next Steps We’d be happy to gi…" at bounding box center [235, 137] width 465 height 479
drag, startPoint x: 387, startPoint y: 148, endPoint x: 393, endPoint y: 77, distance: 70.7
click at [393, 77] on div at bounding box center [379, 101] width 91 height 203
drag, startPoint x: 389, startPoint y: 132, endPoint x: 384, endPoint y: 172, distance: 40.6
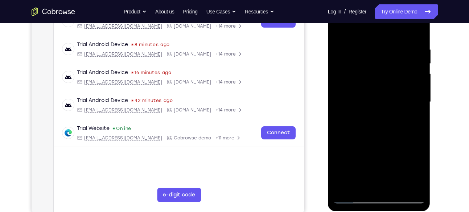
click at [384, 172] on div at bounding box center [379, 101] width 91 height 203
click at [369, 158] on div at bounding box center [379, 101] width 91 height 203
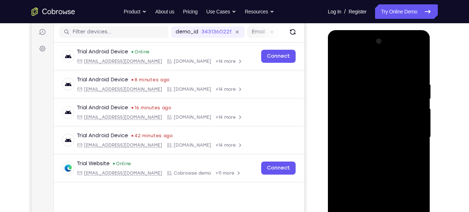
click at [352, 63] on div at bounding box center [379, 137] width 91 height 203
click at [368, 62] on div at bounding box center [379, 137] width 91 height 203
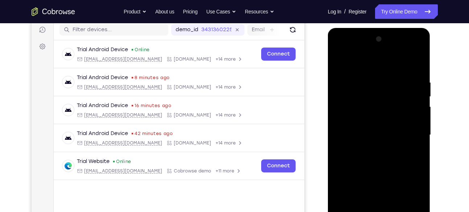
scroll to position [132, 0]
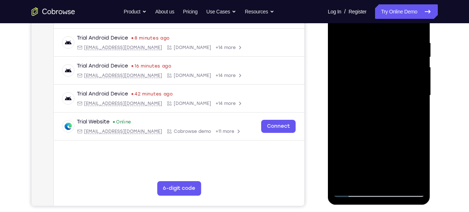
drag, startPoint x: 369, startPoint y: 151, endPoint x: 369, endPoint y: 118, distance: 32.7
click at [369, 118] on div at bounding box center [379, 95] width 91 height 203
drag, startPoint x: 394, startPoint y: 136, endPoint x: 392, endPoint y: 101, distance: 34.9
click at [392, 101] on div at bounding box center [379, 95] width 91 height 203
drag, startPoint x: 400, startPoint y: 95, endPoint x: 397, endPoint y: 69, distance: 26.6
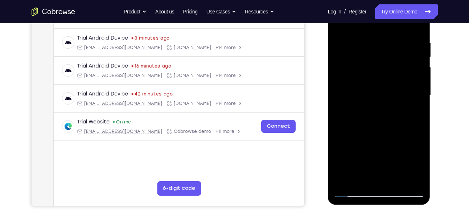
click at [397, 69] on div at bounding box center [379, 95] width 91 height 203
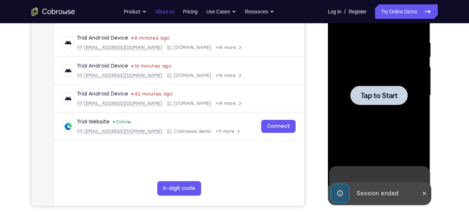
scroll to position [54, 0]
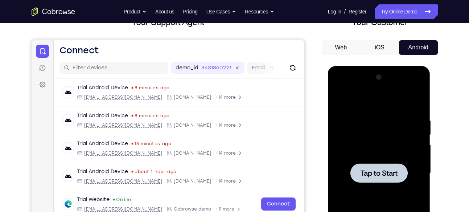
click at [374, 167] on div at bounding box center [379, 172] width 57 height 19
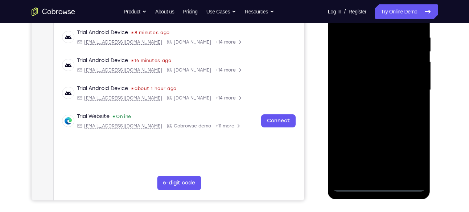
scroll to position [138, 0]
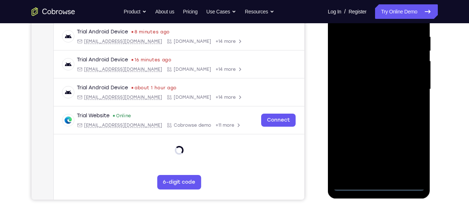
click at [379, 187] on div at bounding box center [379, 89] width 91 height 203
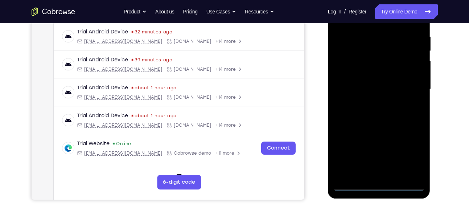
click at [414, 157] on div at bounding box center [379, 89] width 91 height 203
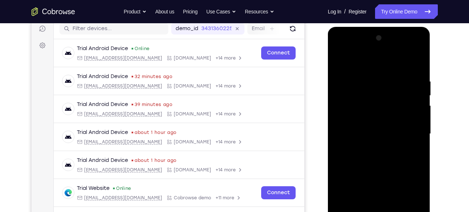
scroll to position [93, 0]
click at [341, 49] on div at bounding box center [379, 134] width 91 height 203
click at [410, 133] on div at bounding box center [379, 134] width 91 height 203
click at [371, 146] on div at bounding box center [379, 134] width 91 height 203
click at [364, 122] on div at bounding box center [379, 134] width 91 height 203
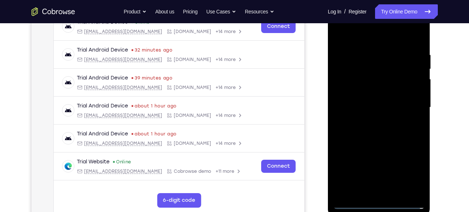
scroll to position [124, 0]
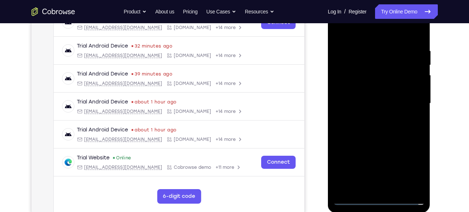
click at [415, 75] on div at bounding box center [379, 103] width 91 height 203
click at [379, 161] on div at bounding box center [379, 103] width 91 height 203
click at [357, 88] on div at bounding box center [379, 103] width 91 height 203
click at [365, 103] on div at bounding box center [379, 103] width 91 height 203
click at [374, 128] on div at bounding box center [379, 103] width 91 height 203
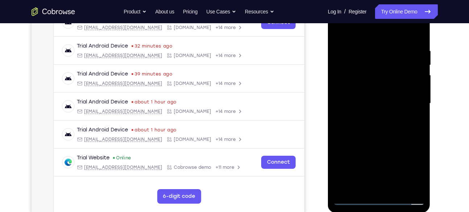
click at [380, 124] on div at bounding box center [379, 103] width 91 height 203
click at [413, 30] on div at bounding box center [379, 103] width 91 height 203
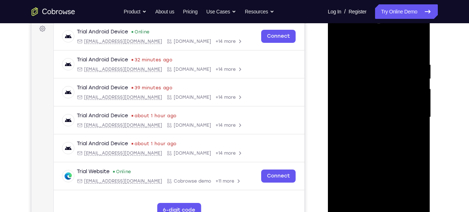
scroll to position [110, 0]
click at [417, 52] on div at bounding box center [379, 116] width 91 height 203
click at [420, 44] on div at bounding box center [379, 116] width 91 height 203
click at [343, 44] on div at bounding box center [379, 116] width 91 height 203
click at [373, 59] on div at bounding box center [379, 116] width 91 height 203
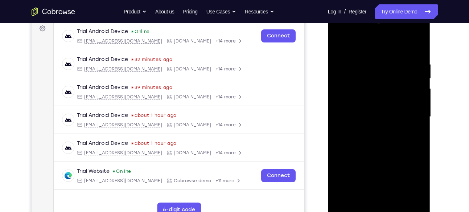
click at [416, 48] on div at bounding box center [379, 116] width 91 height 203
click at [398, 205] on div at bounding box center [379, 116] width 91 height 203
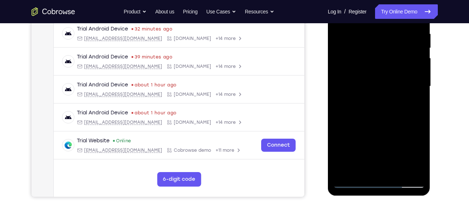
click at [398, 169] on div at bounding box center [379, 86] width 91 height 203
drag, startPoint x: 397, startPoint y: 133, endPoint x: 391, endPoint y: 84, distance: 49.4
click at [391, 66] on div at bounding box center [379, 86] width 91 height 203
drag, startPoint x: 384, startPoint y: 131, endPoint x: 375, endPoint y: 74, distance: 57.8
click at [375, 74] on div at bounding box center [379, 86] width 91 height 203
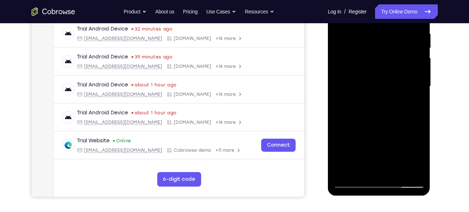
scroll to position [162, 0]
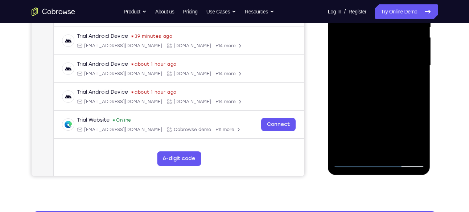
click at [383, 106] on div at bounding box center [379, 65] width 91 height 203
drag, startPoint x: 375, startPoint y: 104, endPoint x: 600, endPoint y: -38, distance: 265.5
click at [375, 104] on div at bounding box center [379, 65] width 91 height 203
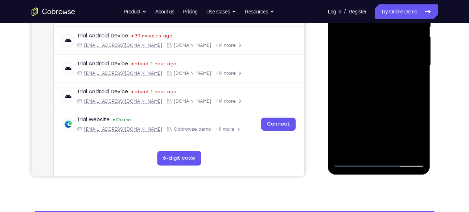
scroll to position [67, 0]
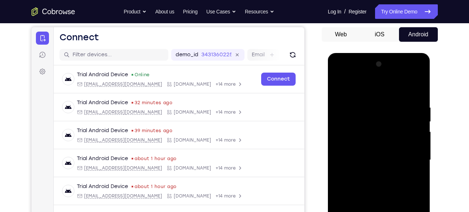
click at [380, 198] on div at bounding box center [379, 159] width 91 height 203
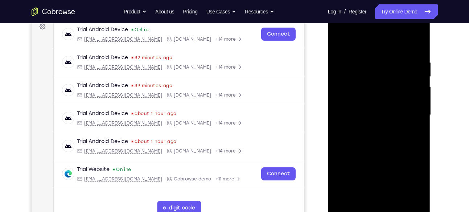
drag, startPoint x: 382, startPoint y: 169, endPoint x: 375, endPoint y: 92, distance: 77.7
click at [375, 92] on div at bounding box center [379, 114] width 91 height 203
drag, startPoint x: 379, startPoint y: 166, endPoint x: 377, endPoint y: 94, distance: 71.5
click at [377, 94] on div at bounding box center [379, 114] width 91 height 203
click at [341, 42] on div at bounding box center [379, 114] width 91 height 203
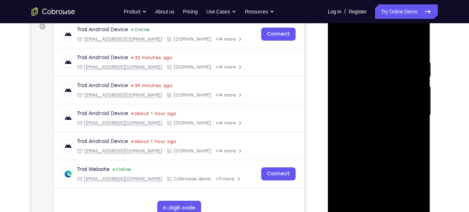
drag, startPoint x: 386, startPoint y: 173, endPoint x: 373, endPoint y: 80, distance: 93.5
click at [373, 80] on div at bounding box center [379, 114] width 91 height 203
drag, startPoint x: 394, startPoint y: 172, endPoint x: 383, endPoint y: 104, distance: 69.5
click at [383, 104] on div at bounding box center [379, 114] width 91 height 203
drag, startPoint x: 387, startPoint y: 174, endPoint x: 379, endPoint y: 111, distance: 64.0
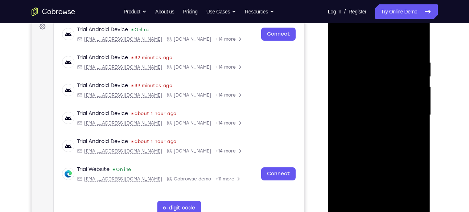
click at [379, 111] on div at bounding box center [379, 114] width 91 height 203
drag, startPoint x: 51, startPoint y: 103, endPoint x: 60, endPoint y: 158, distance: 56.0
click at [450, 159] on div "Your Support Agent Your Customer Web iOS Android Next Steps We’d be happy to gi…" at bounding box center [235, 150] width 465 height 479
drag, startPoint x: 387, startPoint y: 155, endPoint x: 383, endPoint y: 99, distance: 56.4
click at [383, 99] on div at bounding box center [379, 114] width 91 height 203
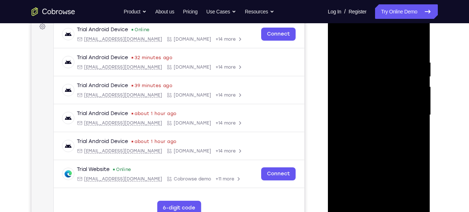
click at [340, 43] on div at bounding box center [379, 114] width 91 height 203
drag, startPoint x: 338, startPoint y: 44, endPoint x: 655, endPoint y: 79, distance: 319.3
click at [338, 44] on div at bounding box center [379, 114] width 91 height 203
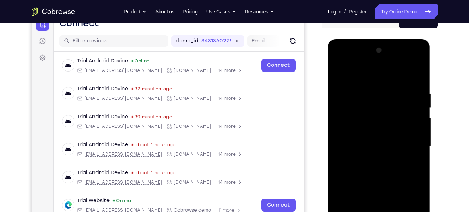
scroll to position [138, 0]
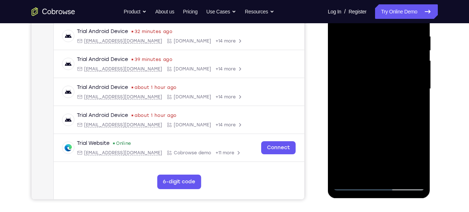
click at [395, 174] on div at bounding box center [379, 88] width 91 height 203
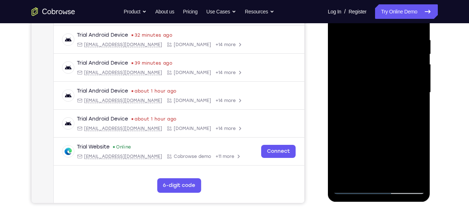
drag, startPoint x: 382, startPoint y: 135, endPoint x: 375, endPoint y: 37, distance: 97.5
click at [375, 37] on div at bounding box center [379, 92] width 91 height 203
drag, startPoint x: 384, startPoint y: 135, endPoint x: 375, endPoint y: 73, distance: 62.0
click at [375, 73] on div at bounding box center [379, 92] width 91 height 203
drag, startPoint x: 382, startPoint y: 132, endPoint x: 381, endPoint y: 69, distance: 62.8
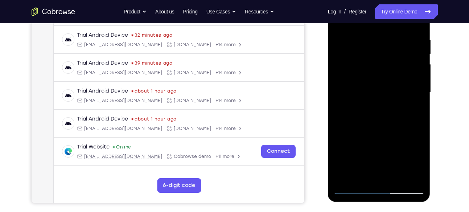
click at [381, 69] on div at bounding box center [379, 92] width 91 height 203
drag, startPoint x: 392, startPoint y: 154, endPoint x: 388, endPoint y: 99, distance: 55.0
click at [388, 99] on div at bounding box center [379, 92] width 91 height 203
drag, startPoint x: 387, startPoint y: 156, endPoint x: 388, endPoint y: 102, distance: 53.7
click at [388, 102] on div at bounding box center [379, 92] width 91 height 203
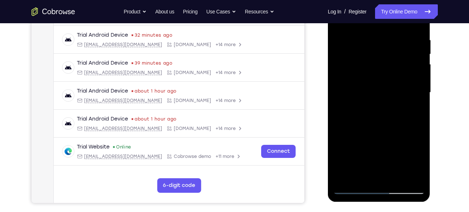
drag, startPoint x: 393, startPoint y: 155, endPoint x: 389, endPoint y: 106, distance: 49.5
click at [389, 106] on div at bounding box center [379, 92] width 91 height 203
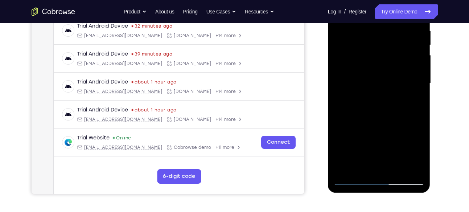
scroll to position [119, 0]
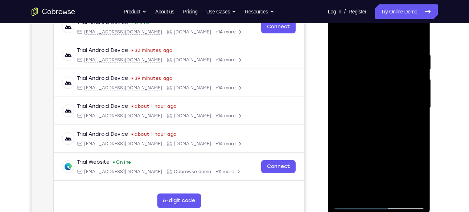
drag, startPoint x: 368, startPoint y: 164, endPoint x: 358, endPoint y: 127, distance: 38.3
click at [358, 127] on div at bounding box center [379, 107] width 91 height 203
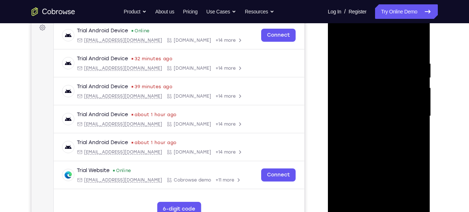
scroll to position [138, 0]
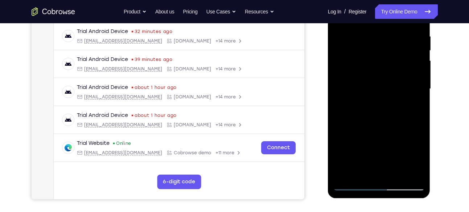
click at [411, 3] on div at bounding box center [379, 88] width 91 height 203
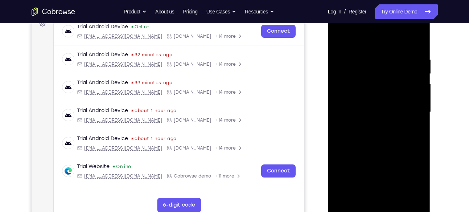
click at [355, 41] on div at bounding box center [379, 112] width 91 height 203
click at [348, 96] on div at bounding box center [379, 112] width 91 height 203
click at [372, 116] on div at bounding box center [379, 112] width 91 height 203
click at [379, 169] on div at bounding box center [379, 112] width 91 height 203
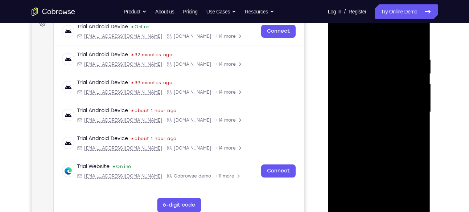
click at [362, 106] on div at bounding box center [379, 112] width 91 height 203
click at [378, 169] on div at bounding box center [379, 112] width 91 height 203
click at [367, 92] on div at bounding box center [379, 112] width 91 height 203
click at [417, 181] on div at bounding box center [379, 112] width 91 height 203
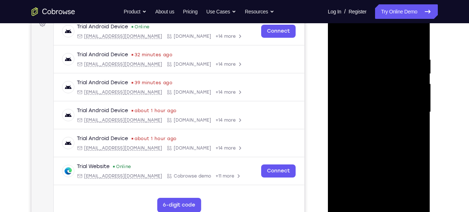
scroll to position [110, 0]
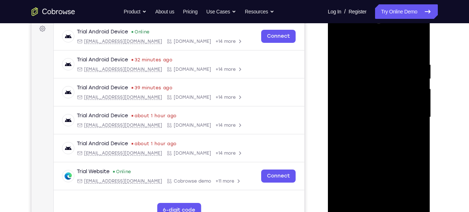
click at [370, 97] on div at bounding box center [379, 117] width 91 height 203
click at [379, 123] on div at bounding box center [379, 117] width 91 height 203
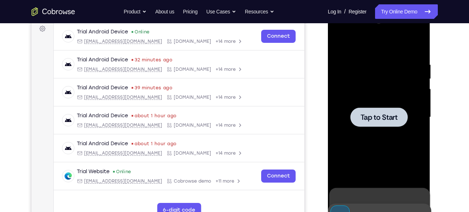
click at [376, 119] on span "Tap to Start" at bounding box center [379, 117] width 37 height 7
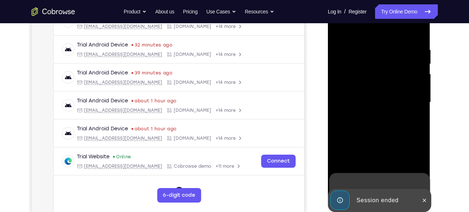
scroll to position [144, 0]
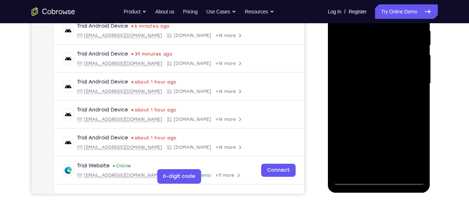
click at [426, 183] on div "Online web based iOS Simulators and Android Emulators. Run iPhone, iPad, Mobile…" at bounding box center [379, 85] width 103 height 218
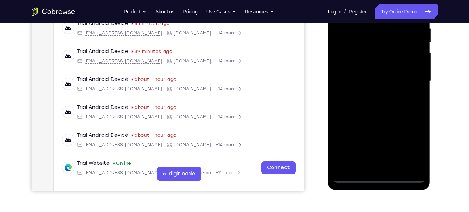
click at [378, 174] on div at bounding box center [379, 80] width 91 height 203
click at [378, 177] on div at bounding box center [379, 80] width 91 height 203
click at [412, 152] on div at bounding box center [379, 80] width 91 height 203
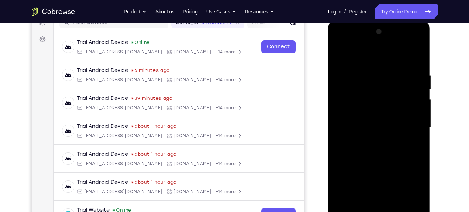
scroll to position [99, 0]
click at [343, 41] on div at bounding box center [379, 127] width 91 height 203
click at [344, 105] on div at bounding box center [379, 127] width 91 height 203
click at [363, 127] on div at bounding box center [379, 127] width 91 height 203
click at [364, 130] on div at bounding box center [379, 127] width 91 height 203
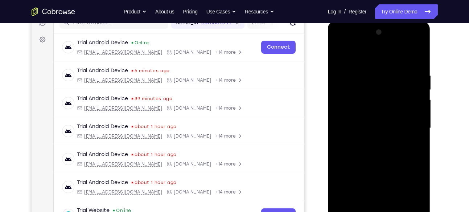
click at [349, 105] on div at bounding box center [379, 127] width 91 height 203
click at [417, 199] on div at bounding box center [379, 127] width 91 height 203
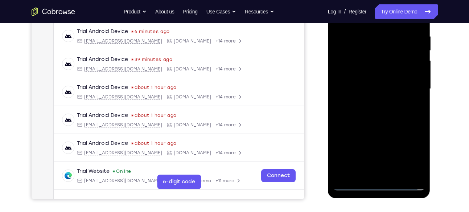
click at [367, 69] on div at bounding box center [379, 88] width 91 height 203
click at [419, 161] on div at bounding box center [379, 88] width 91 height 203
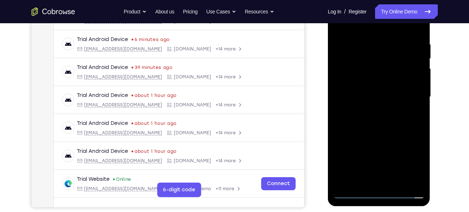
click at [379, 155] on div at bounding box center [379, 96] width 91 height 203
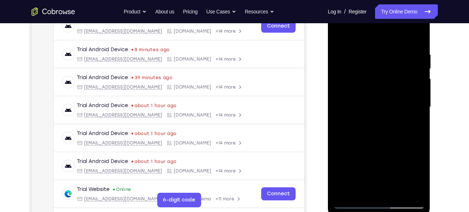
scroll to position [120, 0]
click at [416, 86] on div at bounding box center [379, 107] width 91 height 203
click at [416, 177] on div at bounding box center [379, 107] width 91 height 203
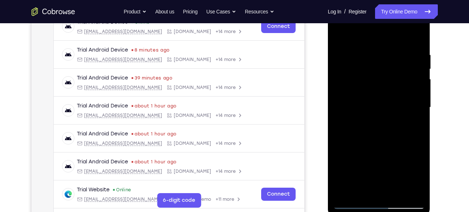
click at [416, 177] on div at bounding box center [379, 107] width 91 height 203
click at [416, 87] on div at bounding box center [379, 107] width 91 height 203
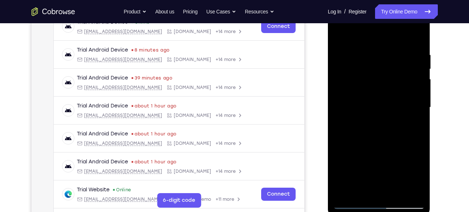
click at [416, 87] on div at bounding box center [379, 107] width 91 height 203
click at [378, 166] on div at bounding box center [379, 107] width 91 height 203
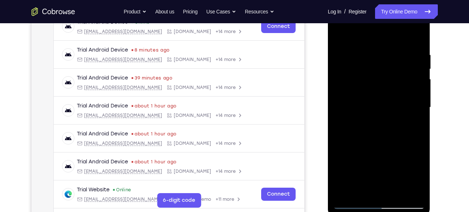
scroll to position [96, 0]
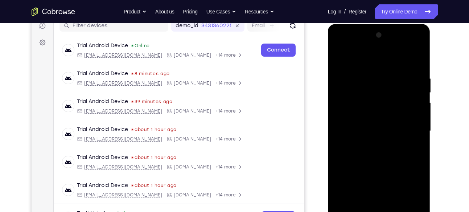
click at [371, 126] on div at bounding box center [379, 130] width 91 height 203
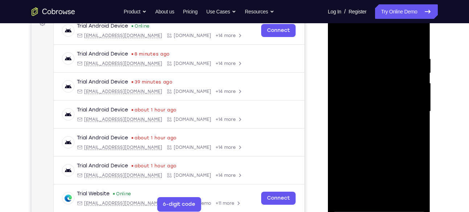
click at [364, 104] on div at bounding box center [379, 111] width 91 height 203
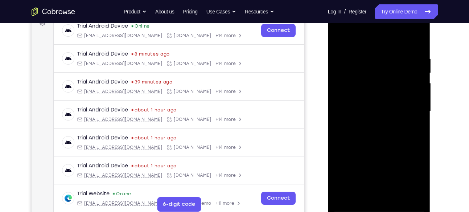
click at [364, 104] on div at bounding box center [379, 111] width 91 height 203
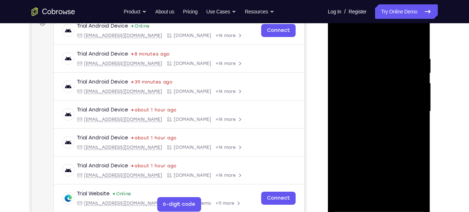
click at [364, 104] on div at bounding box center [379, 111] width 91 height 203
drag, startPoint x: 364, startPoint y: 104, endPoint x: 572, endPoint y: 7, distance: 229.1
click at [364, 104] on div at bounding box center [379, 111] width 91 height 203
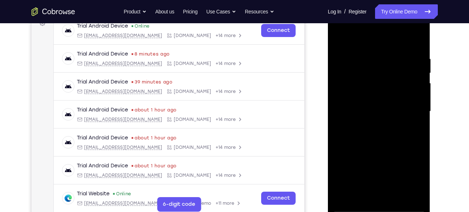
drag, startPoint x: 572, startPoint y: 7, endPoint x: 364, endPoint y: 104, distance: 229.1
click at [364, 104] on div at bounding box center [379, 111] width 91 height 203
click at [352, 107] on div at bounding box center [379, 111] width 91 height 203
click at [379, 170] on div at bounding box center [379, 111] width 91 height 203
drag, startPoint x: 379, startPoint y: 170, endPoint x: 650, endPoint y: 51, distance: 295.8
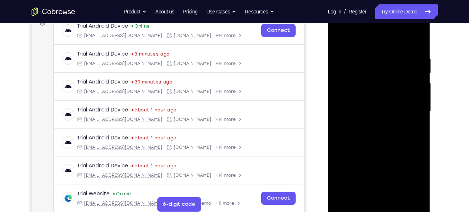
click at [379, 170] on div at bounding box center [379, 111] width 91 height 203
click at [360, 108] on div at bounding box center [379, 111] width 91 height 203
click at [355, 108] on div at bounding box center [379, 111] width 91 height 203
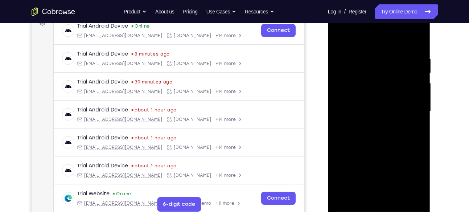
click at [355, 108] on div at bounding box center [379, 111] width 91 height 203
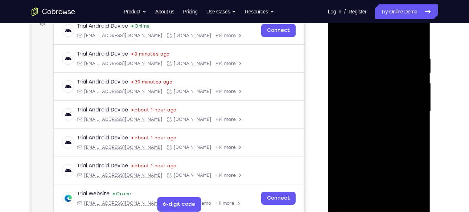
click at [355, 108] on div at bounding box center [379, 111] width 91 height 203
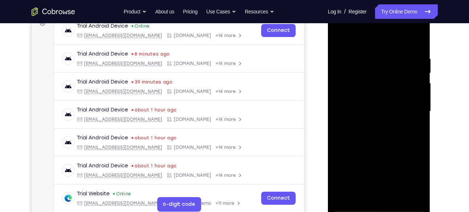
click at [355, 108] on div at bounding box center [379, 111] width 91 height 203
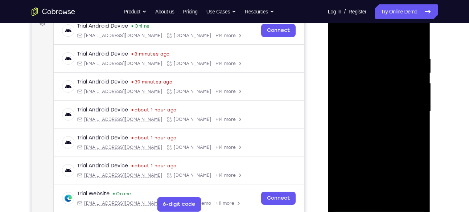
click at [355, 108] on div at bounding box center [379, 111] width 91 height 203
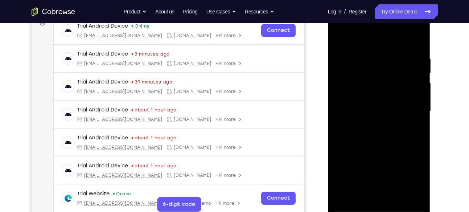
click at [355, 108] on div at bounding box center [379, 111] width 91 height 203
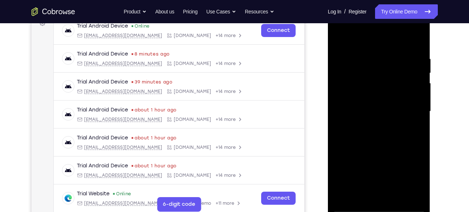
click at [355, 108] on div at bounding box center [379, 111] width 91 height 203
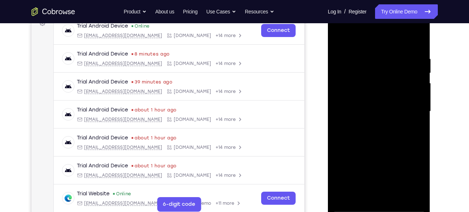
click at [355, 108] on div at bounding box center [379, 111] width 91 height 203
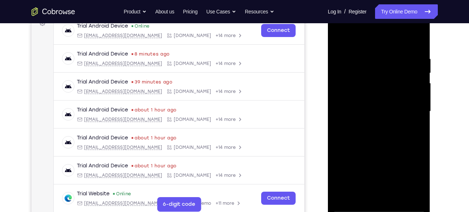
click at [355, 108] on div at bounding box center [379, 111] width 91 height 203
click at [343, 108] on div at bounding box center [379, 111] width 91 height 203
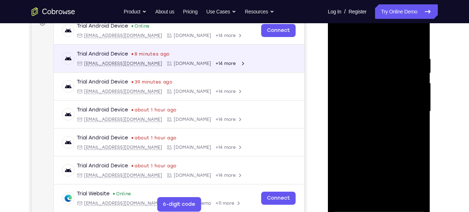
scroll to position [126, 0]
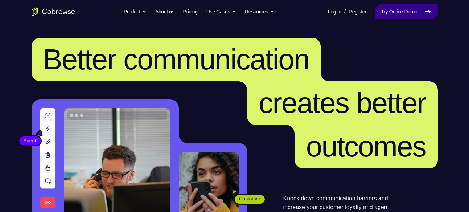
click at [400, 16] on link "Try Online Demo" at bounding box center [406, 11] width 62 height 15
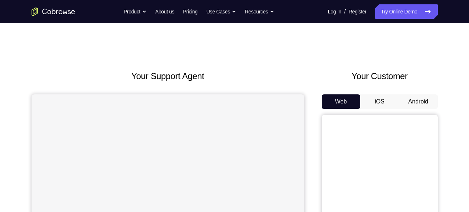
click at [422, 98] on button "Android" at bounding box center [418, 101] width 39 height 15
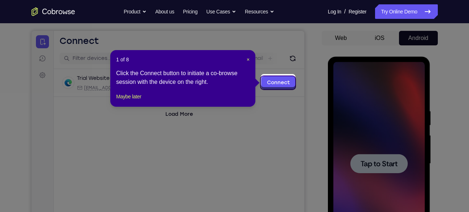
scroll to position [63, 0]
click at [247, 58] on span "×" at bounding box center [248, 60] width 3 height 6
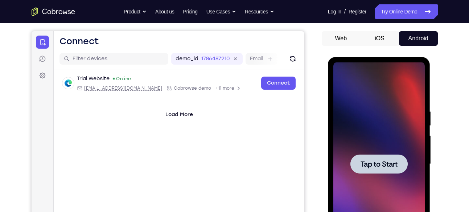
click at [379, 168] on span "Tap to Start" at bounding box center [379, 163] width 37 height 7
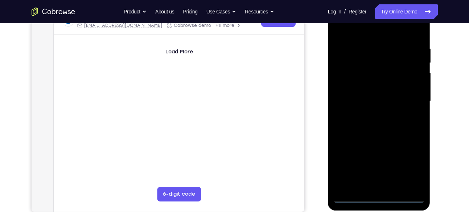
scroll to position [128, 0]
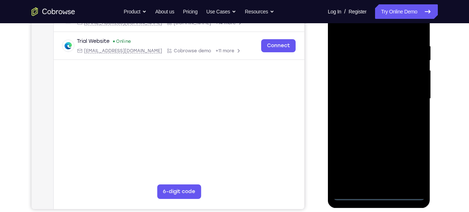
click at [382, 194] on div at bounding box center [379, 98] width 91 height 203
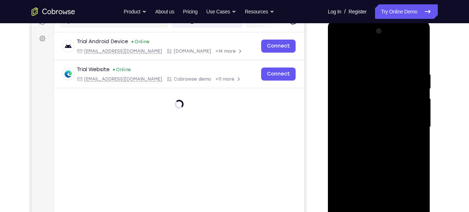
scroll to position [100, 0]
click at [407, 188] on div at bounding box center [379, 127] width 91 height 203
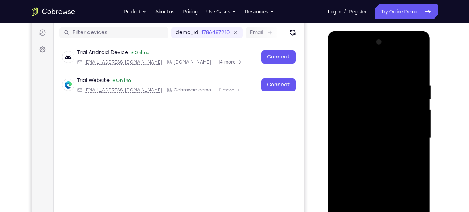
scroll to position [89, 0]
click at [343, 57] on div at bounding box center [379, 138] width 91 height 203
click at [355, 118] on div at bounding box center [379, 138] width 91 height 203
click at [383, 139] on div at bounding box center [379, 138] width 91 height 203
click at [380, 198] on div at bounding box center [379, 138] width 91 height 203
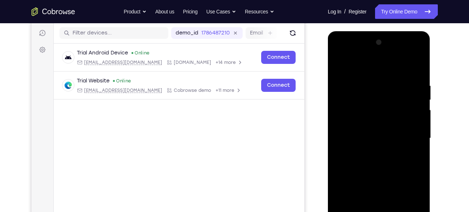
click at [380, 198] on div at bounding box center [379, 138] width 91 height 203
click at [372, 136] on div at bounding box center [379, 138] width 91 height 203
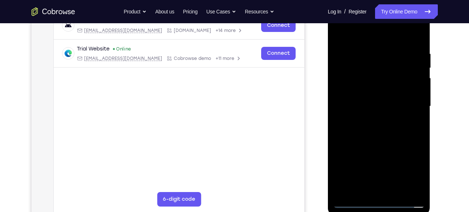
scroll to position [121, 0]
click at [379, 161] on div at bounding box center [379, 105] width 91 height 203
click at [379, 114] on div at bounding box center [379, 105] width 91 height 203
click at [377, 126] on div at bounding box center [379, 105] width 91 height 203
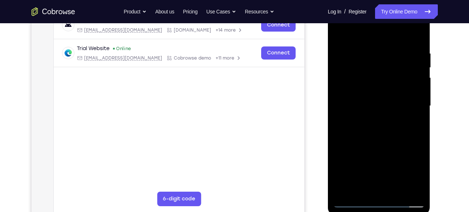
click at [418, 101] on div at bounding box center [379, 105] width 91 height 203
click at [374, 113] on div at bounding box center [379, 105] width 91 height 203
click at [411, 33] on div at bounding box center [379, 105] width 91 height 203
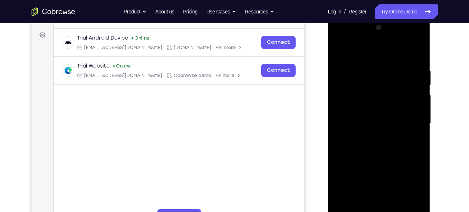
scroll to position [103, 0]
click at [373, 143] on div at bounding box center [379, 123] width 91 height 203
click at [396, 128] on div at bounding box center [379, 123] width 91 height 203
click at [368, 137] on div at bounding box center [379, 123] width 91 height 203
click at [361, 102] on div at bounding box center [379, 123] width 91 height 203
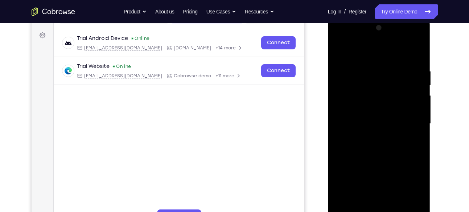
click at [373, 129] on div at bounding box center [379, 123] width 91 height 203
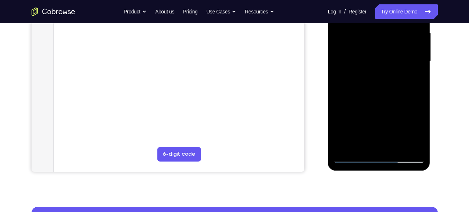
scroll to position [166, 0]
click at [400, 58] on div at bounding box center [379, 61] width 91 height 203
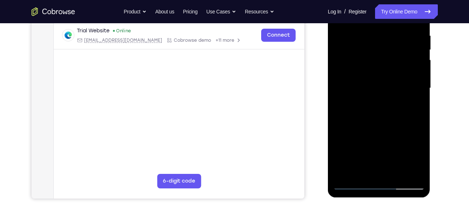
scroll to position [150, 0]
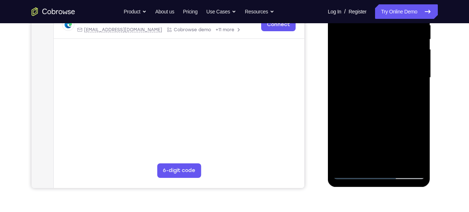
click at [382, 160] on div at bounding box center [379, 77] width 91 height 203
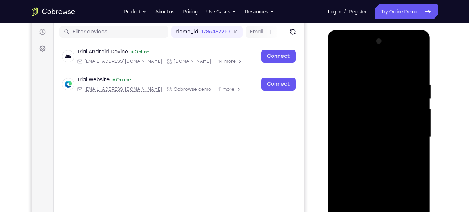
scroll to position [89, 0]
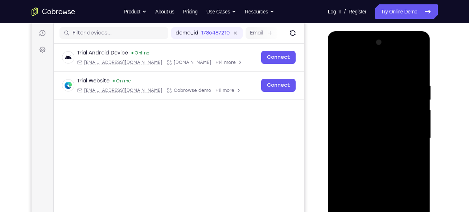
click at [360, 75] on div at bounding box center [379, 138] width 91 height 203
click at [339, 101] on div at bounding box center [379, 138] width 91 height 203
drag, startPoint x: 401, startPoint y: 138, endPoint x: 401, endPoint y: 99, distance: 38.5
click at [401, 99] on div at bounding box center [379, 138] width 91 height 203
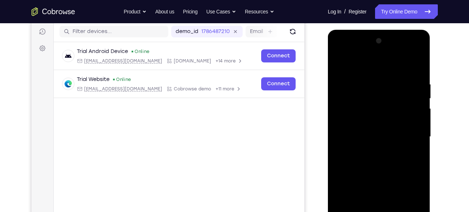
scroll to position [90, 0]
drag, startPoint x: 389, startPoint y: 152, endPoint x: 392, endPoint y: 107, distance: 45.5
click at [392, 107] on div at bounding box center [379, 137] width 91 height 203
drag, startPoint x: 406, startPoint y: 121, endPoint x: 389, endPoint y: 214, distance: 95.2
click at [389, 212] on div at bounding box center [379, 137] width 91 height 203
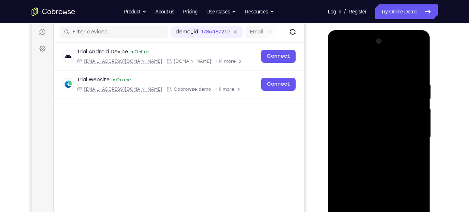
drag, startPoint x: 397, startPoint y: 120, endPoint x: 392, endPoint y: 178, distance: 58.3
click at [392, 178] on div at bounding box center [379, 137] width 91 height 203
drag, startPoint x: 398, startPoint y: 103, endPoint x: 388, endPoint y: 169, distance: 67.3
click at [388, 169] on div at bounding box center [379, 137] width 91 height 203
click at [373, 158] on div at bounding box center [379, 137] width 91 height 203
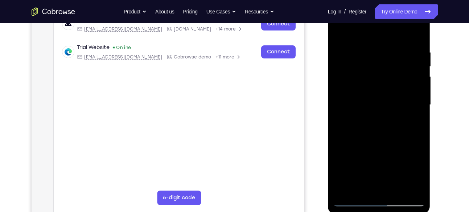
scroll to position [126, 0]
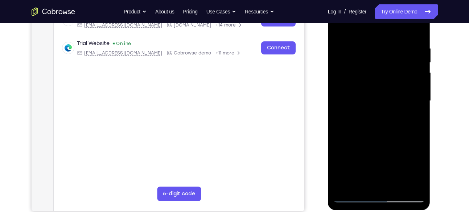
click at [421, 105] on div at bounding box center [379, 100] width 91 height 203
click at [419, 106] on div at bounding box center [379, 100] width 91 height 203
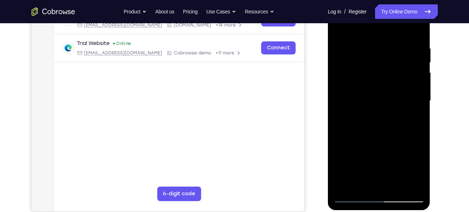
click at [419, 106] on div at bounding box center [379, 100] width 91 height 203
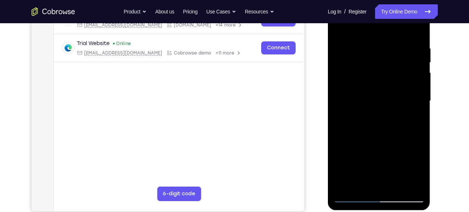
click at [421, 32] on div at bounding box center [379, 100] width 91 height 203
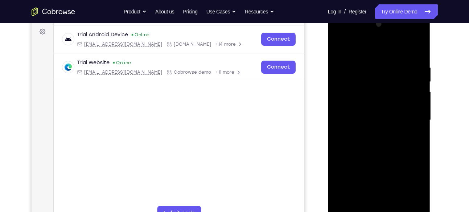
click at [340, 48] on div at bounding box center [379, 120] width 91 height 203
click at [358, 50] on div at bounding box center [379, 120] width 91 height 203
click at [351, 83] on div at bounding box center [379, 120] width 91 height 203
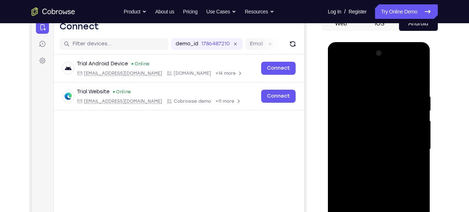
scroll to position [64, 0]
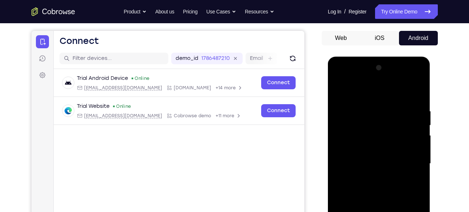
click at [340, 90] on div at bounding box center [379, 163] width 91 height 203
click at [402, 97] on div at bounding box center [379, 163] width 91 height 203
click at [342, 91] on div at bounding box center [379, 163] width 91 height 203
click at [416, 78] on div at bounding box center [379, 163] width 91 height 203
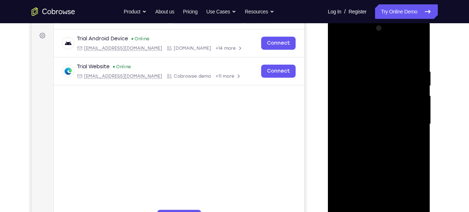
scroll to position [103, 0]
click at [392, 176] on div at bounding box center [379, 123] width 91 height 203
click at [412, 135] on div at bounding box center [379, 123] width 91 height 203
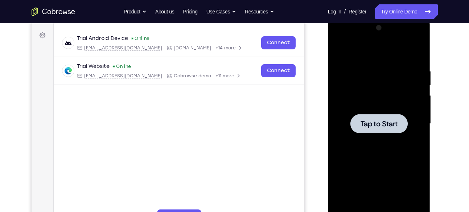
click at [375, 122] on span "Tap to Start" at bounding box center [379, 123] width 37 height 7
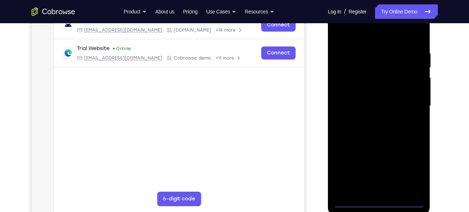
scroll to position [122, 0]
click at [382, 200] on div at bounding box center [379, 105] width 91 height 203
click at [415, 178] on div at bounding box center [379, 105] width 91 height 203
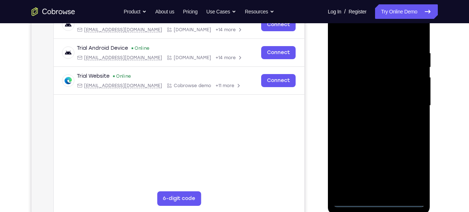
scroll to position [102, 0]
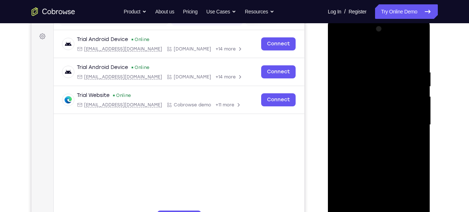
click at [342, 40] on div at bounding box center [379, 124] width 91 height 203
click at [408, 124] on div at bounding box center [379, 124] width 91 height 203
click at [372, 138] on div at bounding box center [379, 124] width 91 height 203
click at [380, 115] on div at bounding box center [379, 124] width 91 height 203
click at [379, 183] on div at bounding box center [379, 124] width 91 height 203
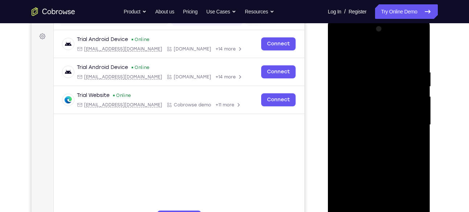
click at [364, 111] on div at bounding box center [379, 124] width 91 height 203
click at [372, 122] on div at bounding box center [379, 124] width 91 height 203
click at [419, 66] on div at bounding box center [379, 124] width 91 height 203
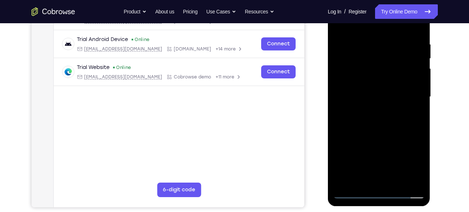
scroll to position [131, 0]
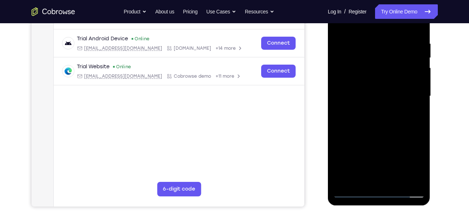
click at [417, 184] on div at bounding box center [379, 96] width 91 height 203
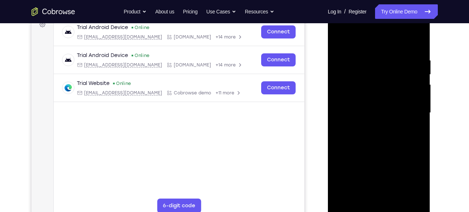
click at [413, 38] on div at bounding box center [379, 112] width 91 height 203
click at [418, 41] on div at bounding box center [379, 112] width 91 height 203
click at [338, 39] on div at bounding box center [379, 112] width 91 height 203
click at [364, 197] on div at bounding box center [379, 112] width 91 height 203
click at [364, 38] on div at bounding box center [379, 112] width 91 height 203
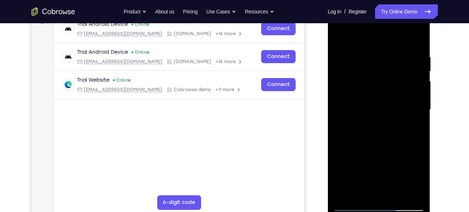
scroll to position [116, 0]
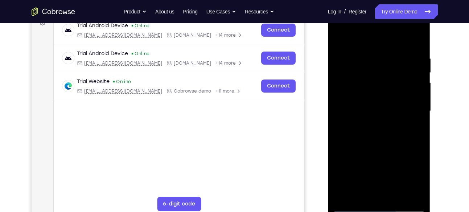
click at [342, 49] on div at bounding box center [379, 110] width 91 height 203
click at [403, 97] on div at bounding box center [379, 110] width 91 height 203
click at [338, 35] on div at bounding box center [379, 110] width 91 height 203
click at [374, 91] on div at bounding box center [379, 110] width 91 height 203
click at [365, 89] on div at bounding box center [379, 110] width 91 height 203
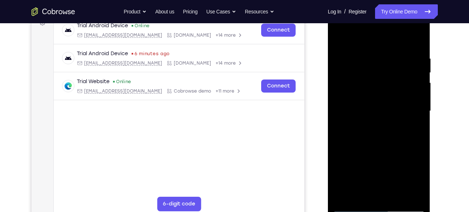
click at [411, 61] on div at bounding box center [379, 110] width 91 height 203
click at [412, 62] on div at bounding box center [379, 110] width 91 height 203
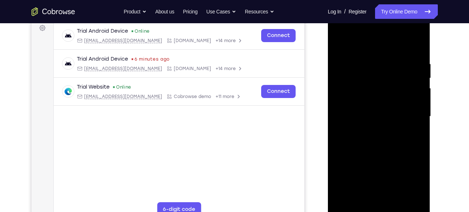
scroll to position [110, 0]
click at [410, 31] on div at bounding box center [379, 117] width 91 height 203
click at [369, 62] on div at bounding box center [379, 117] width 91 height 203
click at [347, 84] on div at bounding box center [379, 117] width 91 height 203
click at [399, 103] on div at bounding box center [379, 117] width 91 height 203
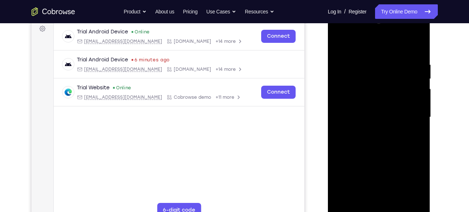
click at [340, 42] on div at bounding box center [379, 117] width 91 height 203
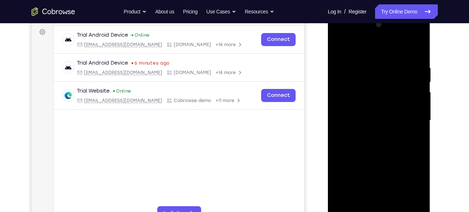
scroll to position [106, 0]
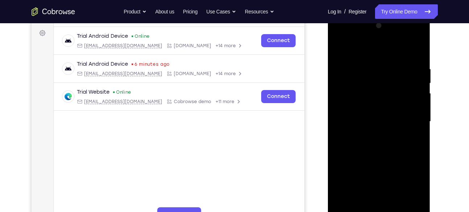
click at [339, 48] on div at bounding box center [379, 121] width 91 height 203
click at [414, 47] on div at bounding box center [379, 121] width 91 height 203
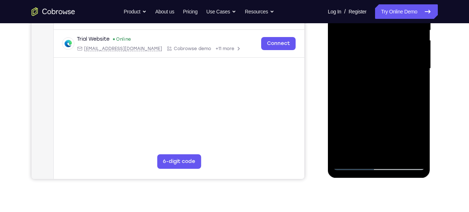
scroll to position [163, 0]
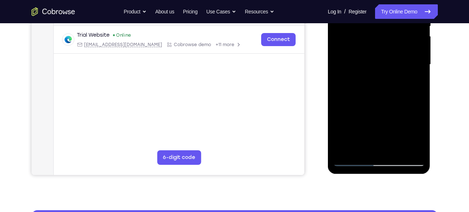
click at [398, 147] on div at bounding box center [379, 64] width 91 height 203
click at [383, 103] on div at bounding box center [379, 64] width 91 height 203
drag, startPoint x: 383, startPoint y: 135, endPoint x: 371, endPoint y: 79, distance: 57.4
click at [371, 79] on div at bounding box center [379, 64] width 91 height 203
drag, startPoint x: 387, startPoint y: 114, endPoint x: 383, endPoint y: 66, distance: 48.1
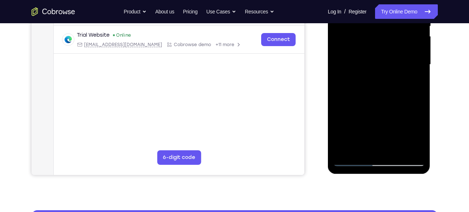
click at [383, 66] on div at bounding box center [379, 64] width 91 height 203
drag, startPoint x: 387, startPoint y: 113, endPoint x: 386, endPoint y: 71, distance: 42.5
drag, startPoint x: 58, startPoint y: 113, endPoint x: 432, endPoint y: 121, distance: 373.9
click at [432, 121] on div at bounding box center [380, 63] width 116 height 223
drag, startPoint x: 392, startPoint y: 116, endPoint x: 390, endPoint y: 62, distance: 54.5
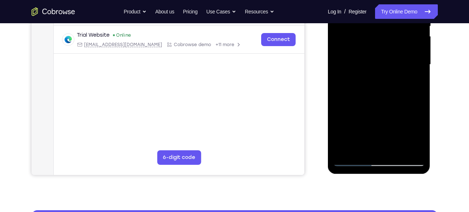
click at [390, 62] on div at bounding box center [379, 64] width 91 height 203
drag, startPoint x: 386, startPoint y: 119, endPoint x: 384, endPoint y: 77, distance: 42.5
click at [384, 77] on div at bounding box center [379, 64] width 91 height 203
drag, startPoint x: 396, startPoint y: 122, endPoint x: 392, endPoint y: 66, distance: 56.1
click at [392, 66] on div at bounding box center [379, 64] width 91 height 203
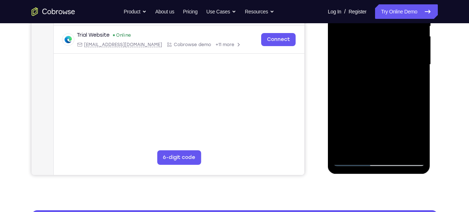
drag, startPoint x: 383, startPoint y: 118, endPoint x: 384, endPoint y: 62, distance: 56.3
click at [384, 62] on div at bounding box center [379, 64] width 91 height 203
drag, startPoint x: 387, startPoint y: 122, endPoint x: 387, endPoint y: 66, distance: 55.5
click at [387, 66] on div at bounding box center [379, 64] width 91 height 203
drag, startPoint x: 387, startPoint y: 128, endPoint x: 388, endPoint y: 72, distance: 55.9
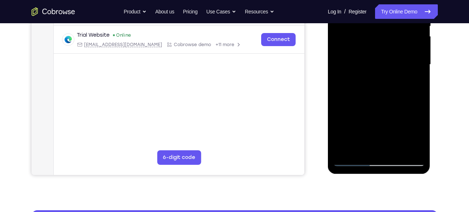
click at [388, 72] on div at bounding box center [379, 64] width 91 height 203
drag, startPoint x: 388, startPoint y: 110, endPoint x: 392, endPoint y: 56, distance: 54.6
click at [392, 56] on div at bounding box center [379, 64] width 91 height 203
drag, startPoint x: 393, startPoint y: 83, endPoint x: 353, endPoint y: 198, distance: 121.7
click at [353, 175] on html "Online web based iOS Simulators and Android Emulators. Run iPhone, iPad, Mobile…" at bounding box center [379, 67] width 103 height 218
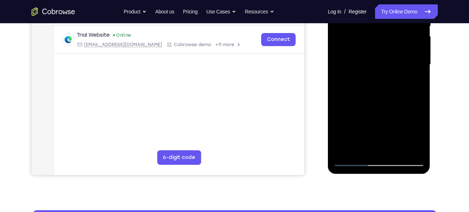
drag, startPoint x: 364, startPoint y: 96, endPoint x: 363, endPoint y: 184, distance: 87.9
click at [363, 175] on html "Online web based iOS Simulators and Android Emulators. Run iPhone, iPad, Mobile…" at bounding box center [379, 67] width 103 height 218
drag, startPoint x: 376, startPoint y: 82, endPoint x: 369, endPoint y: 190, distance: 108.4
click at [369, 175] on html "Online web based iOS Simulators and Android Emulators. Run iPhone, iPad, Mobile…" at bounding box center [379, 67] width 103 height 218
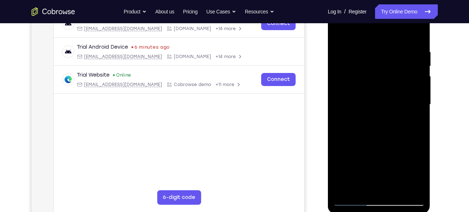
scroll to position [123, 0]
click at [367, 40] on div at bounding box center [379, 104] width 91 height 203
drag, startPoint x: 383, startPoint y: 87, endPoint x: 385, endPoint y: 36, distance: 51.2
click at [385, 36] on div at bounding box center [379, 104] width 91 height 203
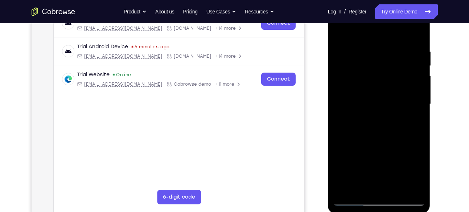
drag, startPoint x: 390, startPoint y: 95, endPoint x: 389, endPoint y: 61, distance: 33.8
click at [389, 61] on div at bounding box center [379, 104] width 91 height 203
drag, startPoint x: 386, startPoint y: 99, endPoint x: 385, endPoint y: 58, distance: 40.7
click at [385, 58] on div at bounding box center [379, 104] width 91 height 203
drag, startPoint x: 392, startPoint y: 92, endPoint x: 391, endPoint y: 47, distance: 45.0
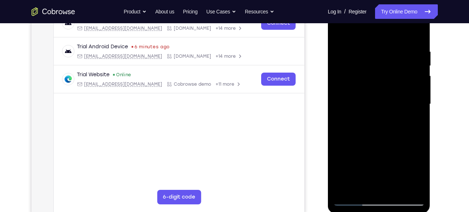
click at [391, 47] on div at bounding box center [379, 104] width 91 height 203
drag, startPoint x: 387, startPoint y: 93, endPoint x: 385, endPoint y: 53, distance: 39.6
click at [385, 53] on div at bounding box center [379, 104] width 91 height 203
drag, startPoint x: 385, startPoint y: 99, endPoint x: 387, endPoint y: 57, distance: 41.4
click at [387, 57] on div at bounding box center [379, 104] width 91 height 203
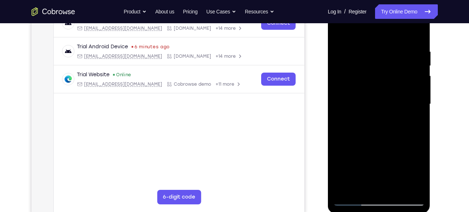
drag, startPoint x: 395, startPoint y: 73, endPoint x: 388, endPoint y: 166, distance: 93.1
click at [388, 166] on div at bounding box center [379, 104] width 91 height 203
drag, startPoint x: 389, startPoint y: 81, endPoint x: 368, endPoint y: 194, distance: 115.6
click at [368, 194] on div at bounding box center [379, 104] width 91 height 203
click at [356, 87] on div at bounding box center [379, 104] width 91 height 203
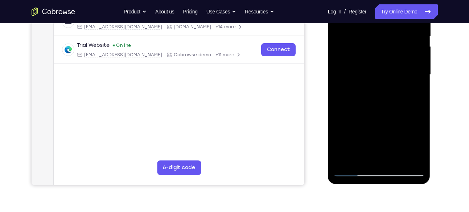
scroll to position [153, 0]
click at [390, 130] on div at bounding box center [379, 74] width 91 height 203
click at [419, 91] on div at bounding box center [379, 74] width 91 height 203
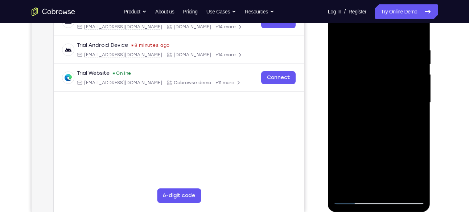
scroll to position [124, 0]
click at [339, 32] on div at bounding box center [379, 102] width 91 height 203
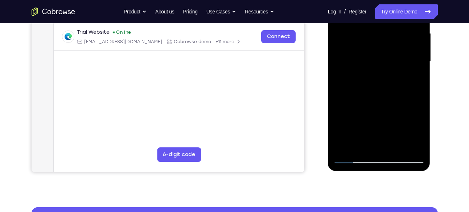
scroll to position [166, 0]
drag, startPoint x: 380, startPoint y: 118, endPoint x: 384, endPoint y: 62, distance: 55.3
click at [384, 62] on div at bounding box center [379, 61] width 91 height 203
drag, startPoint x: 385, startPoint y: 133, endPoint x: 387, endPoint y: 69, distance: 63.9
drag, startPoint x: 59, startPoint y: 115, endPoint x: 444, endPoint y: 120, distance: 384.8
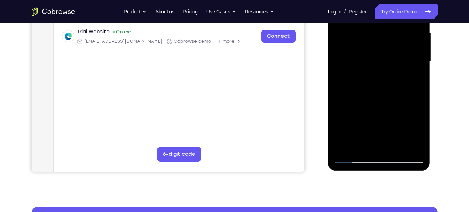
click at [444, 120] on div "Your Support Agent Your Customer Web iOS Android Next Steps We’d be happy to gi…" at bounding box center [235, 96] width 465 height 479
drag, startPoint x: 393, startPoint y: 109, endPoint x: 391, endPoint y: 60, distance: 49.0
click at [391, 60] on div at bounding box center [379, 61] width 91 height 203
drag, startPoint x: 396, startPoint y: 112, endPoint x: 392, endPoint y: 70, distance: 41.5
click at [392, 70] on div at bounding box center [379, 61] width 91 height 203
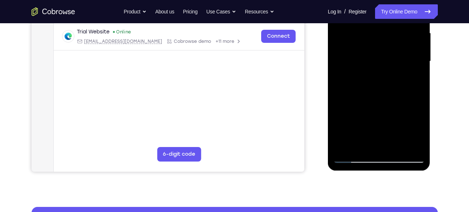
drag, startPoint x: 395, startPoint y: 119, endPoint x: 393, endPoint y: 65, distance: 54.5
click at [393, 65] on div at bounding box center [379, 61] width 91 height 203
drag, startPoint x: 394, startPoint y: 117, endPoint x: 393, endPoint y: 75, distance: 41.0
click at [393, 75] on div at bounding box center [379, 61] width 91 height 203
drag, startPoint x: 389, startPoint y: 109, endPoint x: 388, endPoint y: 74, distance: 35.2
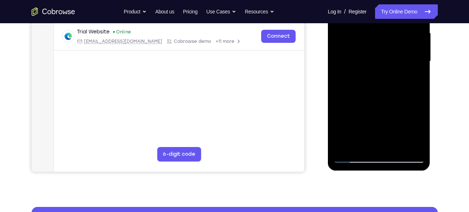
click at [388, 74] on div at bounding box center [379, 61] width 91 height 203
drag, startPoint x: 397, startPoint y: 107, endPoint x: 393, endPoint y: 60, distance: 47.4
drag, startPoint x: 65, startPoint y: 106, endPoint x: 444, endPoint y: 121, distance: 378.9
click at [444, 121] on div "Your Support Agent Your Customer Web iOS Android Next Steps We’d be happy to gi…" at bounding box center [235, 96] width 465 height 479
drag, startPoint x: 381, startPoint y: 113, endPoint x: 375, endPoint y: 74, distance: 38.9
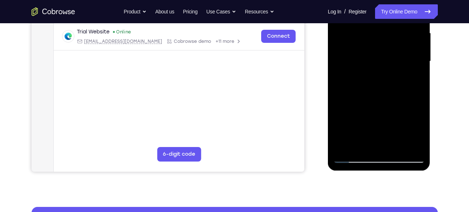
click at [375, 74] on div at bounding box center [379, 61] width 91 height 203
click at [358, 133] on div at bounding box center [379, 61] width 91 height 203
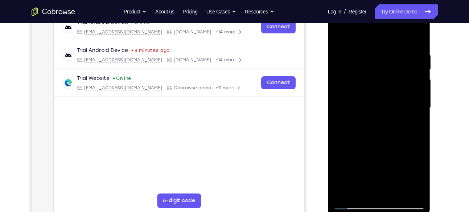
scroll to position [118, 0]
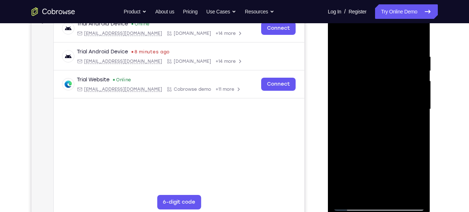
click at [353, 37] on div at bounding box center [379, 109] width 91 height 203
click at [348, 195] on div at bounding box center [379, 109] width 91 height 203
click at [397, 194] on div at bounding box center [379, 109] width 91 height 203
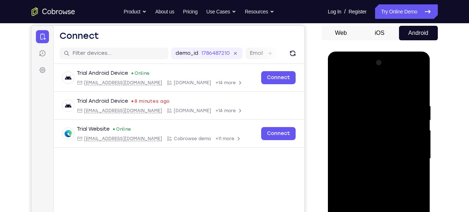
scroll to position [66, 0]
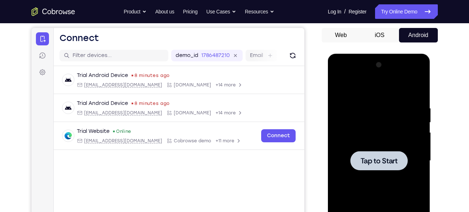
click at [376, 157] on span "Tap to Start" at bounding box center [379, 160] width 37 height 7
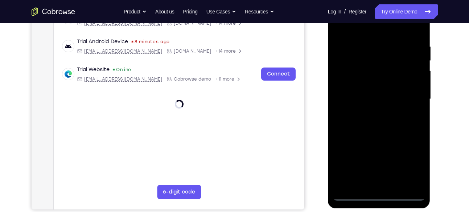
scroll to position [130, 0]
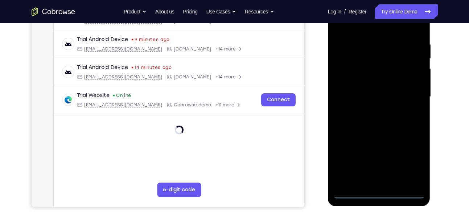
click at [378, 194] on div at bounding box center [379, 96] width 91 height 203
click at [412, 164] on div at bounding box center [379, 96] width 91 height 203
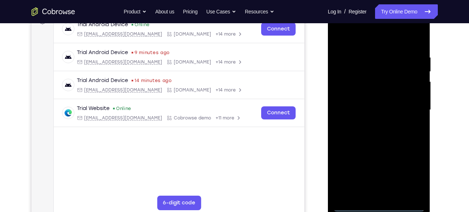
scroll to position [107, 0]
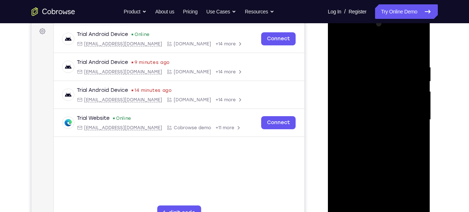
click at [343, 33] on div at bounding box center [379, 119] width 91 height 203
click at [408, 121] on div at bounding box center [379, 119] width 91 height 203
click at [371, 130] on div at bounding box center [379, 119] width 91 height 203
click at [376, 108] on div at bounding box center [379, 119] width 91 height 203
click at [379, 174] on div at bounding box center [379, 119] width 91 height 203
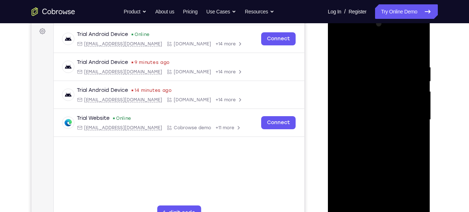
click at [418, 191] on div at bounding box center [379, 119] width 91 height 203
click at [372, 106] on div at bounding box center [379, 119] width 91 height 203
click at [372, 121] on div at bounding box center [379, 119] width 91 height 203
click at [378, 143] on div at bounding box center [379, 119] width 91 height 203
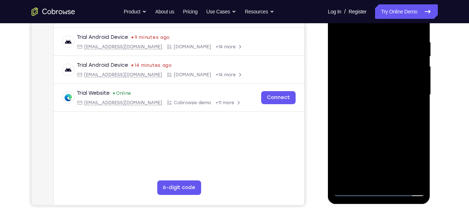
scroll to position [133, 0]
click at [418, 30] on div at bounding box center [379, 94] width 91 height 203
click at [420, 178] on div at bounding box center [379, 94] width 91 height 203
click at [395, 181] on div at bounding box center [379, 94] width 91 height 203
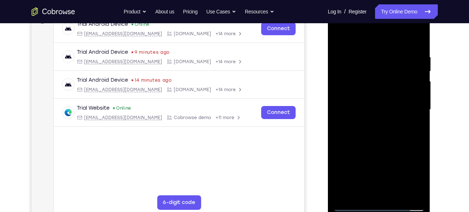
scroll to position [117, 0]
click at [379, 146] on div at bounding box center [379, 109] width 91 height 203
click at [366, 108] on div at bounding box center [379, 109] width 91 height 203
click at [411, 127] on div at bounding box center [379, 109] width 91 height 203
click at [340, 39] on div at bounding box center [379, 109] width 91 height 203
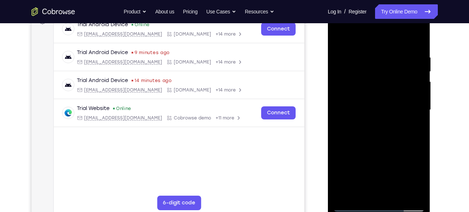
drag, startPoint x: 380, startPoint y: 146, endPoint x: 379, endPoint y: 77, distance: 68.6
click at [379, 77] on div at bounding box center [379, 109] width 91 height 203
drag, startPoint x: 389, startPoint y: 141, endPoint x: 384, endPoint y: 66, distance: 74.6
drag, startPoint x: 384, startPoint y: 66, endPoint x: 430, endPoint y: 142, distance: 88.1
click at [430, 142] on div at bounding box center [379, 111] width 103 height 216
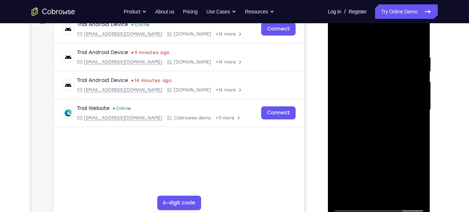
drag, startPoint x: 390, startPoint y: 150, endPoint x: 391, endPoint y: 93, distance: 56.6
drag, startPoint x: 391, startPoint y: 93, endPoint x: 396, endPoint y: 153, distance: 60.1
drag, startPoint x: 396, startPoint y: 153, endPoint x: 395, endPoint y: 85, distance: 68.2
click at [395, 85] on div at bounding box center [379, 109] width 91 height 203
drag, startPoint x: 391, startPoint y: 158, endPoint x: 389, endPoint y: 111, distance: 46.5
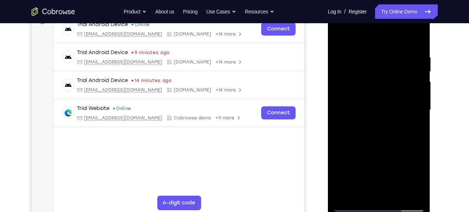
click at [389, 111] on div at bounding box center [379, 109] width 91 height 203
drag, startPoint x: 394, startPoint y: 168, endPoint x: 392, endPoint y: 115, distance: 53.0
click at [392, 115] on div at bounding box center [379, 109] width 91 height 203
drag, startPoint x: 393, startPoint y: 171, endPoint x: 393, endPoint y: 110, distance: 60.3
click at [393, 110] on div at bounding box center [379, 109] width 91 height 203
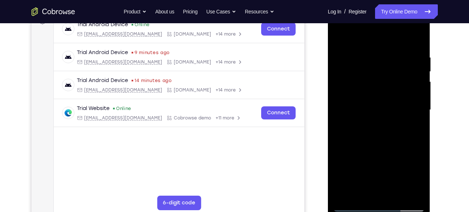
drag, startPoint x: 394, startPoint y: 162, endPoint x: 395, endPoint y: 114, distance: 47.2
drag, startPoint x: 67, startPoint y: 111, endPoint x: 445, endPoint y: 170, distance: 382.7
click at [445, 170] on div "Your Support Agent Your Customer Web iOS Android Next Steps We’d be happy to gi…" at bounding box center [235, 145] width 465 height 479
drag, startPoint x: 387, startPoint y: 159, endPoint x: 383, endPoint y: 93, distance: 66.5
click at [383, 93] on div at bounding box center [379, 109] width 91 height 203
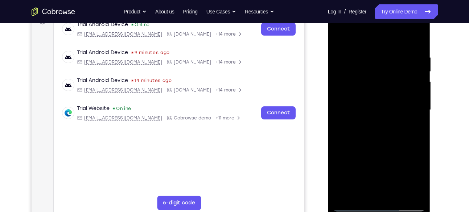
drag, startPoint x: 389, startPoint y: 182, endPoint x: 387, endPoint y: 124, distance: 58.1
click at [387, 124] on div at bounding box center [379, 109] width 91 height 203
drag, startPoint x: 391, startPoint y: 124, endPoint x: 390, endPoint y: 166, distance: 41.7
click at [390, 166] on div at bounding box center [379, 109] width 91 height 203
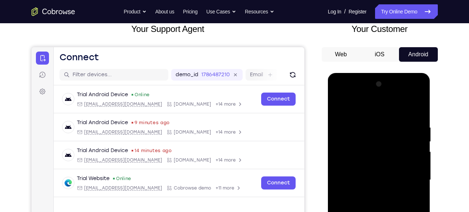
scroll to position [53, 0]
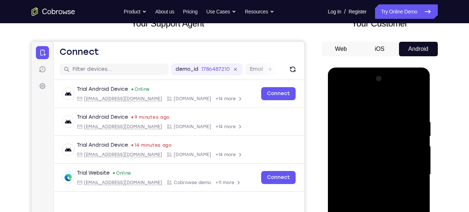
drag, startPoint x: 386, startPoint y: 187, endPoint x: 418, endPoint y: 132, distance: 63.9
click at [418, 132] on div at bounding box center [379, 174] width 91 height 203
click at [341, 101] on div at bounding box center [379, 174] width 91 height 203
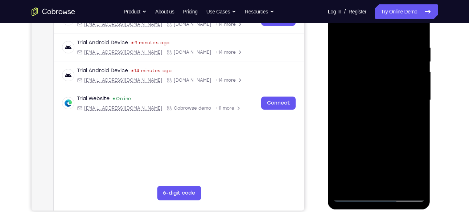
scroll to position [127, 0]
drag, startPoint x: 363, startPoint y: 54, endPoint x: 354, endPoint y: 230, distance: 176.3
click at [354, 211] on html "Online web based iOS Simulators and Android Emulators. Run iPhone, iPad, Mobile…" at bounding box center [379, 102] width 103 height 218
drag, startPoint x: 370, startPoint y: 117, endPoint x: 355, endPoint y: 230, distance: 113.9
click at [355, 211] on html "Online web based iOS Simulators and Android Emulators. Run iPhone, iPad, Mobile…" at bounding box center [379, 102] width 103 height 218
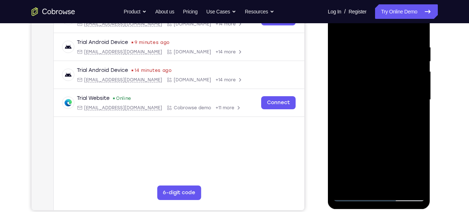
drag, startPoint x: 356, startPoint y: 151, endPoint x: 346, endPoint y: 230, distance: 79.8
click at [346, 211] on html "Online web based iOS Simulators and Android Emulators. Run iPhone, iPad, Mobile…" at bounding box center [379, 102] width 103 height 218
drag, startPoint x: 382, startPoint y: 82, endPoint x: 367, endPoint y: 230, distance: 148.9
click at [367, 211] on html "Online web based iOS Simulators and Android Emulators. Run iPhone, iPad, Mobile…" at bounding box center [379, 102] width 103 height 218
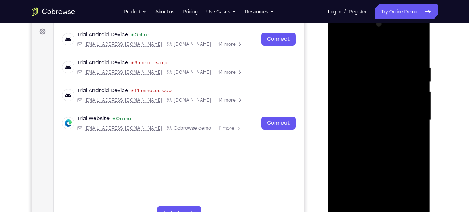
scroll to position [107, 0]
click at [341, 49] on div at bounding box center [379, 120] width 91 height 203
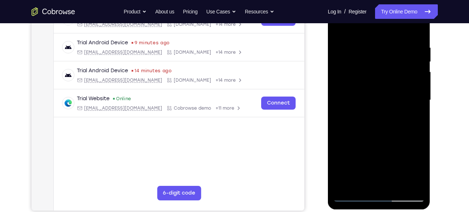
scroll to position [127, 0]
click at [421, 184] on div at bounding box center [379, 99] width 91 height 203
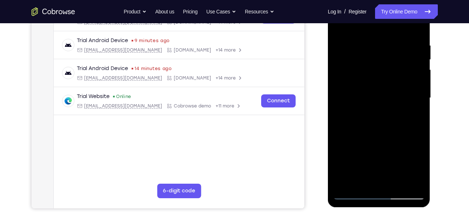
scroll to position [133, 0]
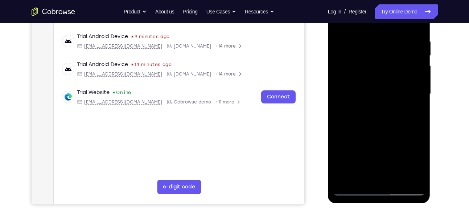
click at [363, 179] on div at bounding box center [379, 93] width 91 height 203
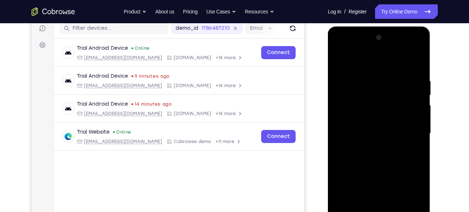
scroll to position [92, 0]
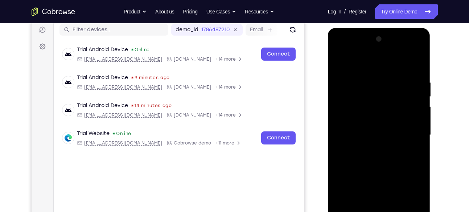
click at [375, 63] on div at bounding box center [379, 134] width 91 height 203
click at [363, 83] on div at bounding box center [379, 134] width 91 height 203
click at [403, 74] on div at bounding box center [379, 134] width 91 height 203
click at [382, 133] on div at bounding box center [379, 134] width 91 height 203
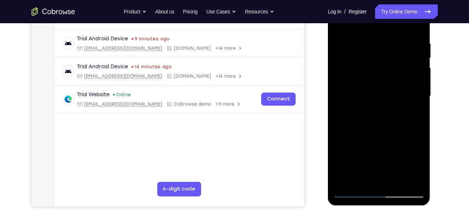
scroll to position [131, 0]
drag, startPoint x: 386, startPoint y: 139, endPoint x: 383, endPoint y: 65, distance: 74.8
click at [383, 65] on div at bounding box center [379, 95] width 91 height 203
click at [355, 159] on div at bounding box center [379, 95] width 91 height 203
click at [399, 183] on div at bounding box center [379, 95] width 91 height 203
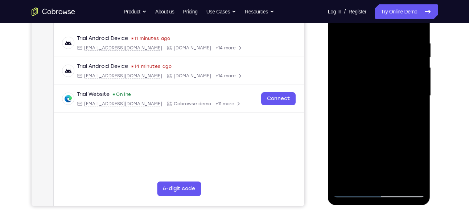
click at [367, 124] on div at bounding box center [379, 95] width 91 height 203
click at [365, 177] on div at bounding box center [379, 95] width 91 height 203
click at [379, 124] on div at bounding box center [379, 95] width 91 height 203
click at [412, 113] on div at bounding box center [379, 95] width 91 height 203
click at [388, 151] on div at bounding box center [379, 95] width 91 height 203
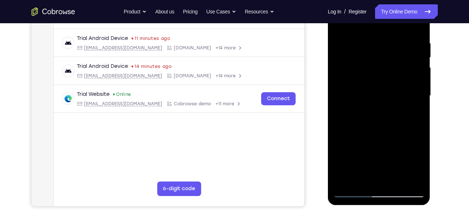
click at [345, 152] on div at bounding box center [379, 95] width 91 height 203
click at [382, 179] on div at bounding box center [379, 95] width 91 height 203
click at [355, 141] on div at bounding box center [379, 95] width 91 height 203
click at [387, 151] on div at bounding box center [379, 95] width 91 height 203
click at [412, 114] on div at bounding box center [379, 95] width 91 height 203
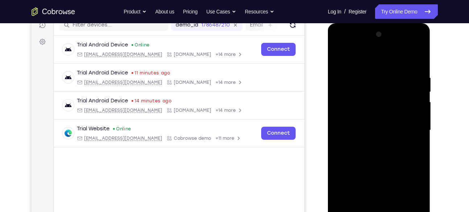
scroll to position [97, 0]
click at [340, 58] on div at bounding box center [379, 130] width 91 height 203
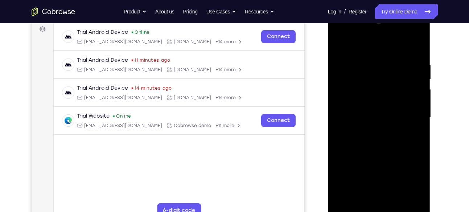
scroll to position [109, 0]
click at [342, 44] on div at bounding box center [379, 117] width 91 height 203
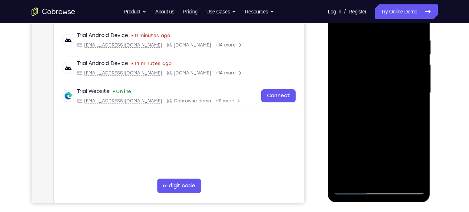
scroll to position [135, 0]
click at [411, 179] on div at bounding box center [379, 92] width 91 height 203
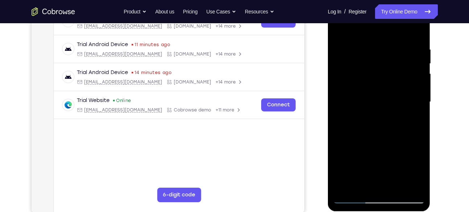
scroll to position [129, 0]
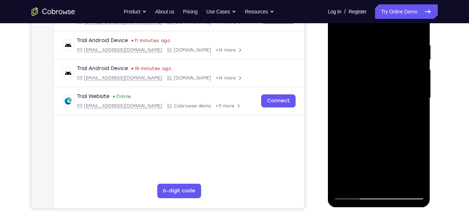
click at [348, 181] on div at bounding box center [379, 97] width 91 height 203
click at [347, 183] on div at bounding box center [379, 97] width 91 height 203
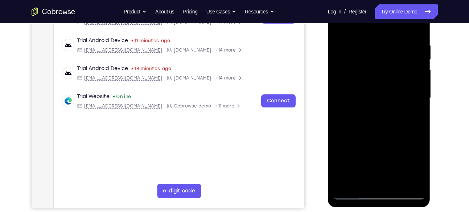
click at [347, 183] on div at bounding box center [379, 97] width 91 height 203
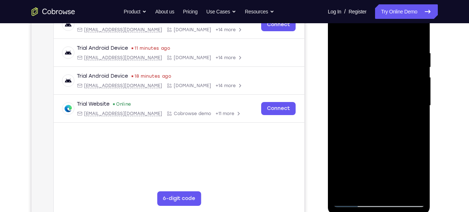
scroll to position [122, 0]
click at [419, 32] on div at bounding box center [379, 104] width 91 height 203
click at [340, 29] on div at bounding box center [379, 104] width 91 height 203
click at [346, 188] on div at bounding box center [379, 104] width 91 height 203
click at [398, 189] on div at bounding box center [379, 104] width 91 height 203
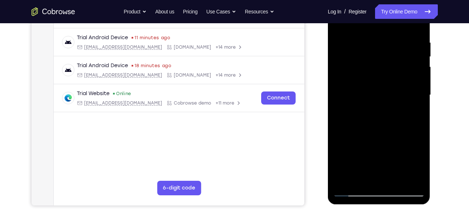
scroll to position [133, 0]
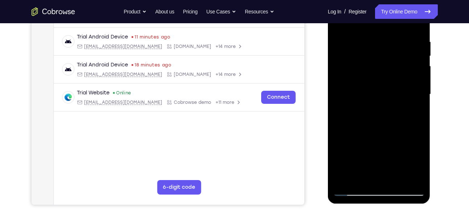
click at [387, 93] on div at bounding box center [379, 94] width 91 height 203
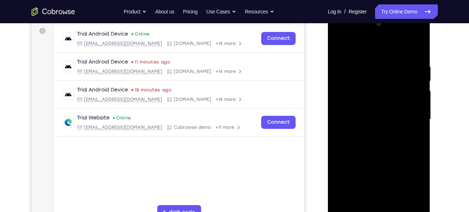
scroll to position [107, 0]
click at [338, 47] on div at bounding box center [379, 119] width 91 height 203
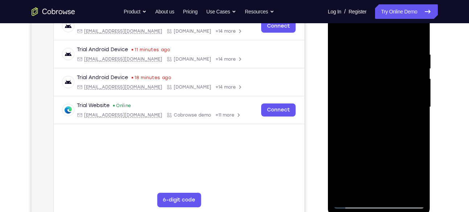
scroll to position [121, 0]
click at [368, 115] on div at bounding box center [379, 106] width 91 height 203
click at [338, 35] on div at bounding box center [379, 106] width 91 height 203
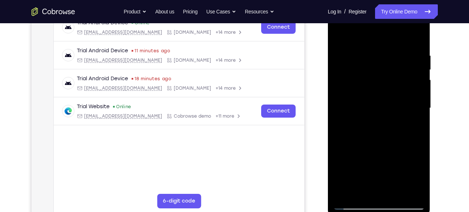
scroll to position [119, 0]
click at [341, 36] on div at bounding box center [379, 108] width 91 height 203
drag, startPoint x: 392, startPoint y: 77, endPoint x: 409, endPoint y: 230, distance: 154.4
click at [409, 212] on html "Online web based iOS Simulators and Android Emulators. Run iPhone, iPad, Mobile…" at bounding box center [379, 110] width 103 height 218
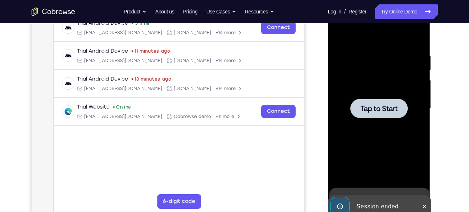
click at [386, 115] on div at bounding box center [379, 108] width 57 height 19
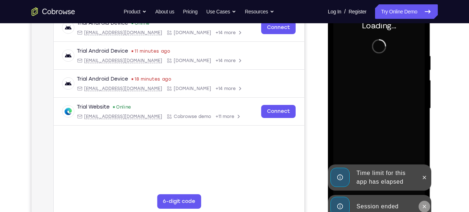
click at [425, 205] on icon at bounding box center [425, 207] width 6 height 6
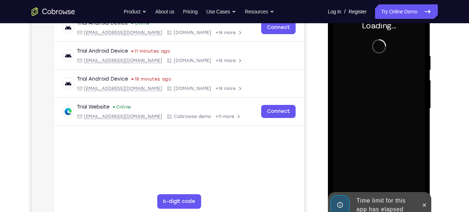
click at [425, 205] on icon at bounding box center [425, 205] width 6 height 6
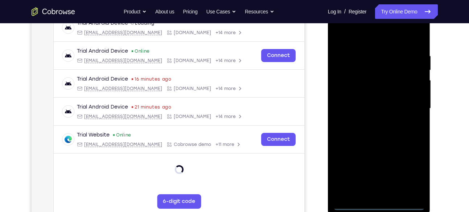
click at [377, 204] on div at bounding box center [379, 108] width 91 height 203
click at [409, 172] on div at bounding box center [379, 108] width 91 height 203
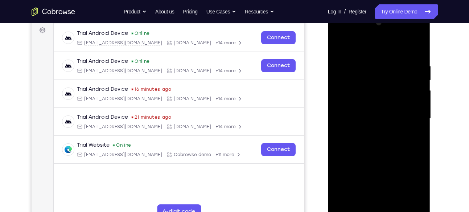
scroll to position [108, 0]
click at [344, 35] on div at bounding box center [379, 118] width 91 height 203
click at [410, 117] on div at bounding box center [379, 118] width 91 height 203
click at [368, 131] on div at bounding box center [379, 118] width 91 height 203
click at [374, 111] on div at bounding box center [379, 118] width 91 height 203
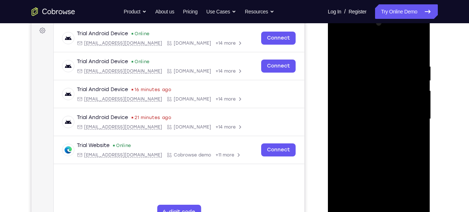
click at [377, 176] on div at bounding box center [379, 118] width 91 height 203
click at [369, 109] on div at bounding box center [379, 118] width 91 height 203
click at [369, 119] on div at bounding box center [379, 118] width 91 height 203
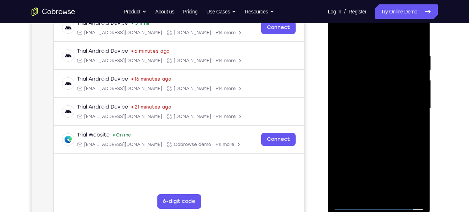
scroll to position [122, 0]
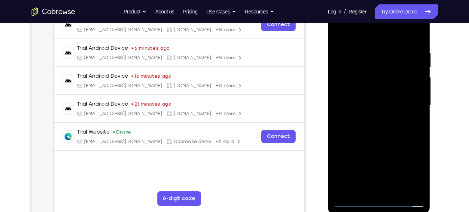
click at [420, 42] on div at bounding box center [379, 105] width 91 height 203
click at [420, 192] on div at bounding box center [379, 105] width 91 height 203
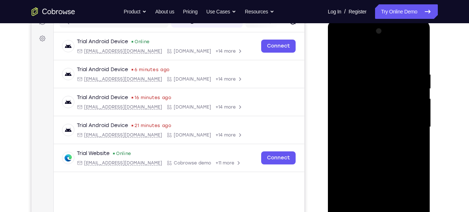
scroll to position [99, 0]
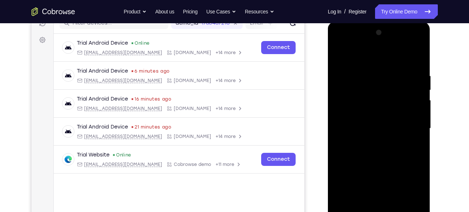
click at [413, 55] on div at bounding box center [379, 128] width 91 height 203
click at [417, 54] on div at bounding box center [379, 128] width 91 height 203
click at [339, 58] on div at bounding box center [379, 128] width 91 height 203
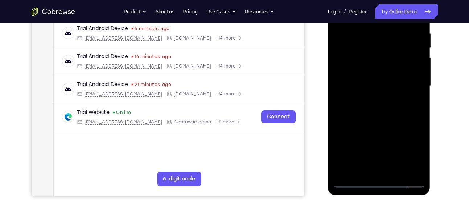
scroll to position [144, 0]
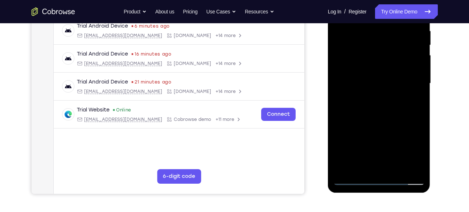
click at [399, 166] on div at bounding box center [379, 83] width 91 height 203
click at [380, 121] on div at bounding box center [379, 83] width 91 height 203
drag, startPoint x: 393, startPoint y: 166, endPoint x: 375, endPoint y: 88, distance: 79.8
click at [375, 88] on div at bounding box center [379, 83] width 91 height 203
drag, startPoint x: 397, startPoint y: 137, endPoint x: 392, endPoint y: 56, distance: 81.8
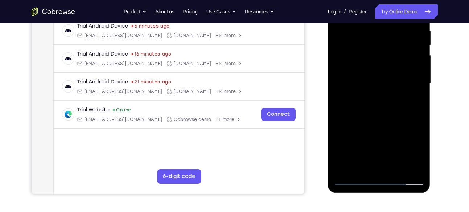
click at [392, 56] on div at bounding box center [379, 83] width 91 height 203
drag, startPoint x: 393, startPoint y: 157, endPoint x: 397, endPoint y: 98, distance: 59.7
click at [397, 98] on div at bounding box center [379, 83] width 91 height 203
drag, startPoint x: 393, startPoint y: 152, endPoint x: 398, endPoint y: 93, distance: 59.3
drag, startPoint x: 70, startPoint y: 116, endPoint x: 57, endPoint y: 169, distance: 54.6
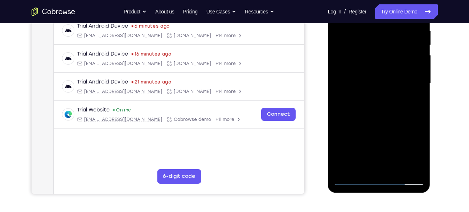
click at [446, 133] on div "Your Support Agent Your Customer Web iOS Android Next Steps We’d be happy to gi…" at bounding box center [235, 118] width 465 height 479
drag, startPoint x: 384, startPoint y: 146, endPoint x: 383, endPoint y: 87, distance: 58.5
drag, startPoint x: 54, startPoint y: 111, endPoint x: 450, endPoint y: 135, distance: 396.7
click at [450, 135] on div "Your Support Agent Your Customer Web iOS Android Next Steps We’d be happy to gi…" at bounding box center [235, 118] width 465 height 479
drag, startPoint x: 385, startPoint y: 138, endPoint x: 385, endPoint y: 86, distance: 51.5
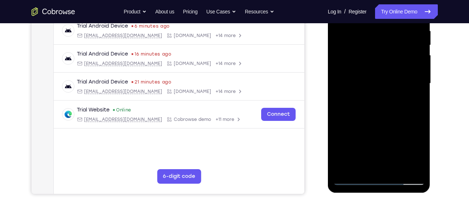
click at [385, 86] on div at bounding box center [379, 83] width 91 height 203
drag, startPoint x: 385, startPoint y: 148, endPoint x: 384, endPoint y: 90, distance: 58.1
click at [384, 90] on div at bounding box center [379, 83] width 91 height 203
drag, startPoint x: 390, startPoint y: 153, endPoint x: 386, endPoint y: 114, distance: 38.6
click at [386, 114] on div at bounding box center [379, 83] width 91 height 203
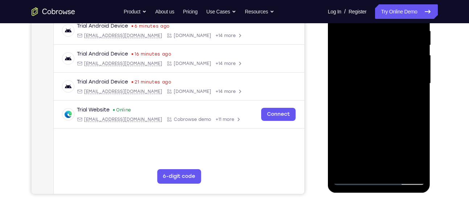
click at [364, 107] on div at bounding box center [379, 83] width 91 height 203
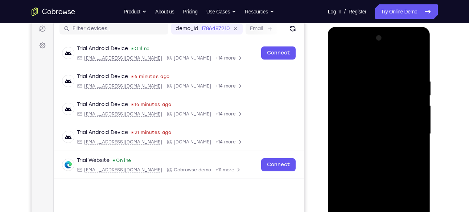
scroll to position [93, 0]
click at [351, 63] on div at bounding box center [379, 134] width 91 height 203
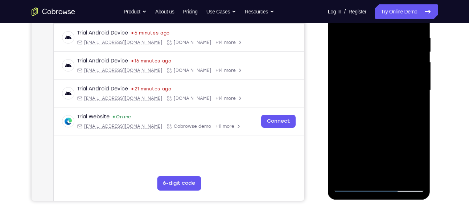
scroll to position [136, 0]
drag, startPoint x: 370, startPoint y: 139, endPoint x: 362, endPoint y: 103, distance: 36.8
click at [362, 103] on div at bounding box center [379, 90] width 91 height 203
click at [360, 134] on div at bounding box center [379, 90] width 91 height 203
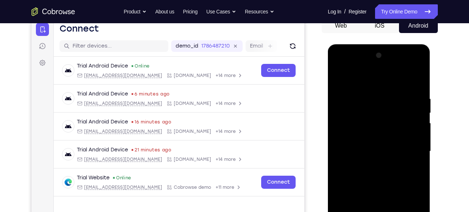
scroll to position [72, 0]
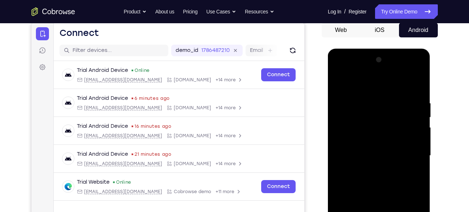
drag, startPoint x: 393, startPoint y: 94, endPoint x: 385, endPoint y: 142, distance: 48.5
click at [385, 142] on div at bounding box center [379, 155] width 91 height 203
click at [340, 83] on div at bounding box center [379, 155] width 91 height 203
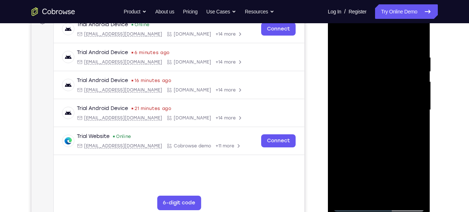
scroll to position [119, 0]
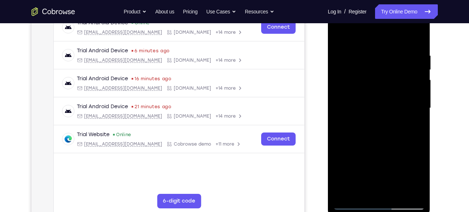
click at [382, 170] on div at bounding box center [379, 108] width 91 height 203
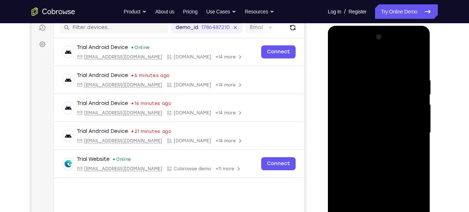
scroll to position [93, 0]
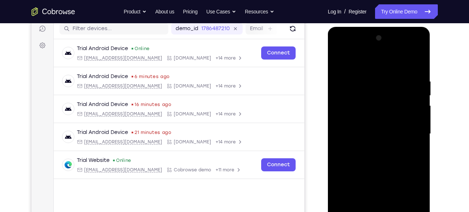
click at [371, 90] on div at bounding box center [379, 133] width 91 height 203
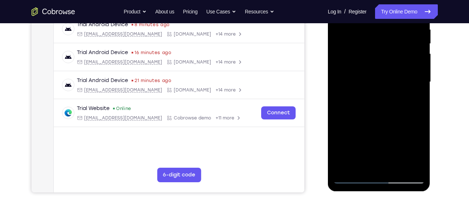
scroll to position [146, 0]
click at [352, 140] on div at bounding box center [379, 81] width 91 height 203
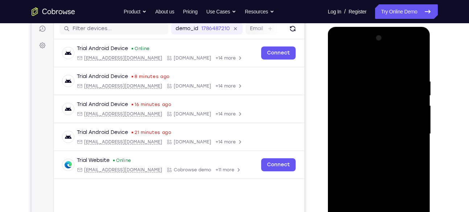
scroll to position [93, 0]
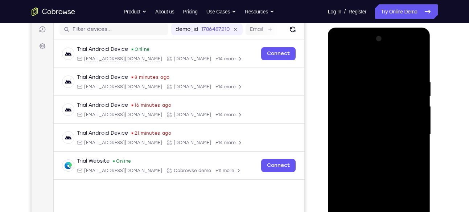
click at [383, 85] on div at bounding box center [379, 134] width 91 height 203
click at [340, 61] on div at bounding box center [379, 134] width 91 height 203
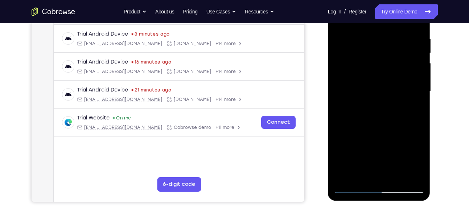
scroll to position [114, 0]
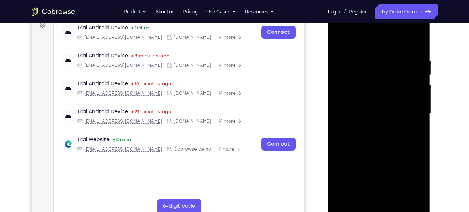
click at [340, 41] on div at bounding box center [379, 113] width 91 height 203
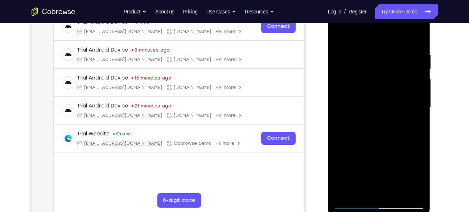
scroll to position [116, 0]
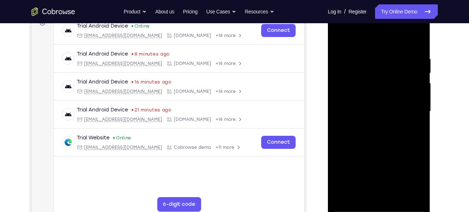
click at [340, 37] on div at bounding box center [379, 111] width 91 height 203
drag, startPoint x: 372, startPoint y: 67, endPoint x: 371, endPoint y: 166, distance: 98.4
click at [371, 166] on div at bounding box center [379, 111] width 91 height 203
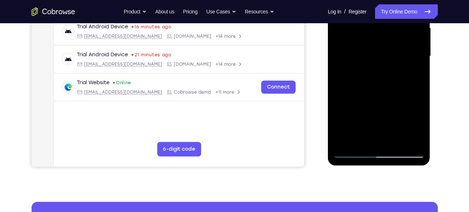
scroll to position [171, 0]
click at [418, 143] on div at bounding box center [379, 55] width 91 height 203
click at [420, 133] on div at bounding box center [379, 55] width 91 height 203
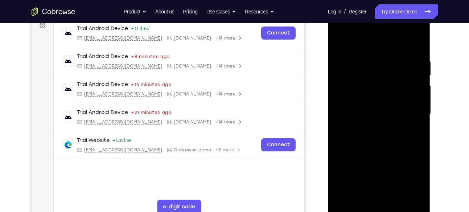
scroll to position [115, 0]
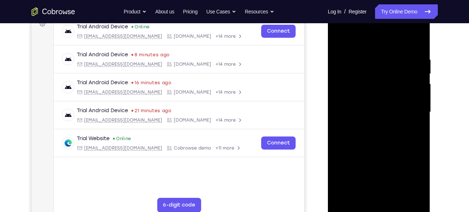
click at [396, 198] on div at bounding box center [379, 112] width 91 height 203
drag, startPoint x: 387, startPoint y: 156, endPoint x: 374, endPoint y: 95, distance: 61.5
click at [374, 95] on div at bounding box center [379, 112] width 91 height 203
drag, startPoint x: 387, startPoint y: 173, endPoint x: 386, endPoint y: 53, distance: 119.4
click at [386, 53] on div at bounding box center [379, 112] width 91 height 203
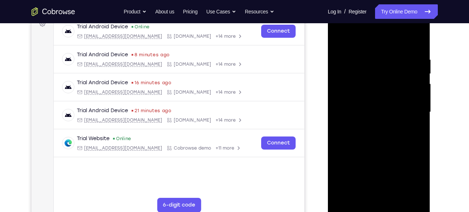
drag, startPoint x: 397, startPoint y: 144, endPoint x: 381, endPoint y: 81, distance: 65.7
click at [381, 81] on div at bounding box center [379, 112] width 91 height 203
drag, startPoint x: 399, startPoint y: 193, endPoint x: 469, endPoint y: -9, distance: 213.2
click at [432, 5] on html "Online web based iOS Simulators and Android Emulators. Run iPhone, iPad, Mobile…" at bounding box center [379, 114] width 103 height 218
drag, startPoint x: 392, startPoint y: 169, endPoint x: 424, endPoint y: 79, distance: 95.7
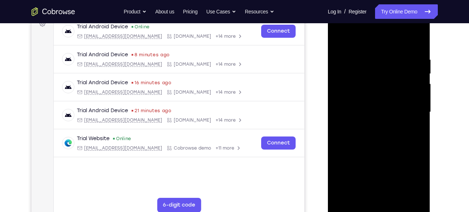
drag, startPoint x: 96, startPoint y: 74, endPoint x: 456, endPoint y: 130, distance: 364.8
click at [456, 130] on div "Your Support Agent Your Customer Web iOS Android Next Steps We’d be happy to gi…" at bounding box center [235, 147] width 465 height 479
drag, startPoint x: 382, startPoint y: 156, endPoint x: 380, endPoint y: 105, distance: 51.2
click at [380, 105] on div at bounding box center [379, 112] width 91 height 203
drag, startPoint x: 400, startPoint y: 194, endPoint x: 385, endPoint y: 115, distance: 79.7
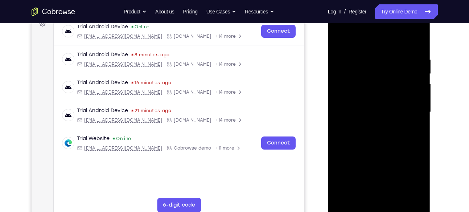
drag, startPoint x: 57, startPoint y: 110, endPoint x: 440, endPoint y: 162, distance: 386.4
click at [440, 162] on div "Your Support Agent Your Customer Web iOS Android Next Steps We’d be happy to gi…" at bounding box center [235, 147] width 465 height 479
drag, startPoint x: 388, startPoint y: 166, endPoint x: 384, endPoint y: 107, distance: 59.3
click at [384, 107] on div at bounding box center [379, 112] width 91 height 203
drag, startPoint x: 378, startPoint y: 172, endPoint x: 377, endPoint y: 123, distance: 48.6
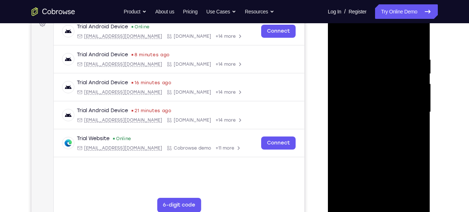
click at [377, 123] on div at bounding box center [379, 112] width 91 height 203
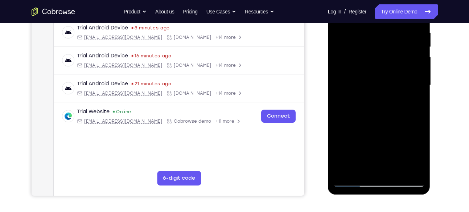
scroll to position [138, 0]
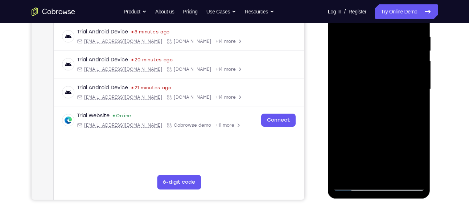
click at [367, 125] on div at bounding box center [379, 89] width 91 height 203
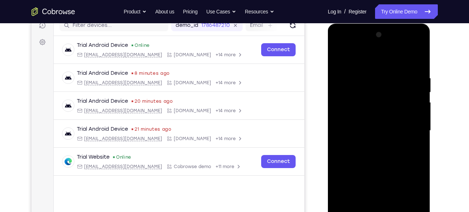
scroll to position [96, 0]
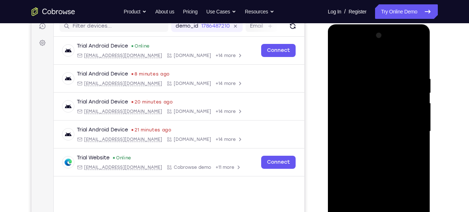
click at [344, 61] on div at bounding box center [379, 131] width 91 height 203
drag, startPoint x: 384, startPoint y: 98, endPoint x: 372, endPoint y: 230, distance: 133.0
click at [372, 212] on div at bounding box center [379, 131] width 91 height 203
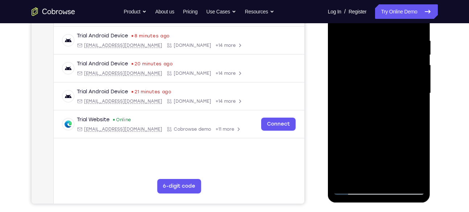
scroll to position [131, 0]
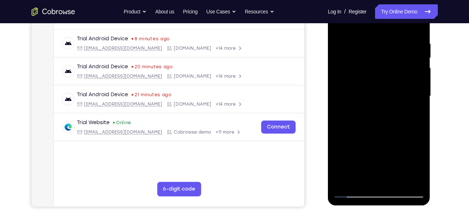
click at [420, 183] on div at bounding box center [379, 96] width 91 height 203
click at [414, 183] on div at bounding box center [379, 96] width 91 height 203
click at [344, 184] on div at bounding box center [379, 96] width 91 height 203
